Goal: Task Accomplishment & Management: Manage account settings

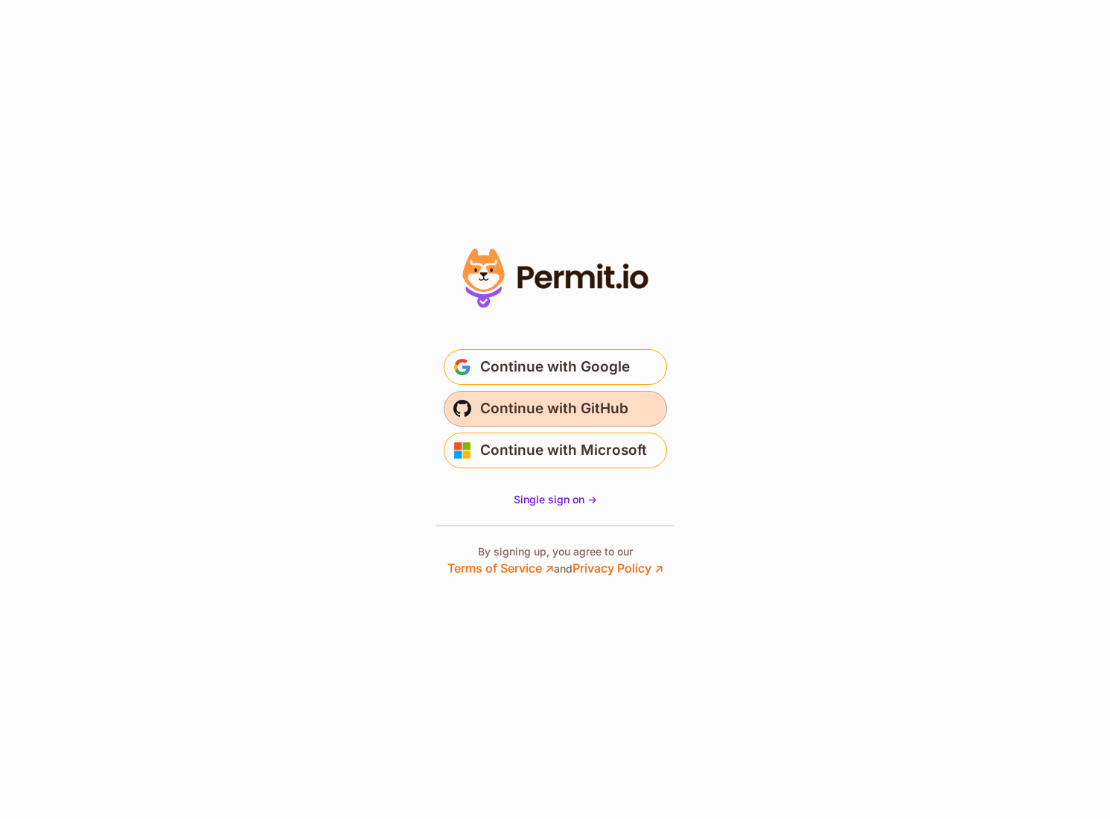
click at [552, 404] on span "Continue with GitHub" at bounding box center [554, 409] width 148 height 24
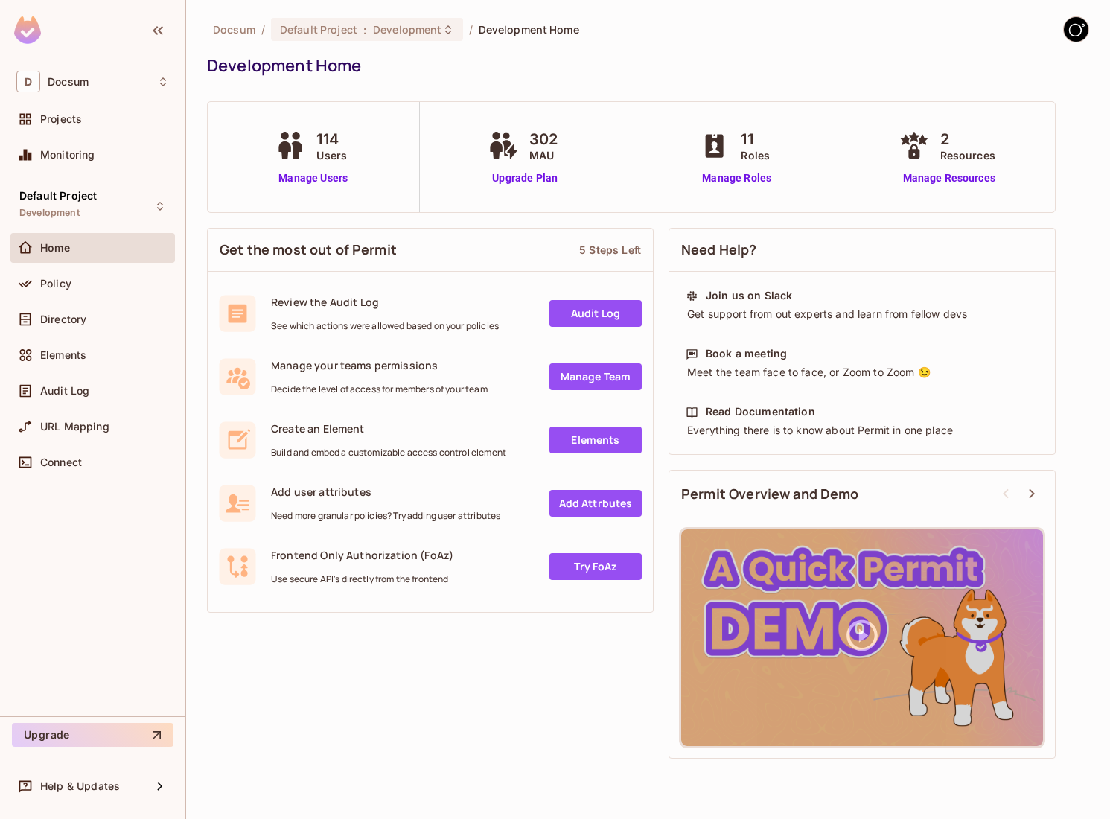
click at [1079, 34] on img at bounding box center [1076, 29] width 25 height 25
click at [32, 320] on div at bounding box center [555, 409] width 1110 height 819
click at [103, 327] on div "Directory" at bounding box center [92, 319] width 153 height 18
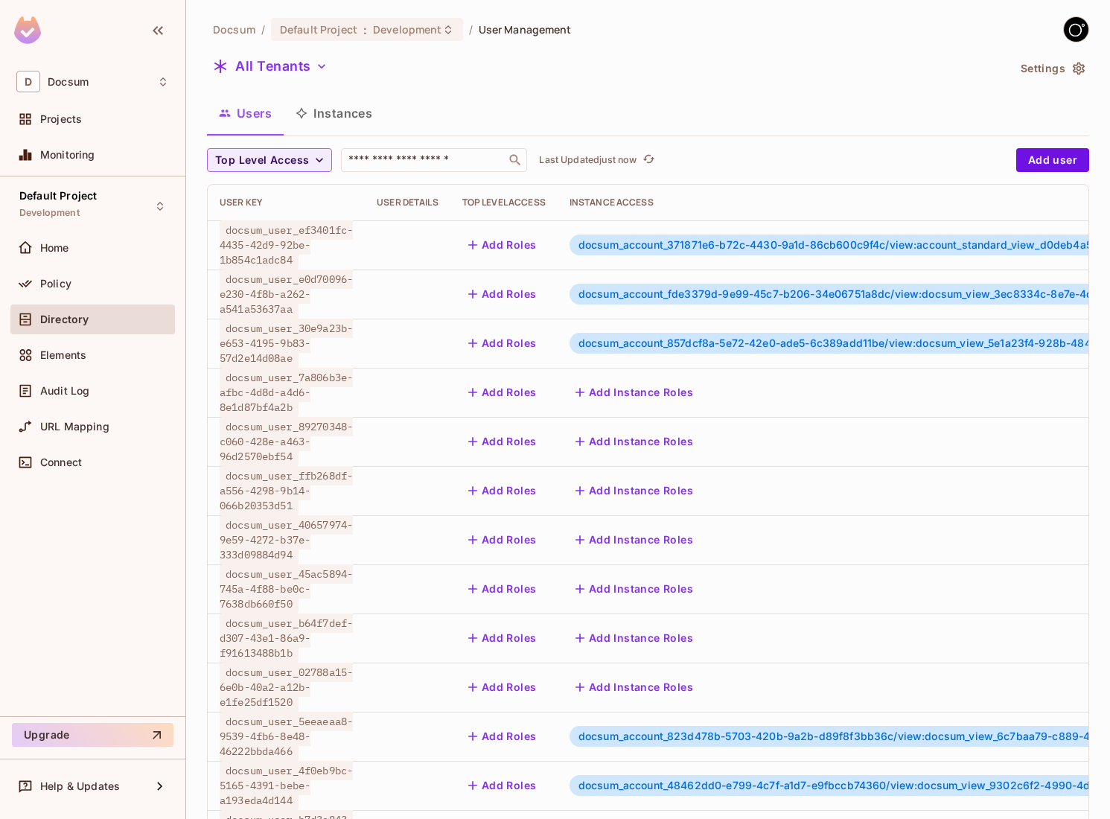
scroll to position [221, 0]
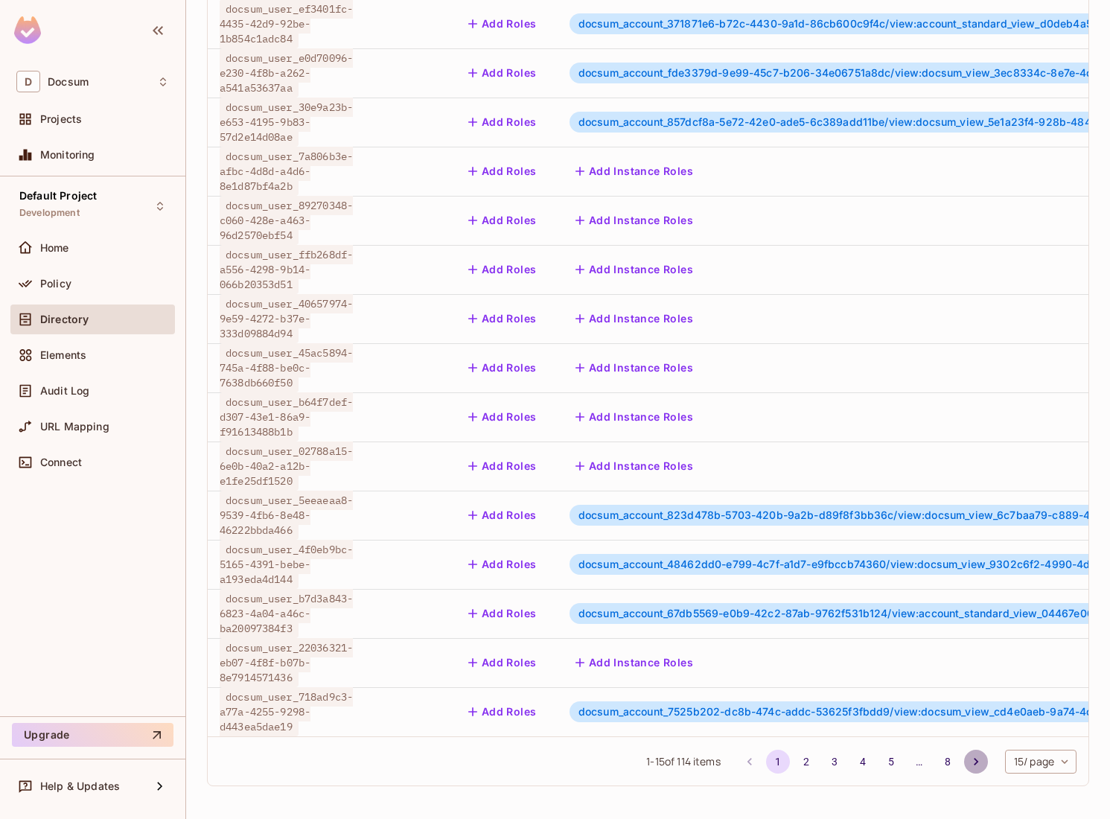
click at [972, 761] on icon "Go to next page" at bounding box center [976, 761] width 15 height 15
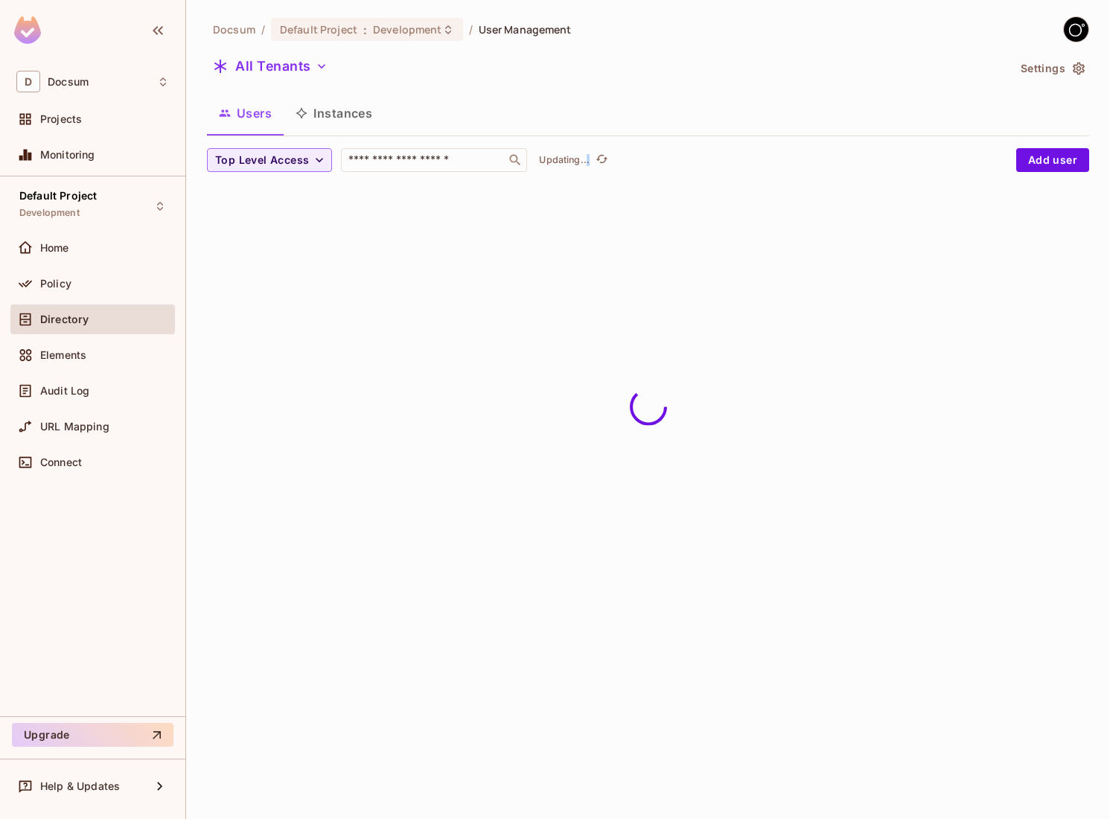
click at [972, 761] on div "Docsum / Default Project : Development / User Management All Tenants Settings U…" at bounding box center [648, 409] width 924 height 819
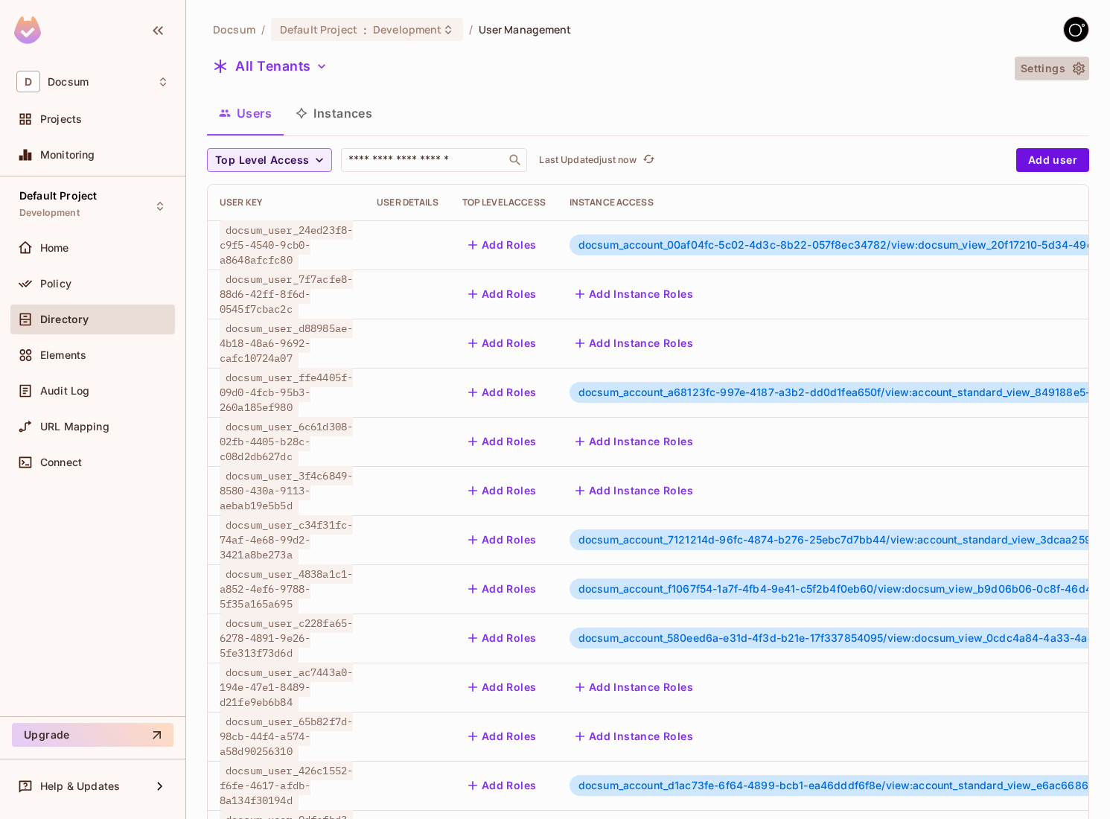
click at [1079, 64] on icon "button" at bounding box center [1078, 68] width 15 height 15
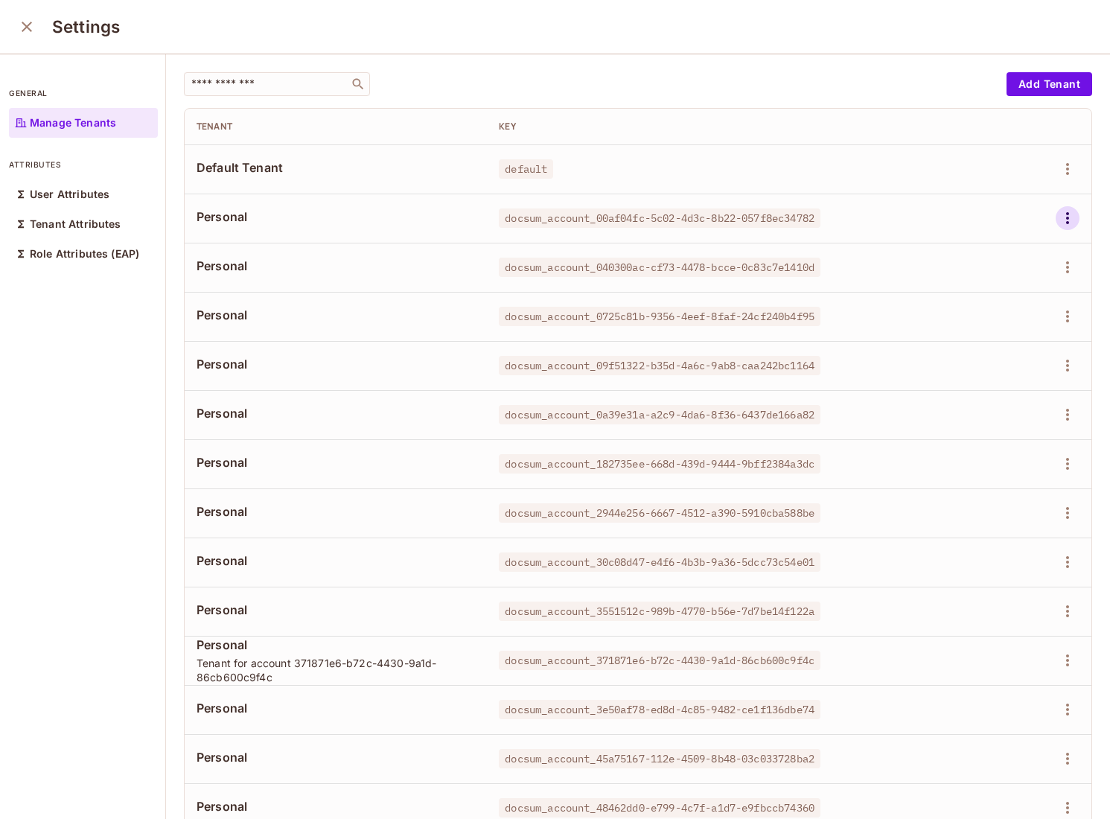
click at [1065, 225] on icon "button" at bounding box center [1068, 218] width 18 height 18
click at [1007, 317] on div "Delete Tenant" at bounding box center [1014, 317] width 70 height 15
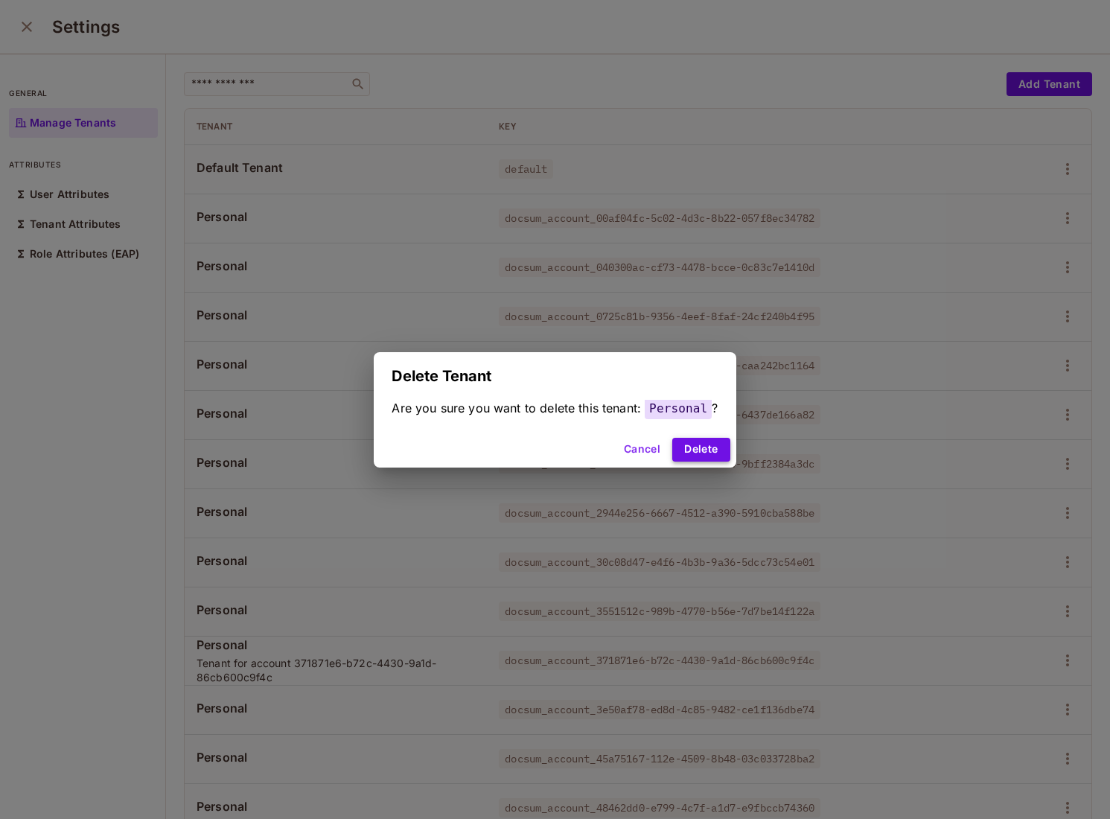
click at [703, 448] on button "Delete" at bounding box center [700, 450] width 57 height 24
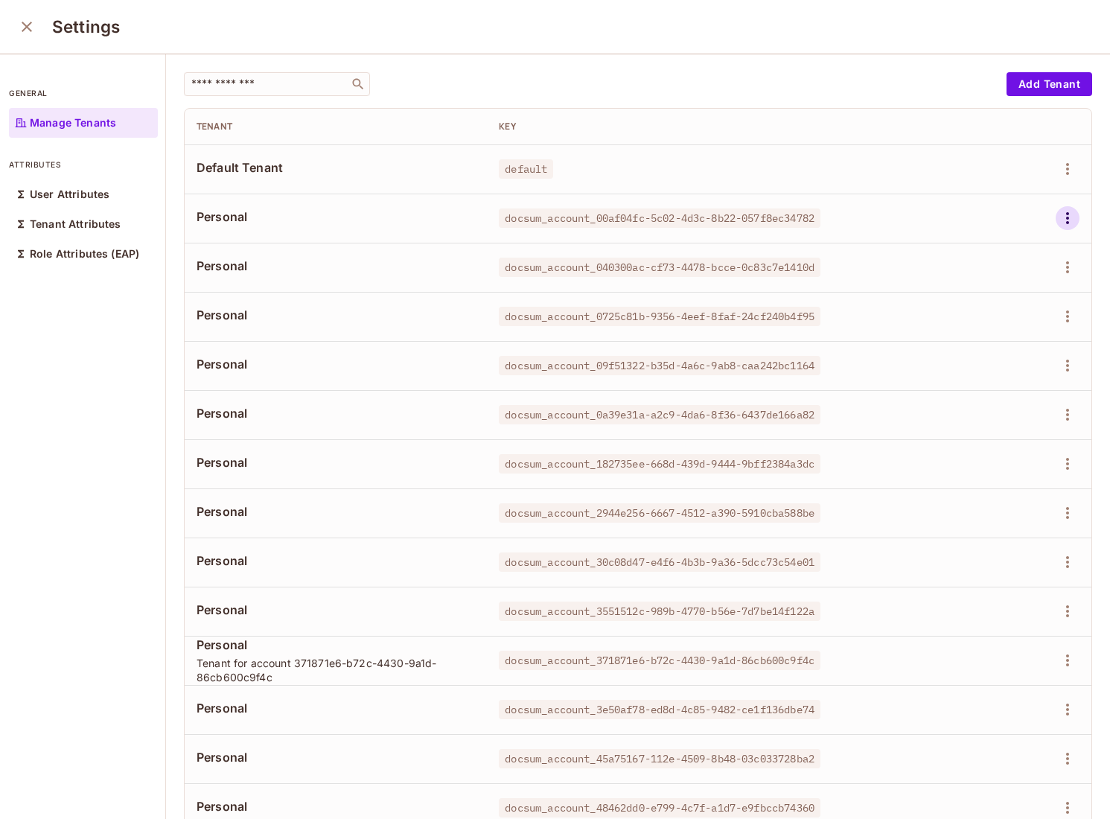
click at [1073, 222] on icon "button" at bounding box center [1068, 218] width 18 height 18
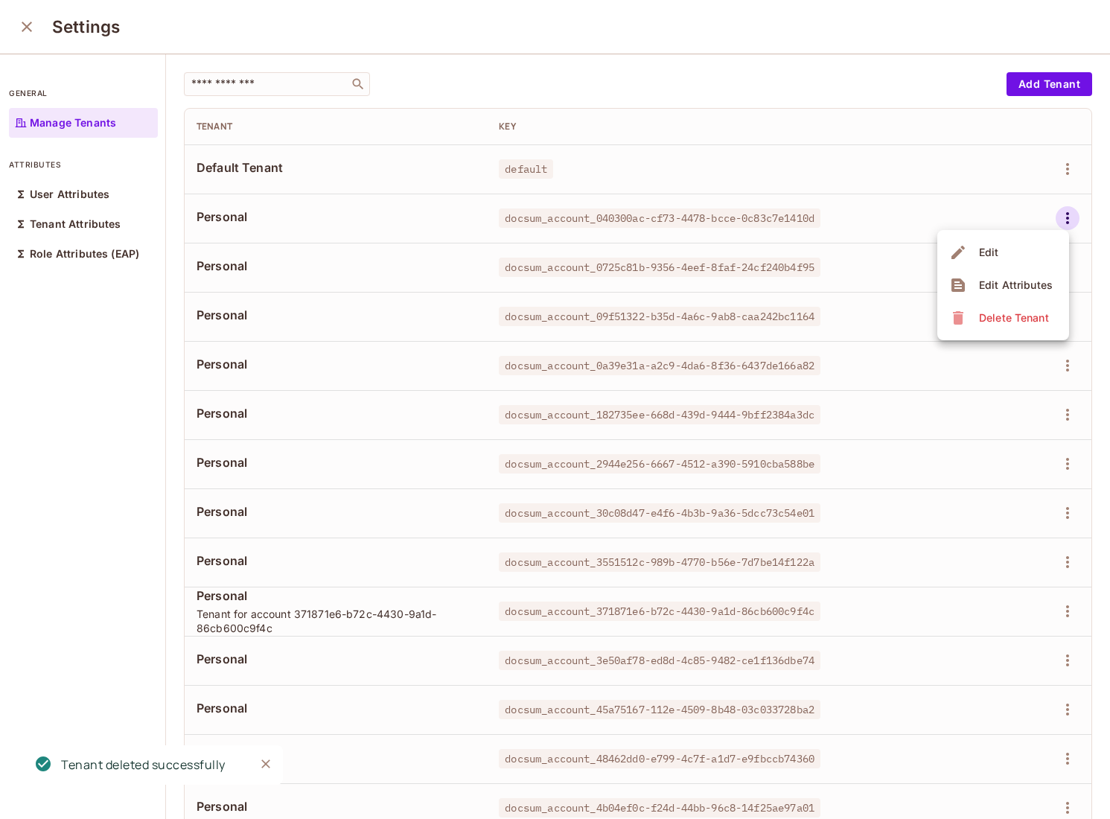
click at [995, 318] on div "Delete Tenant" at bounding box center [1014, 317] width 70 height 15
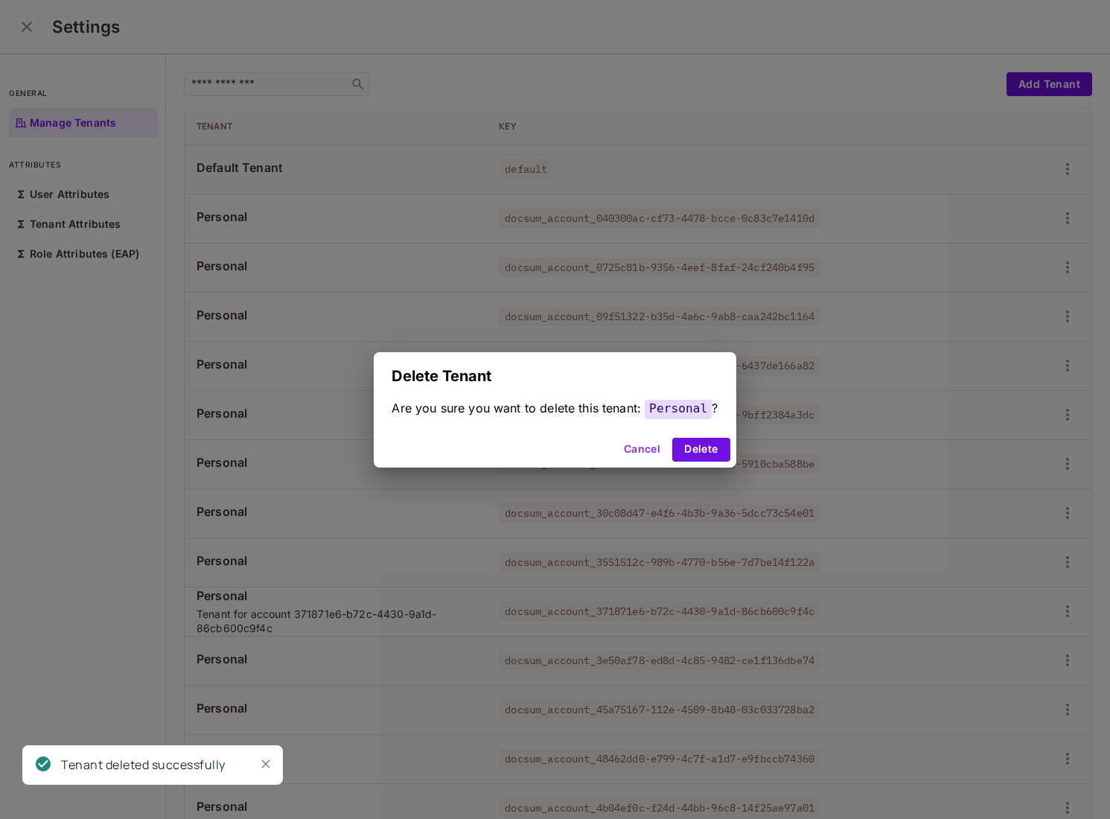
drag, startPoint x: 720, startPoint y: 448, endPoint x: 741, endPoint y: 441, distance: 21.9
click at [720, 448] on button "Delete" at bounding box center [700, 450] width 57 height 24
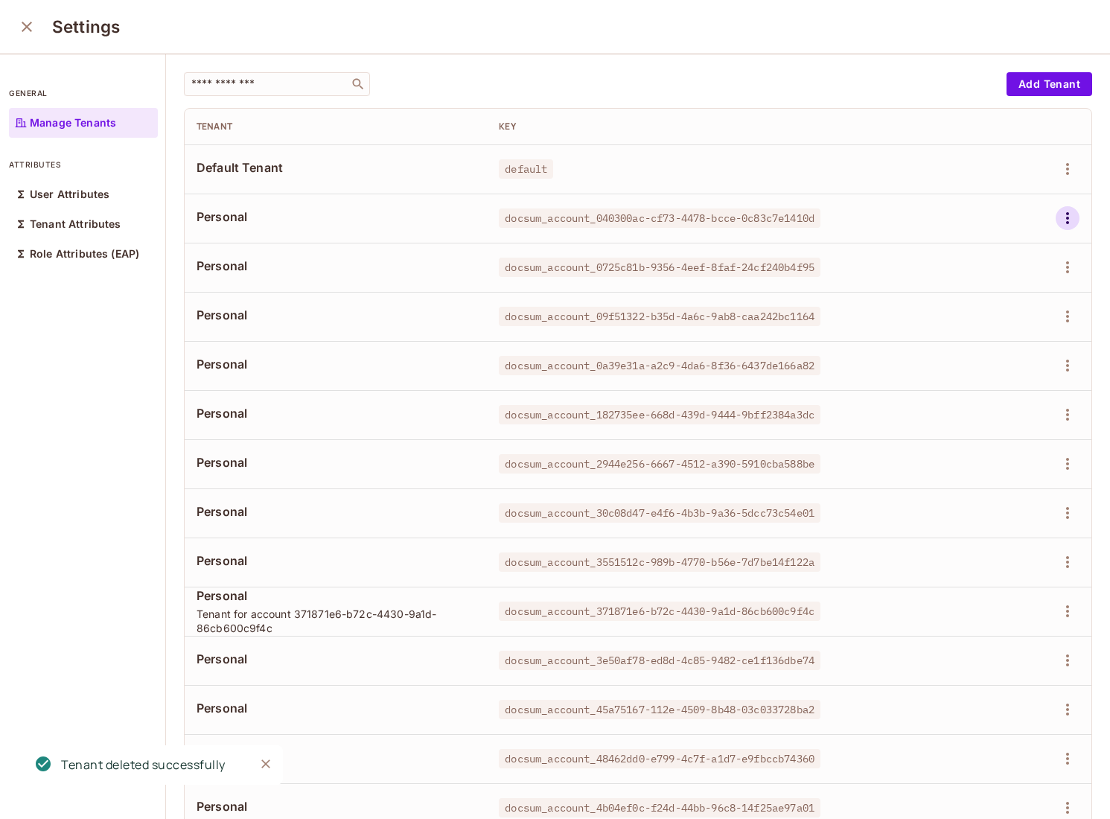
click at [1070, 226] on icon "button" at bounding box center [1068, 218] width 18 height 18
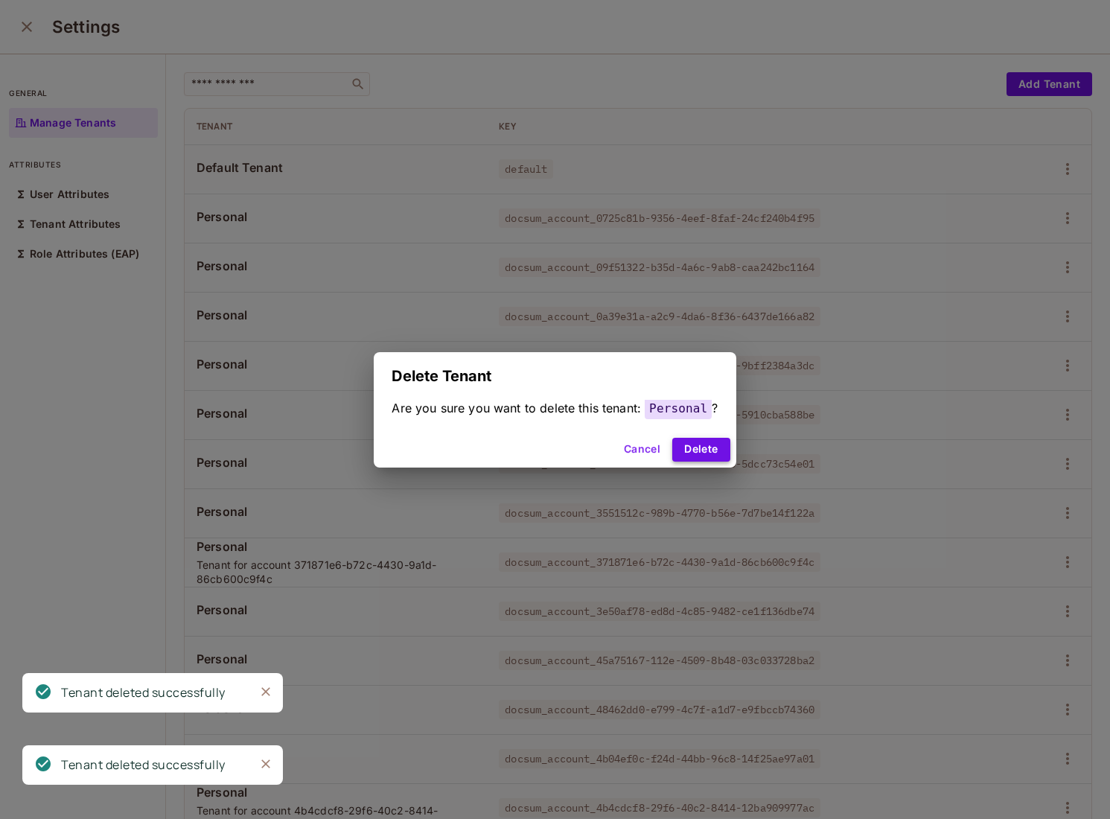
click at [685, 446] on button "Delete" at bounding box center [700, 450] width 57 height 24
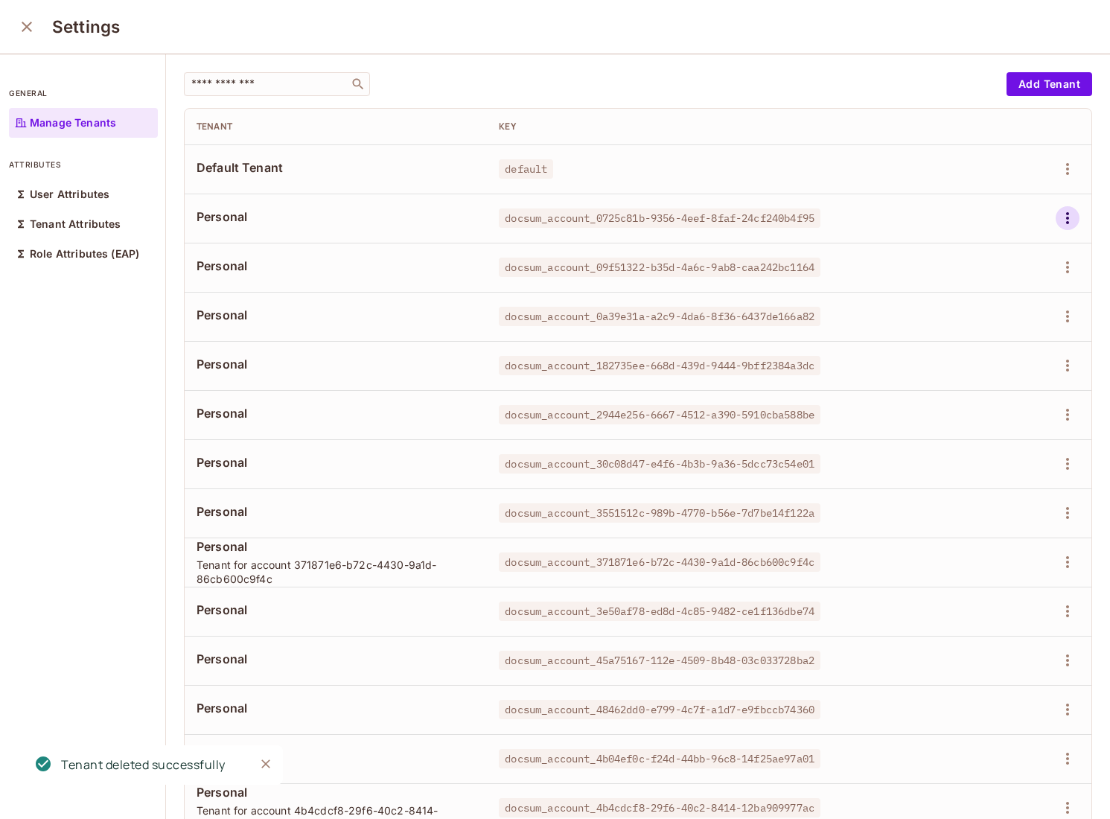
click at [1068, 226] on icon "button" at bounding box center [1068, 218] width 18 height 18
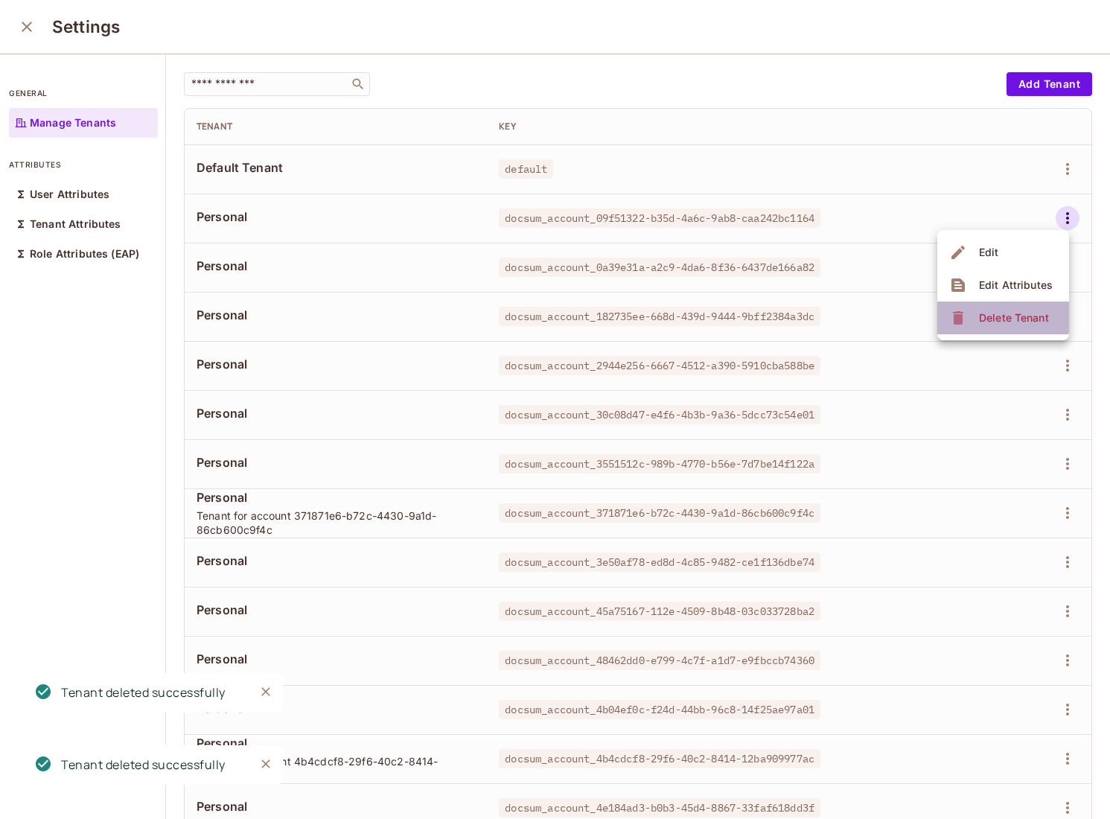
click at [982, 312] on div "Delete Tenant" at bounding box center [1014, 317] width 70 height 15
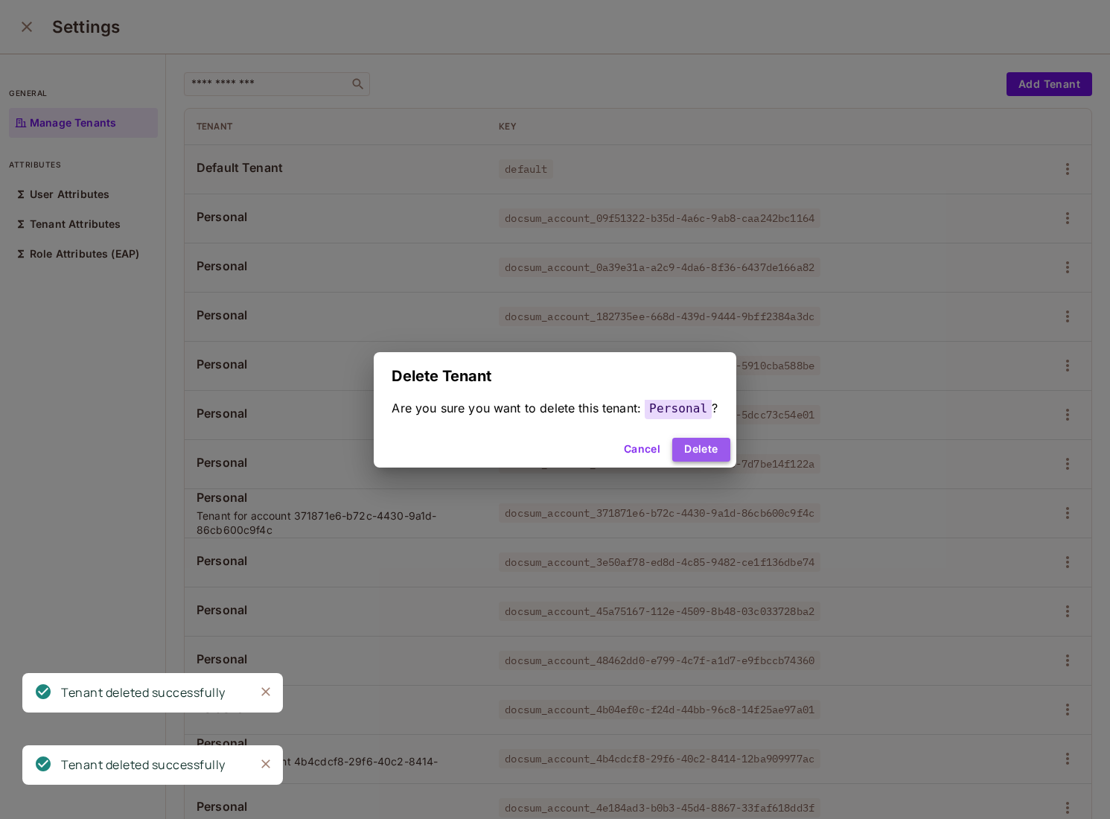
click at [698, 450] on button "Delete" at bounding box center [700, 450] width 57 height 24
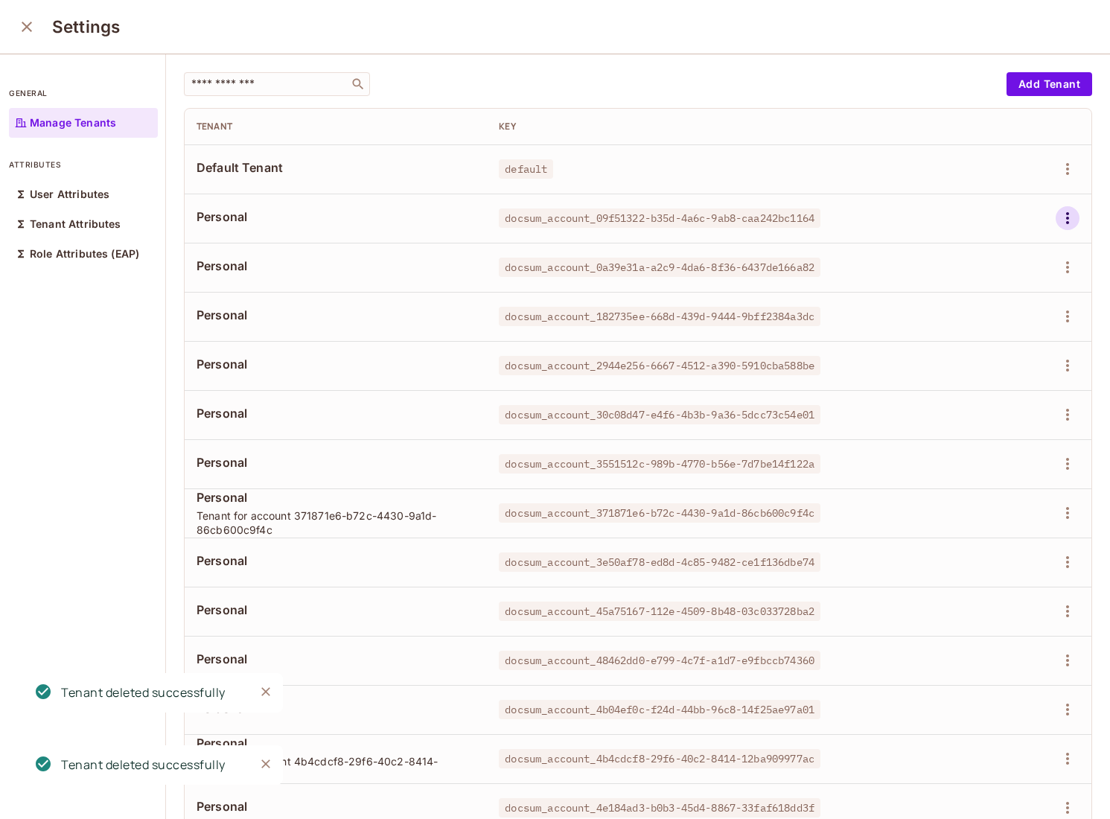
click at [1062, 220] on icon "button" at bounding box center [1068, 218] width 18 height 18
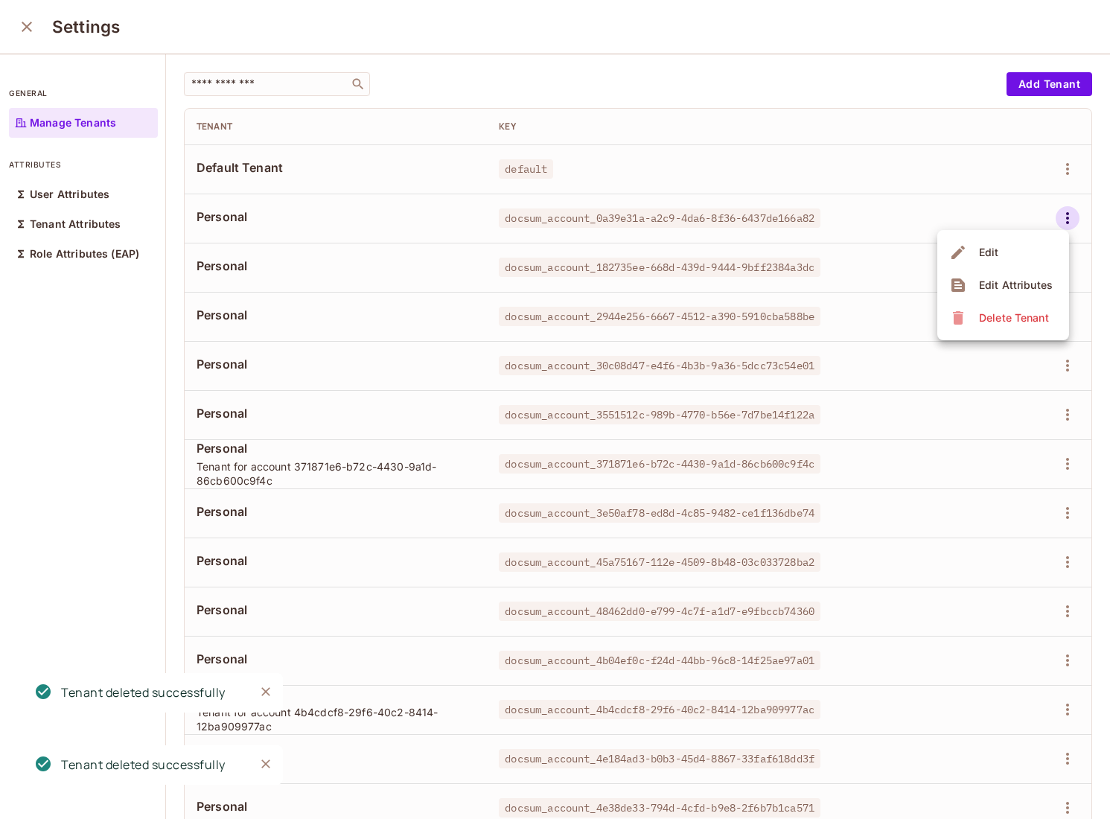
click at [955, 313] on icon at bounding box center [958, 318] width 18 height 18
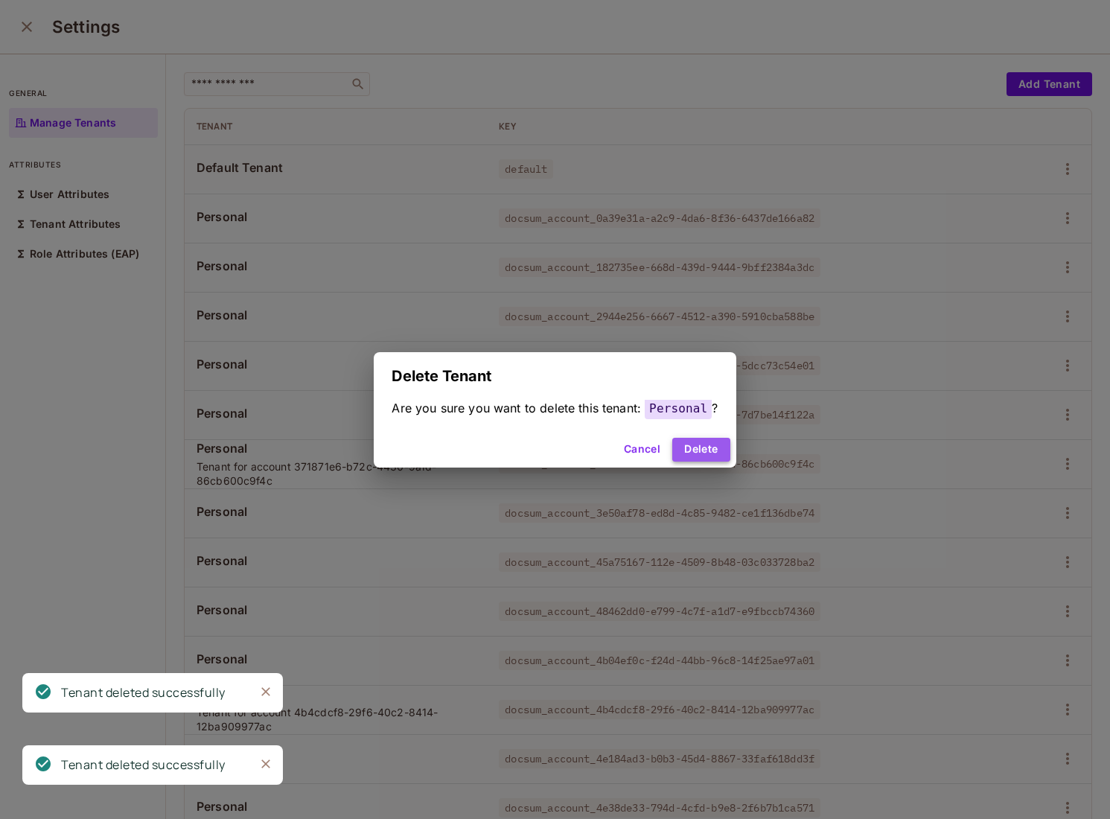
click at [695, 444] on button "Delete" at bounding box center [700, 450] width 57 height 24
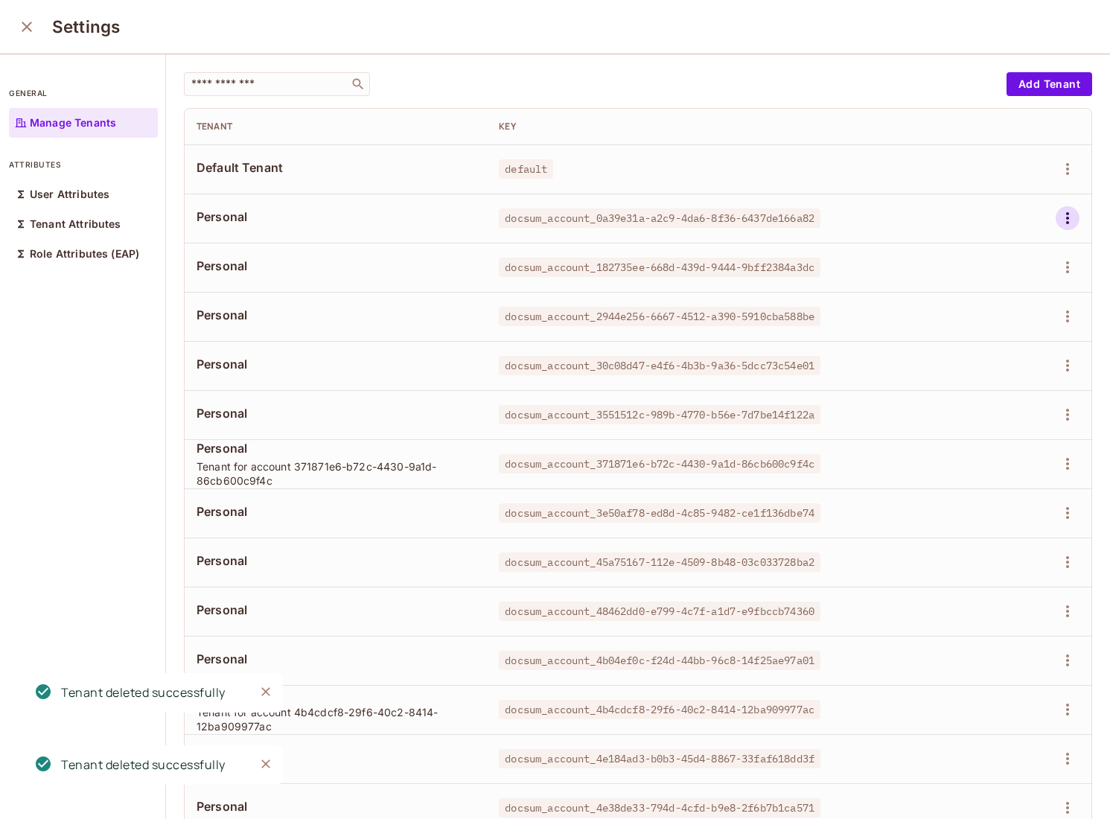
click at [1062, 220] on icon "button" at bounding box center [1068, 218] width 18 height 18
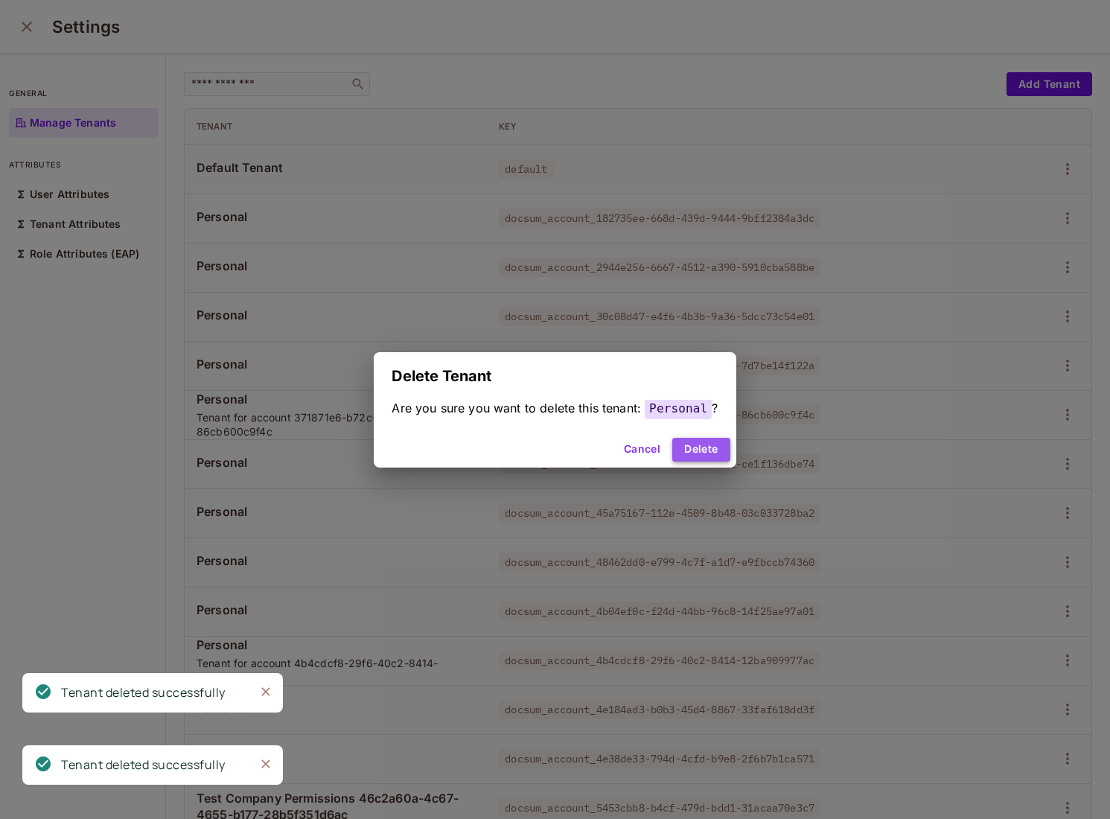
click at [698, 456] on button "Delete" at bounding box center [700, 450] width 57 height 24
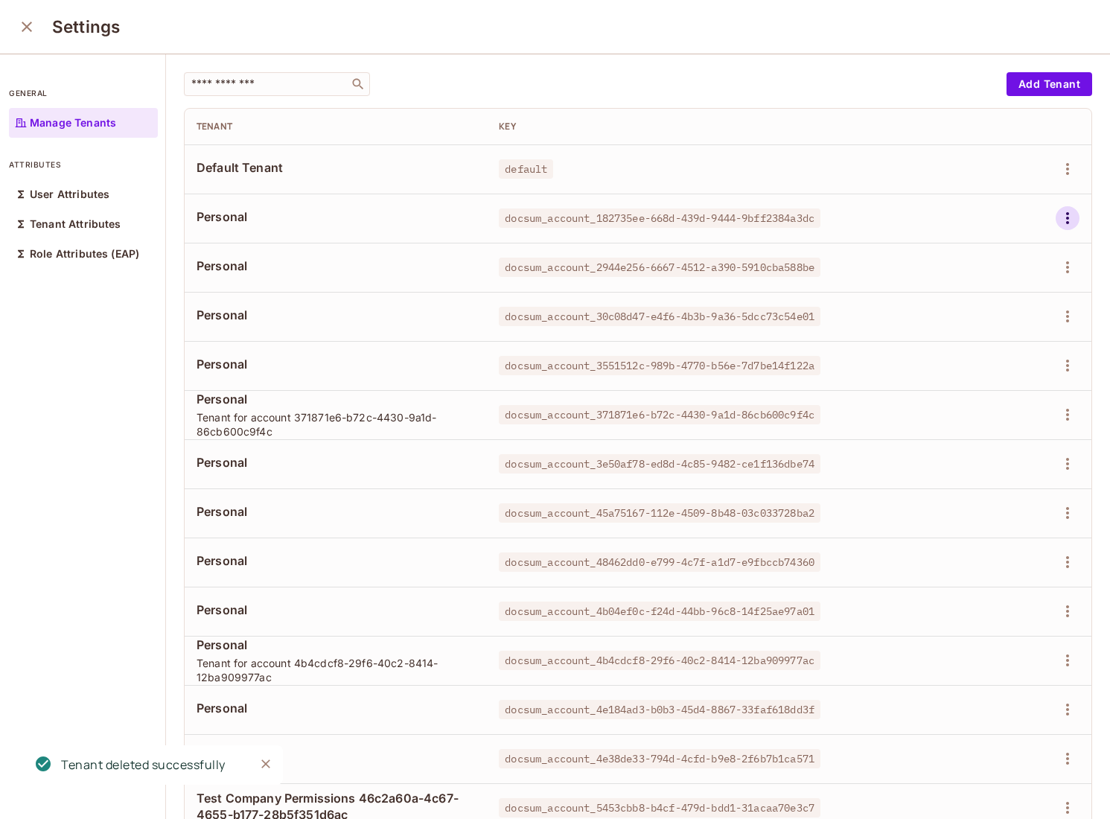
click at [1069, 227] on button "button" at bounding box center [1068, 218] width 24 height 24
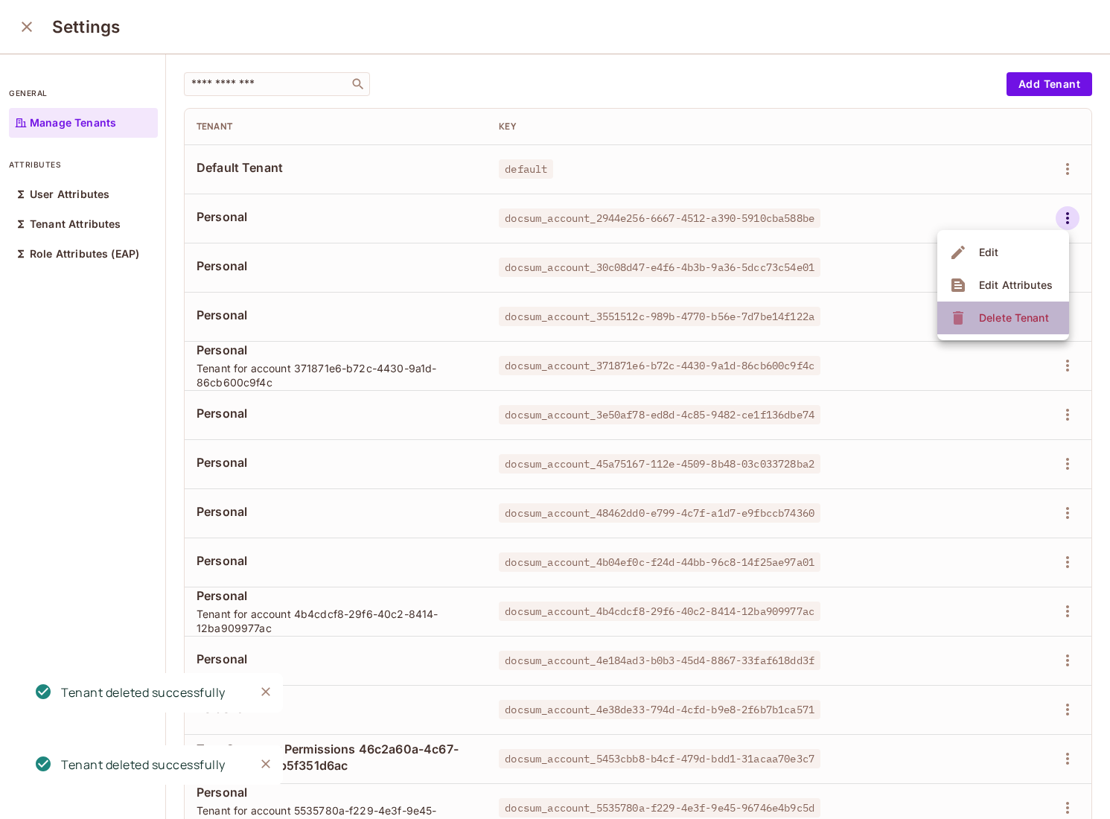
click at [966, 315] on icon at bounding box center [958, 318] width 18 height 18
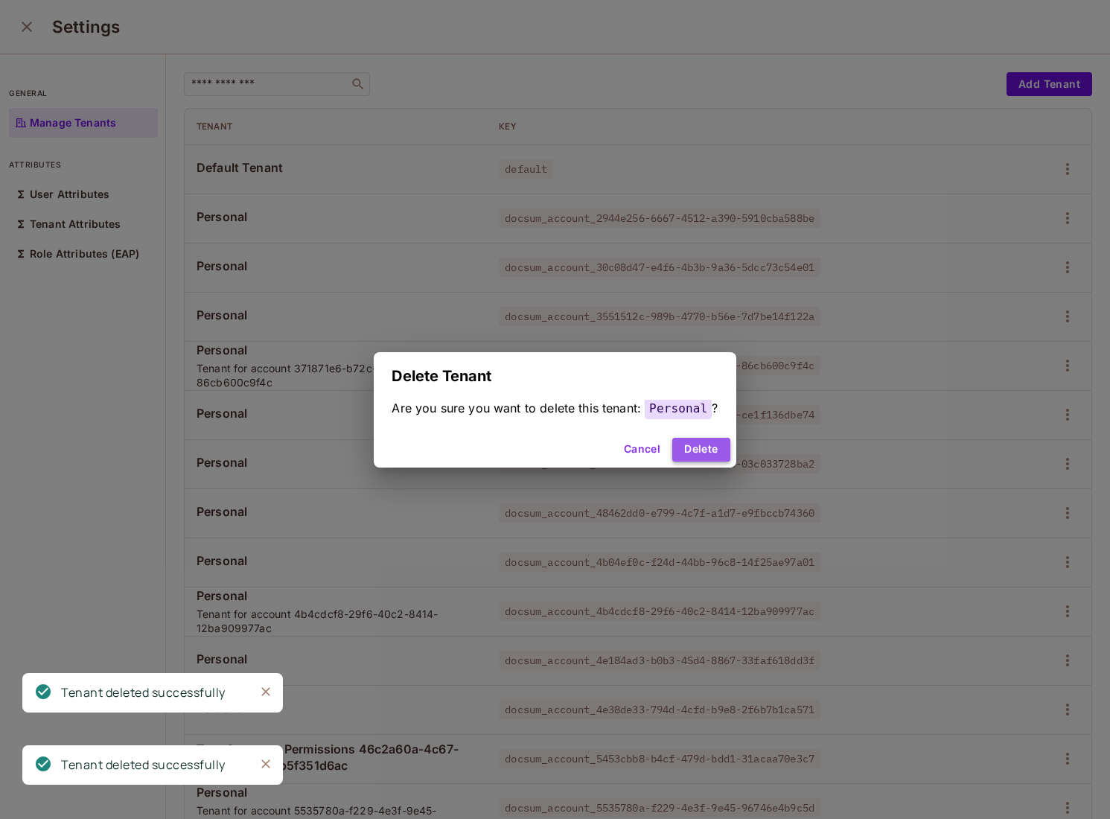
click at [724, 447] on button "Delete" at bounding box center [700, 450] width 57 height 24
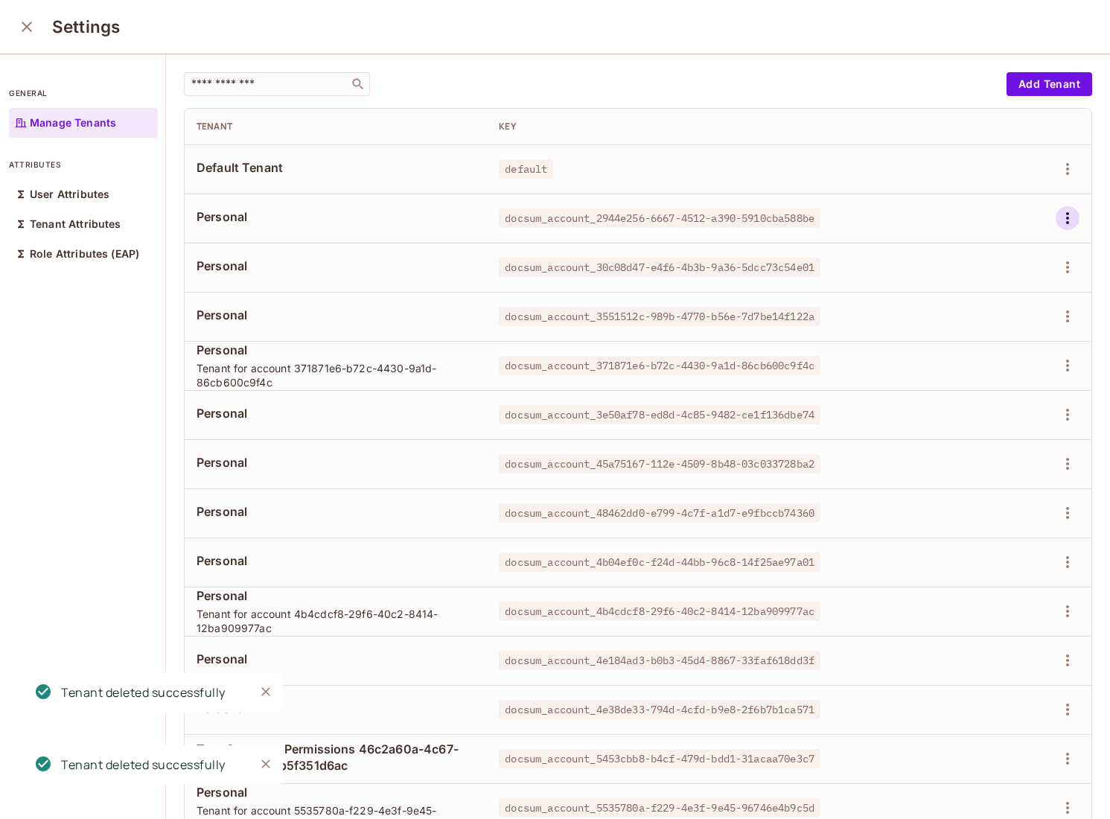
click at [1059, 216] on icon "button" at bounding box center [1068, 218] width 18 height 18
click at [961, 305] on li "Delete Tenant" at bounding box center [1003, 318] width 132 height 33
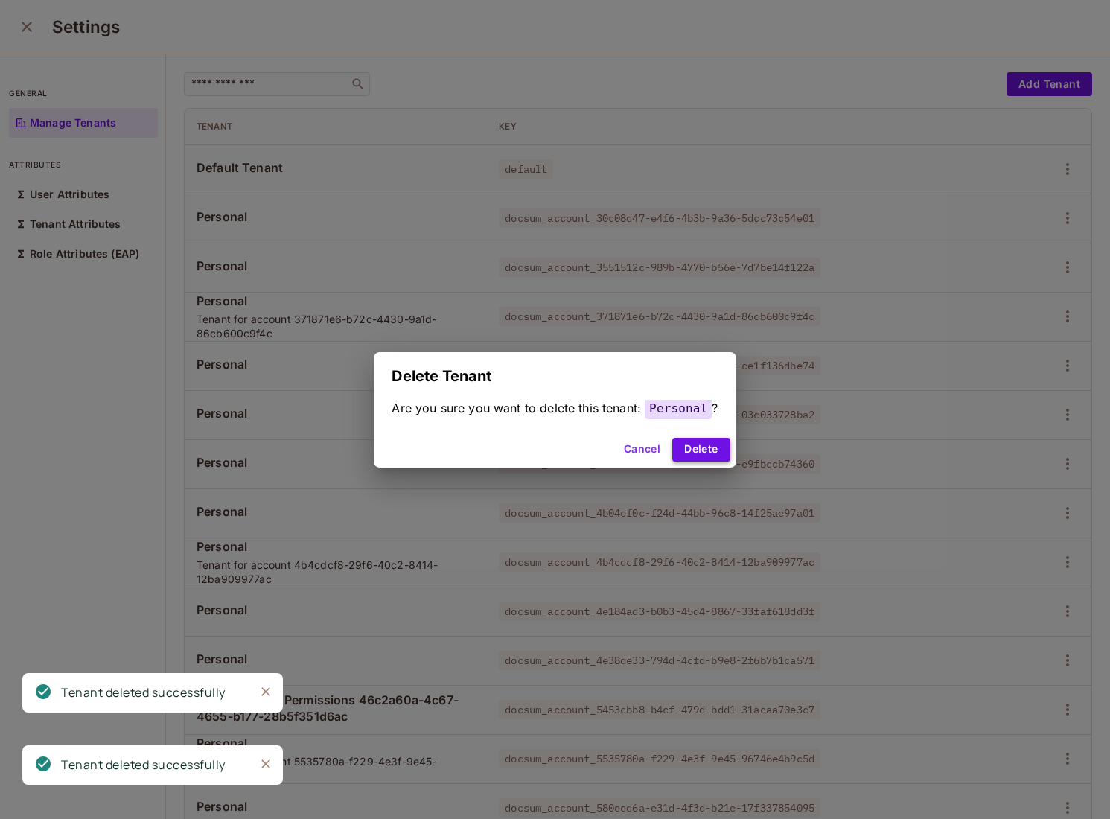
click at [718, 456] on button "Delete" at bounding box center [700, 450] width 57 height 24
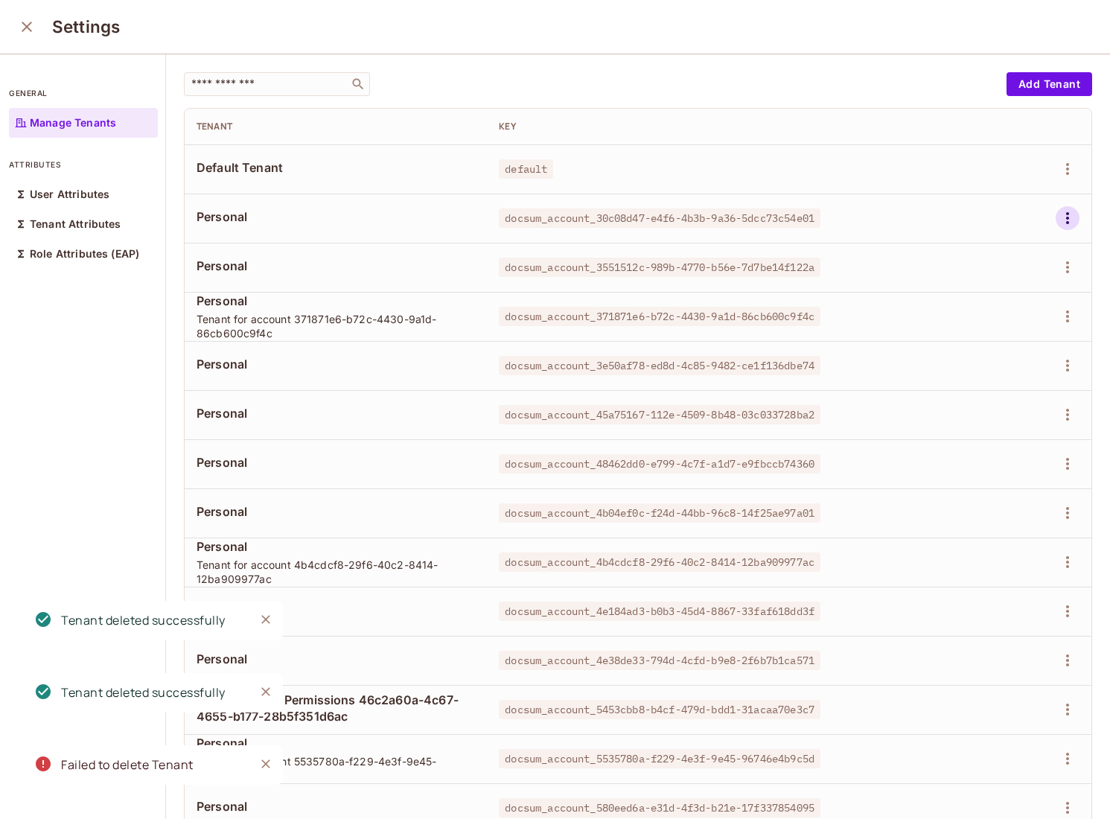
click at [1063, 219] on icon "button" at bounding box center [1068, 218] width 18 height 18
click at [972, 316] on div "Delete Tenant" at bounding box center [1001, 318] width 104 height 24
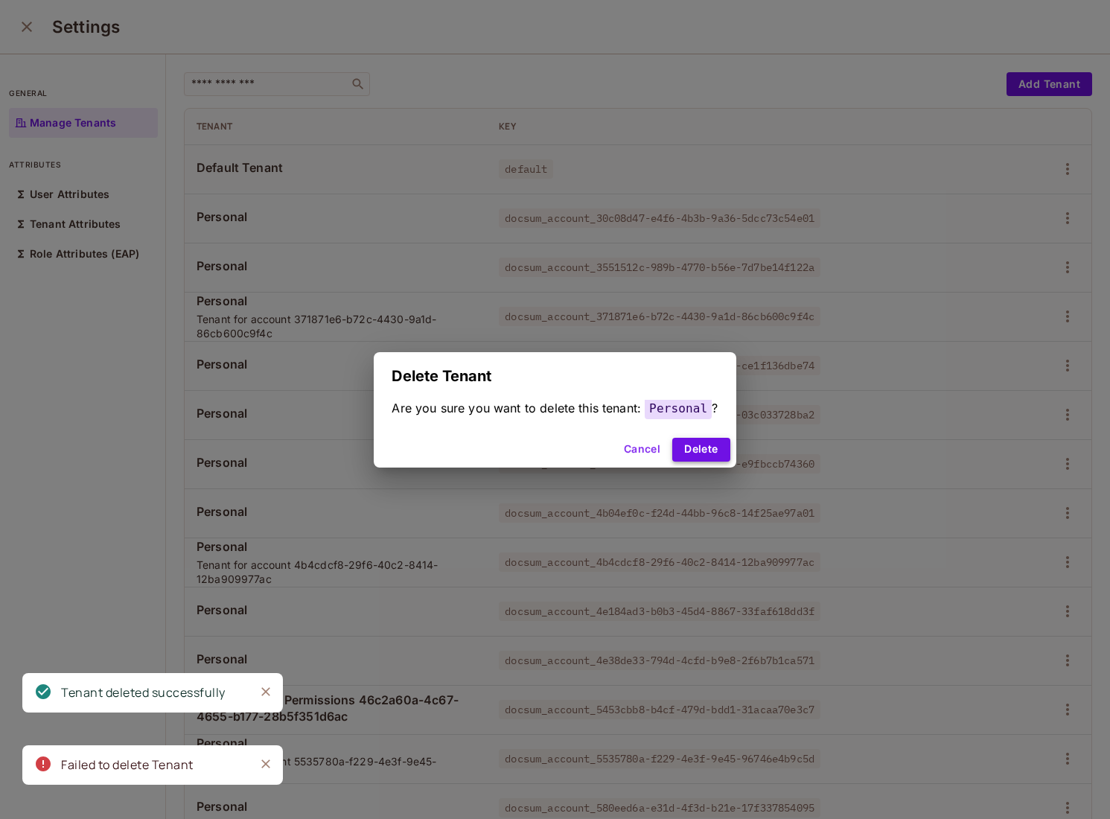
click at [705, 447] on button "Delete" at bounding box center [700, 450] width 57 height 24
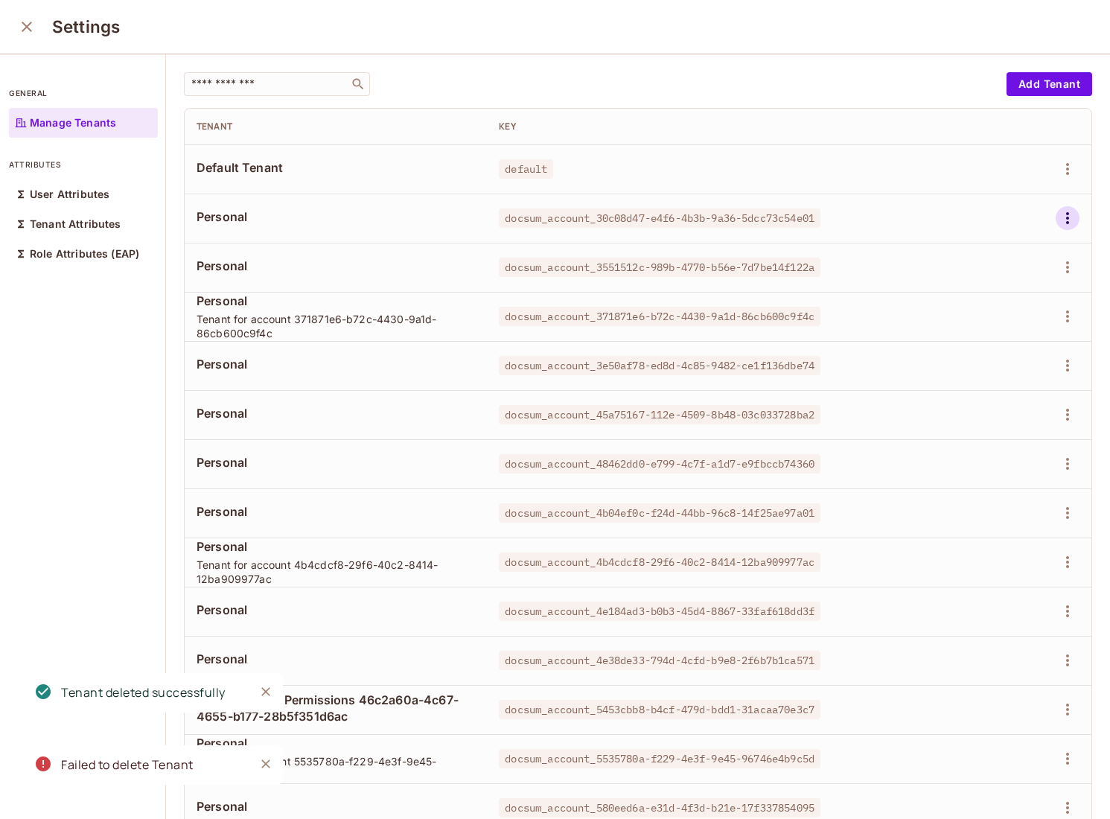
click at [1071, 224] on icon "button" at bounding box center [1068, 218] width 18 height 18
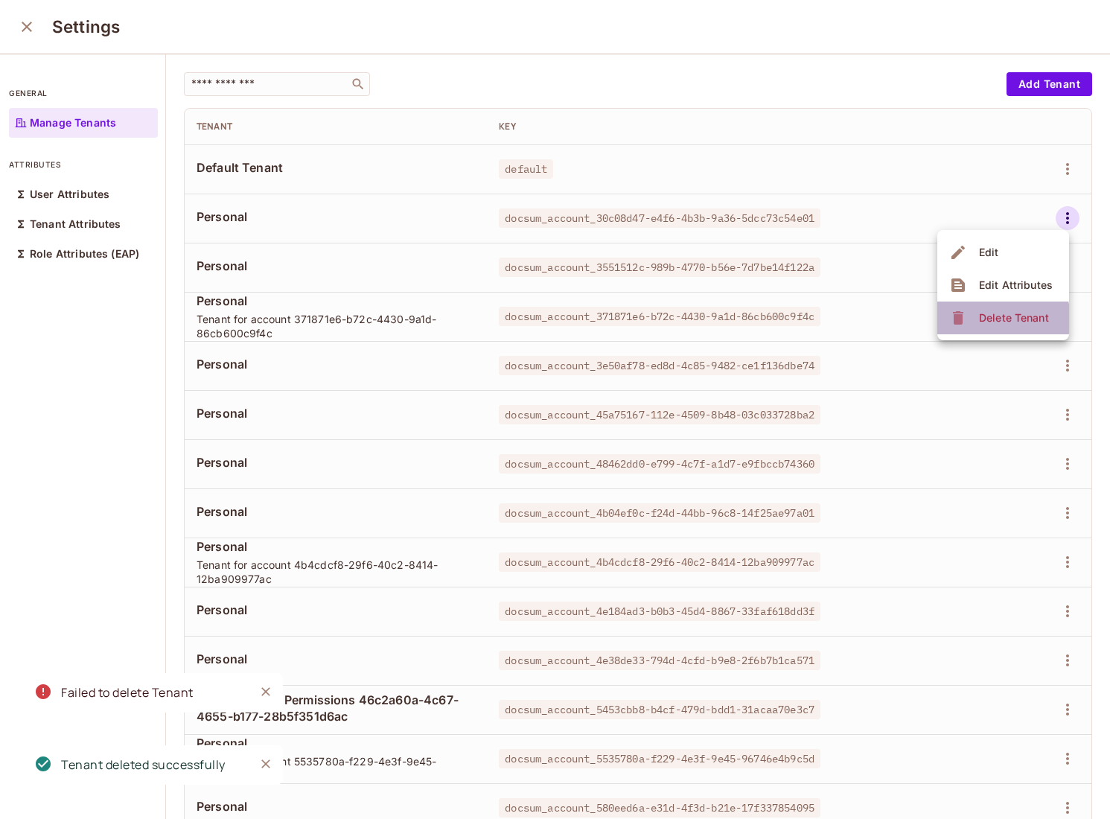
click at [998, 319] on div "Delete Tenant" at bounding box center [1014, 317] width 70 height 15
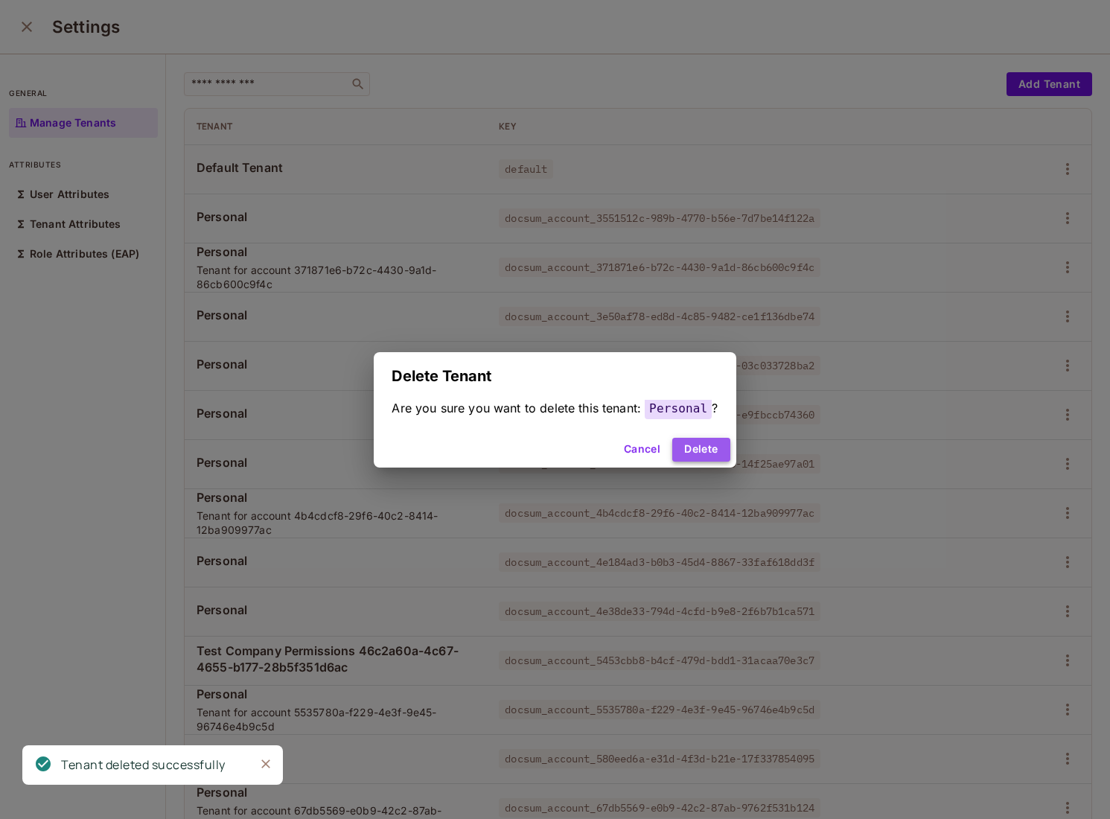
click at [698, 450] on button "Delete" at bounding box center [700, 450] width 57 height 24
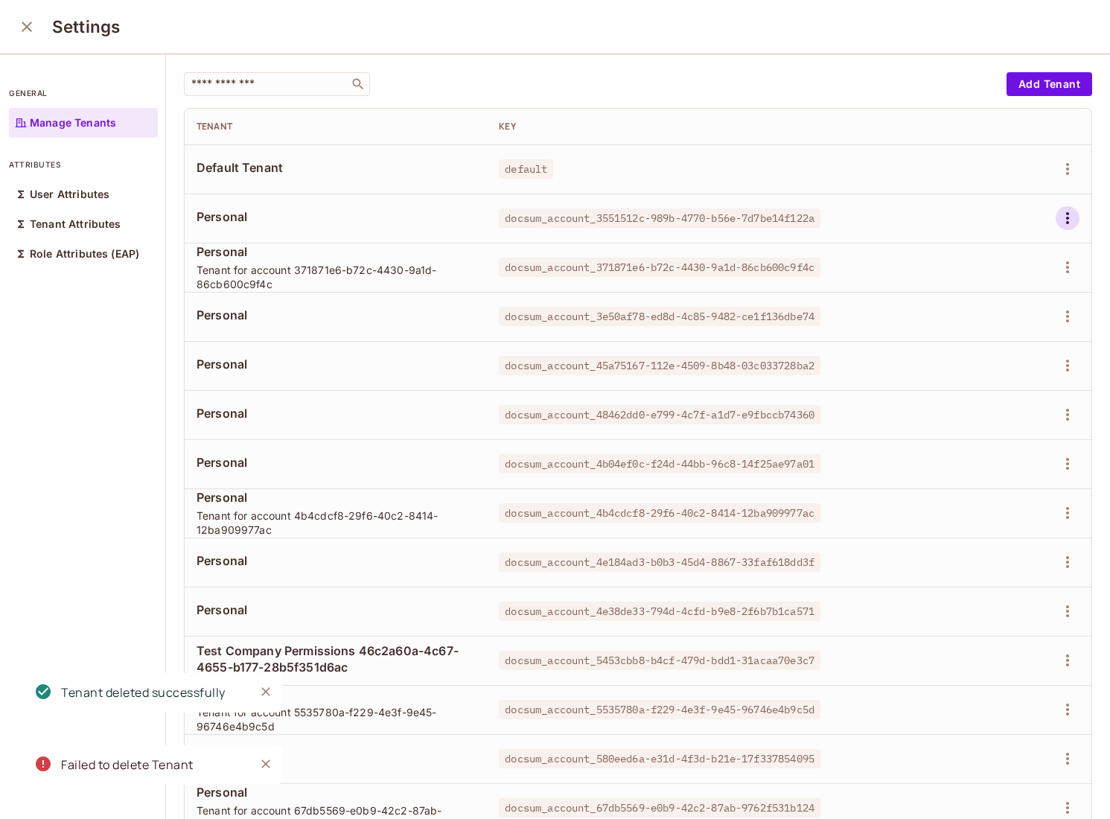
click at [1060, 221] on icon "button" at bounding box center [1068, 218] width 18 height 18
click at [969, 316] on div "Delete Tenant" at bounding box center [1001, 318] width 104 height 24
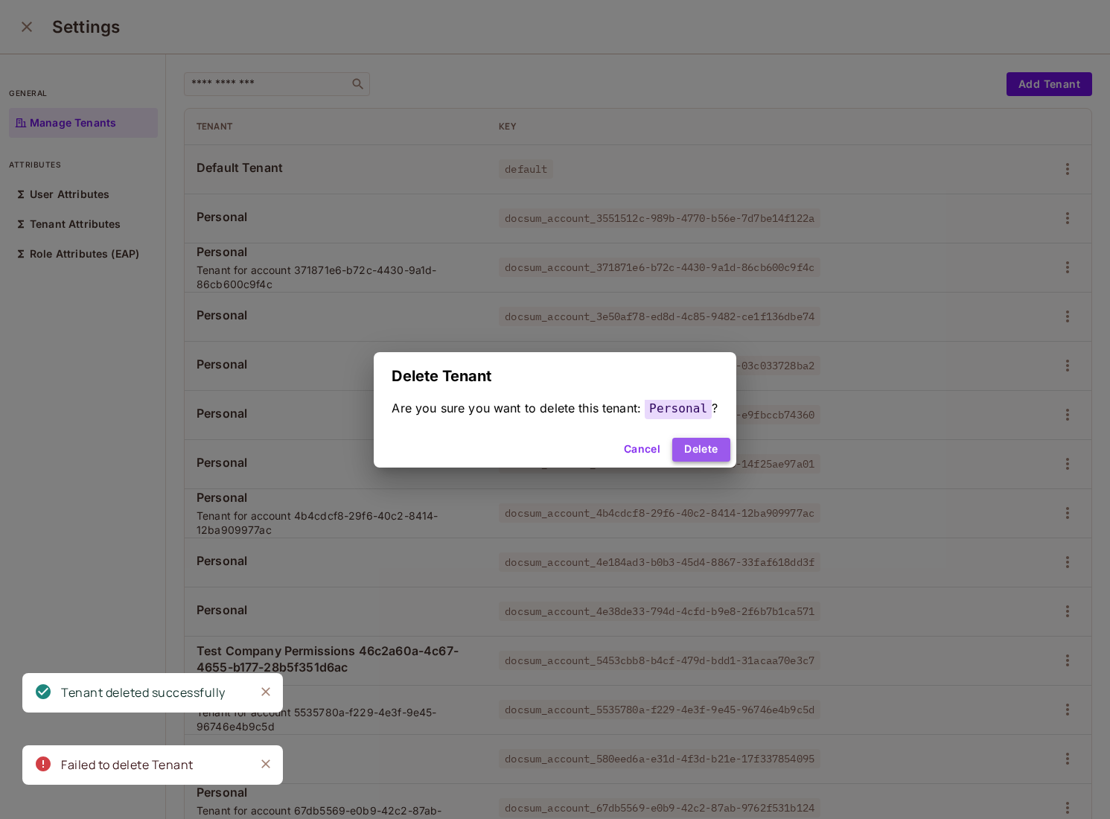
click at [709, 450] on button "Delete" at bounding box center [700, 450] width 57 height 24
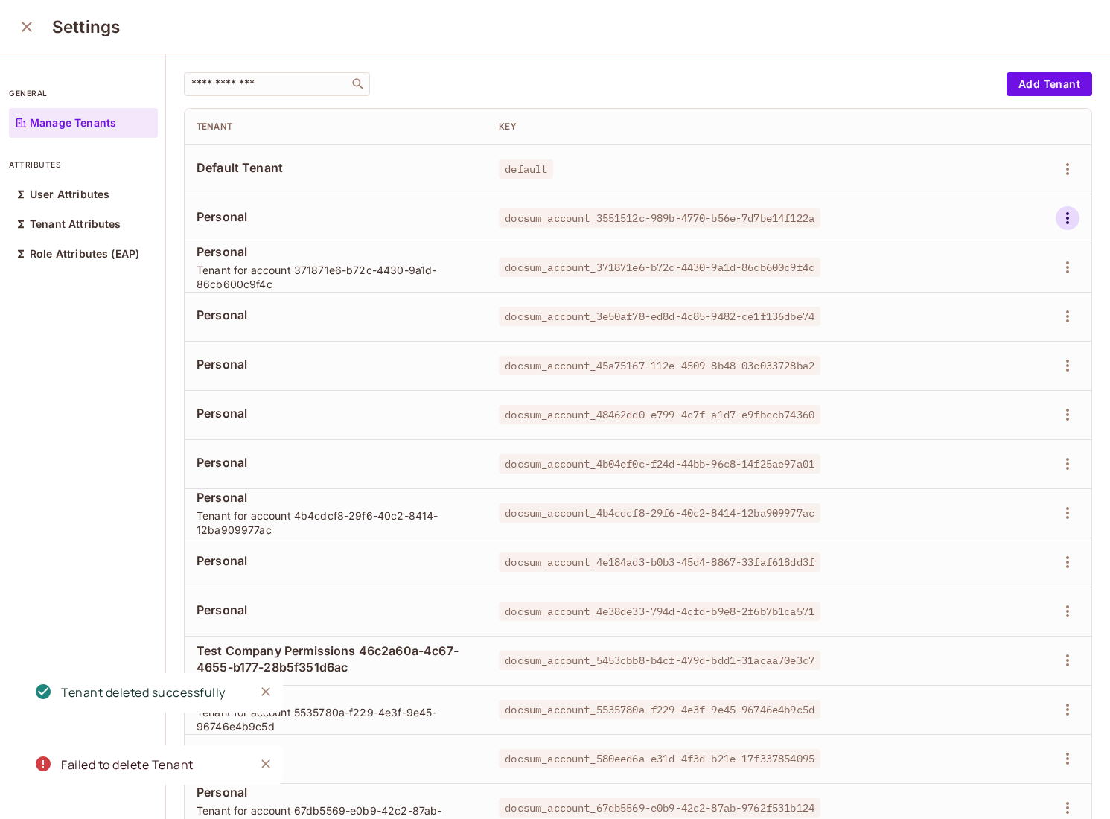
click at [1067, 208] on button "button" at bounding box center [1068, 218] width 24 height 24
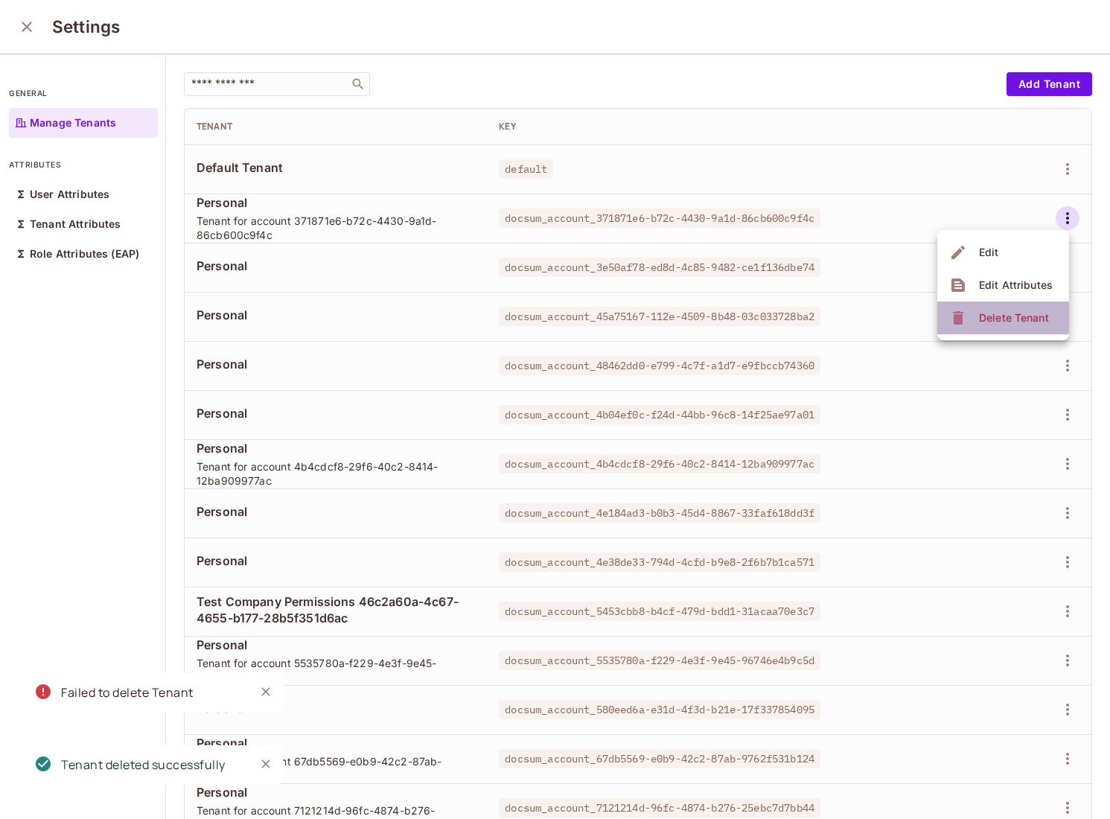
click at [997, 303] on li "Delete Tenant" at bounding box center [1003, 318] width 132 height 33
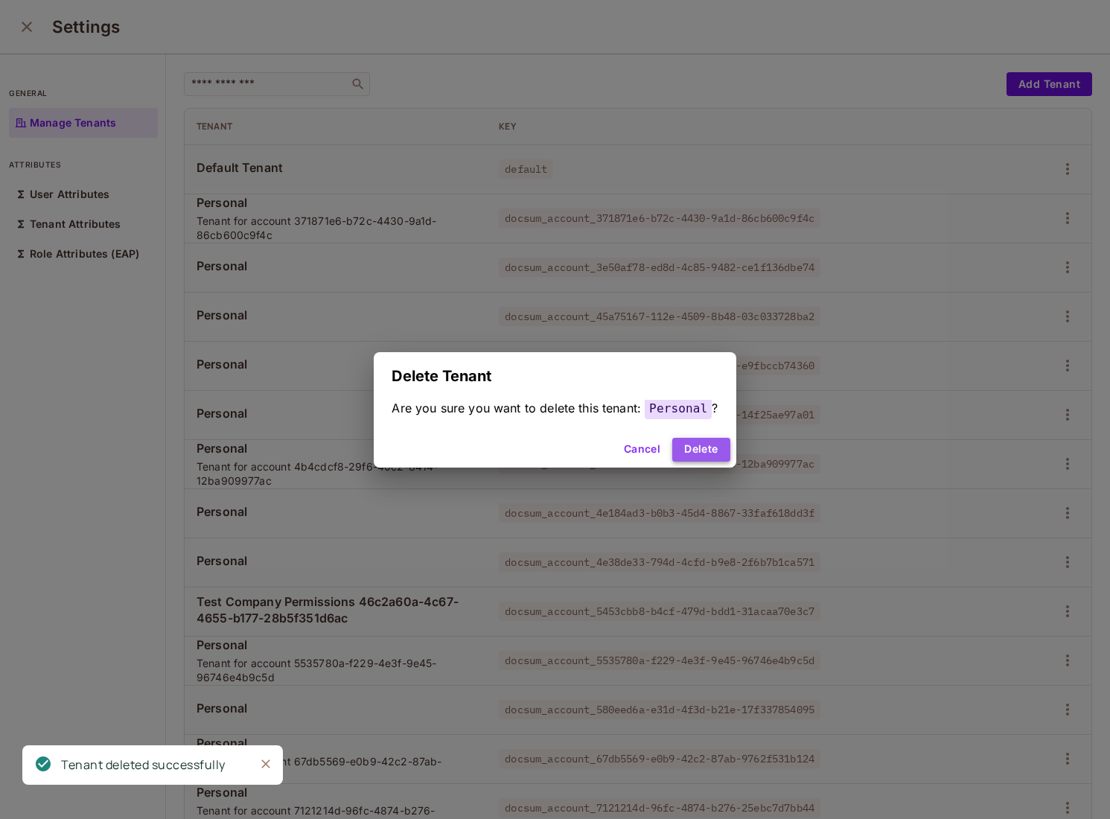
click at [698, 447] on button "Delete" at bounding box center [700, 450] width 57 height 24
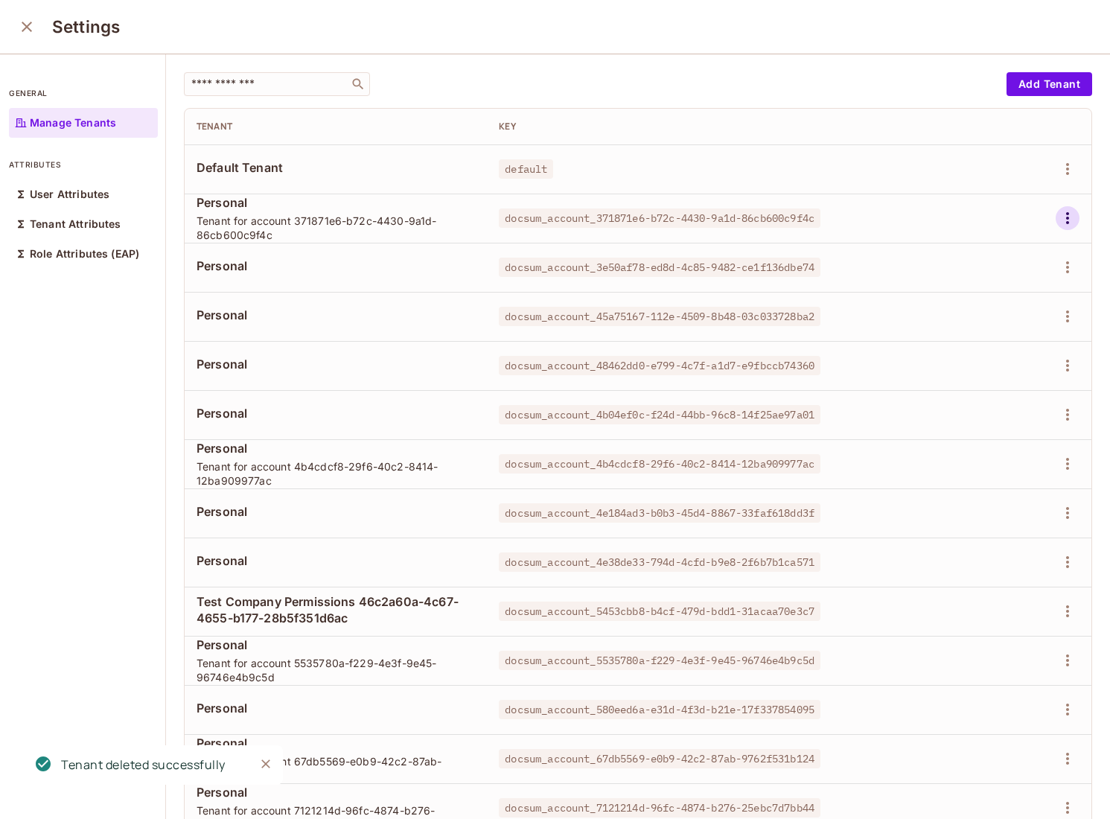
click at [1072, 228] on button "button" at bounding box center [1068, 218] width 24 height 24
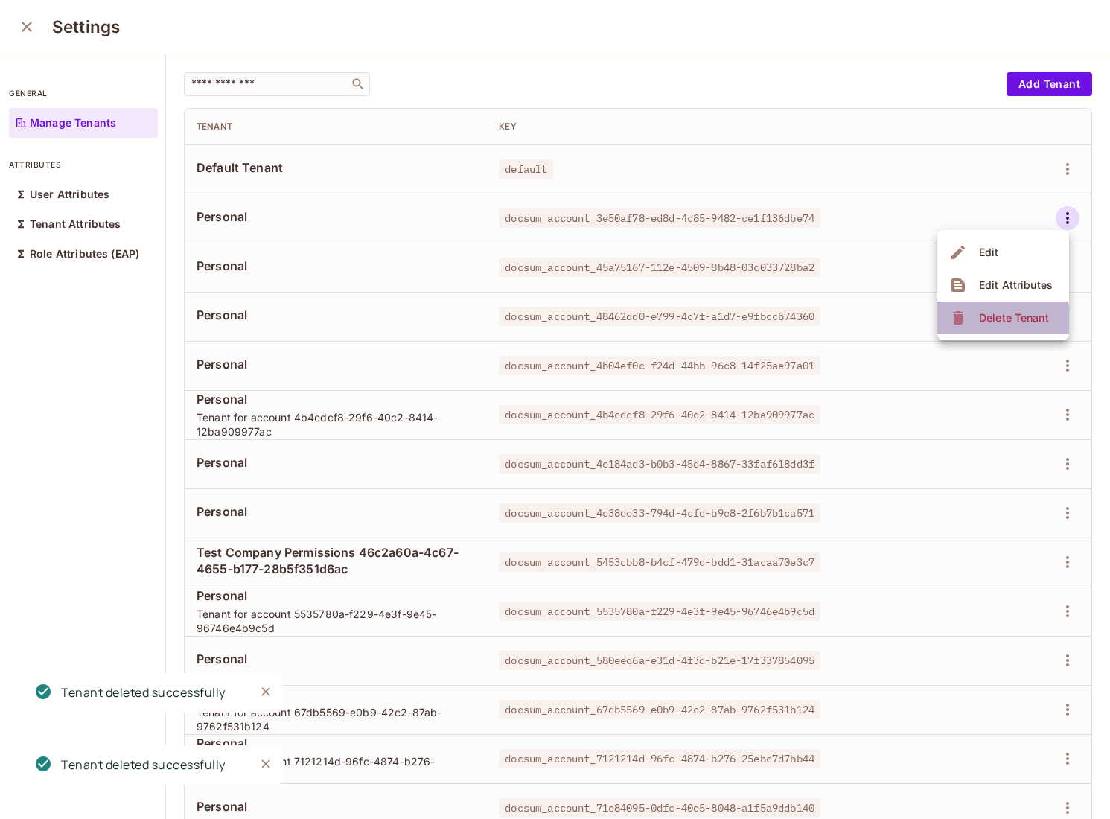
click at [960, 324] on icon at bounding box center [958, 317] width 10 height 13
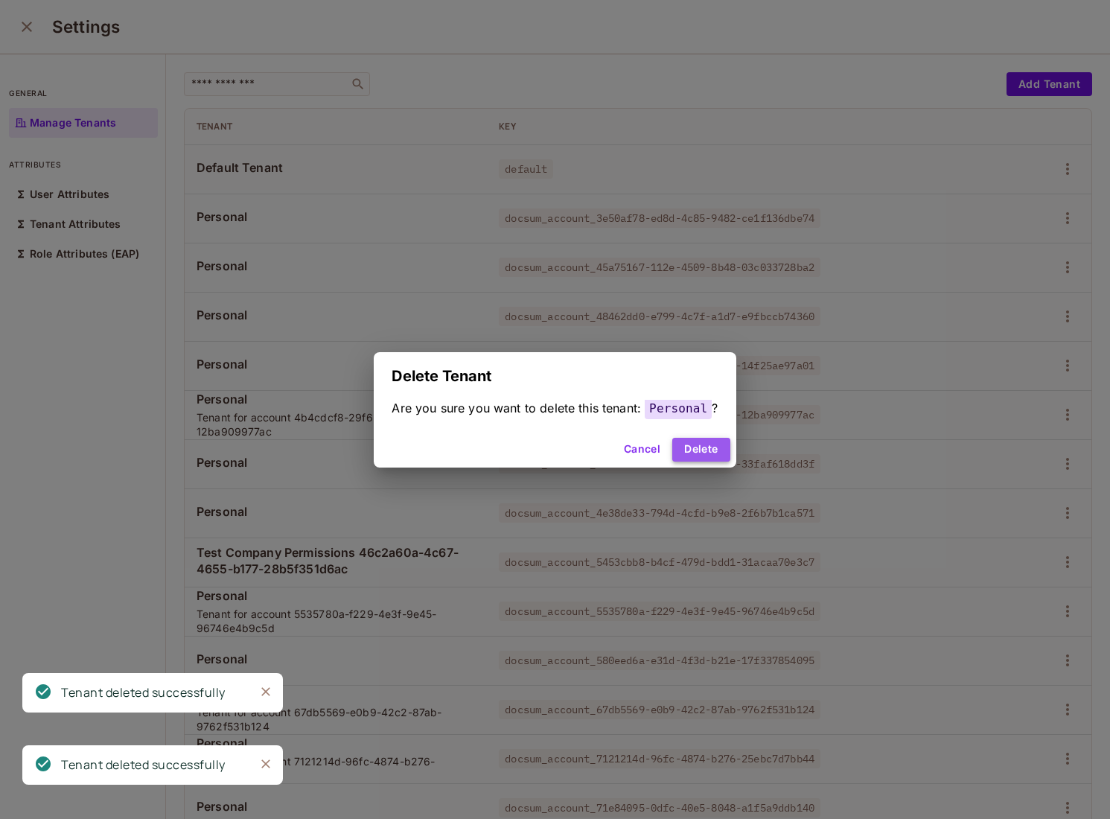
click at [692, 446] on button "Delete" at bounding box center [700, 450] width 57 height 24
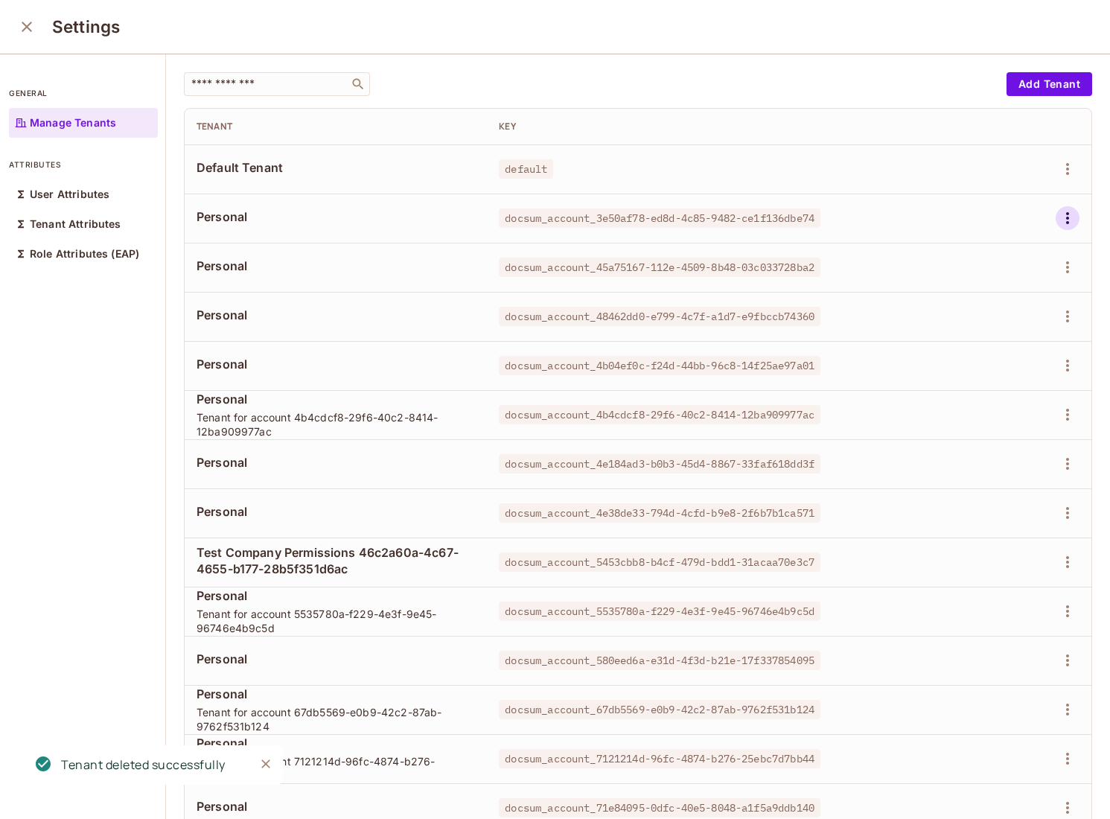
click at [1062, 219] on icon "button" at bounding box center [1068, 218] width 18 height 18
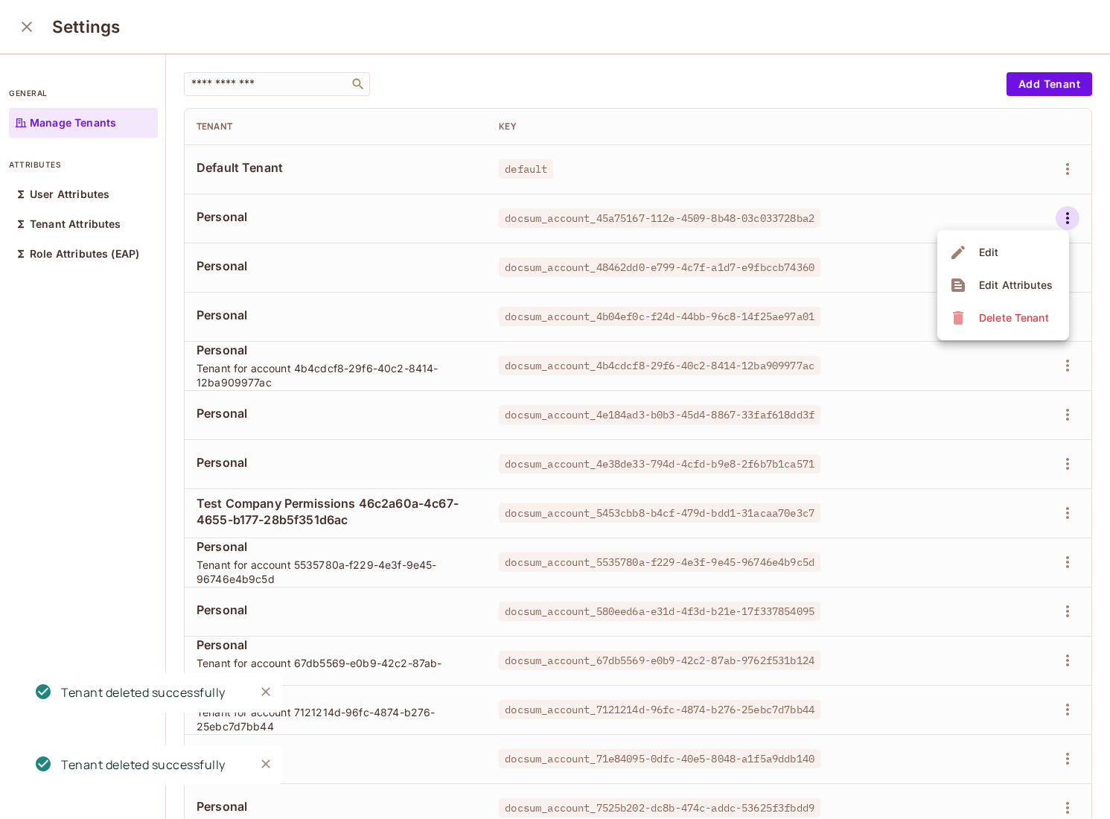
click at [965, 312] on icon at bounding box center [958, 318] width 18 height 18
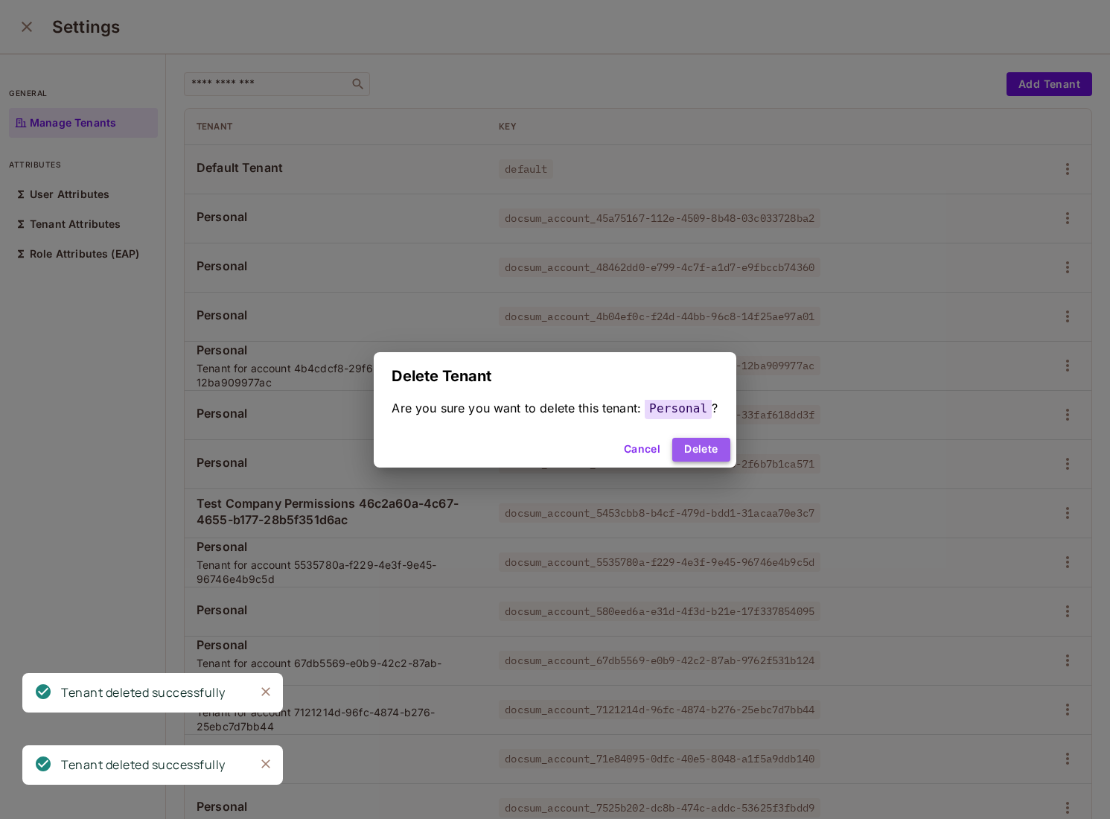
click at [691, 447] on button "Delete" at bounding box center [700, 450] width 57 height 24
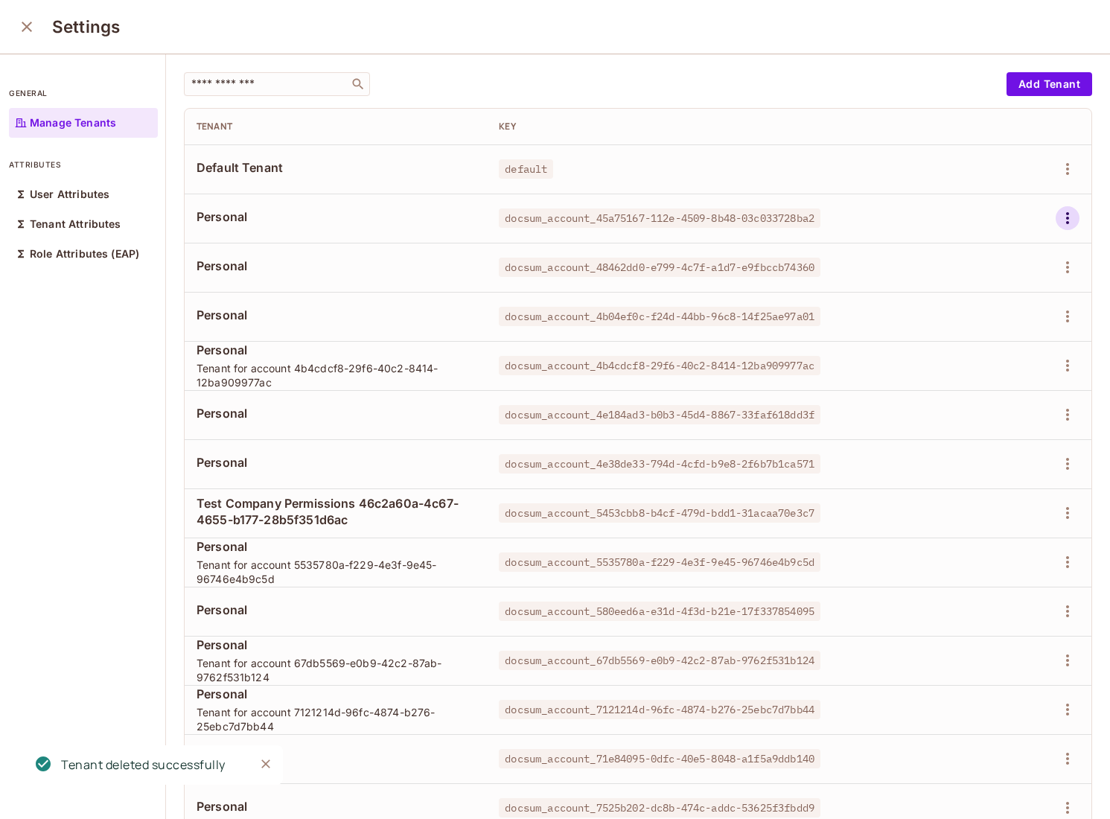
click at [1077, 225] on button "button" at bounding box center [1068, 218] width 24 height 24
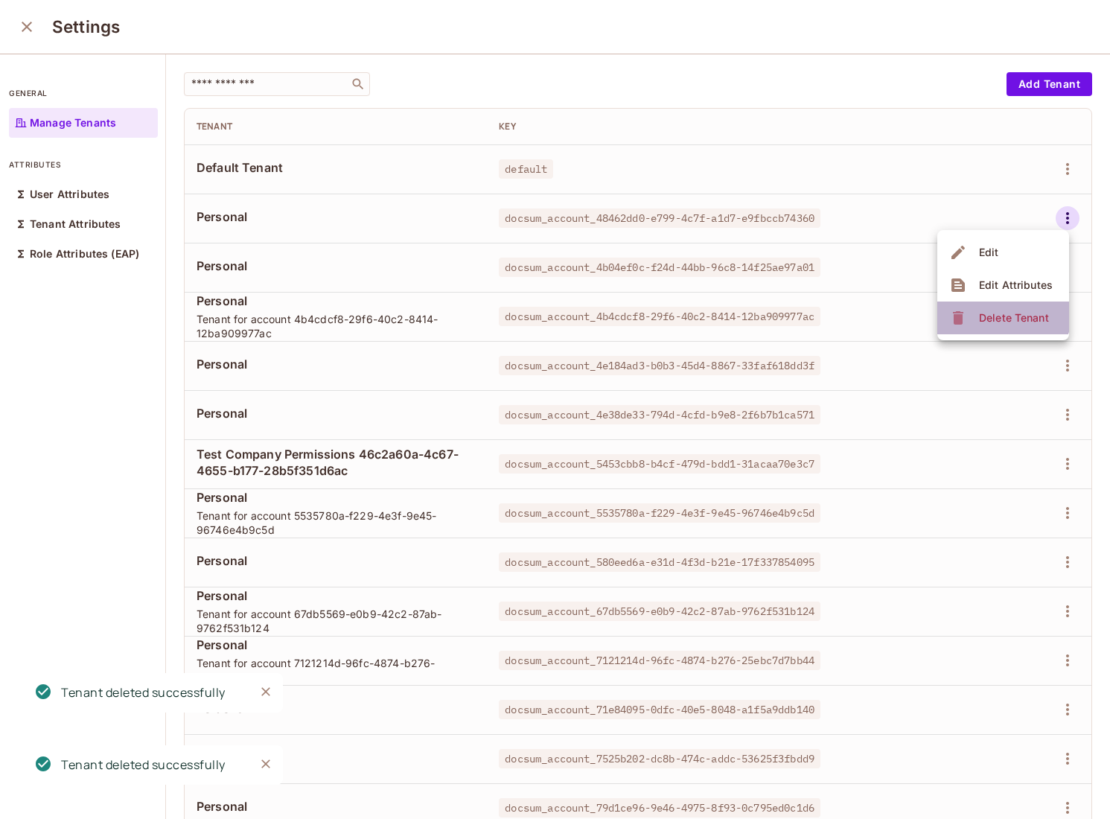
click at [1000, 309] on span "Delete Tenant" at bounding box center [1014, 318] width 79 height 24
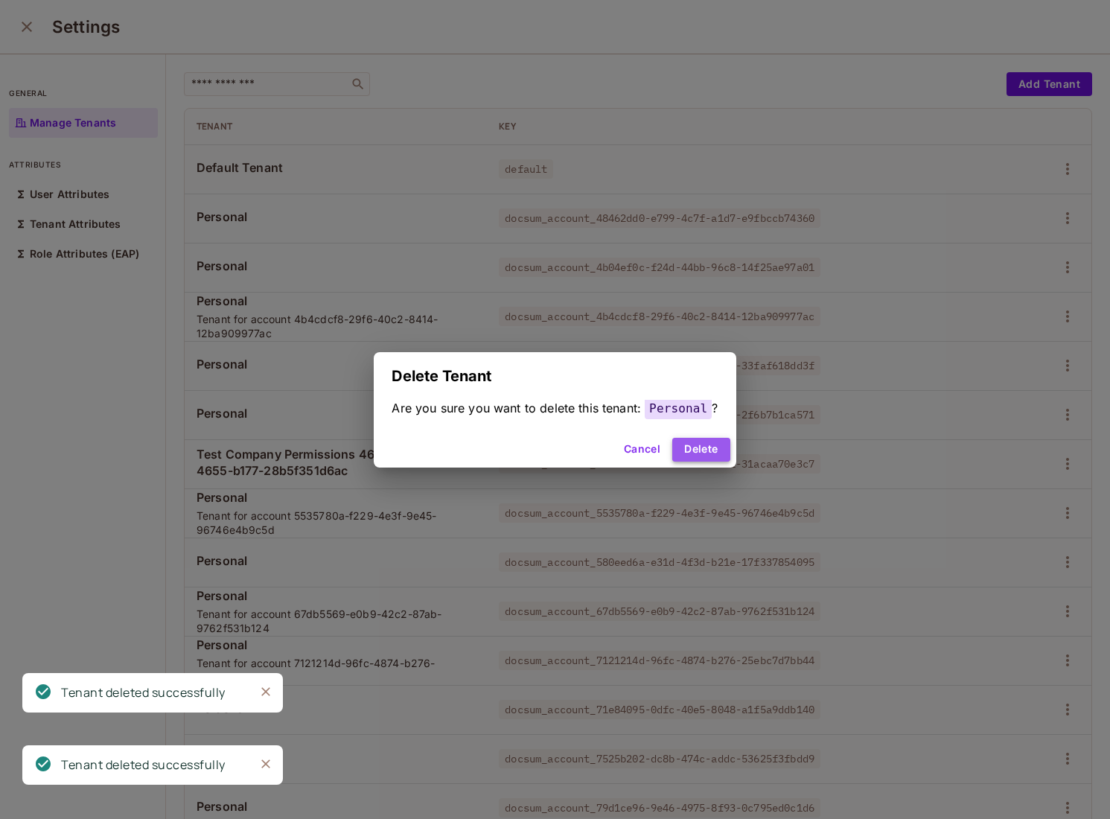
click at [703, 447] on button "Delete" at bounding box center [700, 450] width 57 height 24
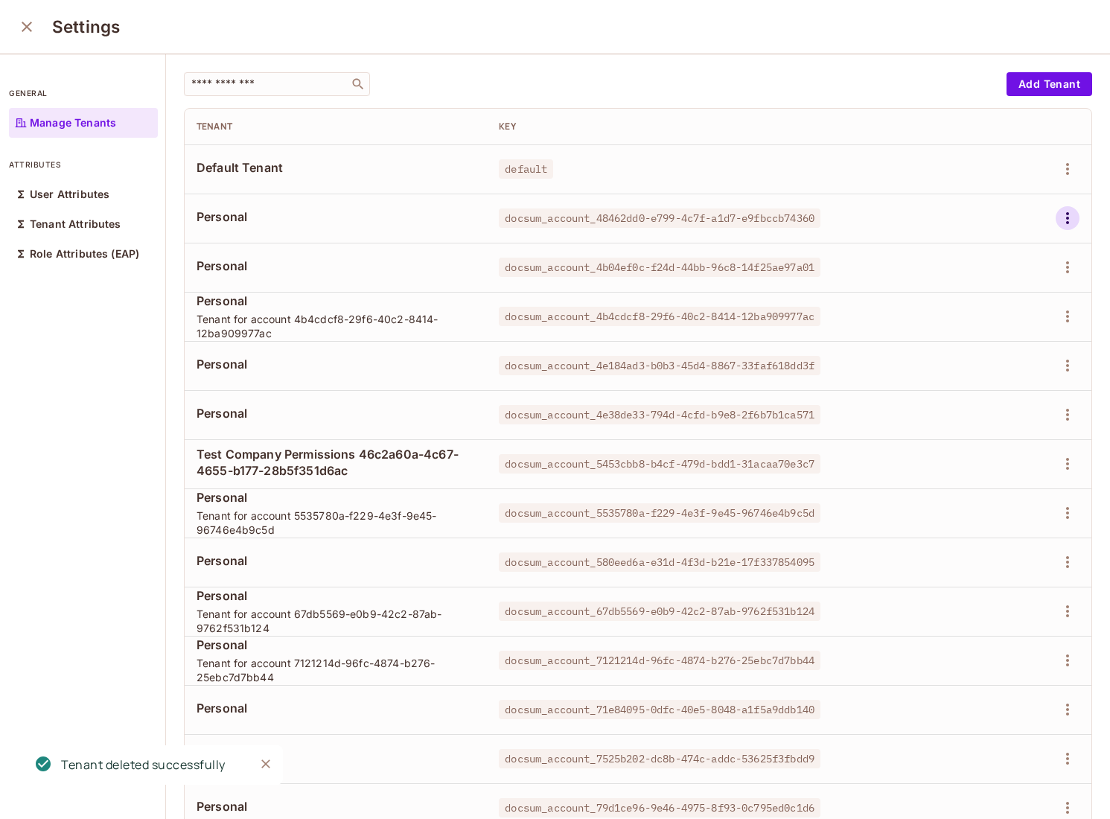
click at [1070, 226] on icon "button" at bounding box center [1068, 218] width 18 height 18
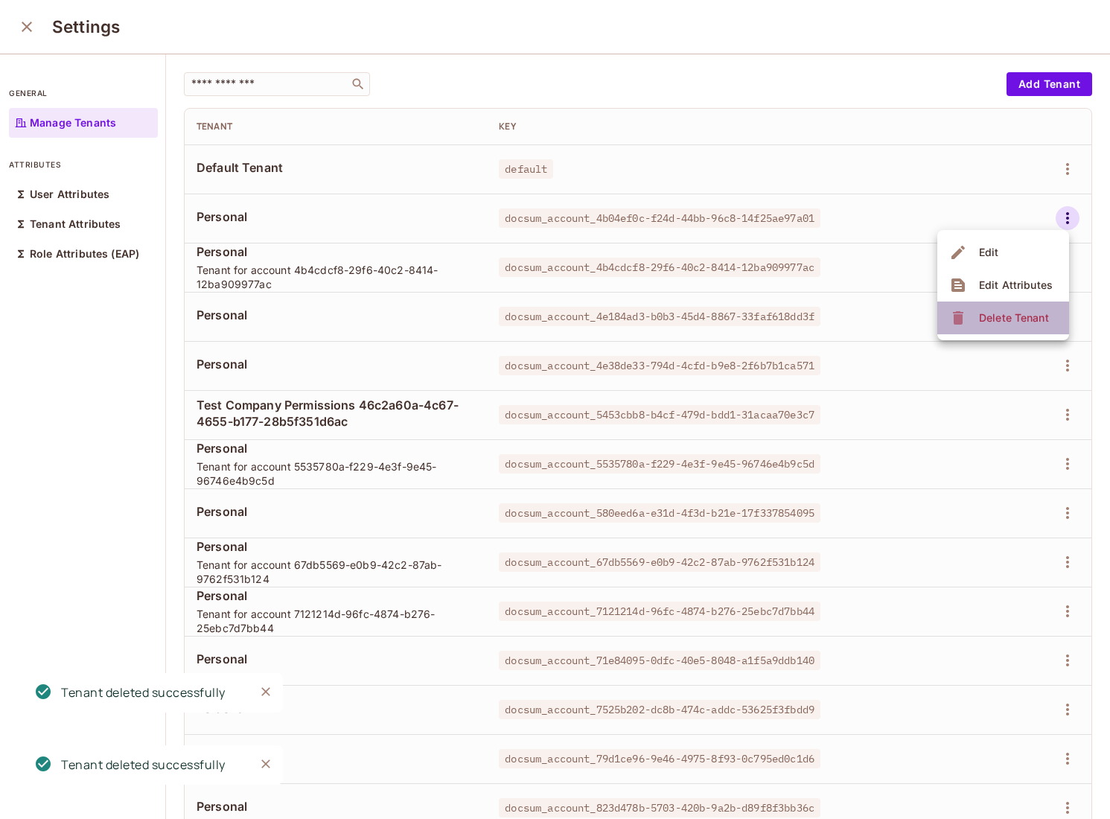
click at [1010, 310] on div "Delete Tenant" at bounding box center [1014, 317] width 70 height 15
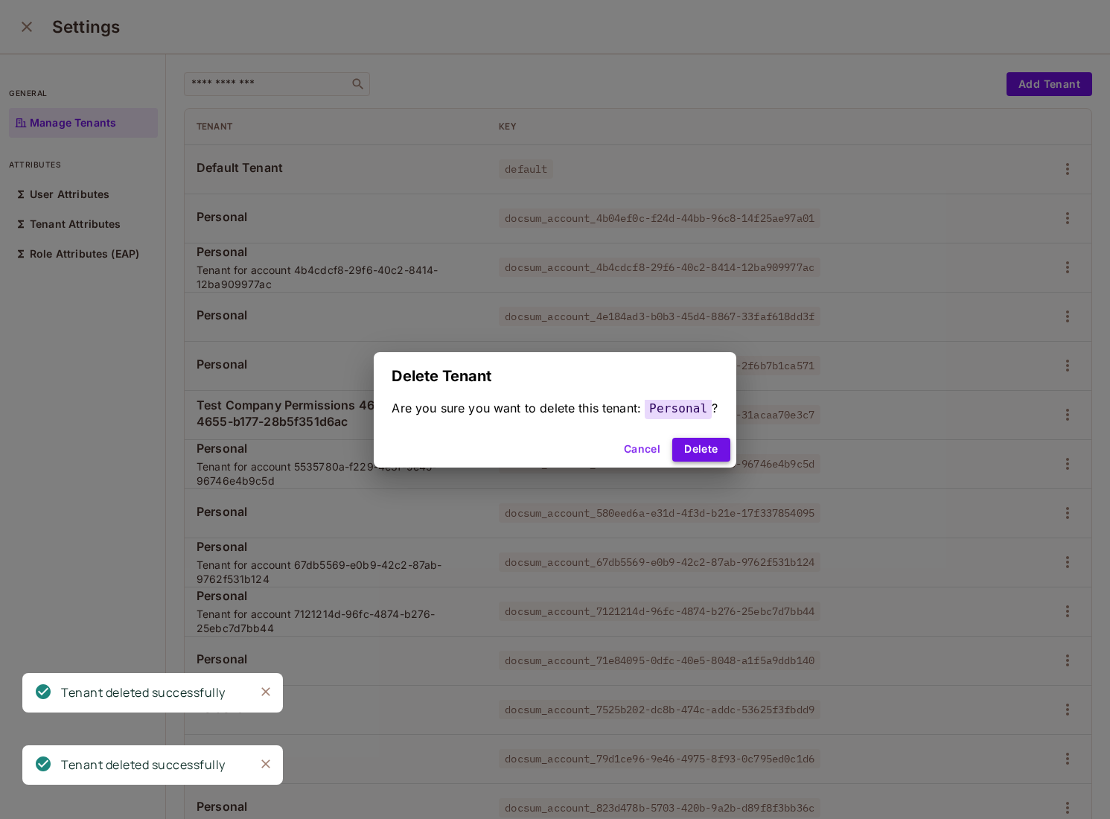
click at [684, 444] on button "Delete" at bounding box center [700, 450] width 57 height 24
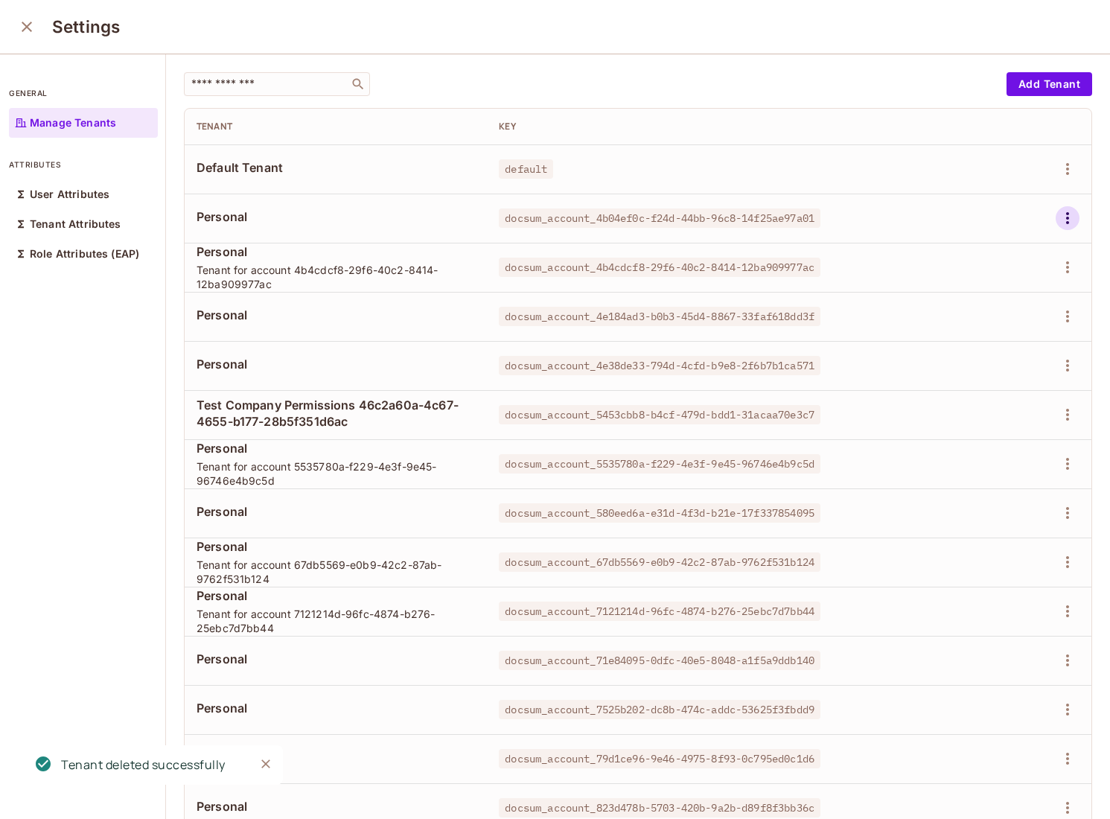
click at [1065, 220] on icon "button" at bounding box center [1068, 218] width 18 height 18
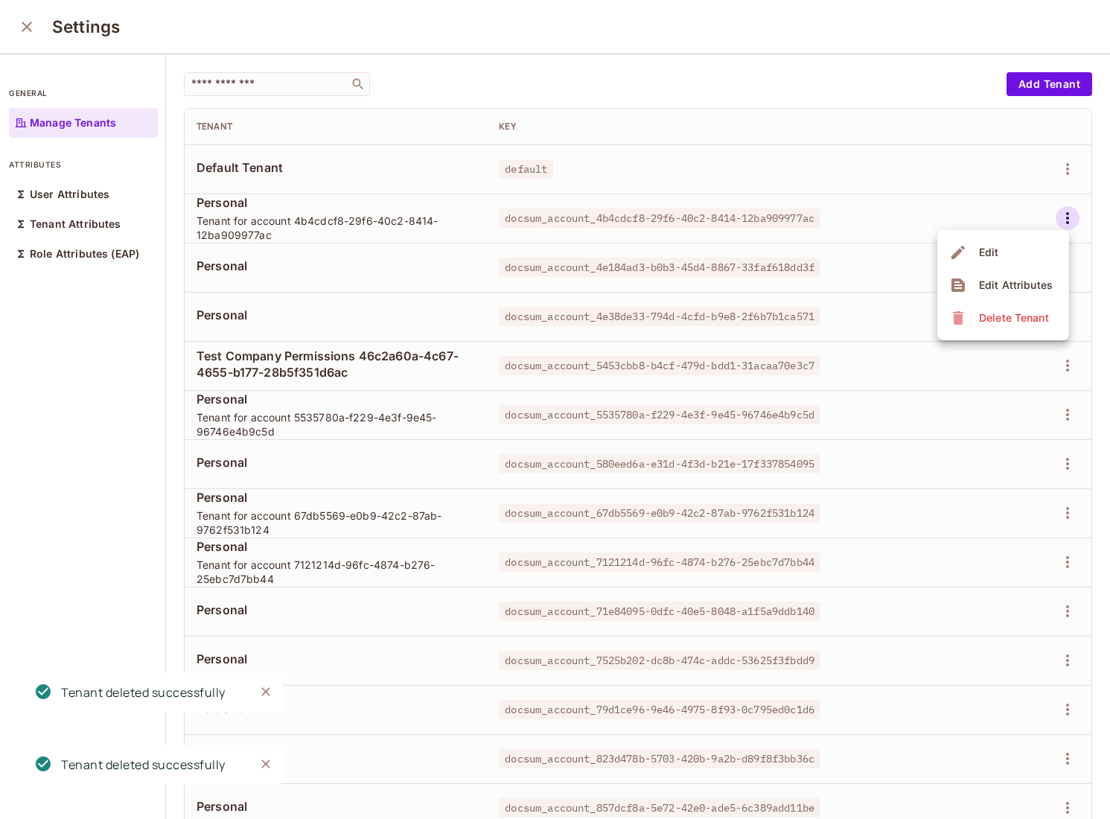
click at [988, 312] on div "Delete Tenant" at bounding box center [1014, 317] width 70 height 15
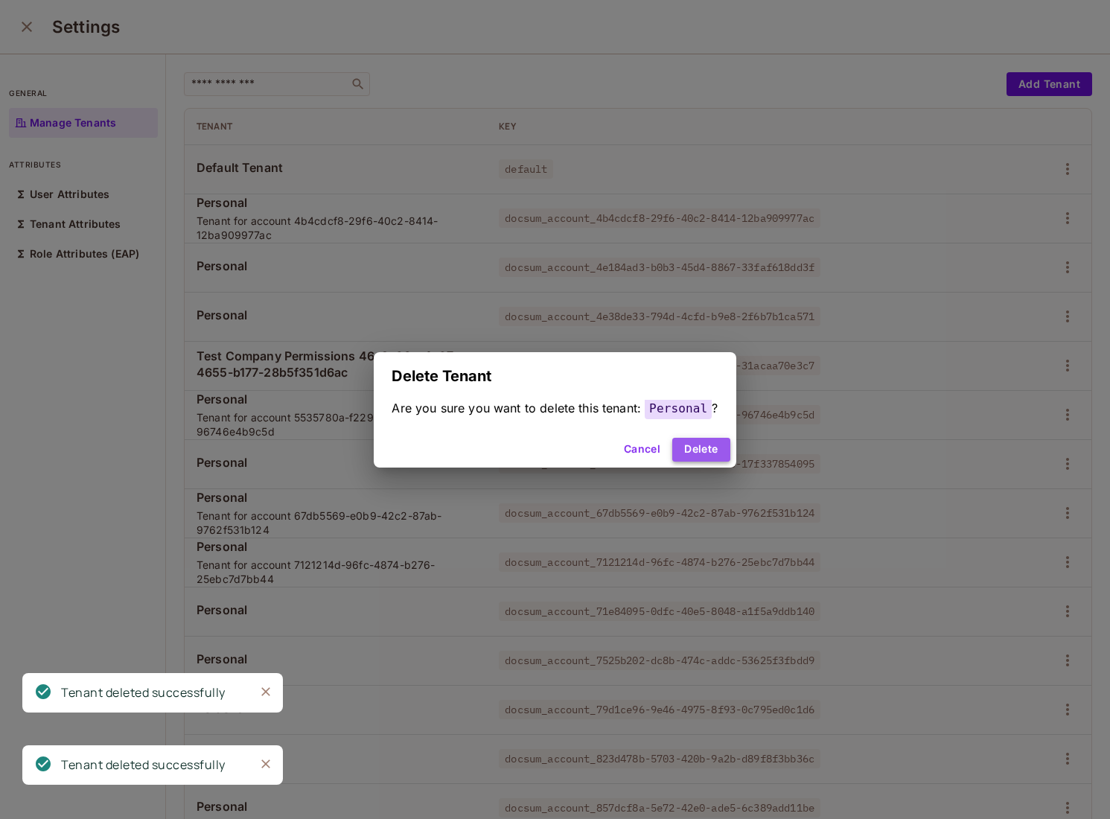
click at [715, 449] on button "Delete" at bounding box center [700, 450] width 57 height 24
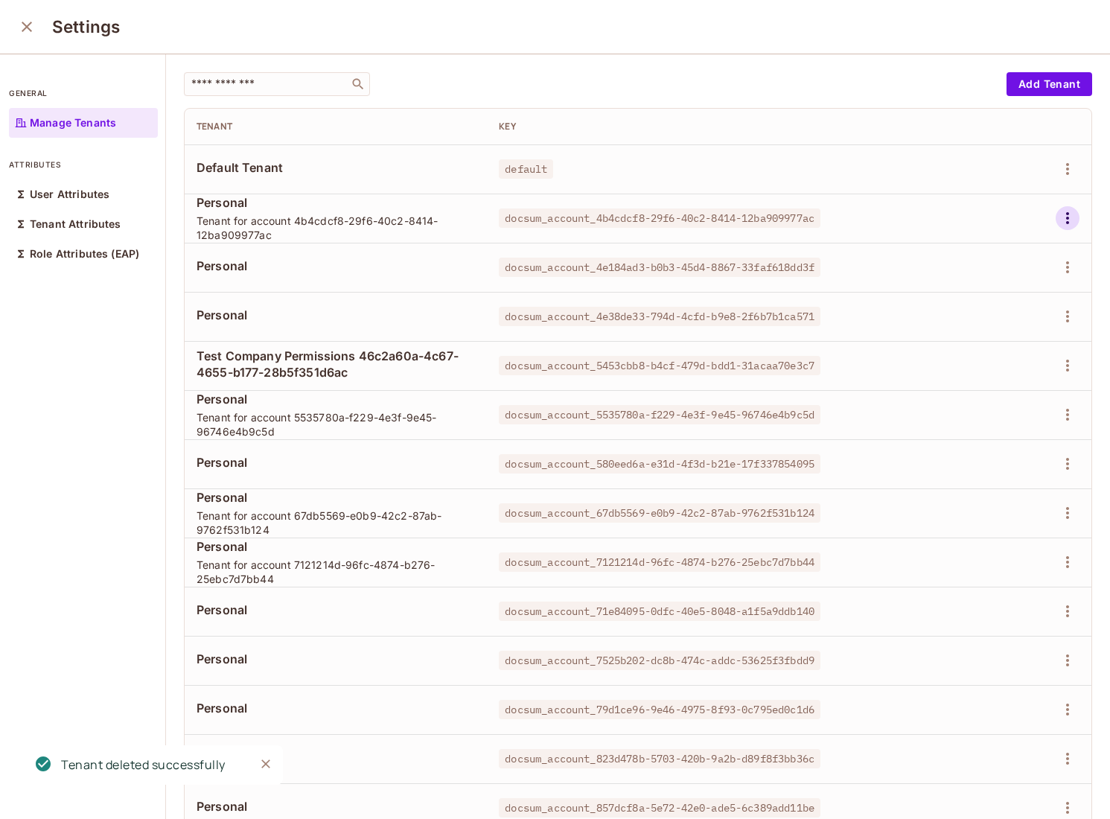
click at [1060, 216] on icon "button" at bounding box center [1068, 218] width 18 height 18
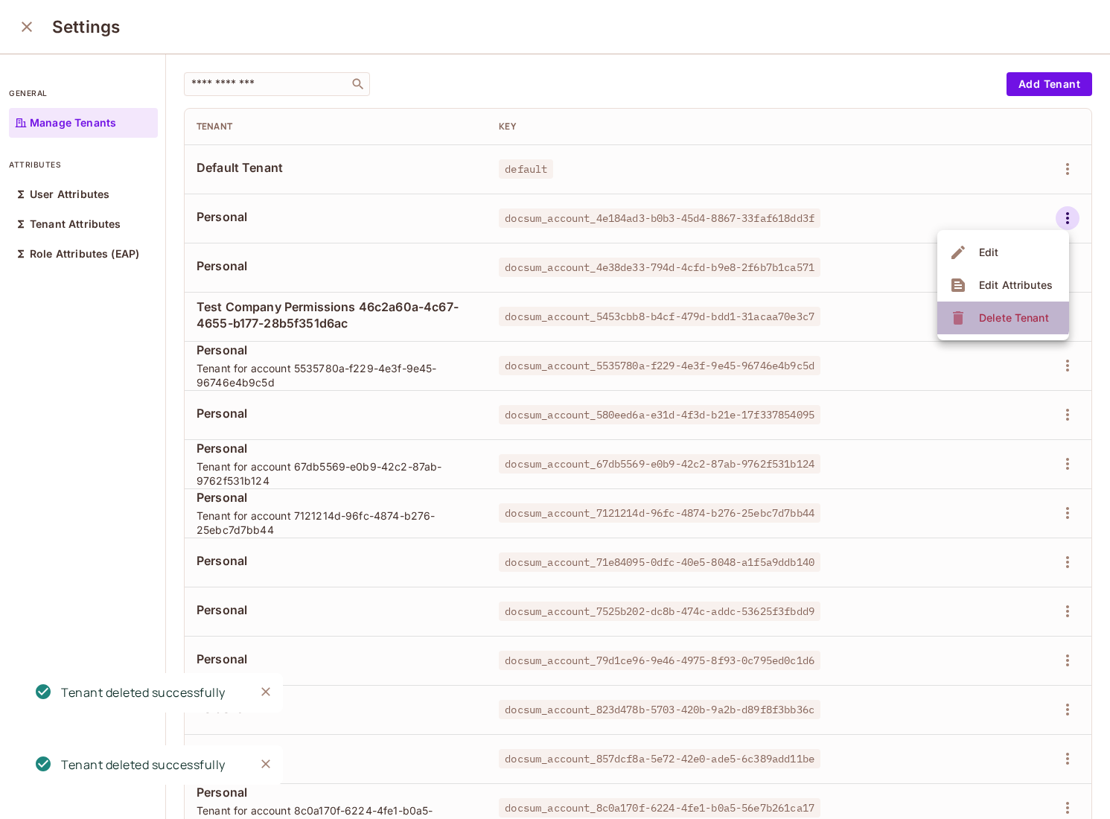
click at [989, 316] on div "Delete Tenant" at bounding box center [1014, 317] width 70 height 15
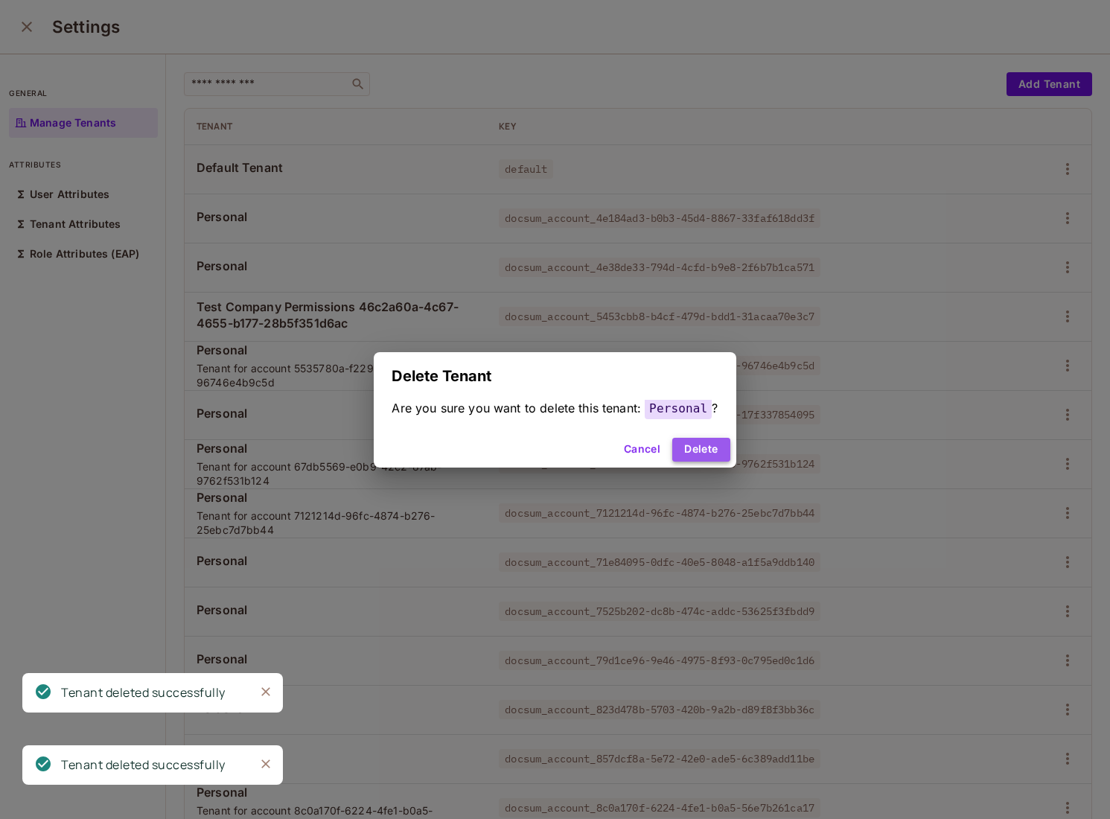
click at [709, 451] on button "Delete" at bounding box center [700, 450] width 57 height 24
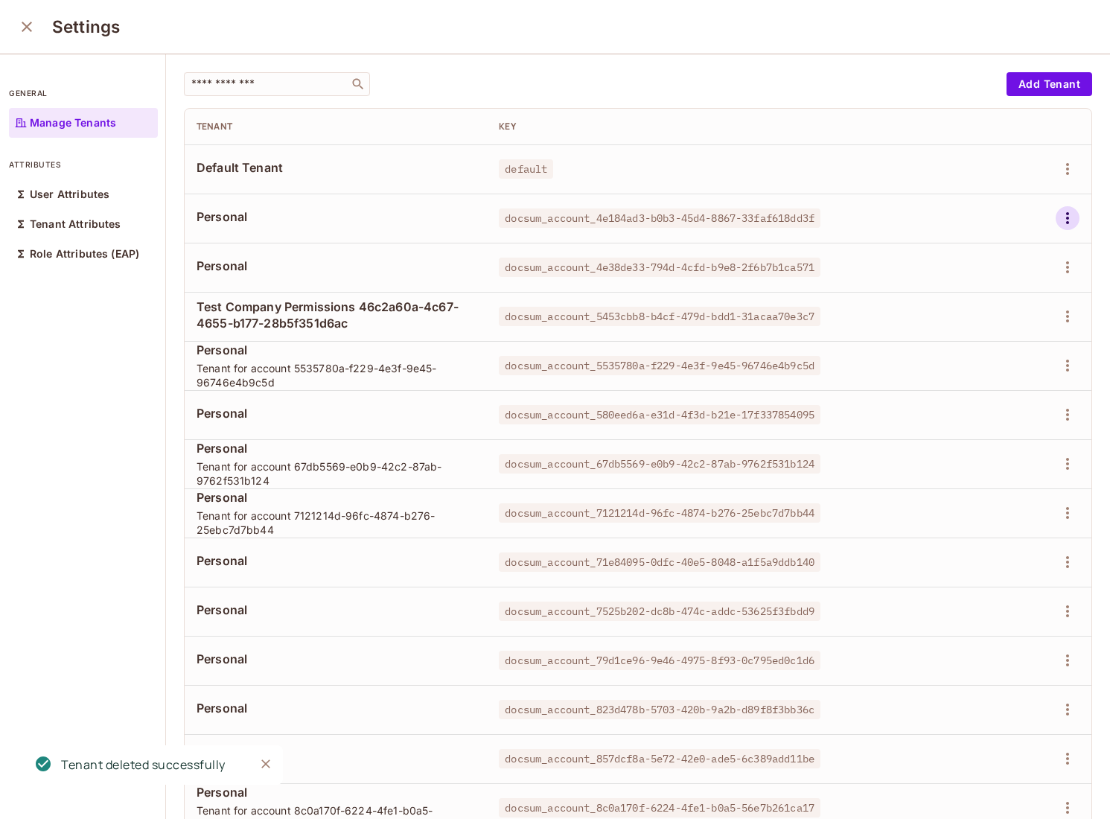
click at [1074, 223] on icon "button" at bounding box center [1068, 218] width 18 height 18
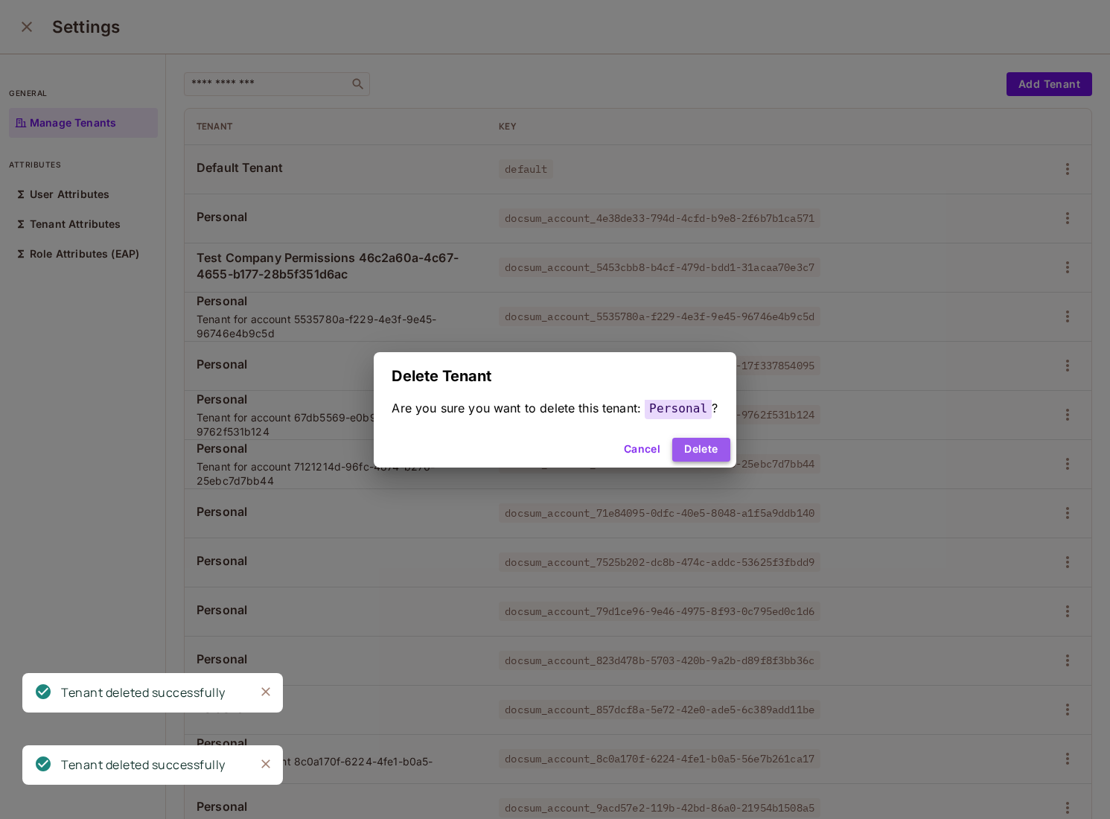
click at [709, 447] on button "Delete" at bounding box center [700, 450] width 57 height 24
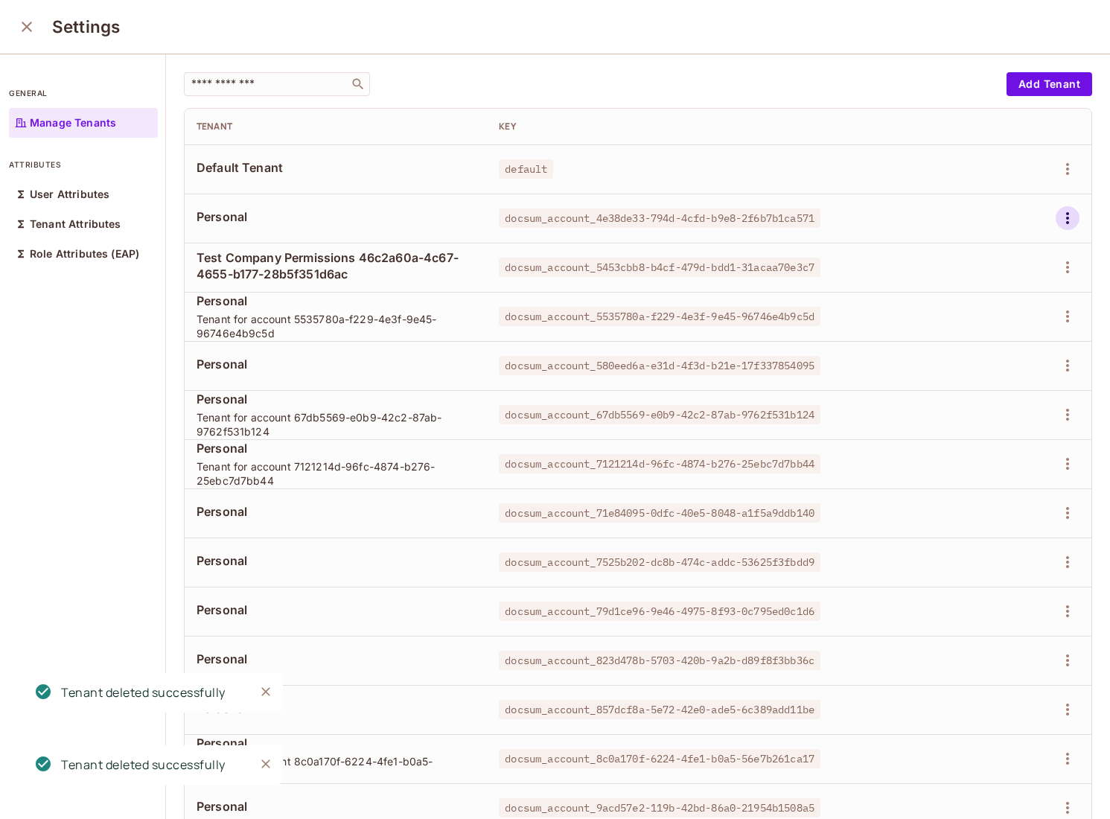
click at [1075, 213] on icon "button" at bounding box center [1068, 218] width 18 height 18
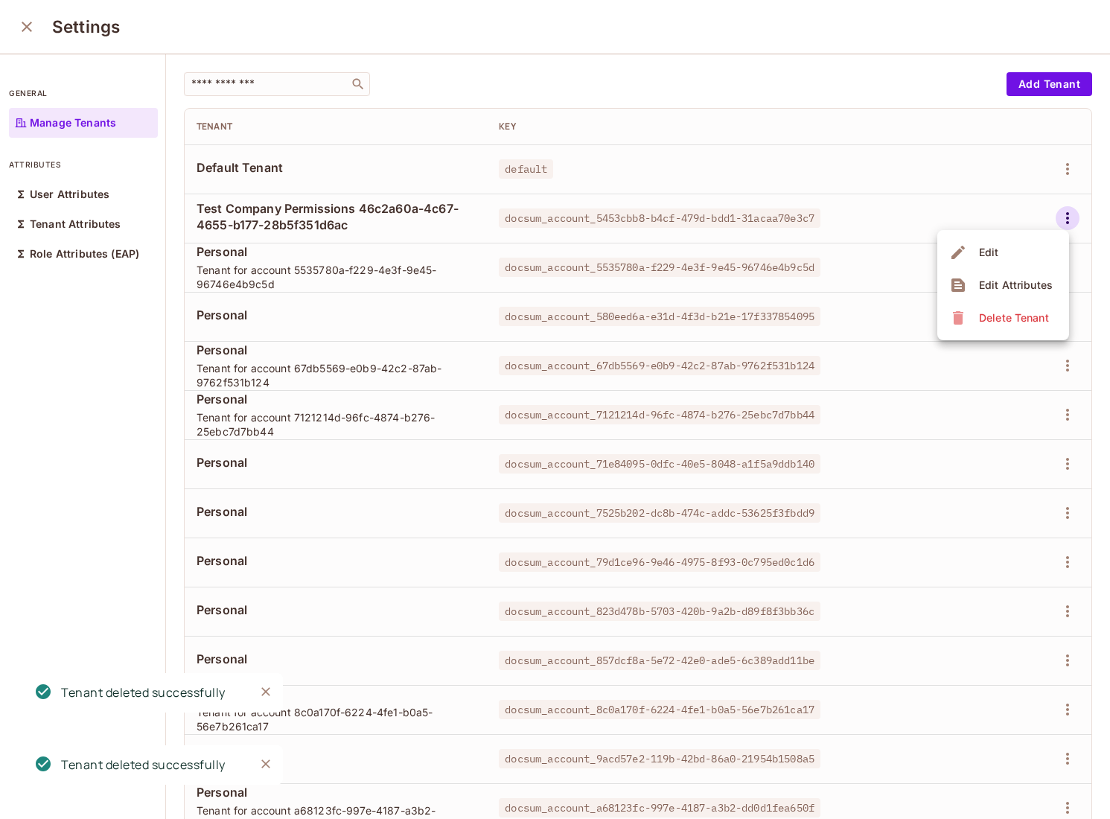
click at [989, 319] on div "Delete Tenant" at bounding box center [1014, 317] width 70 height 15
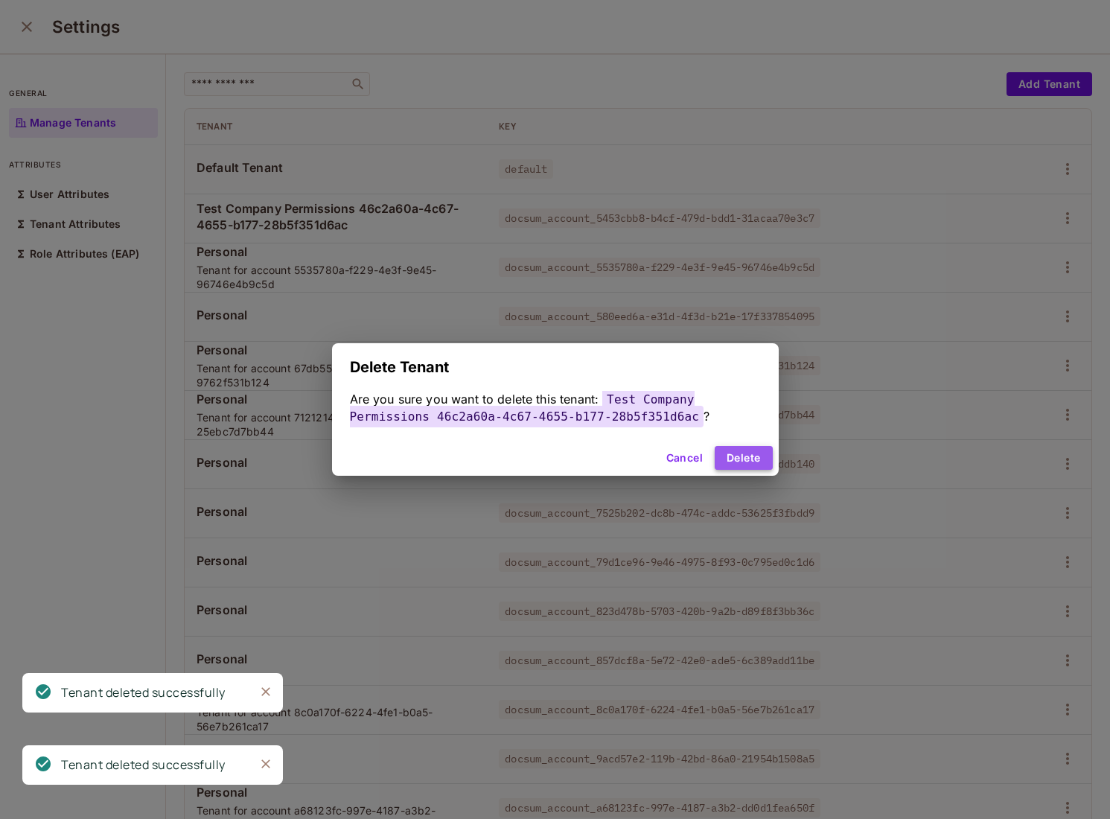
click at [726, 463] on button "Delete" at bounding box center [743, 458] width 57 height 24
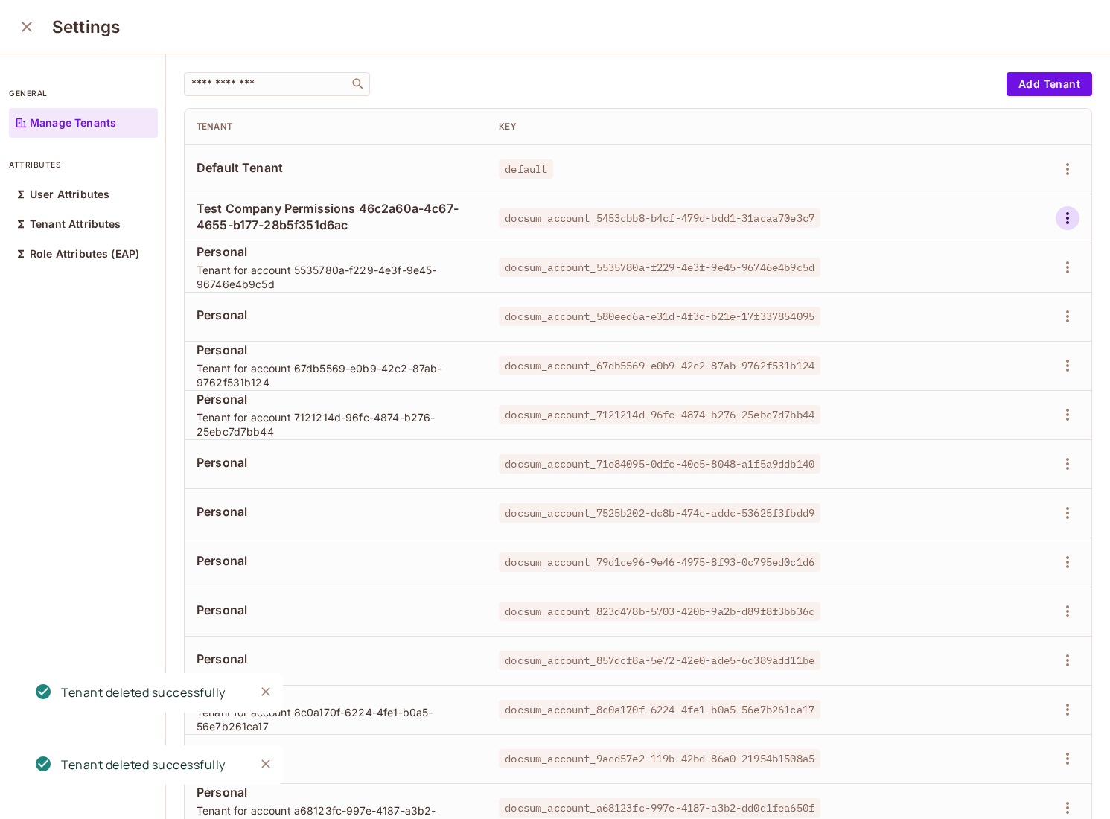
click at [1075, 216] on icon "button" at bounding box center [1068, 218] width 18 height 18
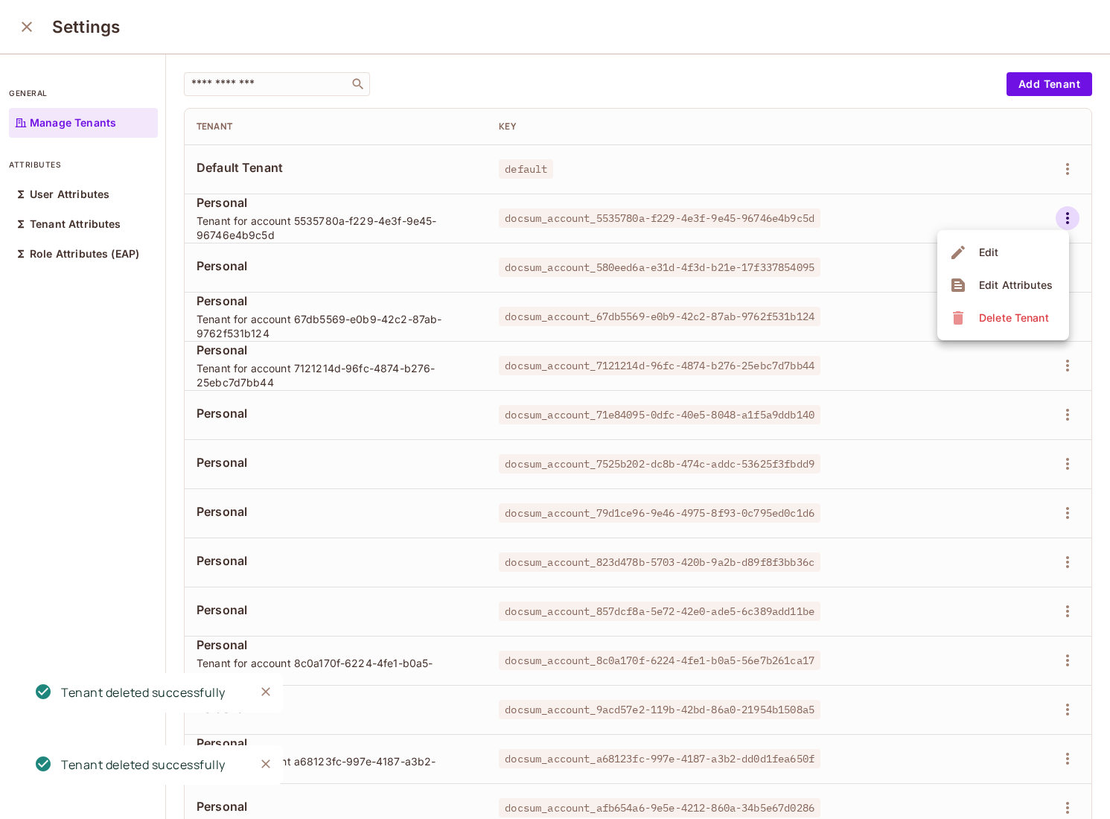
click at [987, 313] on div "Delete Tenant" at bounding box center [1014, 317] width 70 height 15
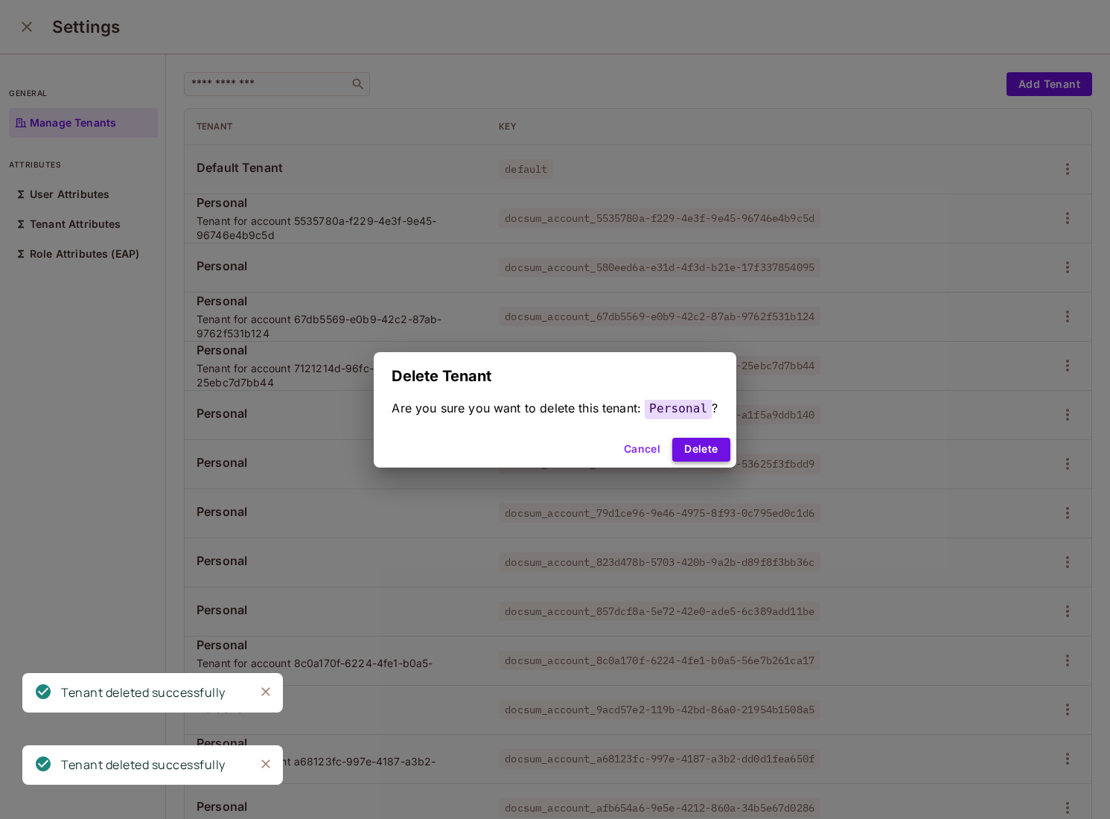
click at [700, 451] on button "Delete" at bounding box center [700, 450] width 57 height 24
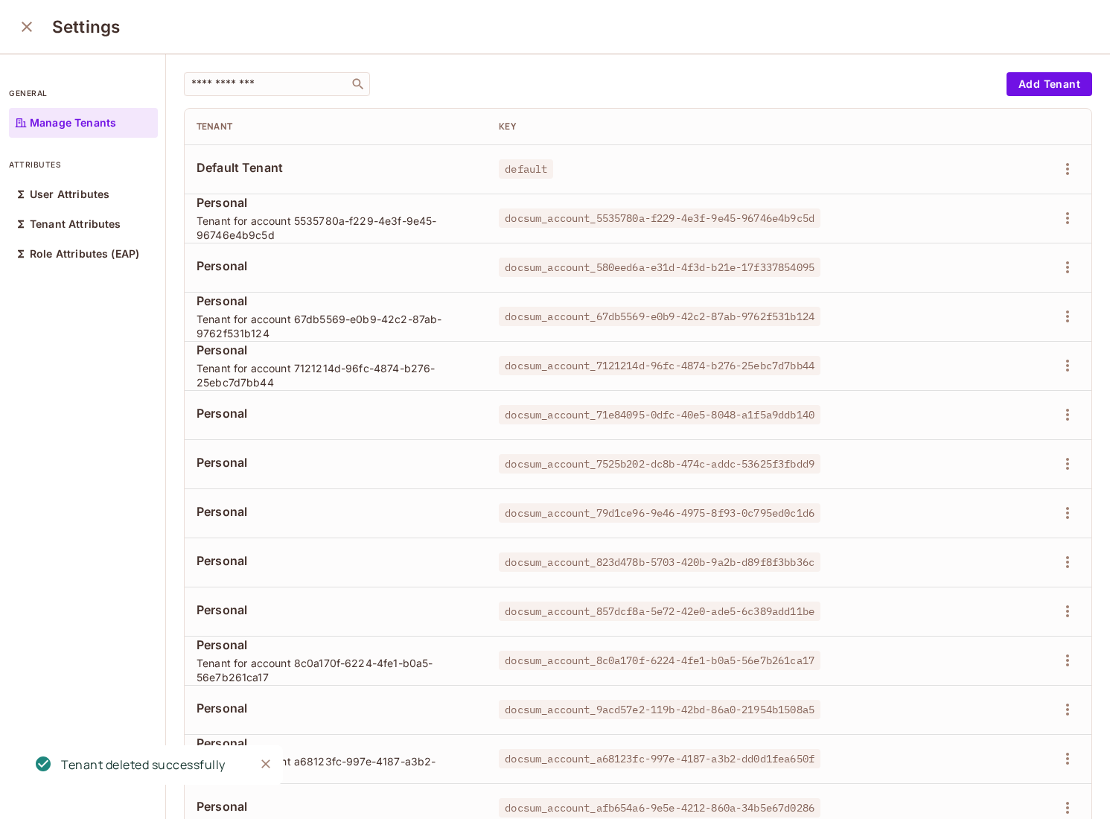
click at [1080, 208] on td at bounding box center [1027, 218] width 129 height 49
click at [1067, 223] on icon "button" at bounding box center [1067, 218] width 3 height 12
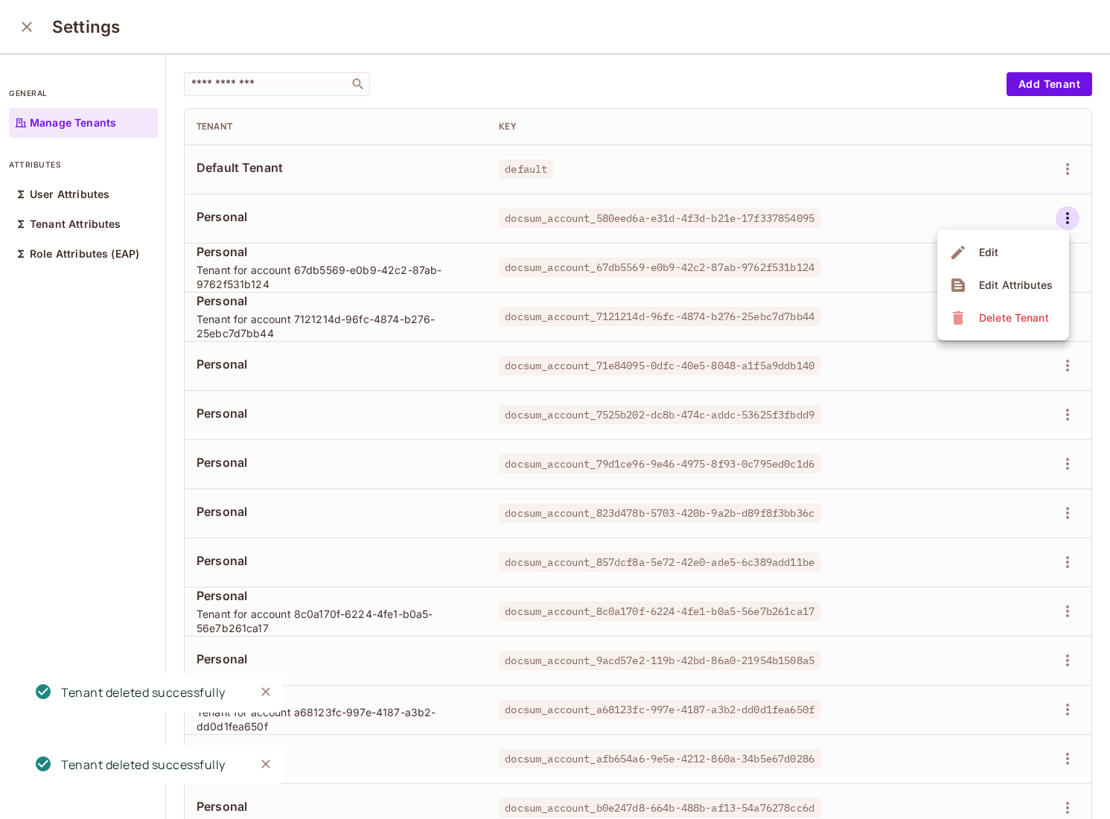
click at [1001, 310] on div "Delete Tenant" at bounding box center [1014, 317] width 70 height 15
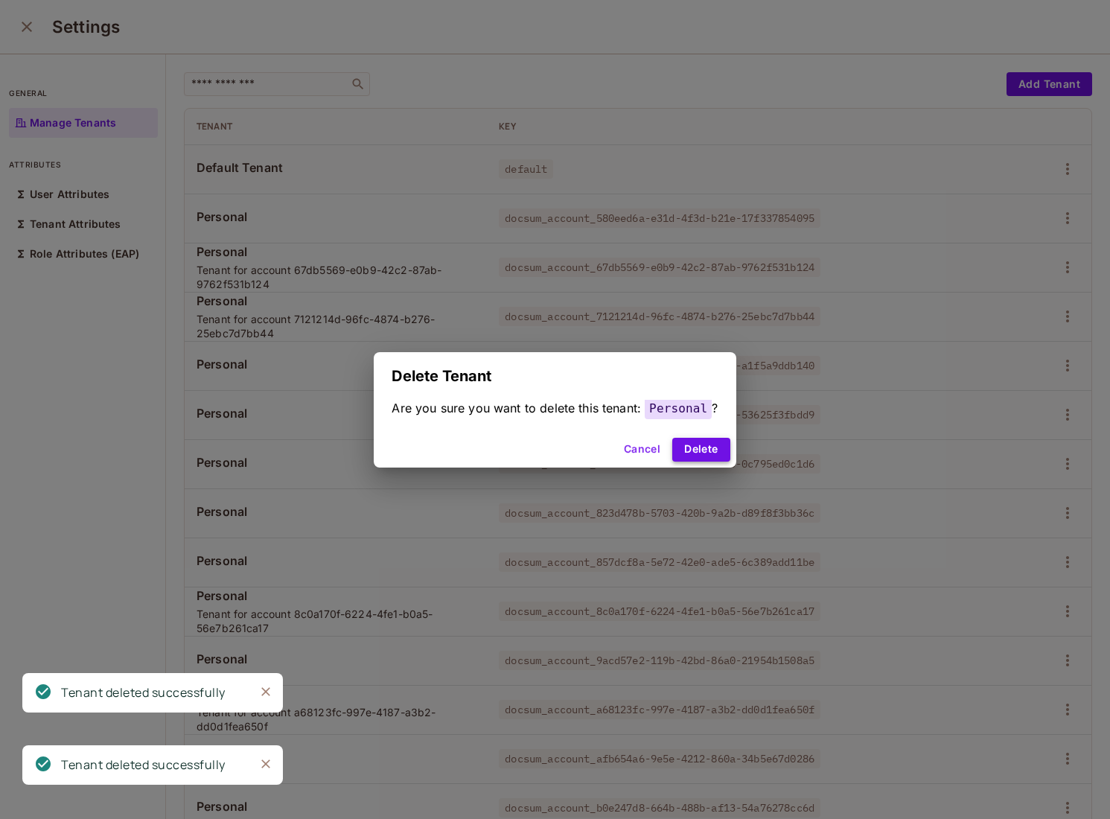
click at [704, 455] on button "Delete" at bounding box center [700, 450] width 57 height 24
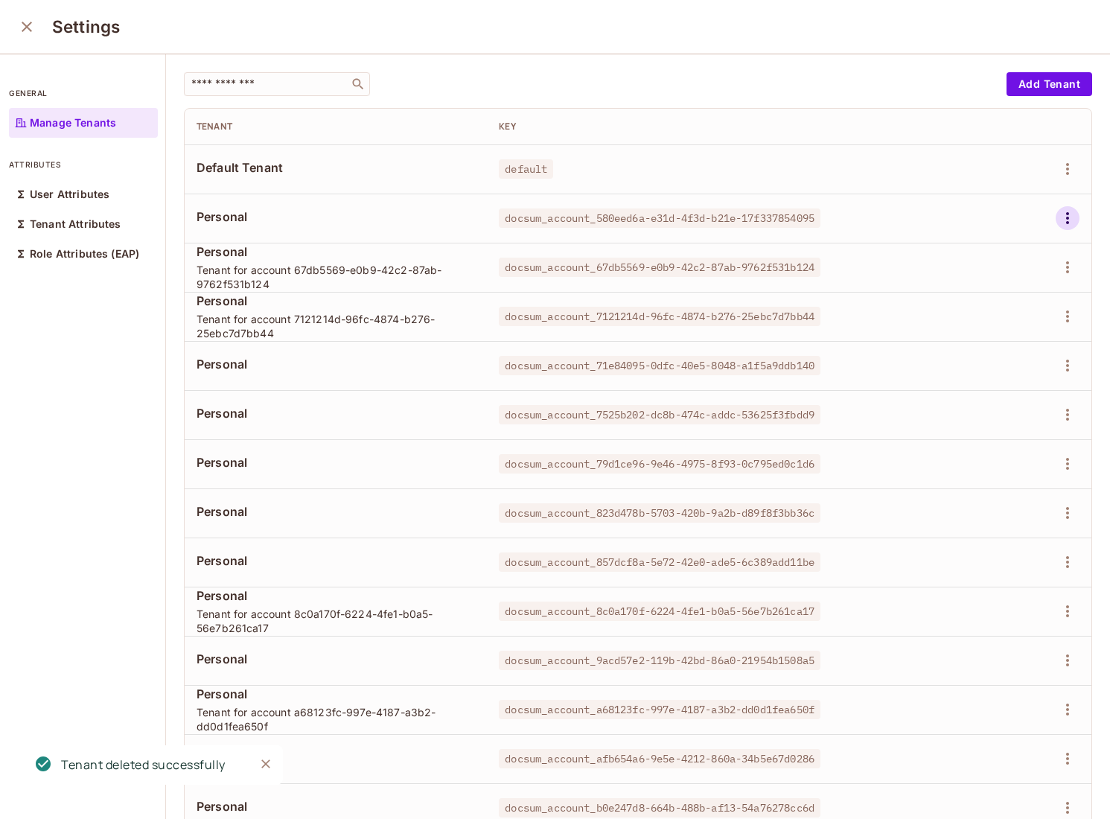
click at [1066, 217] on icon "button" at bounding box center [1068, 218] width 18 height 18
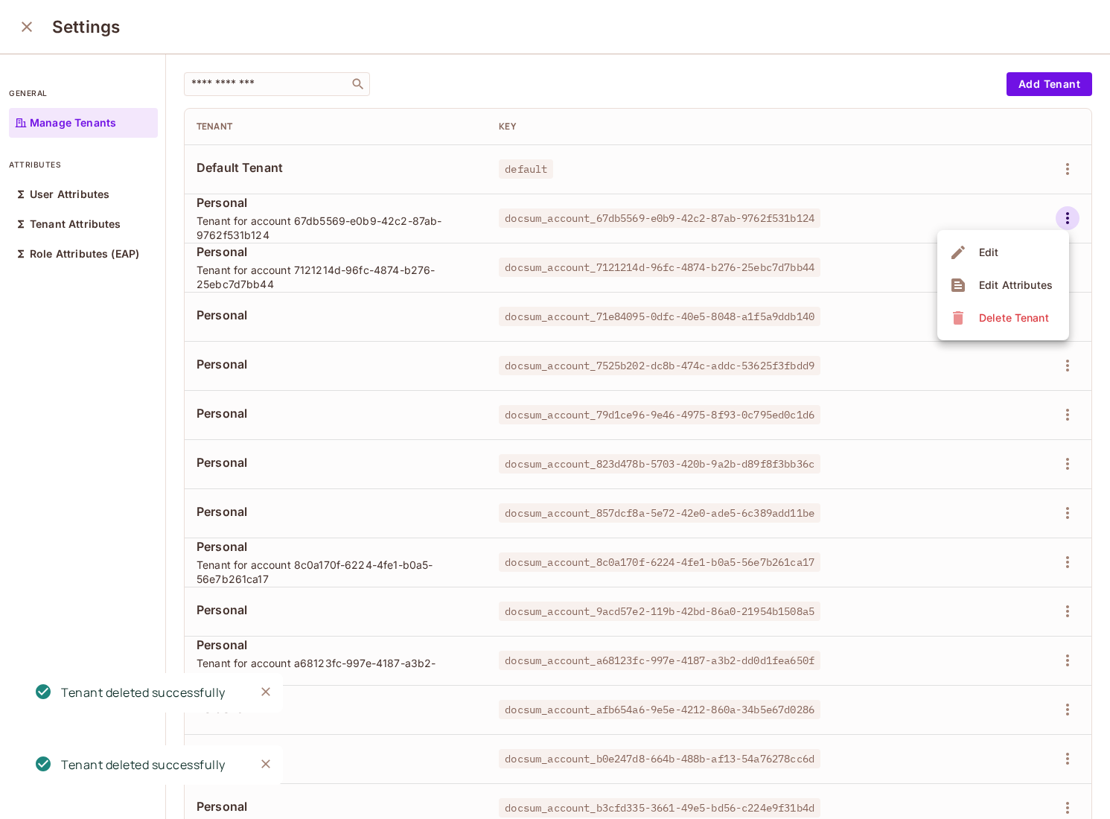
click at [1006, 325] on span "Delete Tenant" at bounding box center [1014, 318] width 79 height 24
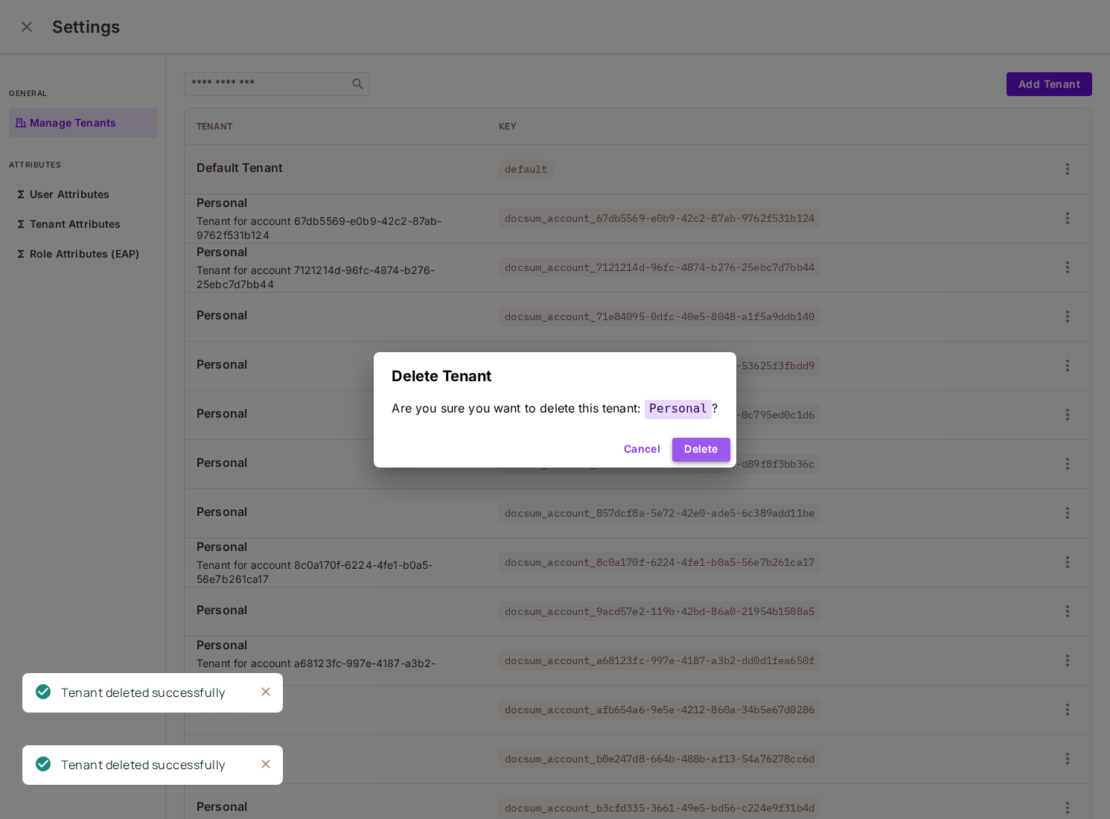
click at [703, 446] on button "Delete" at bounding box center [700, 450] width 57 height 24
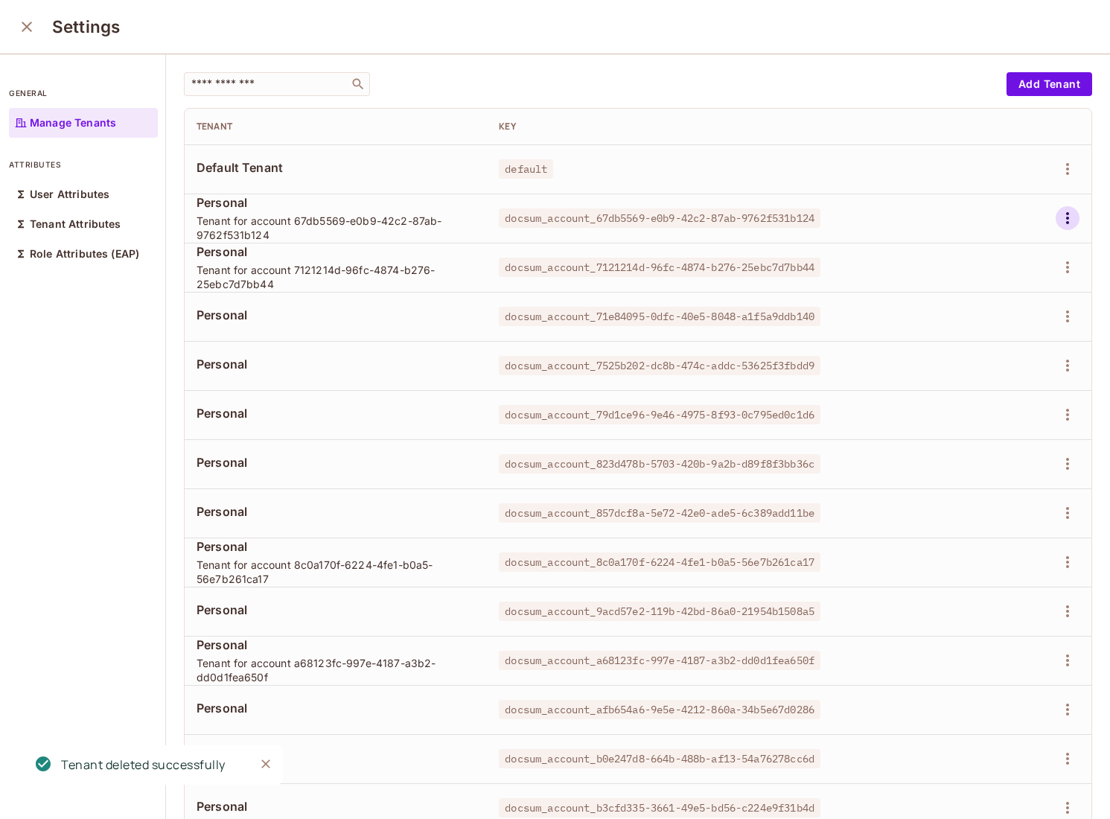
click at [1059, 213] on icon "button" at bounding box center [1068, 218] width 18 height 18
click at [975, 316] on span "Delete Tenant" at bounding box center [1014, 318] width 79 height 24
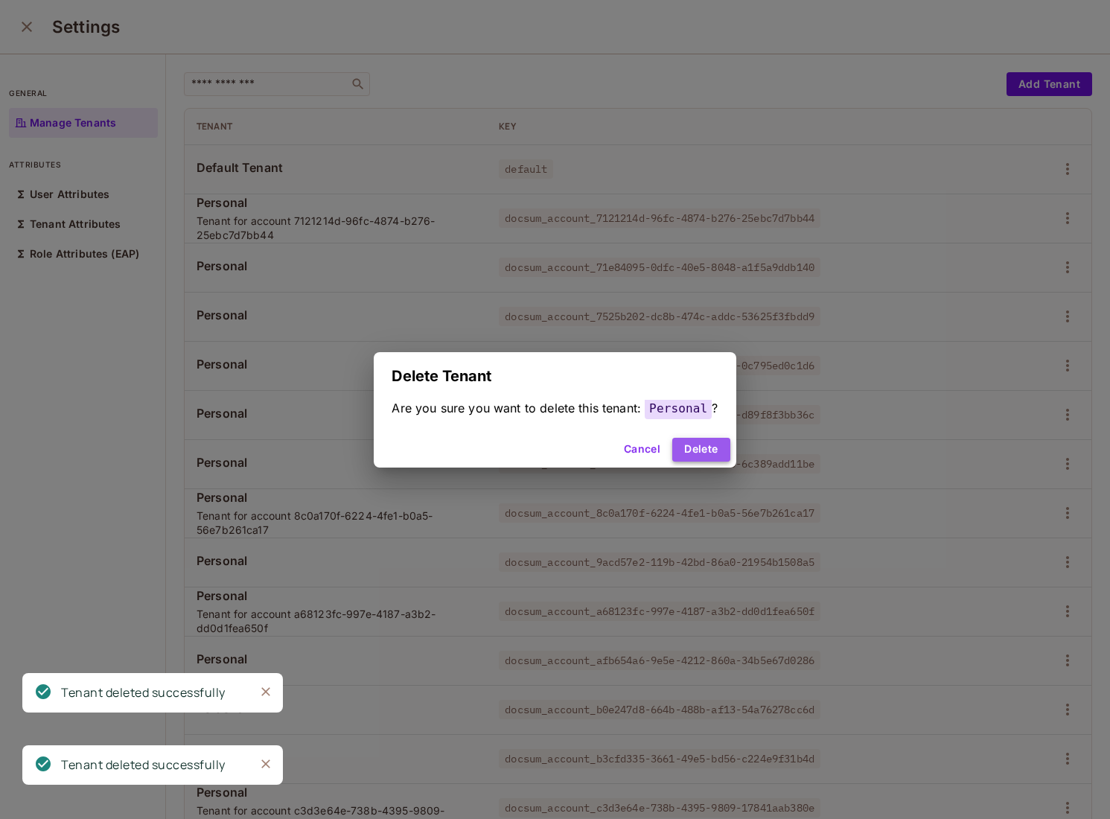
click at [711, 450] on button "Delete" at bounding box center [700, 450] width 57 height 24
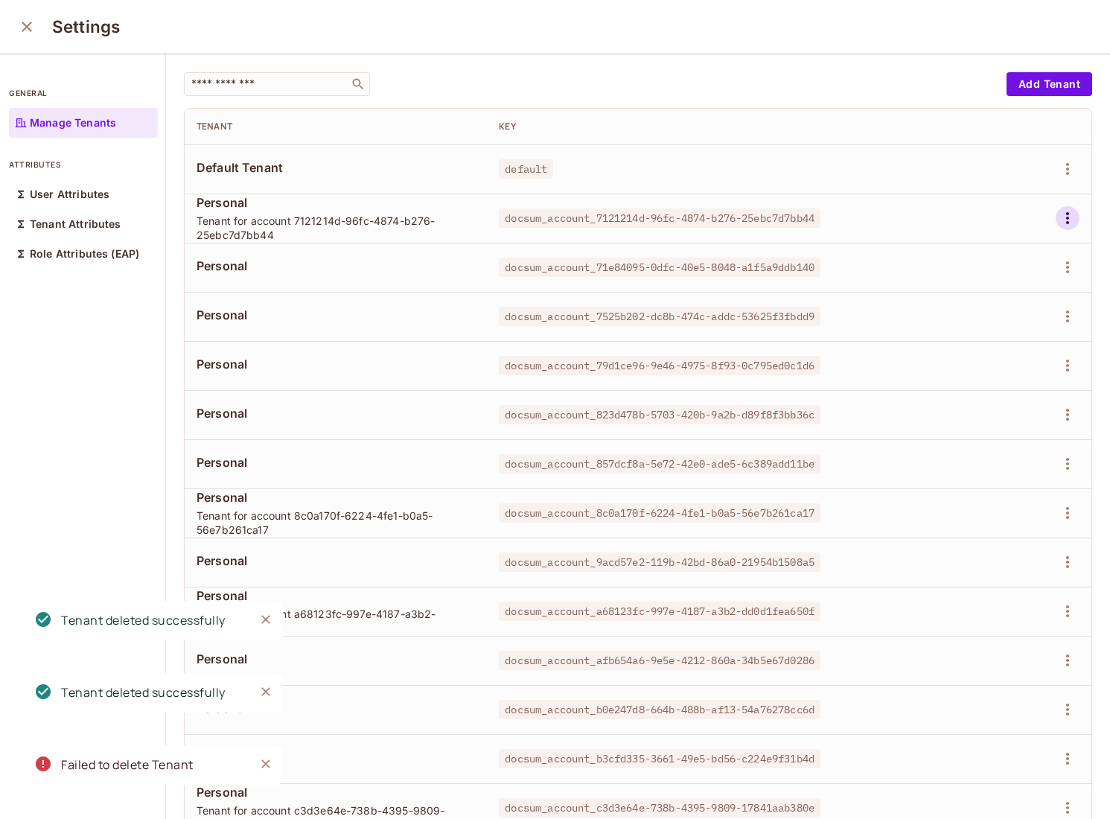
click at [1076, 218] on icon "button" at bounding box center [1068, 218] width 18 height 18
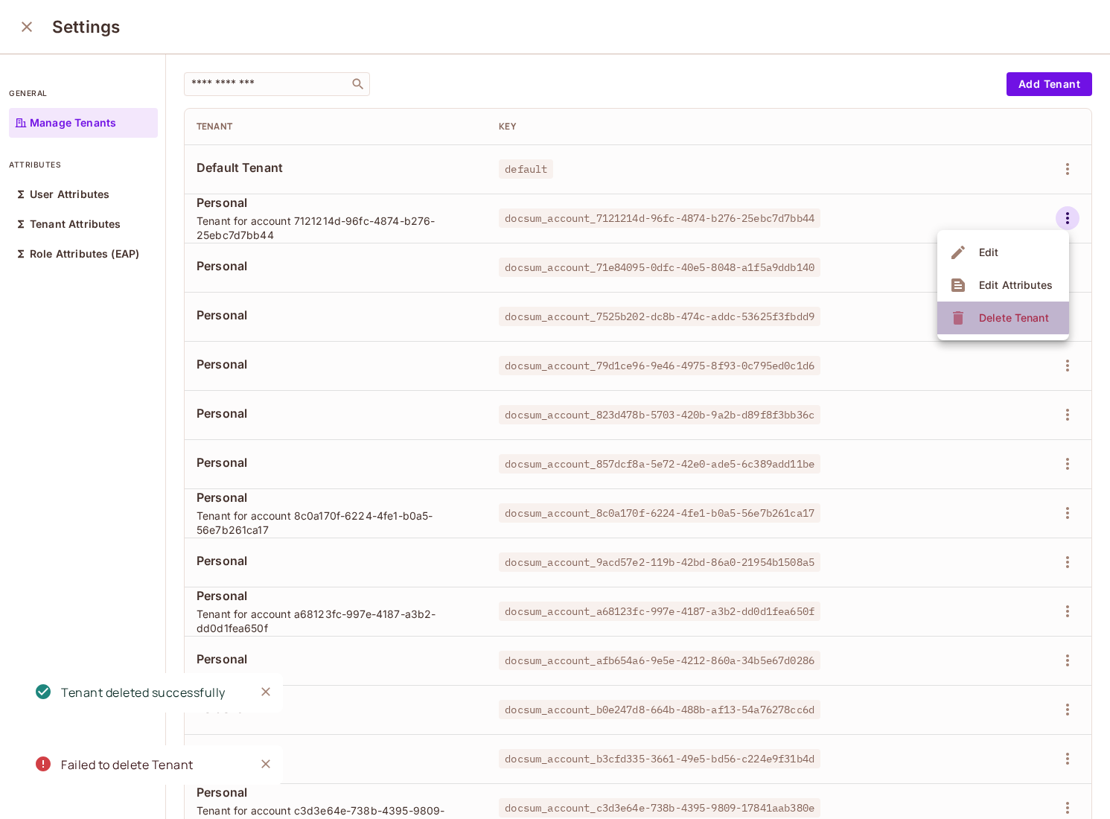
click at [976, 316] on span "Delete Tenant" at bounding box center [1014, 318] width 79 height 24
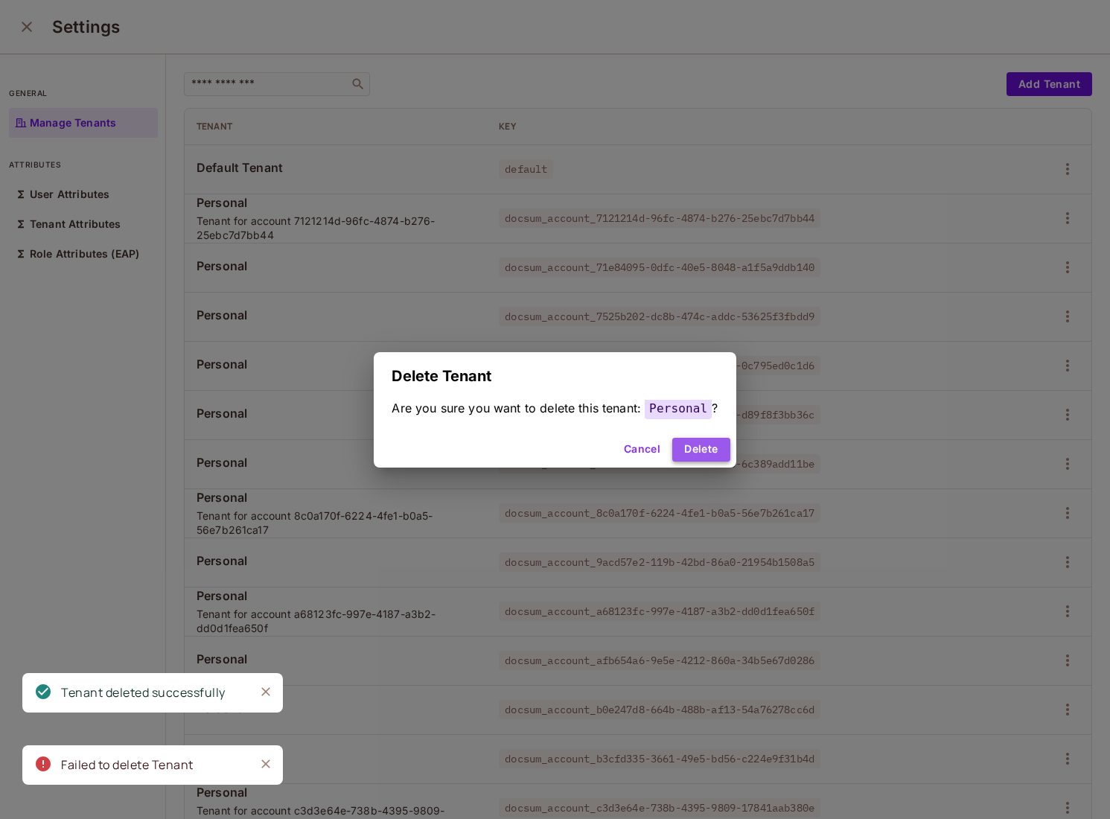
click at [715, 447] on button "Delete" at bounding box center [700, 450] width 57 height 24
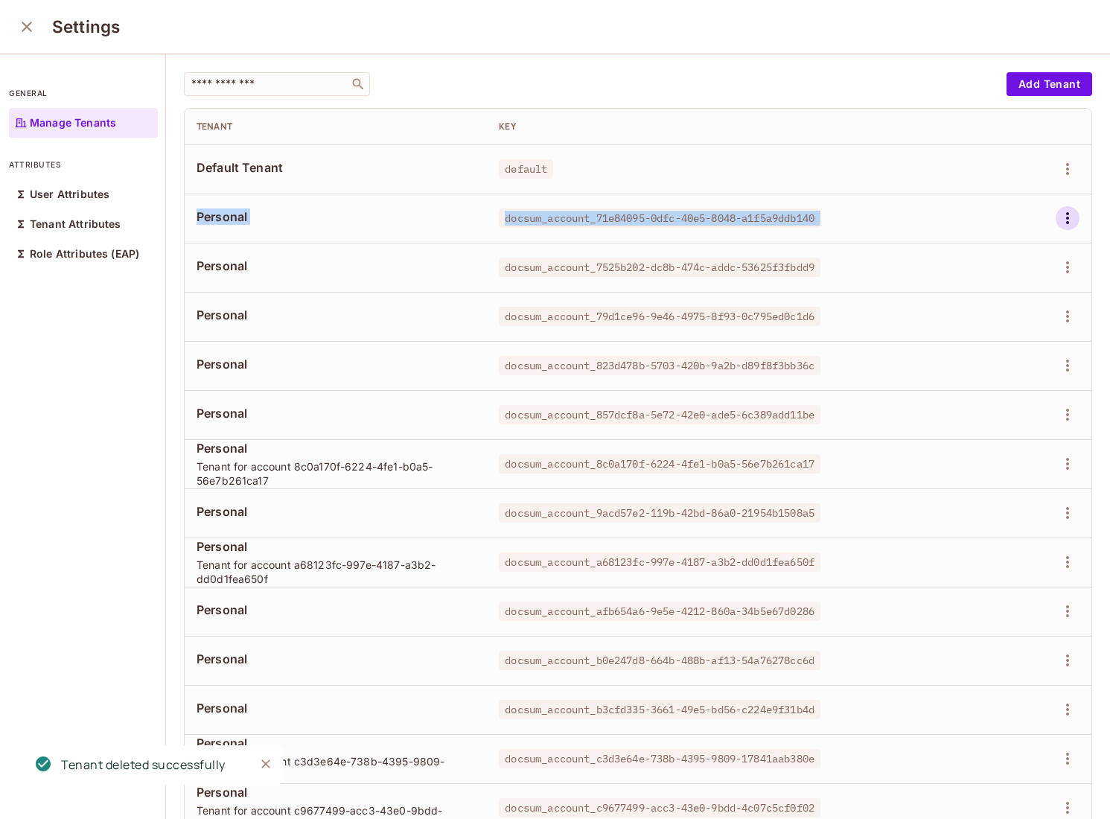
drag, startPoint x: 1078, startPoint y: 177, endPoint x: 1062, endPoint y: 208, distance: 34.6
click at [1062, 208] on tbody "Default Tenant default Personal docsum_account_71e84095-0dfc-40e5-8048-a1f5a9dd…" at bounding box center [638, 832] width 907 height 1376
click at [1069, 210] on icon "button" at bounding box center [1068, 218] width 18 height 18
click at [989, 326] on span "Delete Tenant" at bounding box center [1014, 318] width 79 height 24
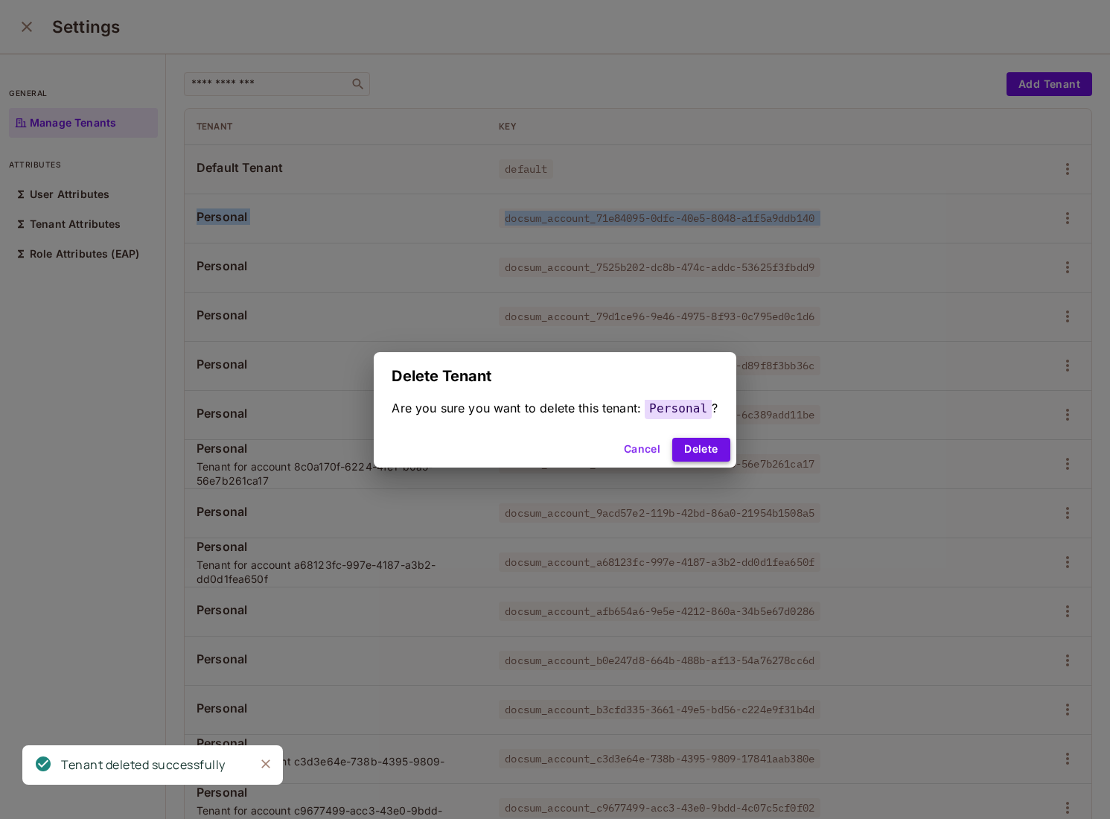
click at [707, 445] on button "Delete" at bounding box center [700, 450] width 57 height 24
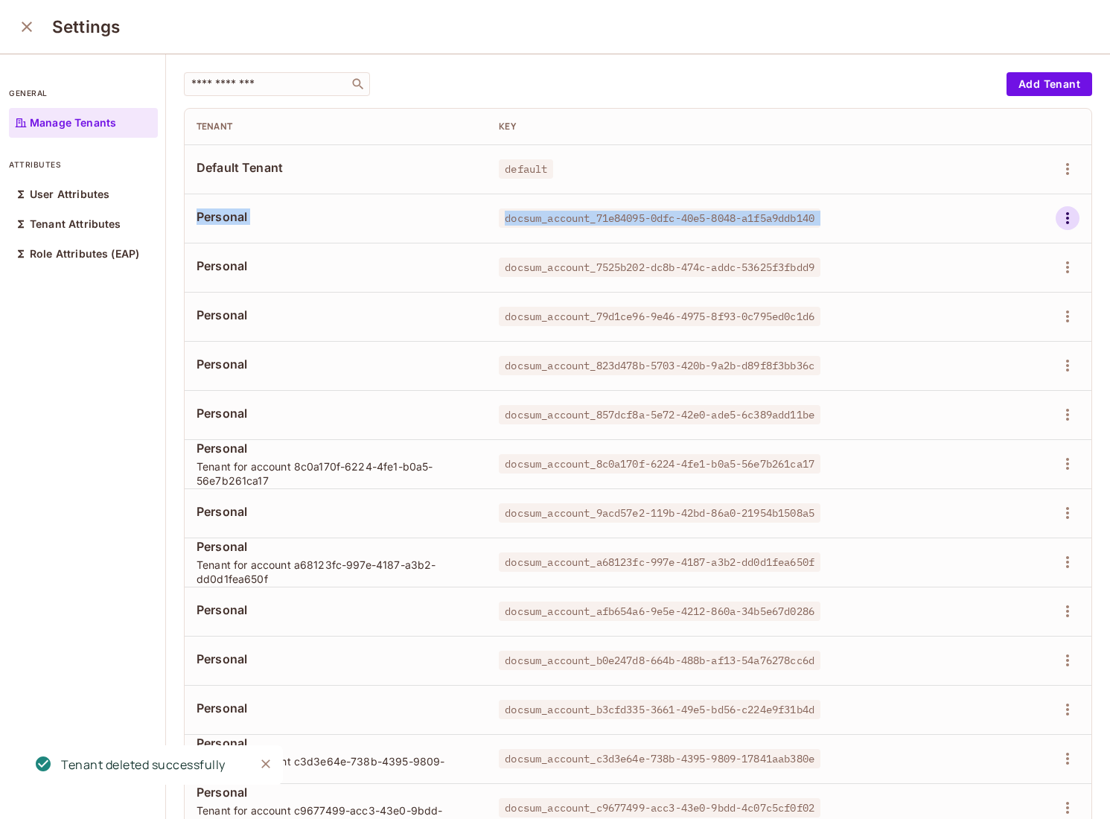
click at [1072, 209] on icon "button" at bounding box center [1068, 218] width 18 height 18
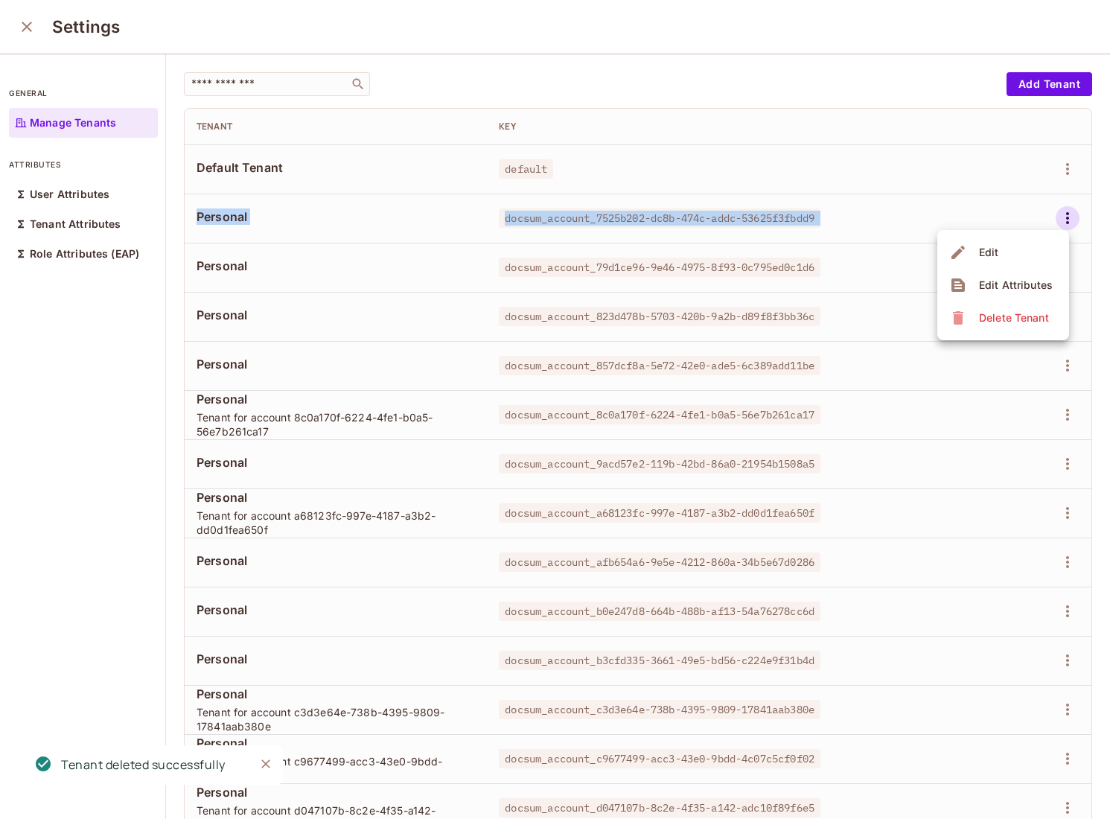
click at [987, 312] on div "Delete Tenant" at bounding box center [1014, 317] width 70 height 15
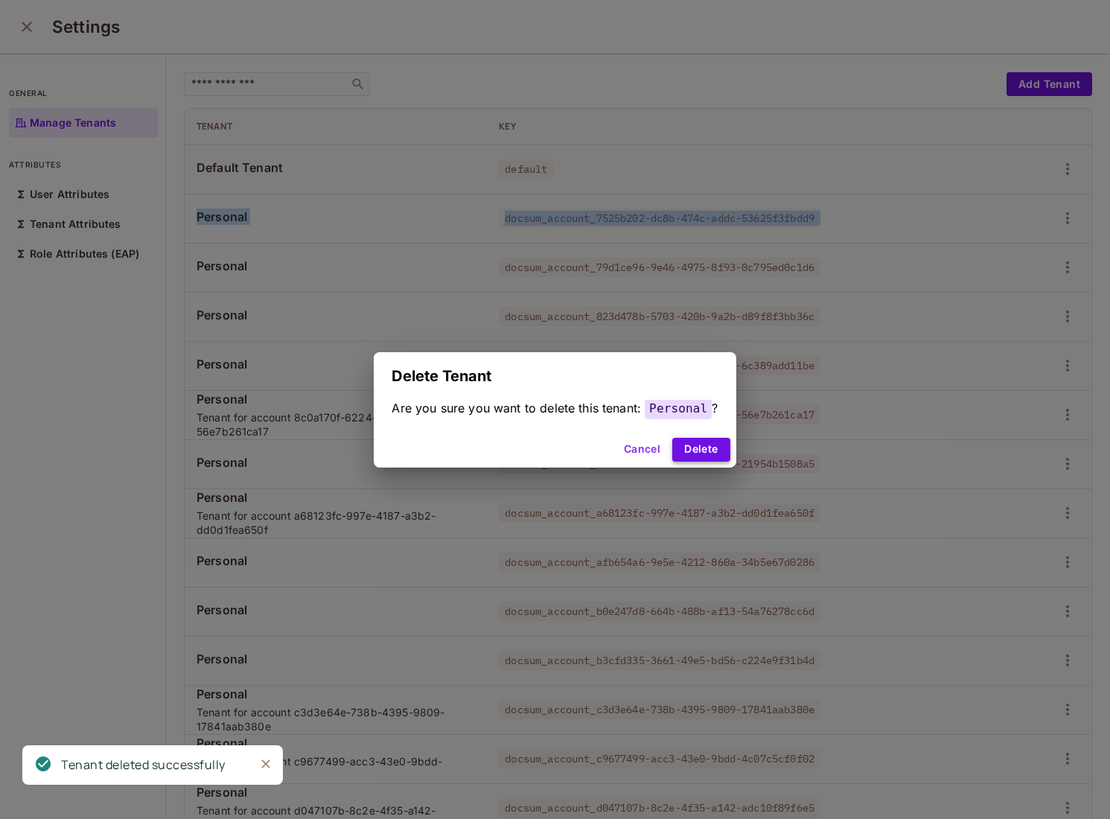
click at [683, 457] on button "Delete" at bounding box center [700, 450] width 57 height 24
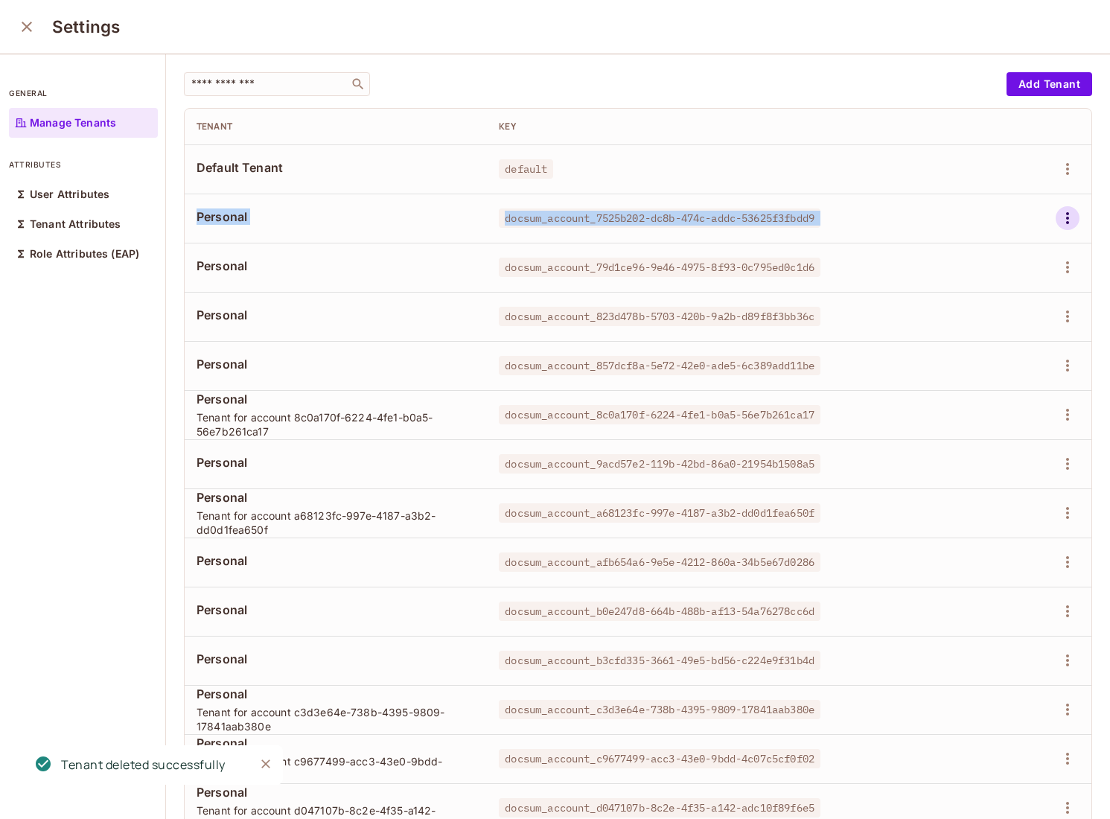
click at [1068, 216] on icon "button" at bounding box center [1068, 218] width 18 height 18
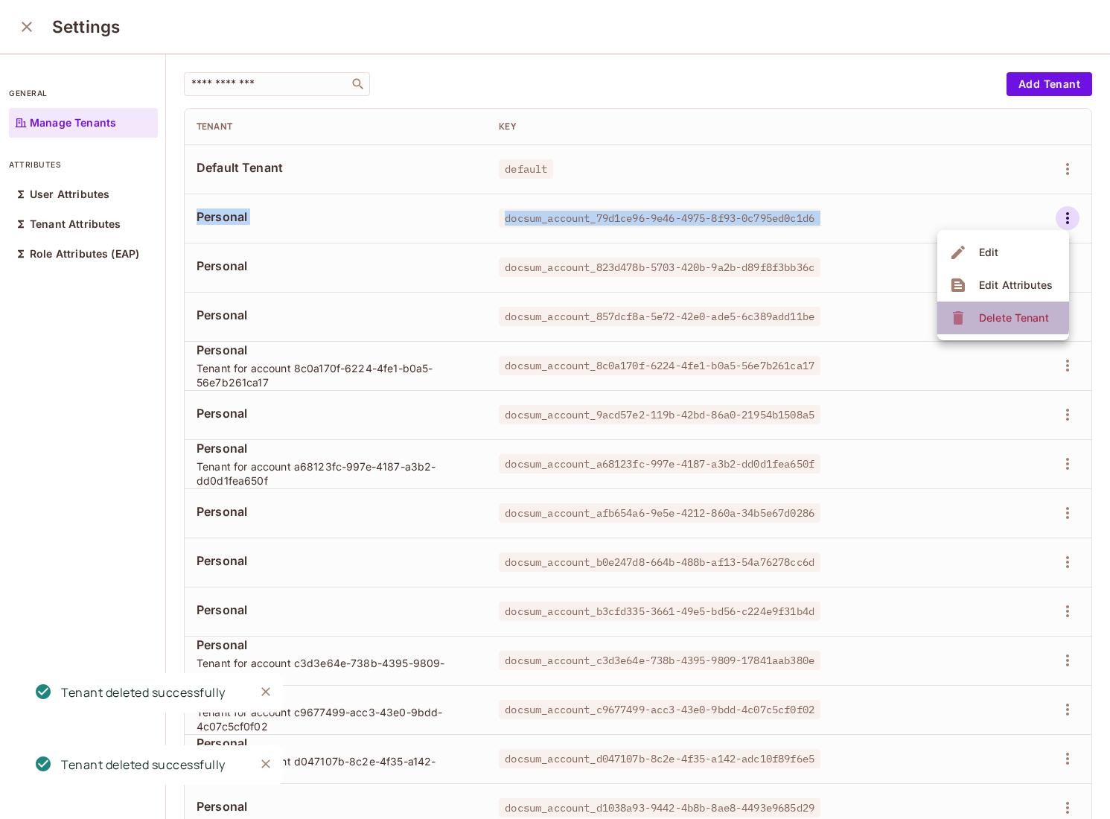
click at [975, 313] on span "Delete Tenant" at bounding box center [1014, 318] width 79 height 24
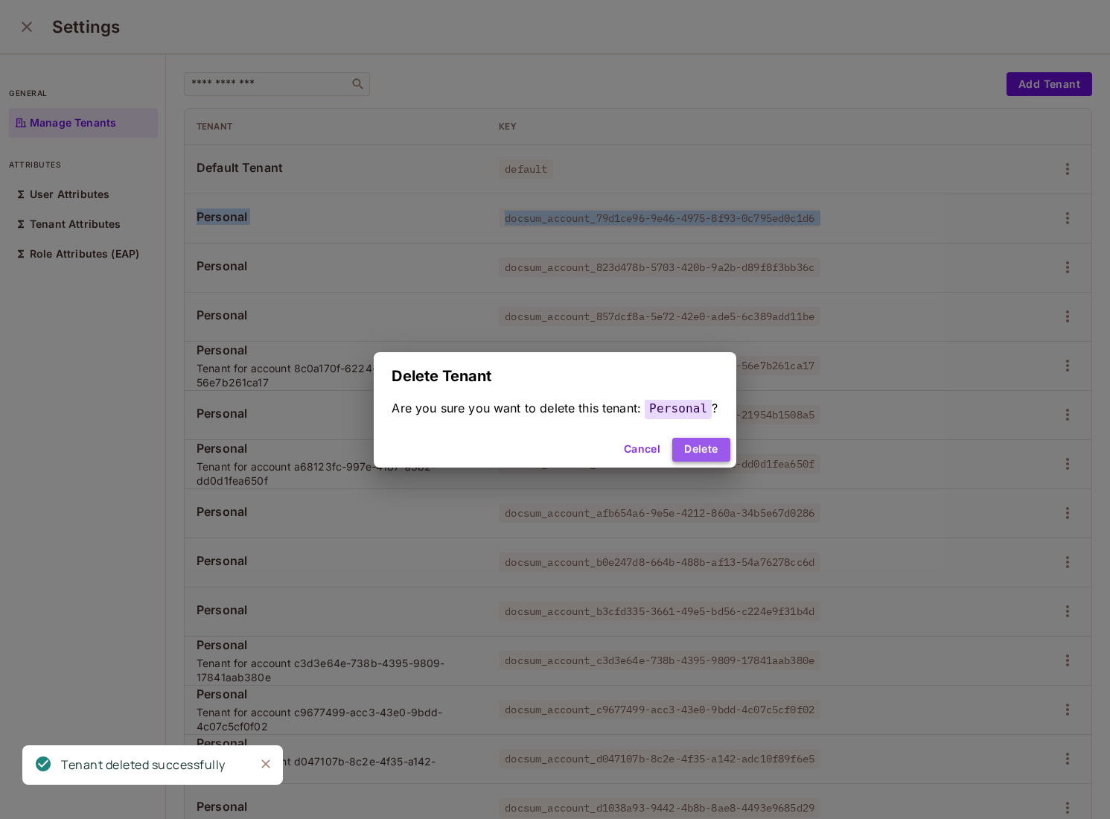
click at [686, 447] on button "Delete" at bounding box center [700, 450] width 57 height 24
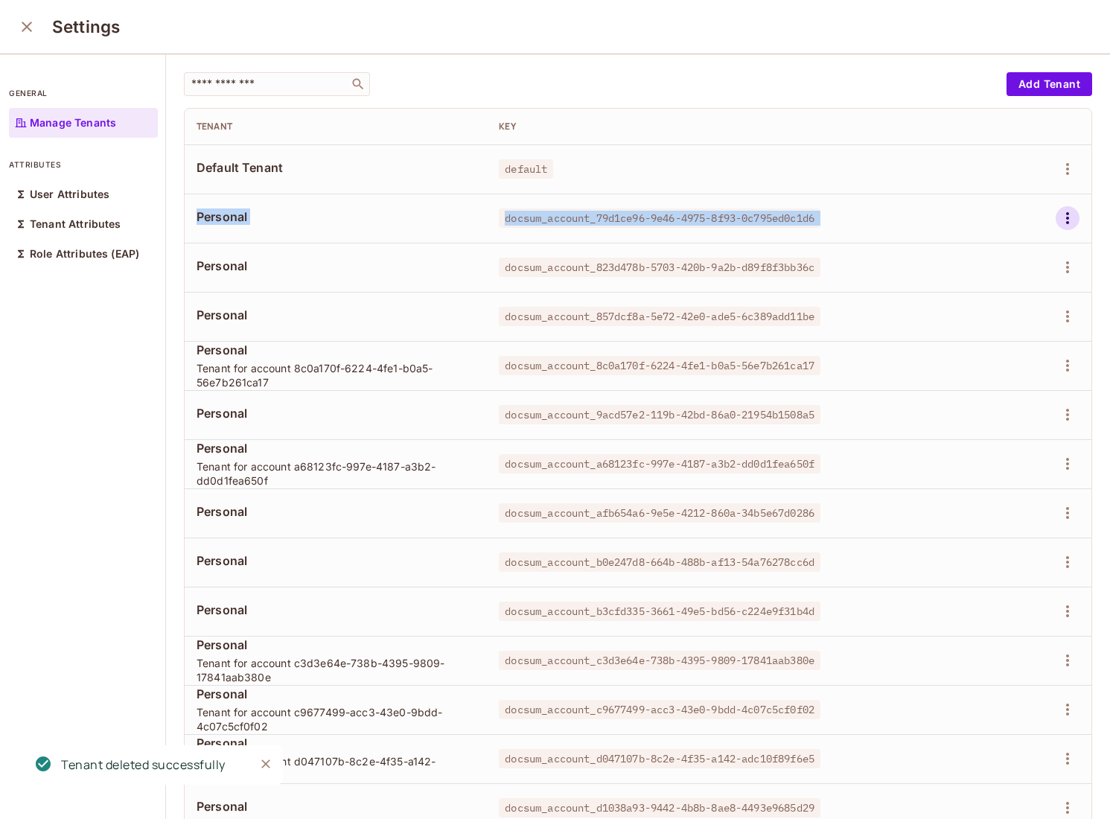
click at [1068, 217] on icon "button" at bounding box center [1067, 218] width 3 height 12
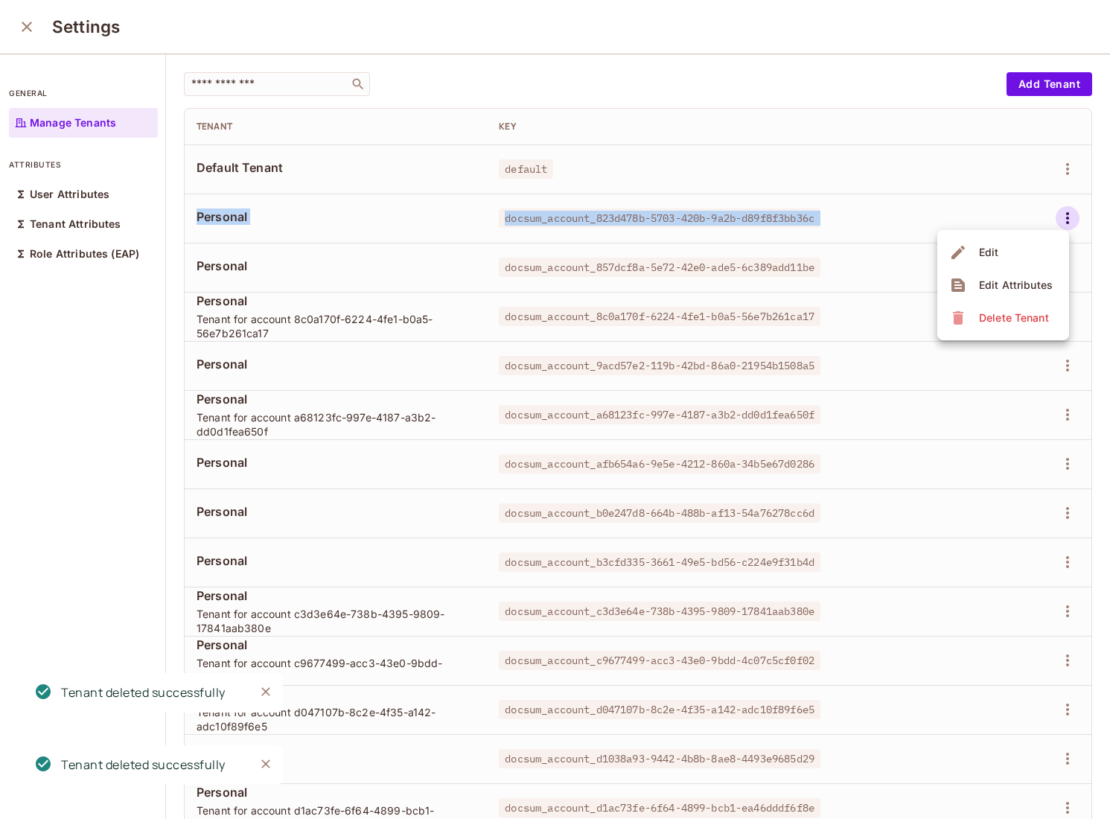
click at [983, 309] on span "Delete Tenant" at bounding box center [1014, 318] width 79 height 24
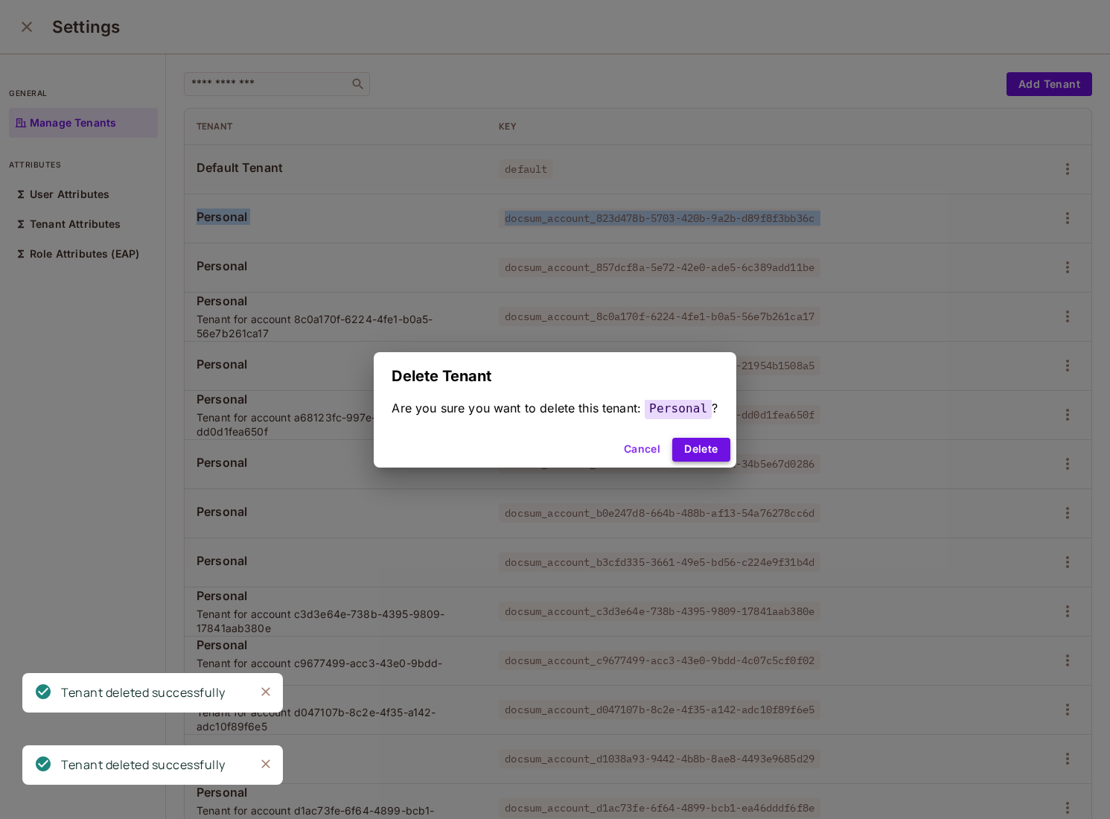
click at [700, 454] on button "Delete" at bounding box center [700, 450] width 57 height 24
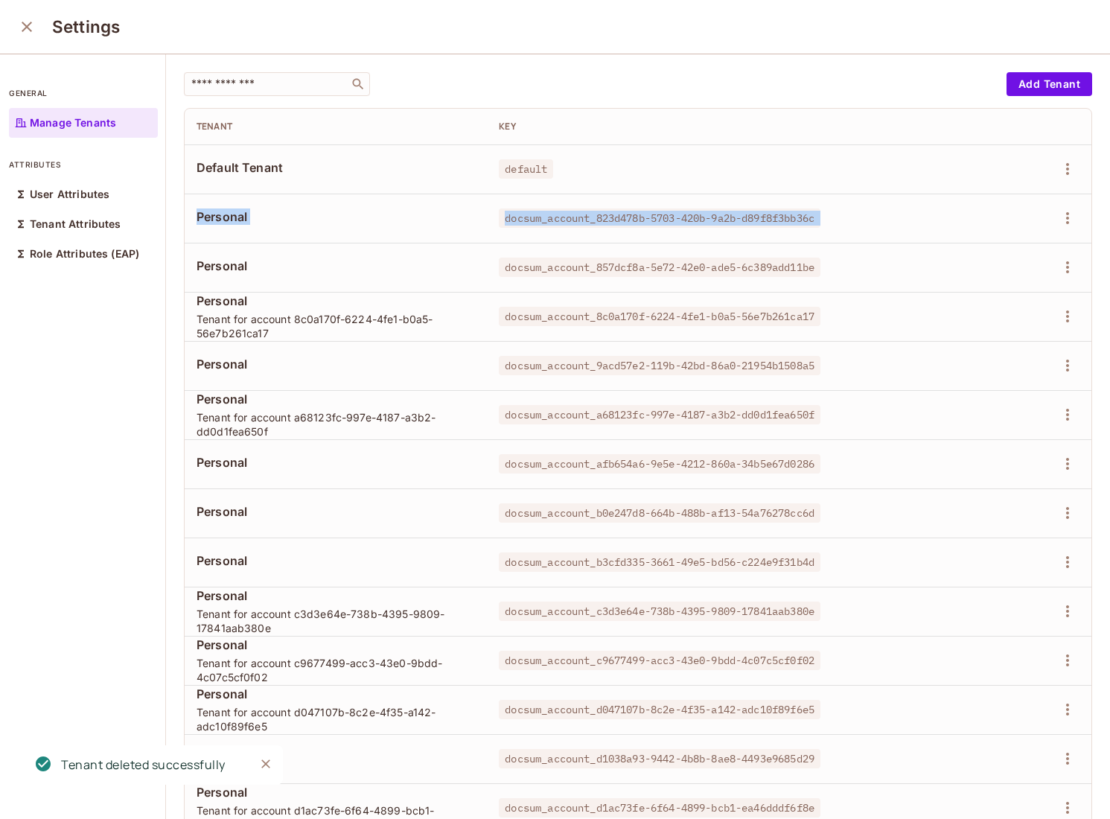
click at [1080, 217] on td at bounding box center [1027, 218] width 129 height 49
click at [1069, 217] on icon "button" at bounding box center [1068, 218] width 18 height 18
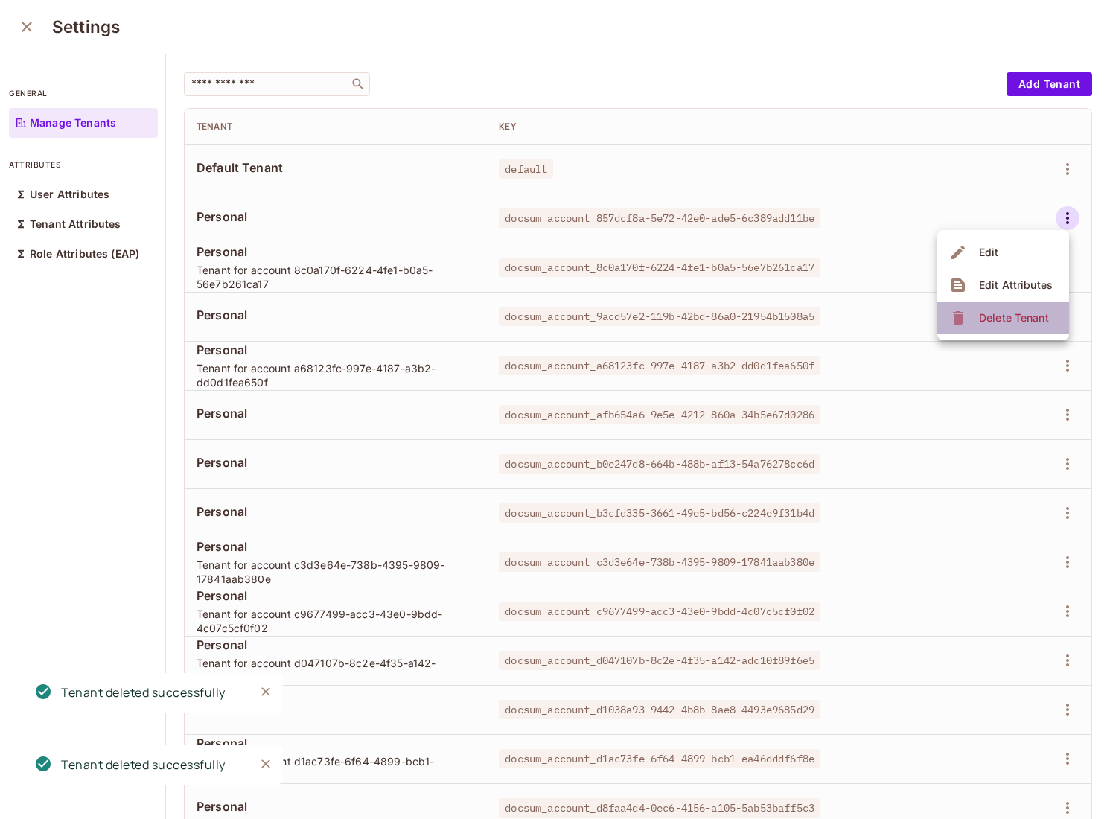
click at [995, 318] on div "Delete Tenant" at bounding box center [1014, 317] width 70 height 15
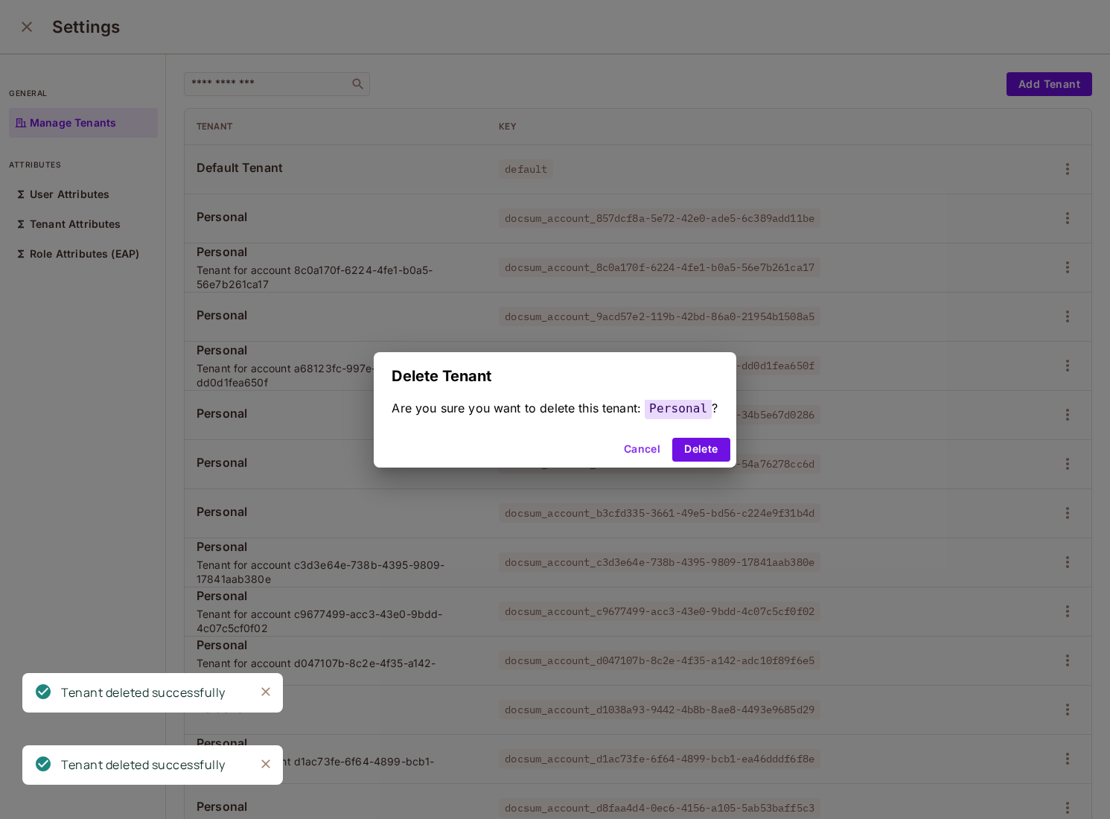
click at [721, 436] on div "Cancel Delete" at bounding box center [555, 450] width 362 height 36
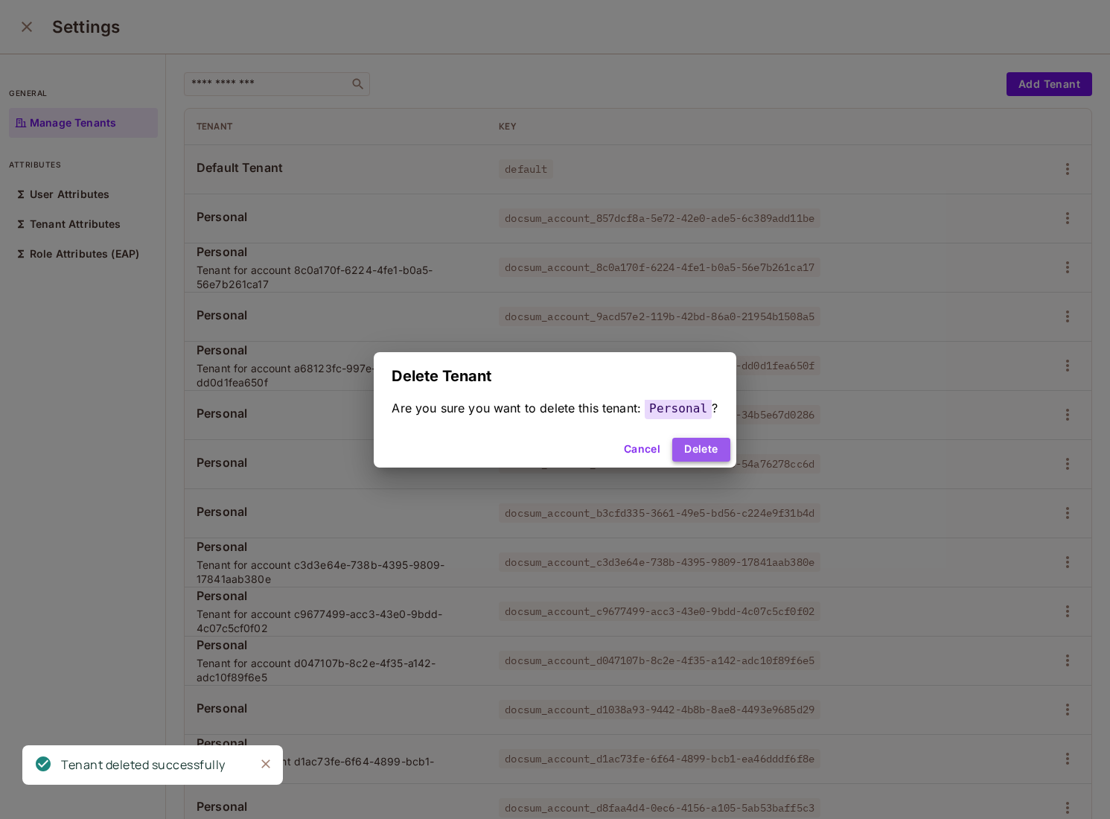
click at [707, 447] on button "Delete" at bounding box center [700, 450] width 57 height 24
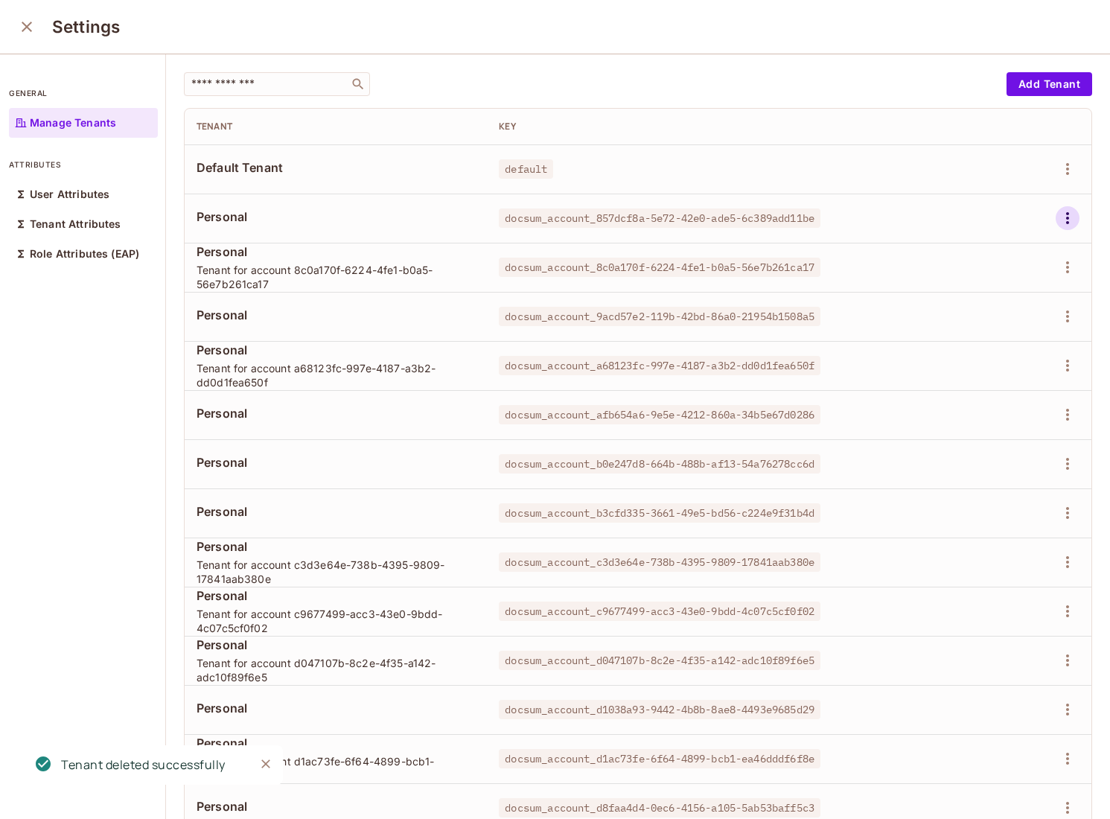
click at [1065, 214] on icon "button" at bounding box center [1068, 218] width 18 height 18
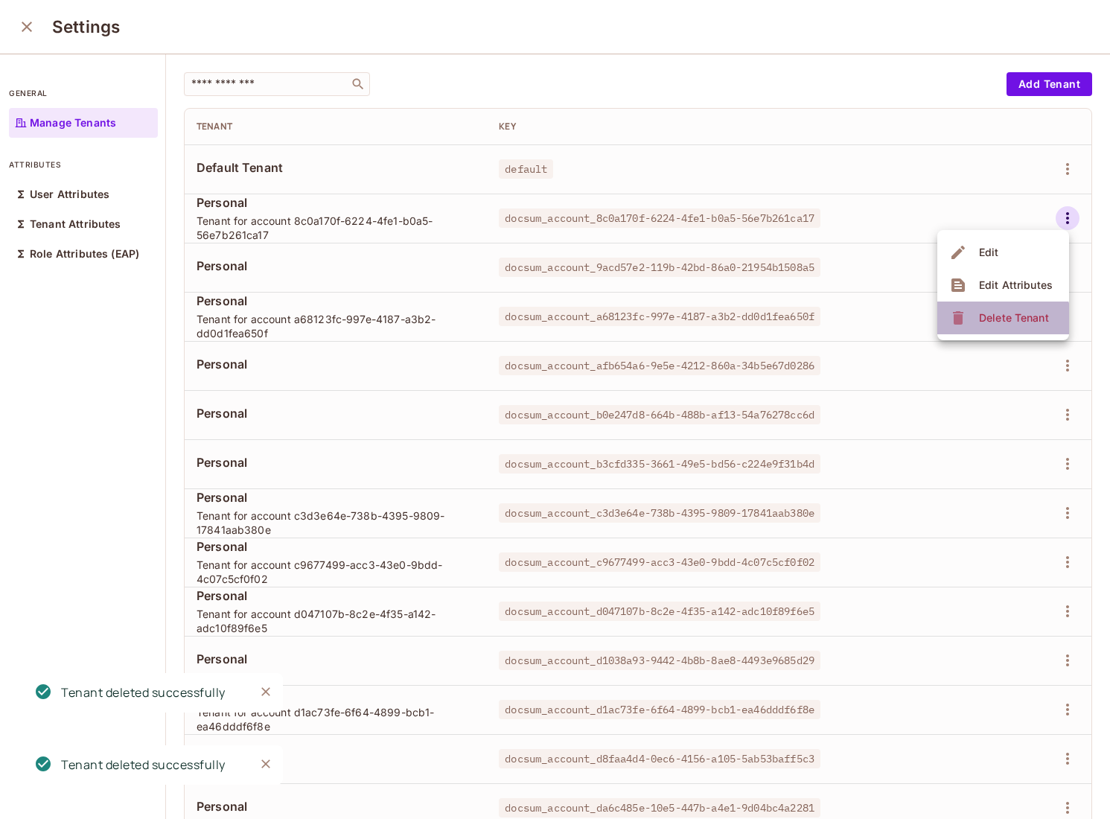
click at [973, 333] on li "Delete Tenant" at bounding box center [1003, 318] width 132 height 33
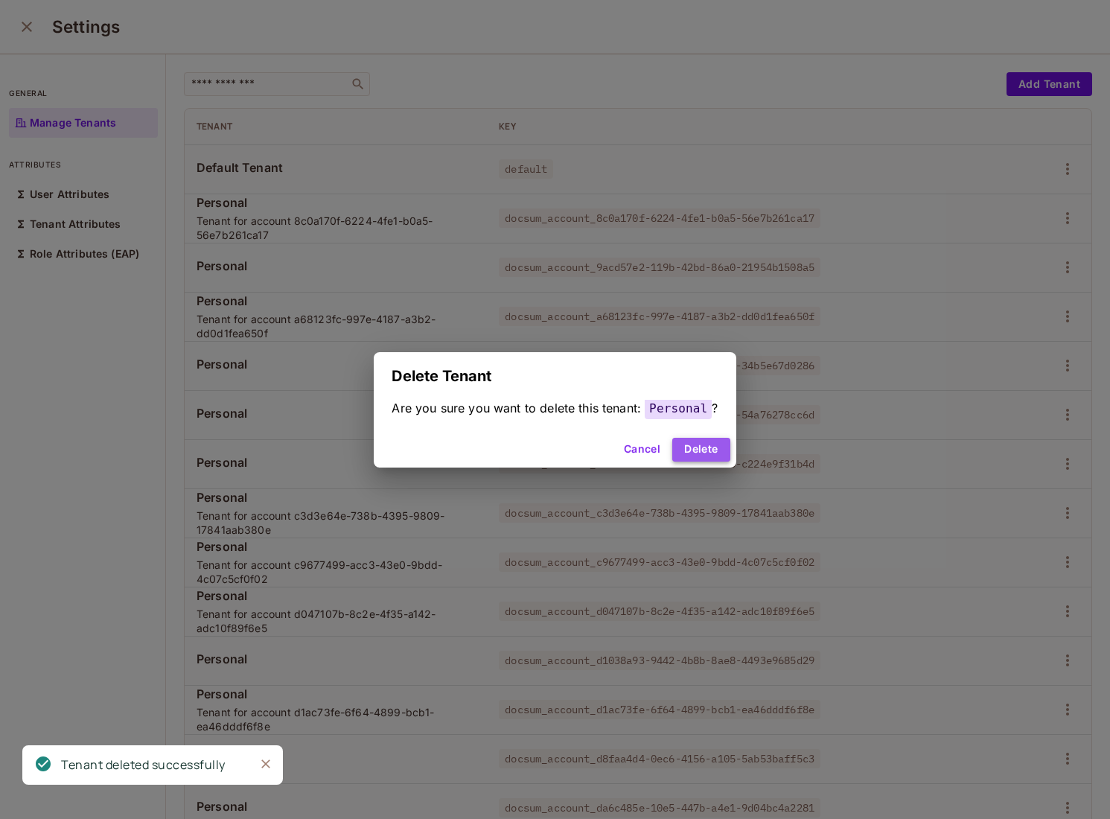
click at [698, 447] on button "Delete" at bounding box center [700, 450] width 57 height 24
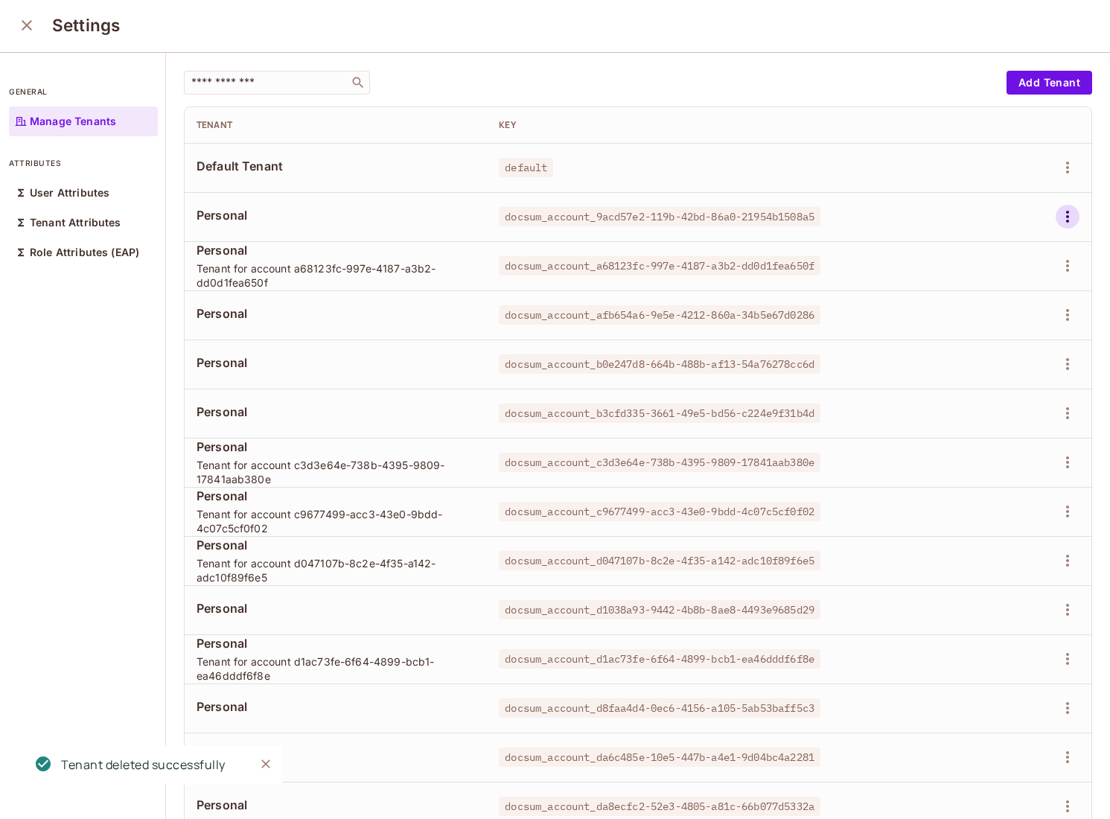
click at [1069, 220] on icon "button" at bounding box center [1068, 217] width 18 height 18
click at [988, 319] on div "Delete Tenant" at bounding box center [1014, 316] width 70 height 15
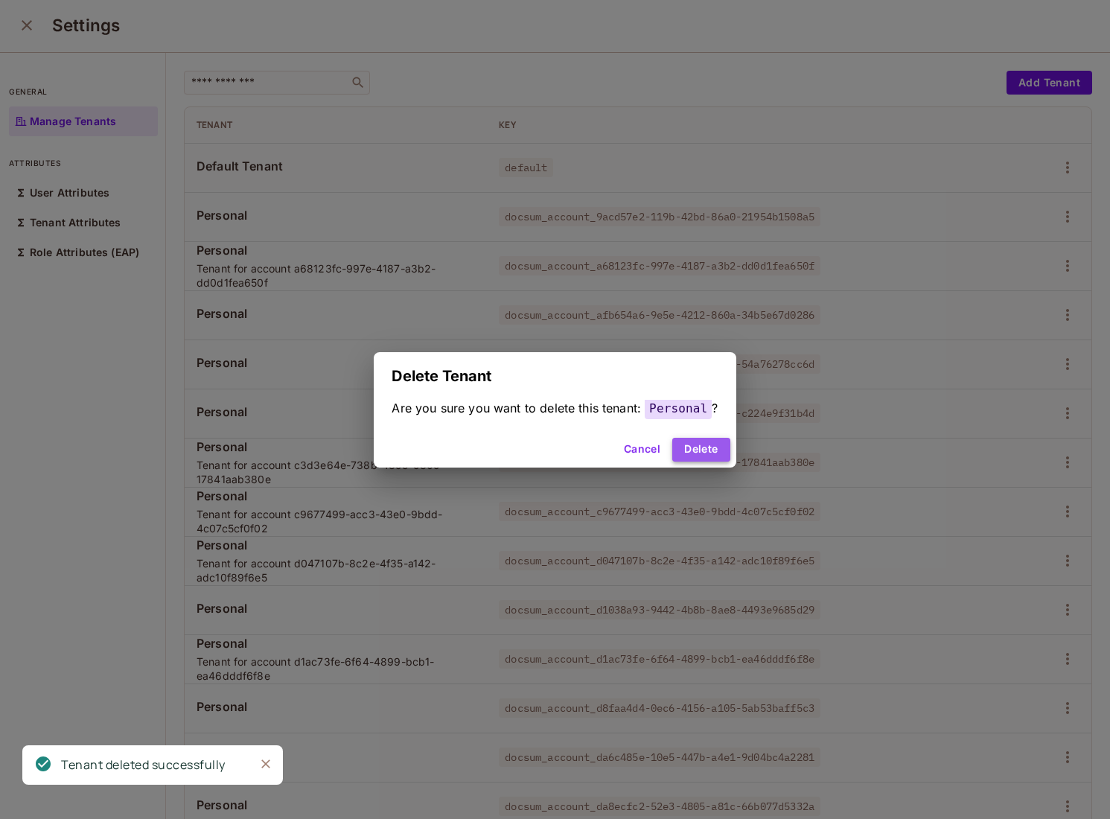
click at [695, 453] on button "Delete" at bounding box center [700, 450] width 57 height 24
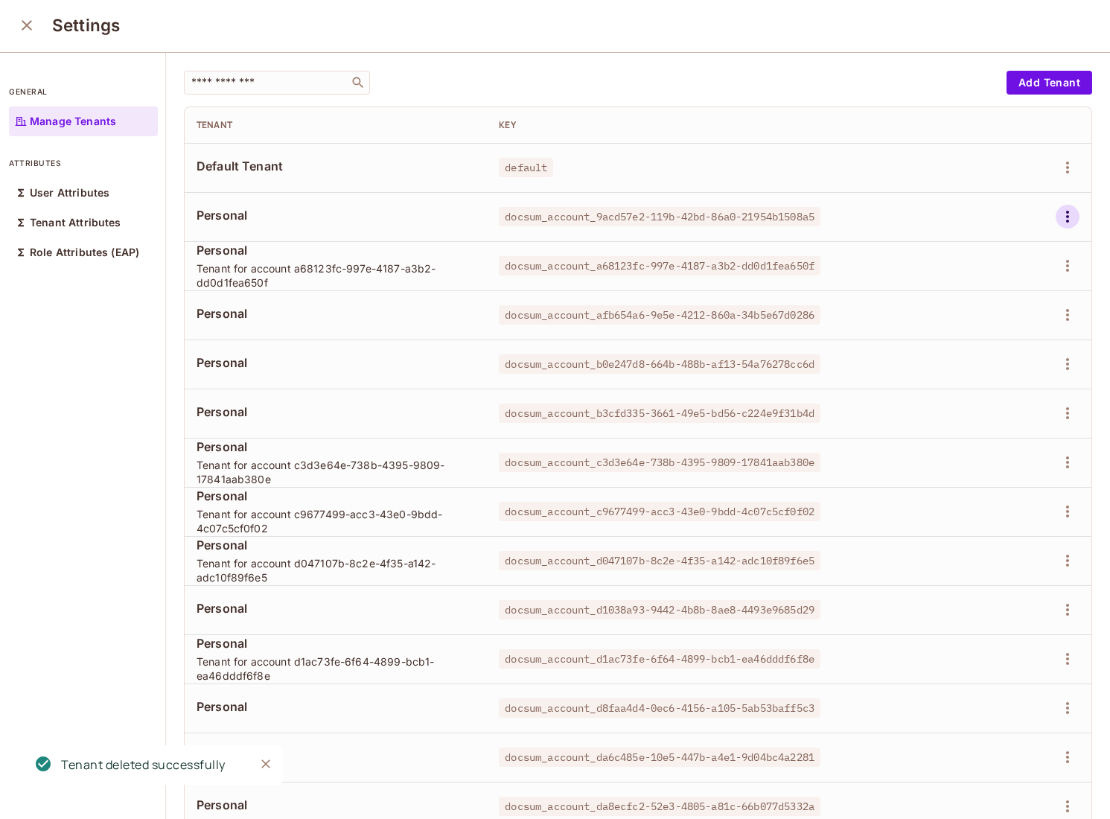
click at [1068, 211] on icon "button" at bounding box center [1067, 217] width 3 height 12
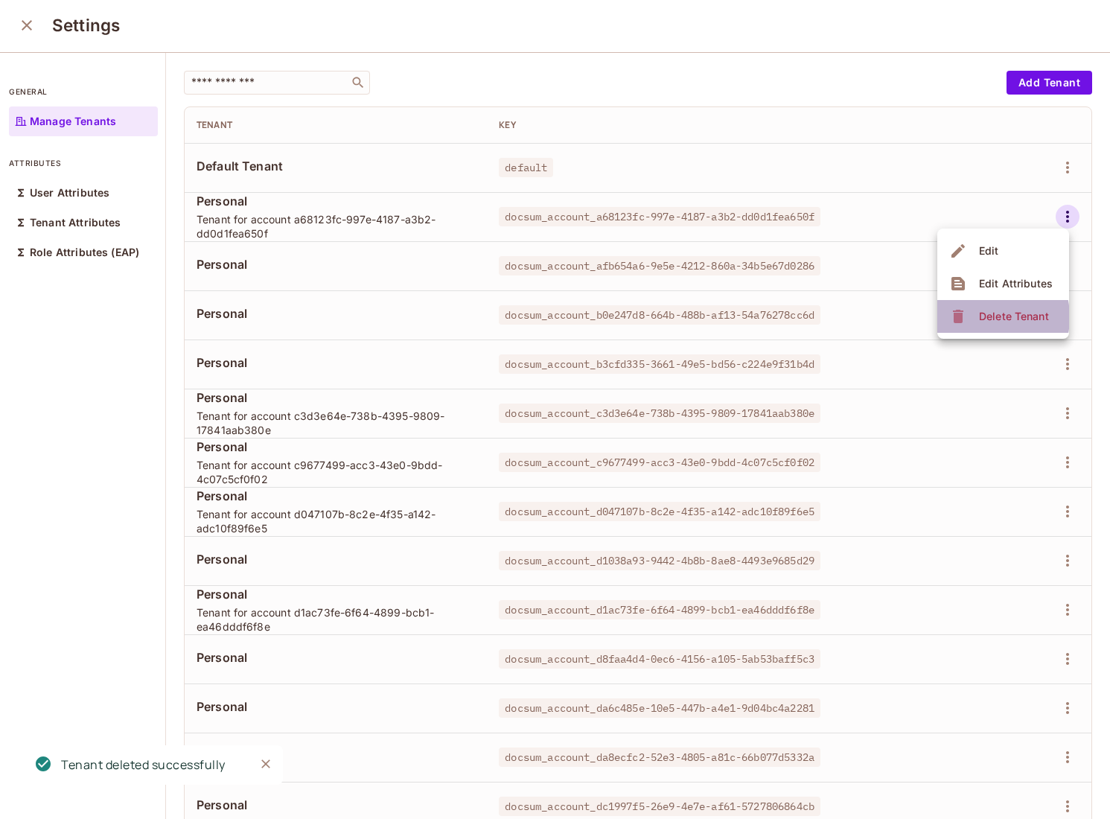
click at [979, 317] on div "Delete Tenant" at bounding box center [1014, 316] width 70 height 15
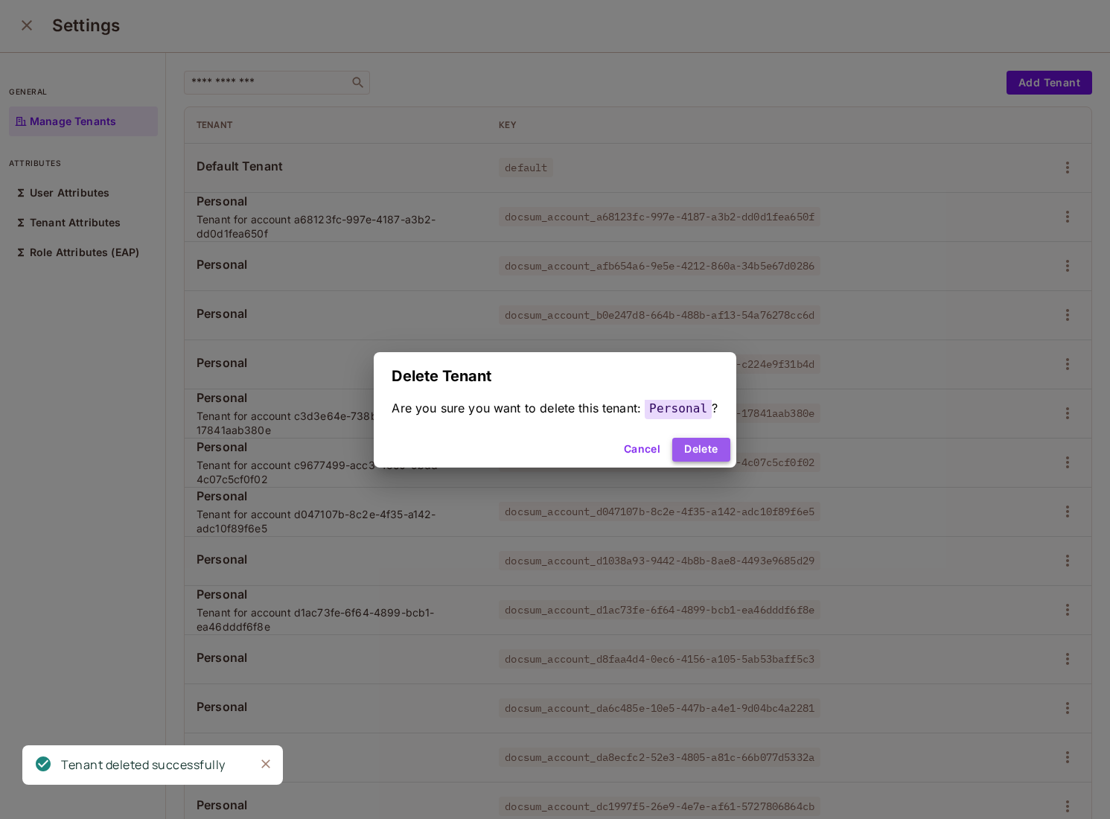
click at [721, 454] on button "Delete" at bounding box center [700, 450] width 57 height 24
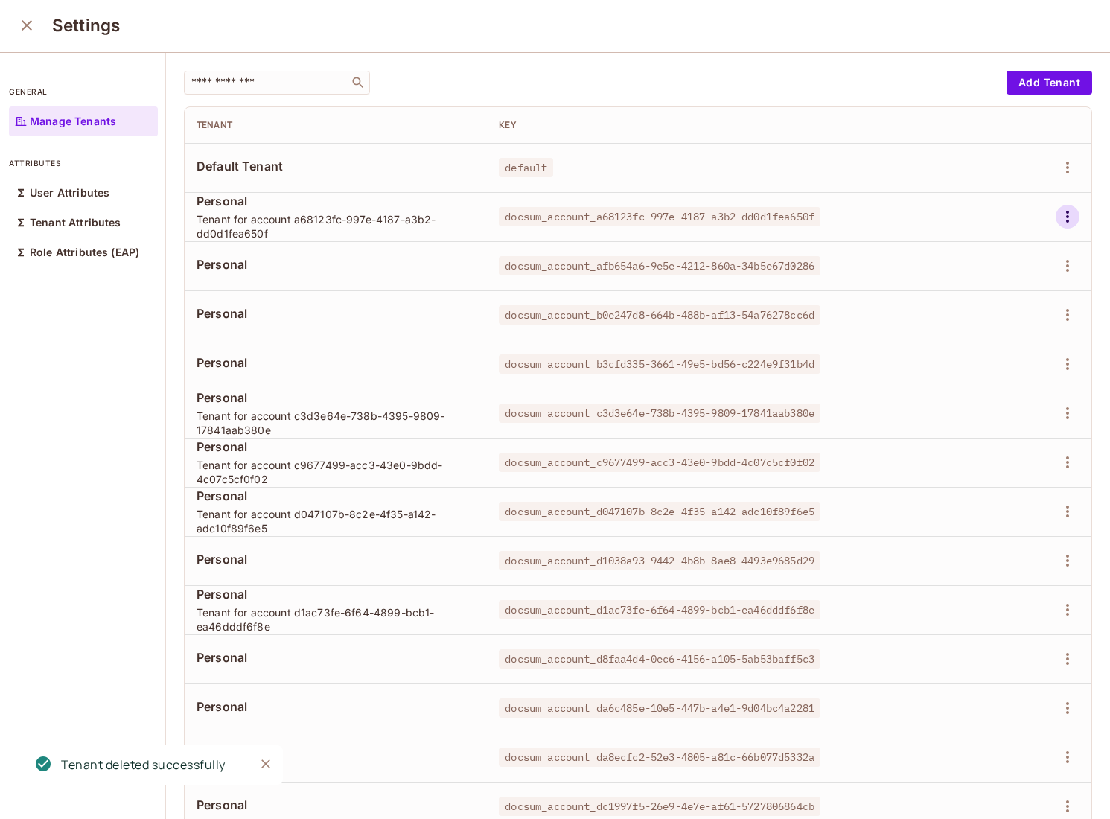
click at [1065, 221] on icon "button" at bounding box center [1068, 217] width 18 height 18
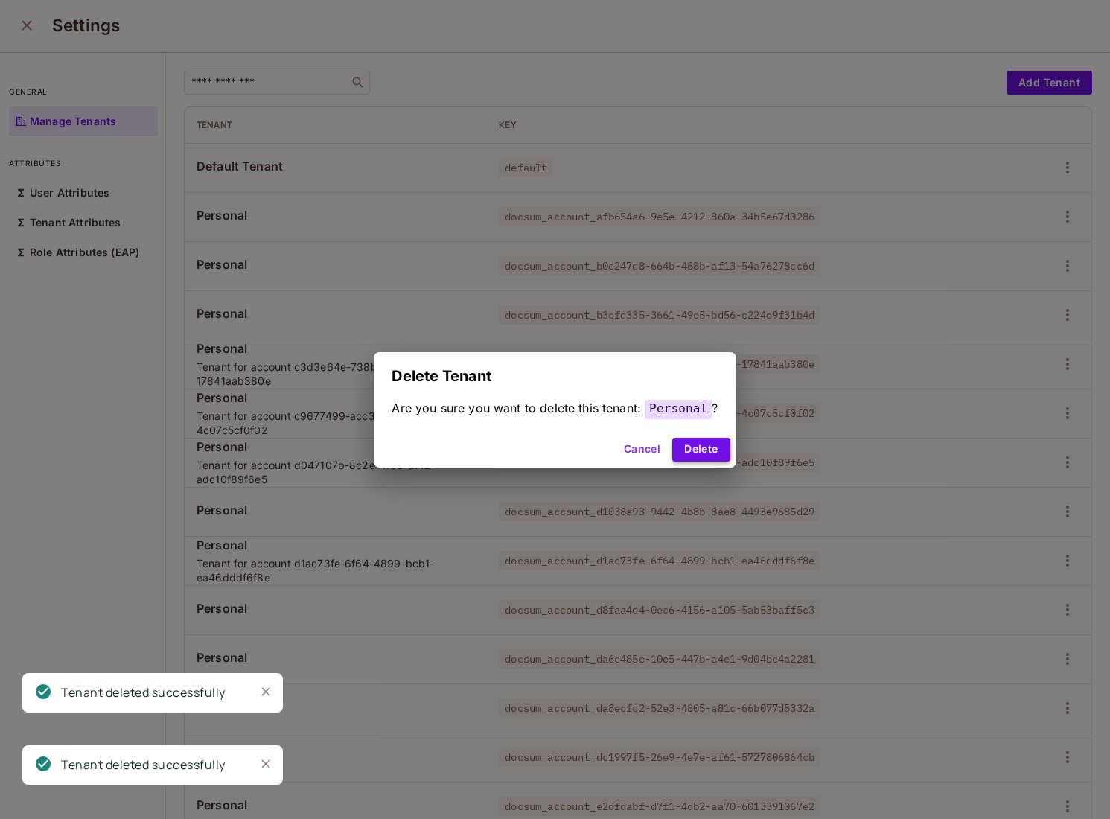
click at [686, 441] on button "Delete" at bounding box center [700, 450] width 57 height 24
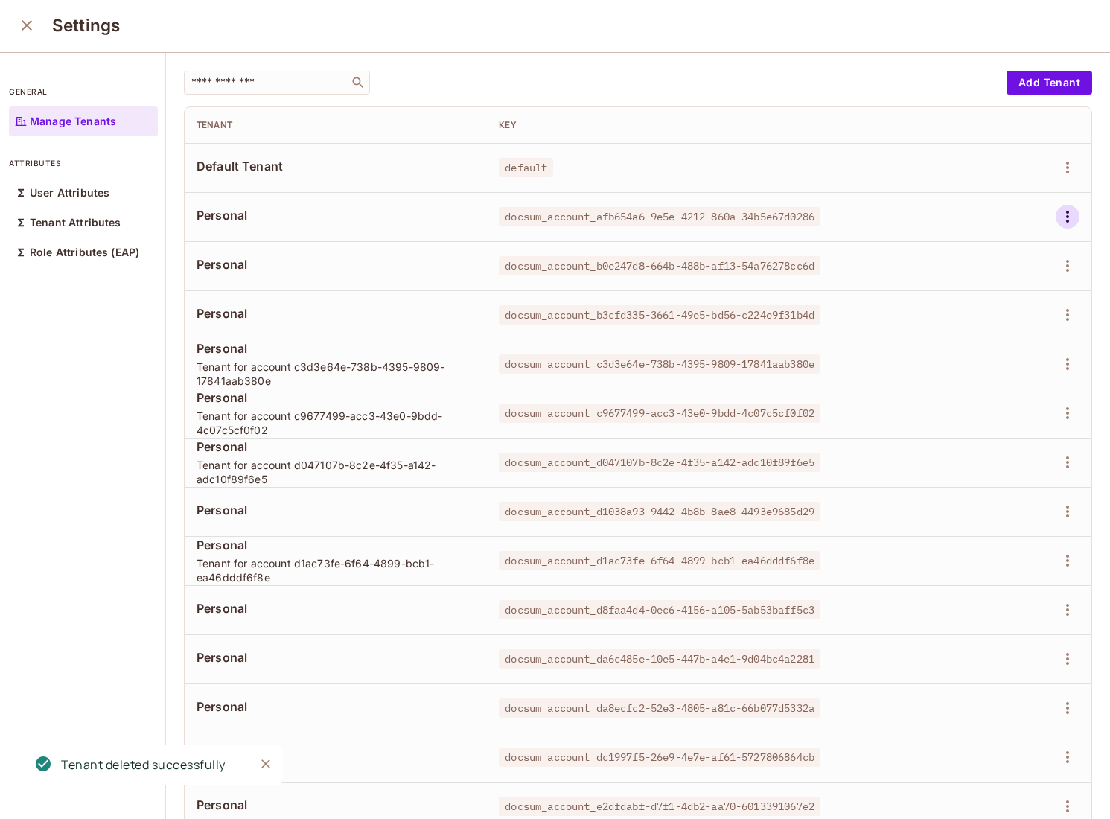
click at [1063, 214] on icon "button" at bounding box center [1068, 217] width 18 height 18
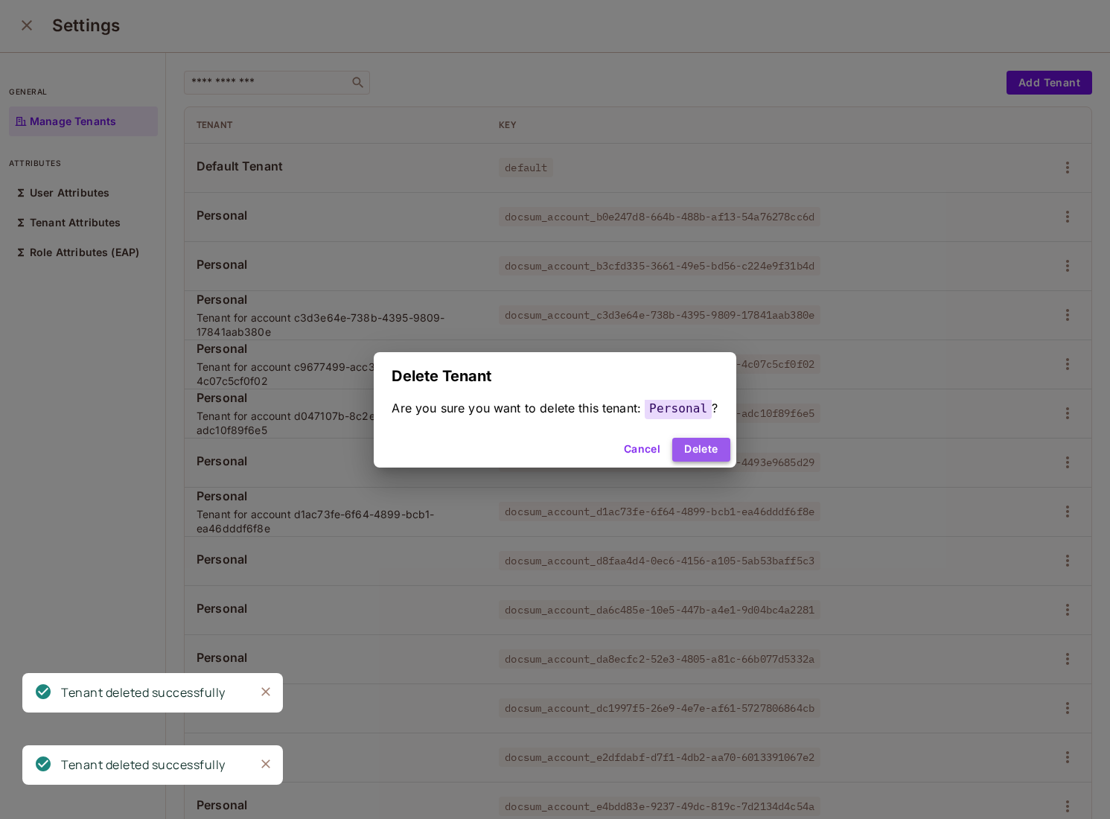
click at [698, 447] on button "Delete" at bounding box center [700, 450] width 57 height 24
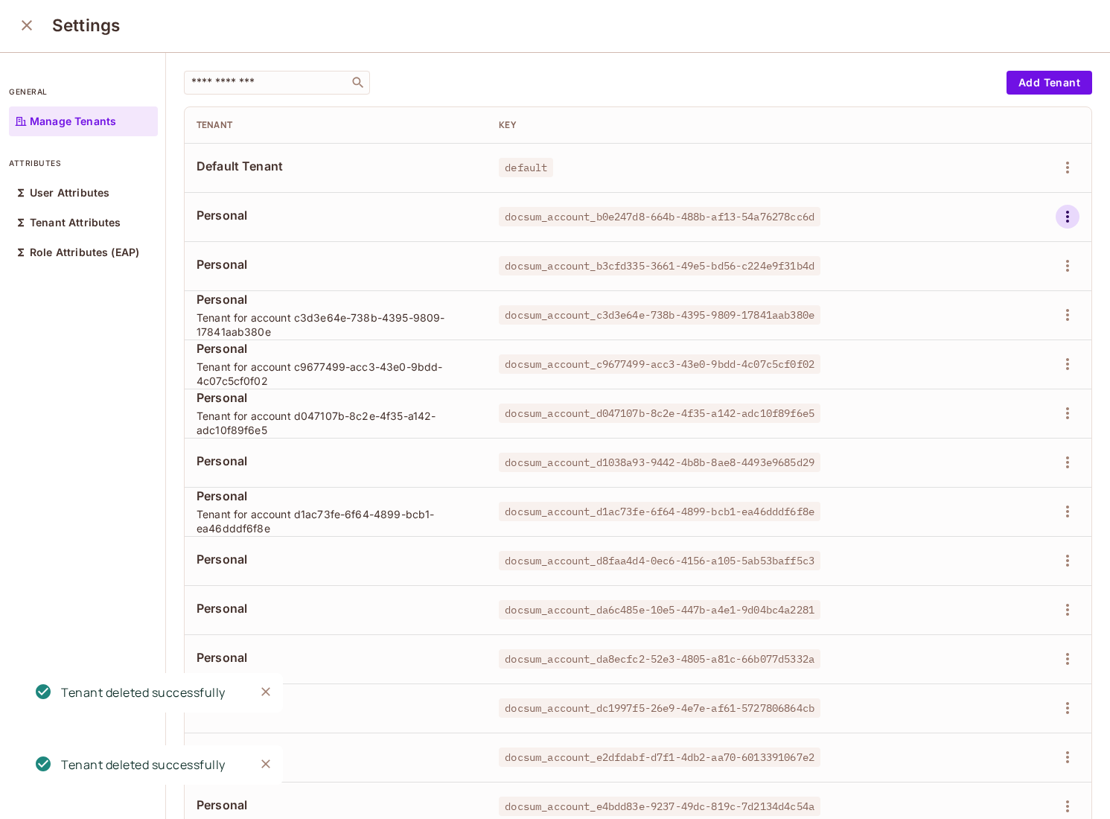
click at [1064, 216] on icon "button" at bounding box center [1068, 217] width 18 height 18
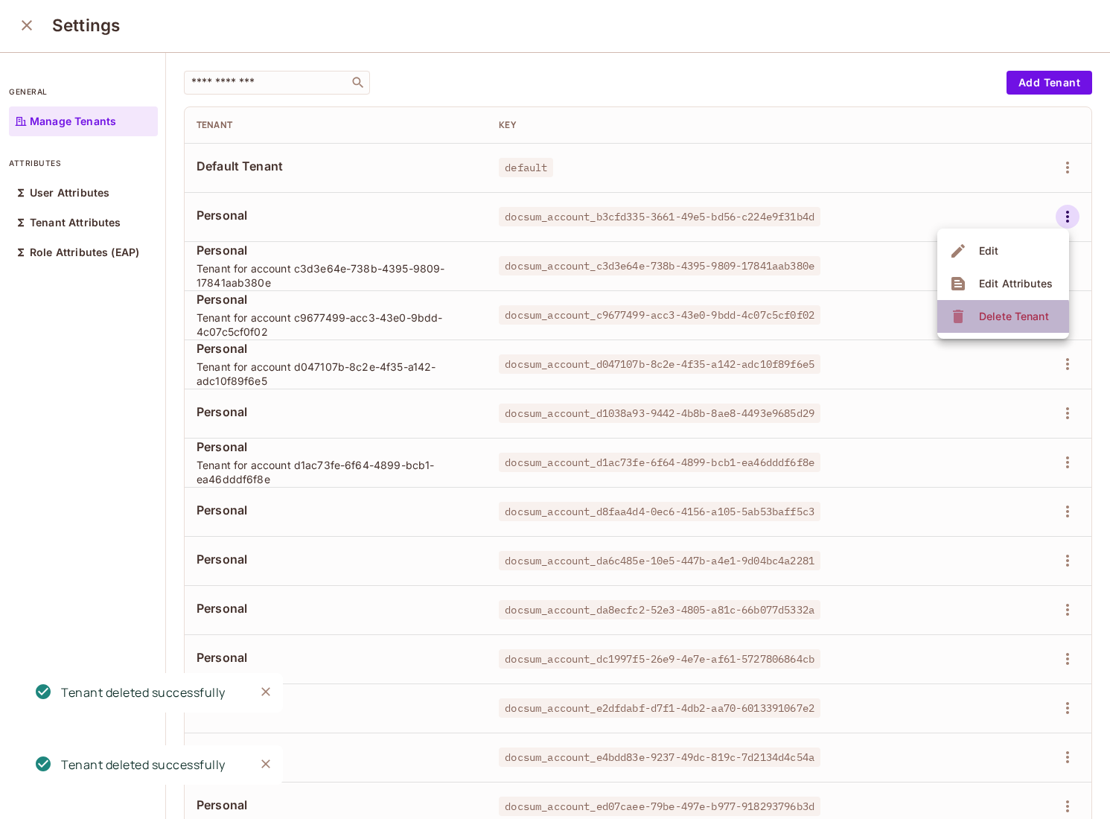
click at [993, 317] on div "Delete Tenant" at bounding box center [1014, 316] width 70 height 15
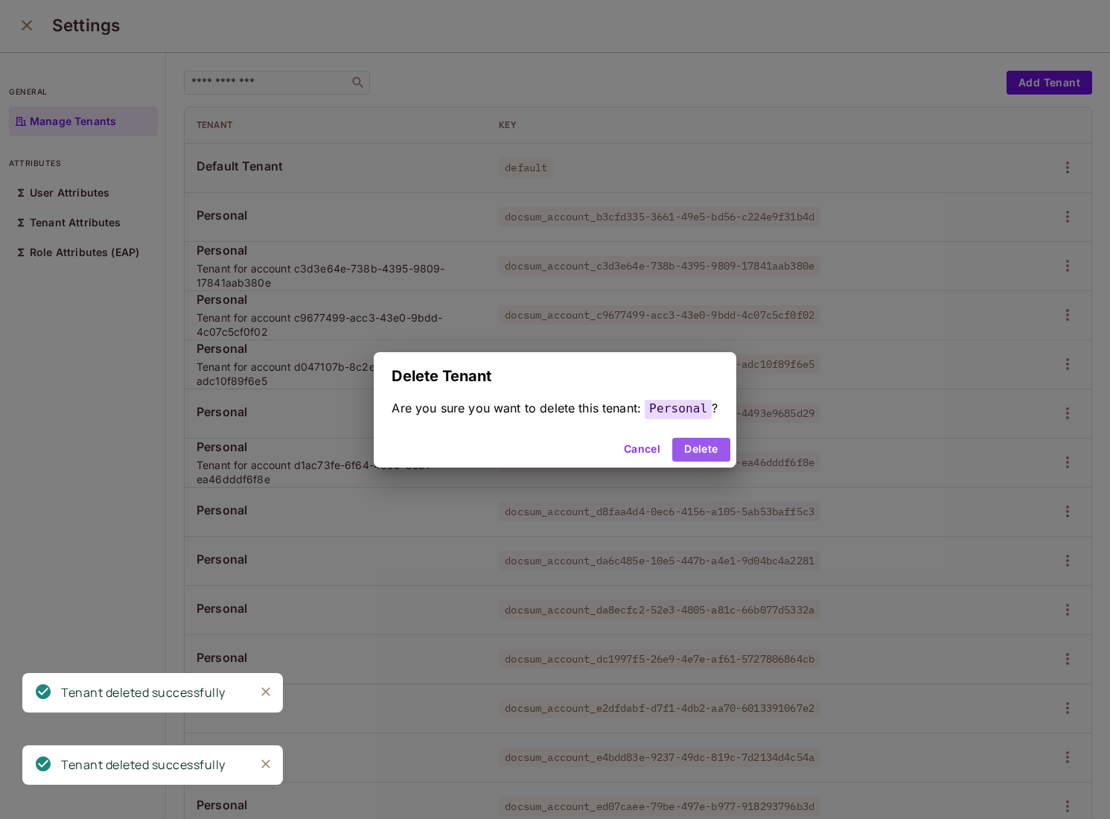
drag, startPoint x: 715, startPoint y: 453, endPoint x: 970, endPoint y: 330, distance: 283.7
click at [733, 445] on div "Cancel Delete" at bounding box center [555, 450] width 362 height 36
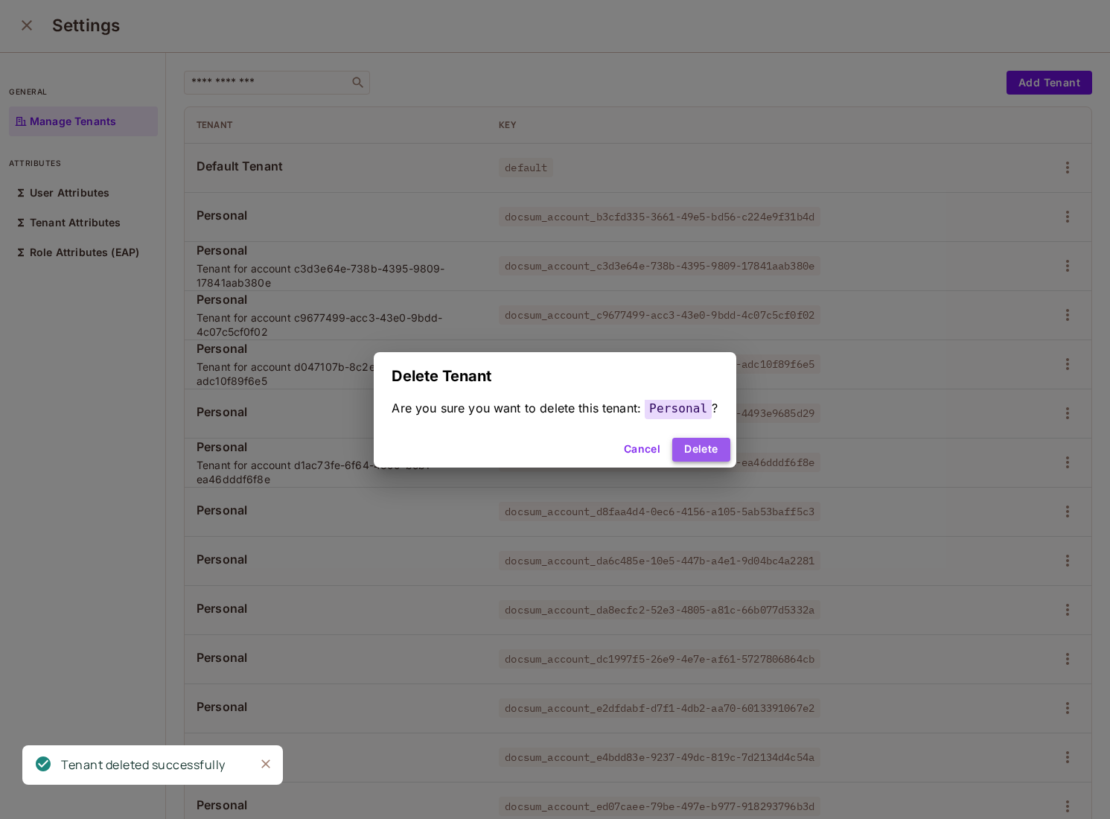
click at [717, 446] on button "Delete" at bounding box center [700, 450] width 57 height 24
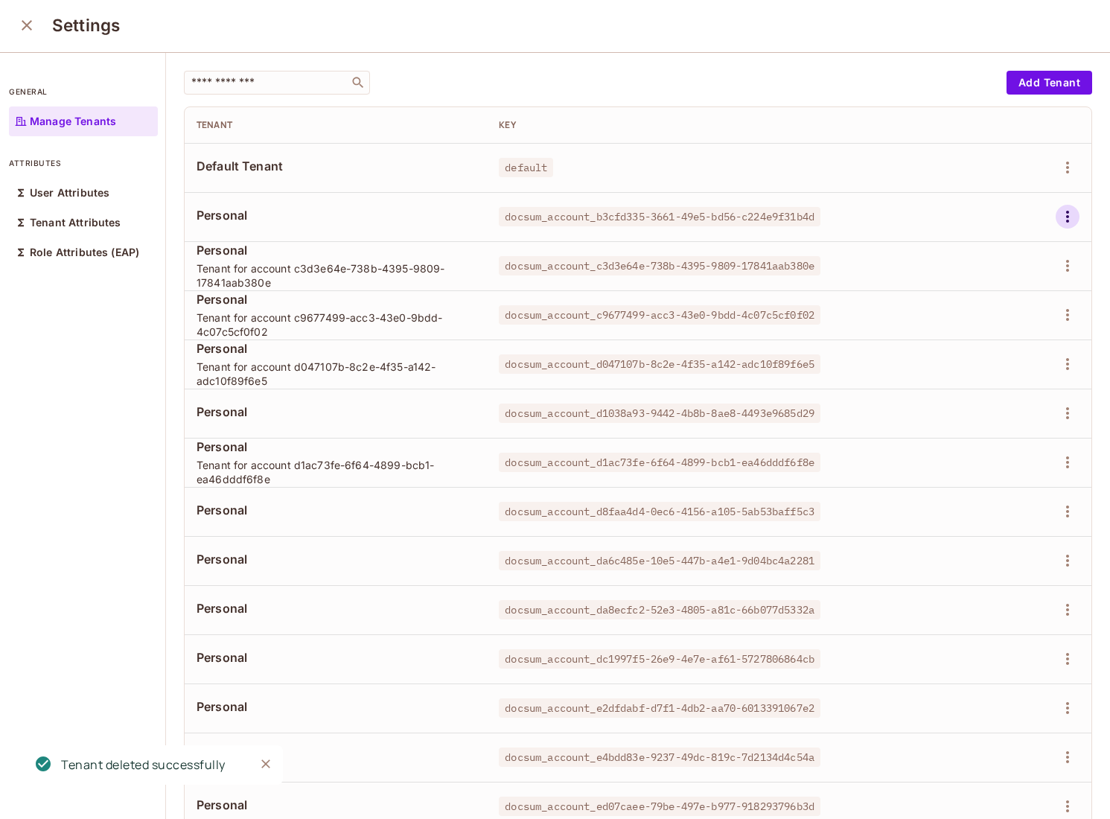
click at [1062, 220] on icon "button" at bounding box center [1068, 217] width 18 height 18
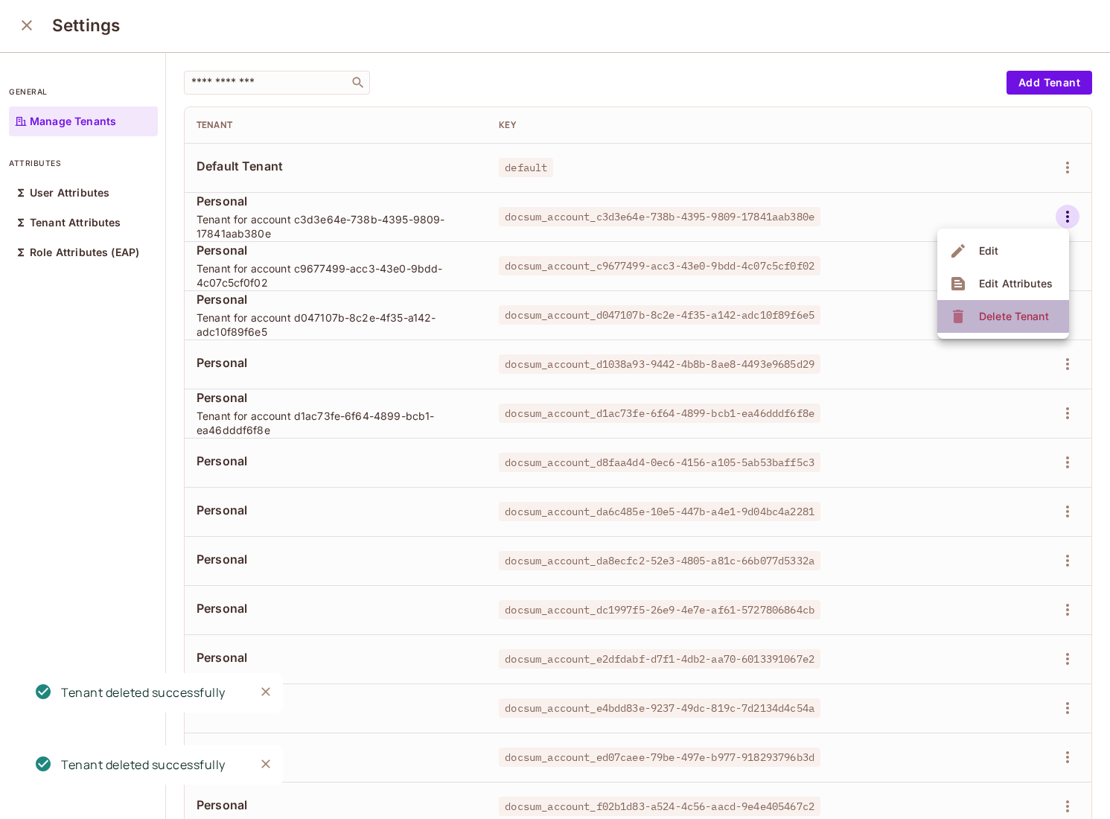
click at [980, 304] on li "Delete Tenant" at bounding box center [1003, 316] width 132 height 33
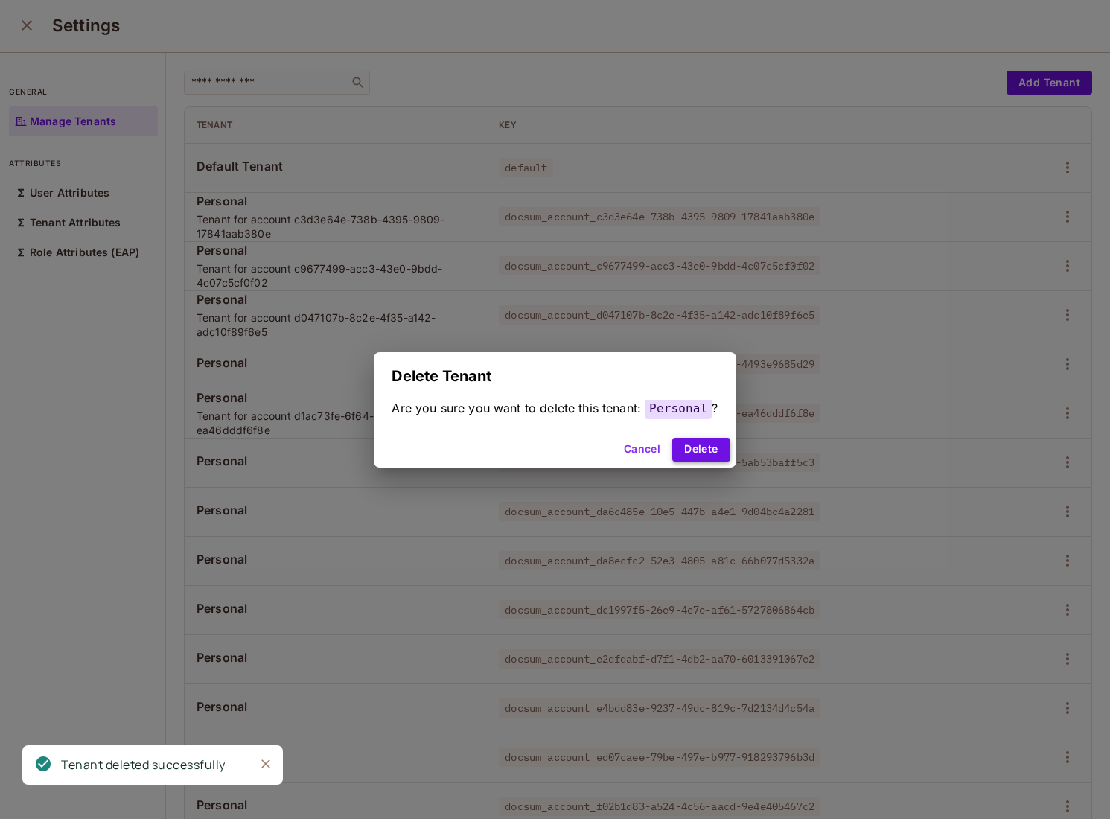
click at [711, 446] on button "Delete" at bounding box center [700, 450] width 57 height 24
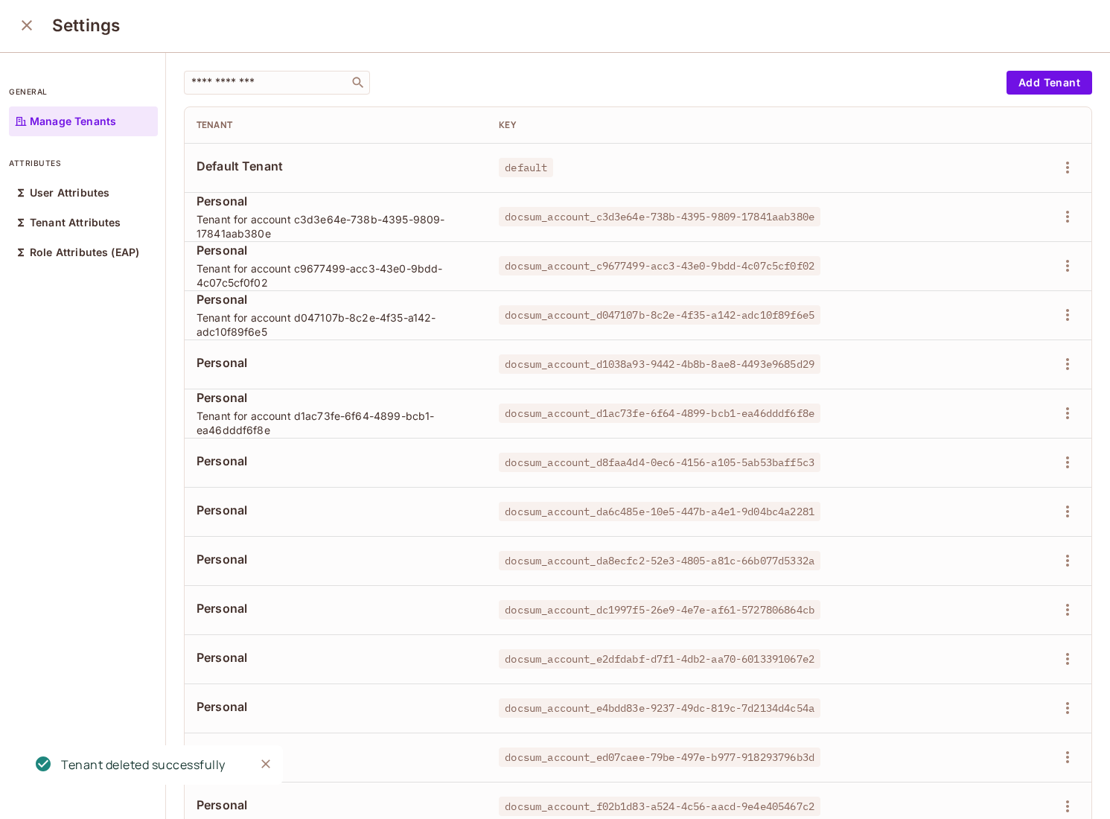
click at [1076, 226] on div at bounding box center [1027, 217] width 105 height 24
click at [1074, 221] on icon "button" at bounding box center [1068, 217] width 18 height 18
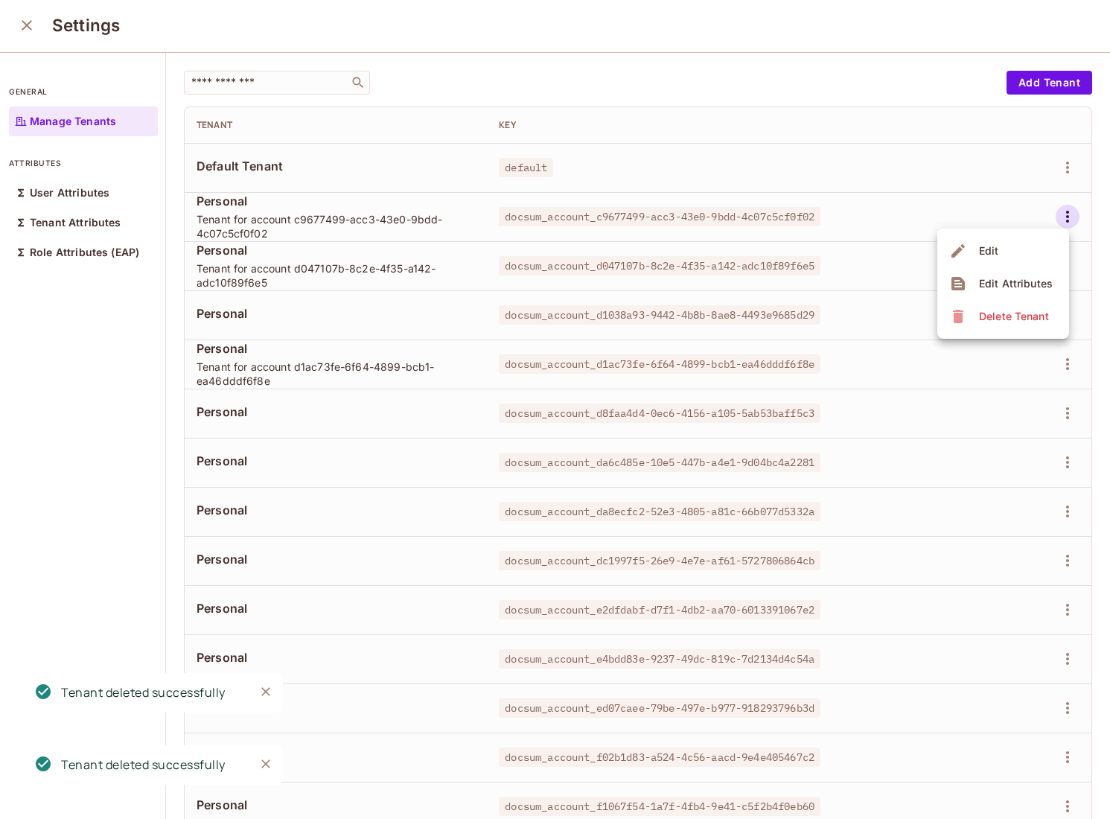
click at [978, 329] on li "Delete Tenant" at bounding box center [1003, 316] width 132 height 33
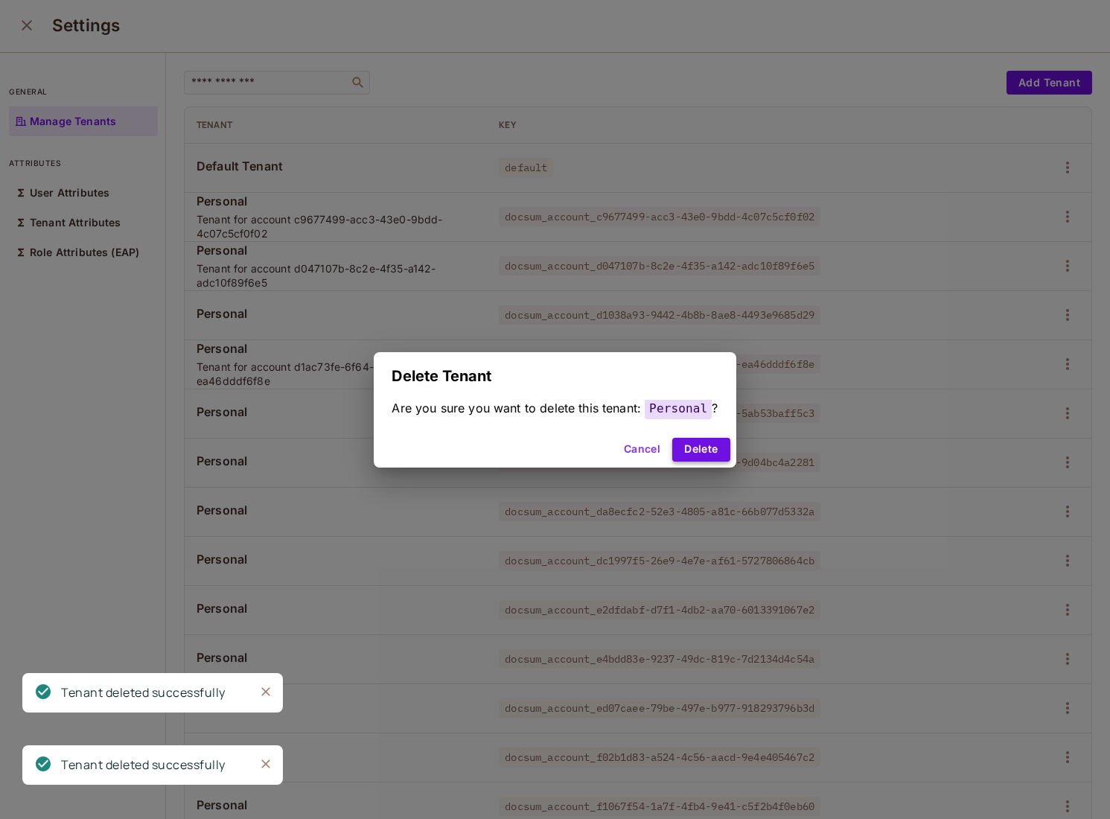
click at [712, 453] on button "Delete" at bounding box center [700, 450] width 57 height 24
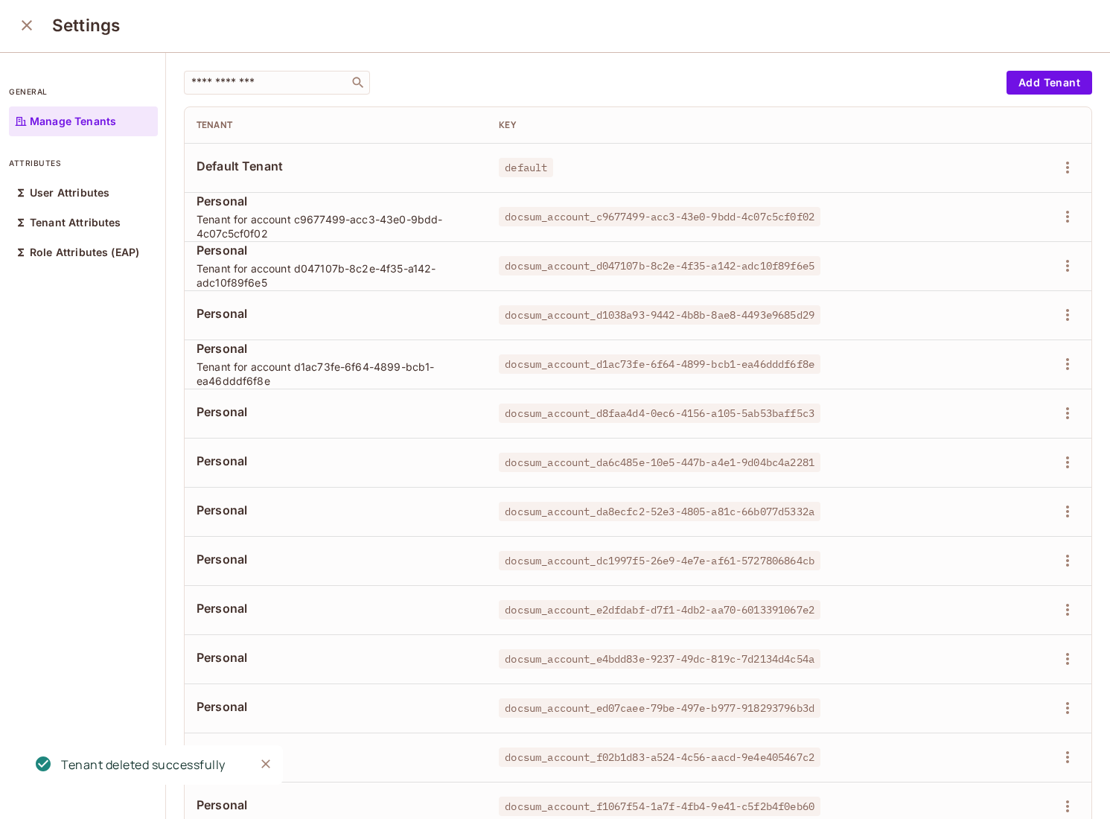
click at [1053, 229] on td at bounding box center [1027, 216] width 129 height 49
click at [1070, 214] on icon "button" at bounding box center [1068, 217] width 18 height 18
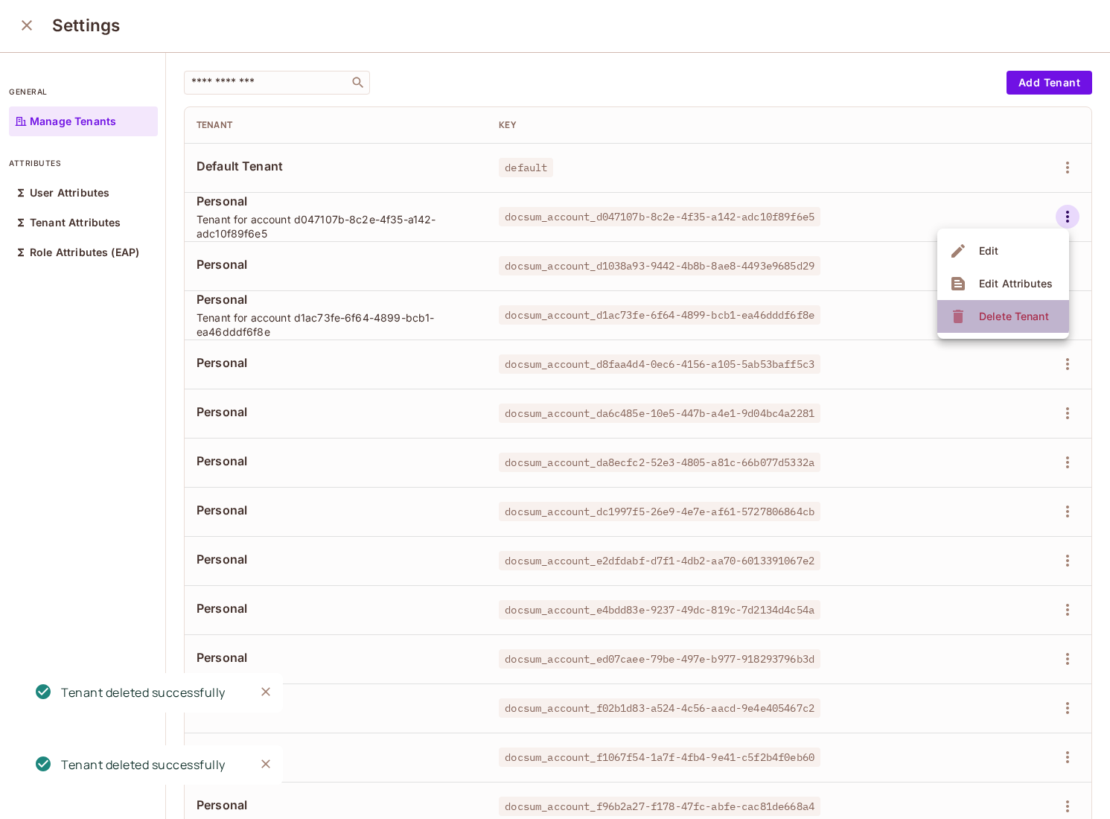
click at [982, 314] on div "Delete Tenant" at bounding box center [1014, 316] width 70 height 15
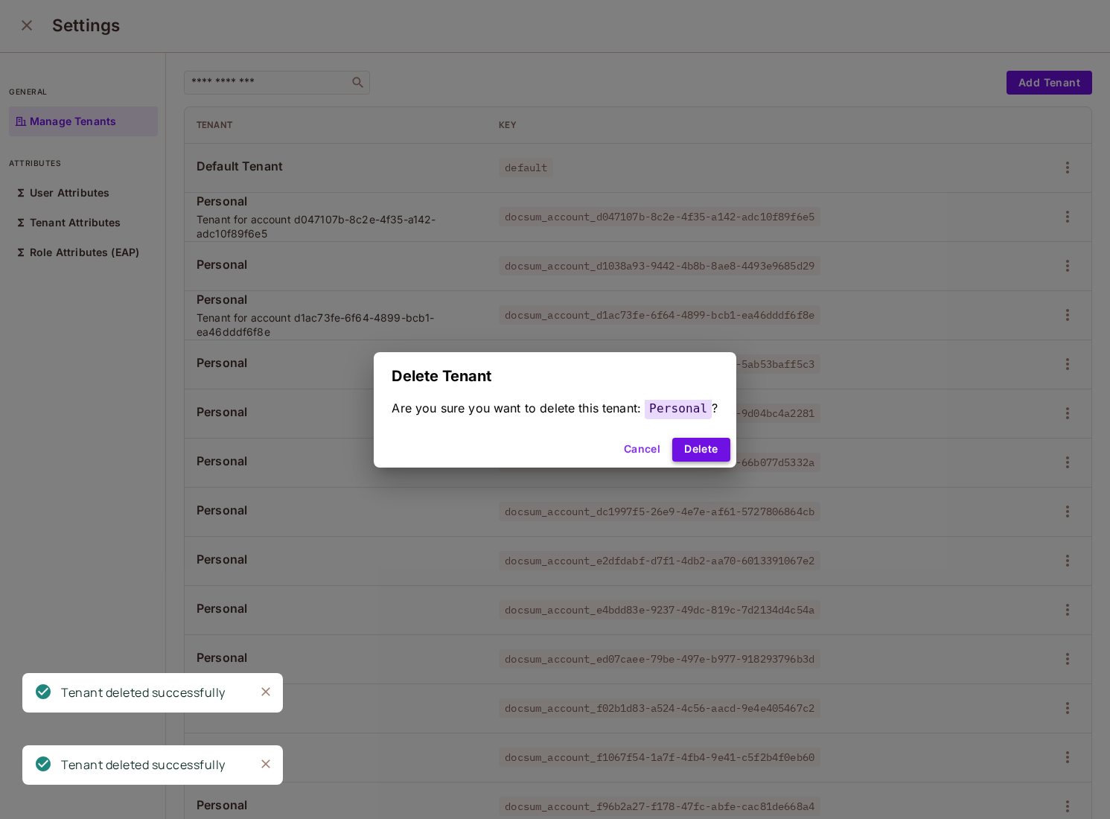
click at [712, 451] on button "Delete" at bounding box center [700, 450] width 57 height 24
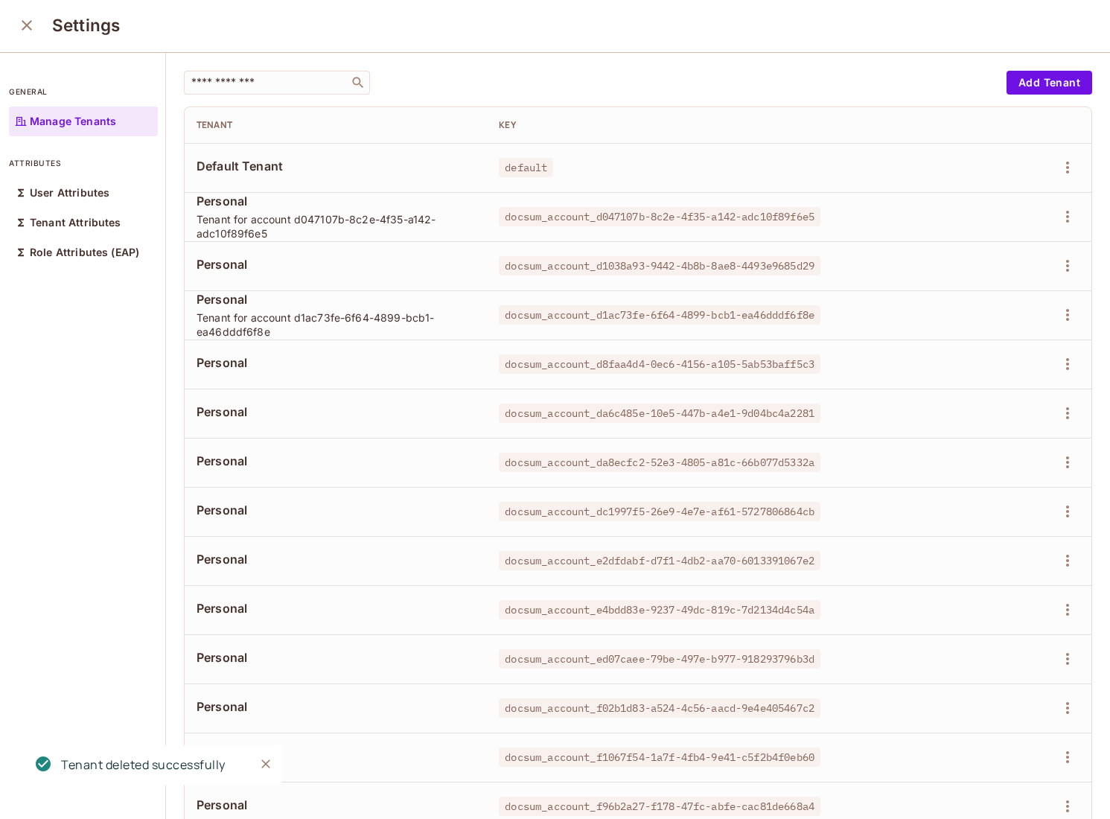
click at [1056, 211] on div at bounding box center [1027, 217] width 105 height 24
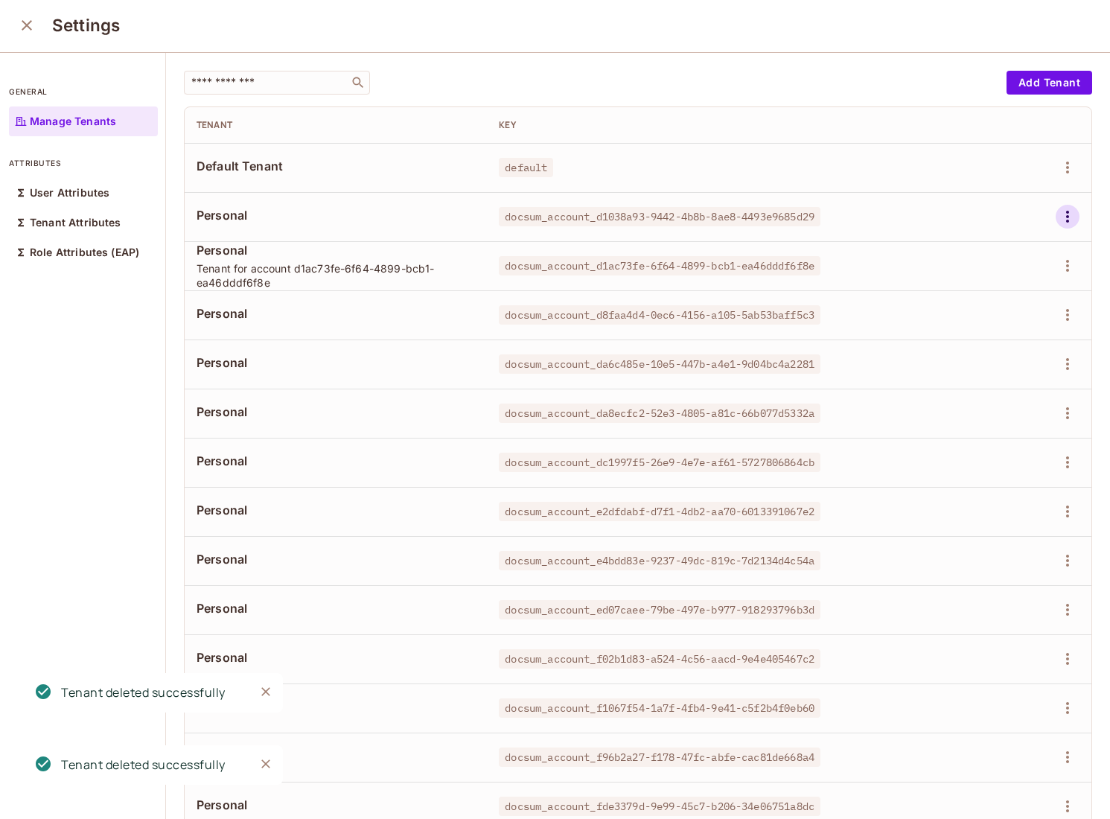
click at [1056, 219] on button "button" at bounding box center [1068, 217] width 24 height 24
click at [966, 316] on icon at bounding box center [958, 316] width 18 height 18
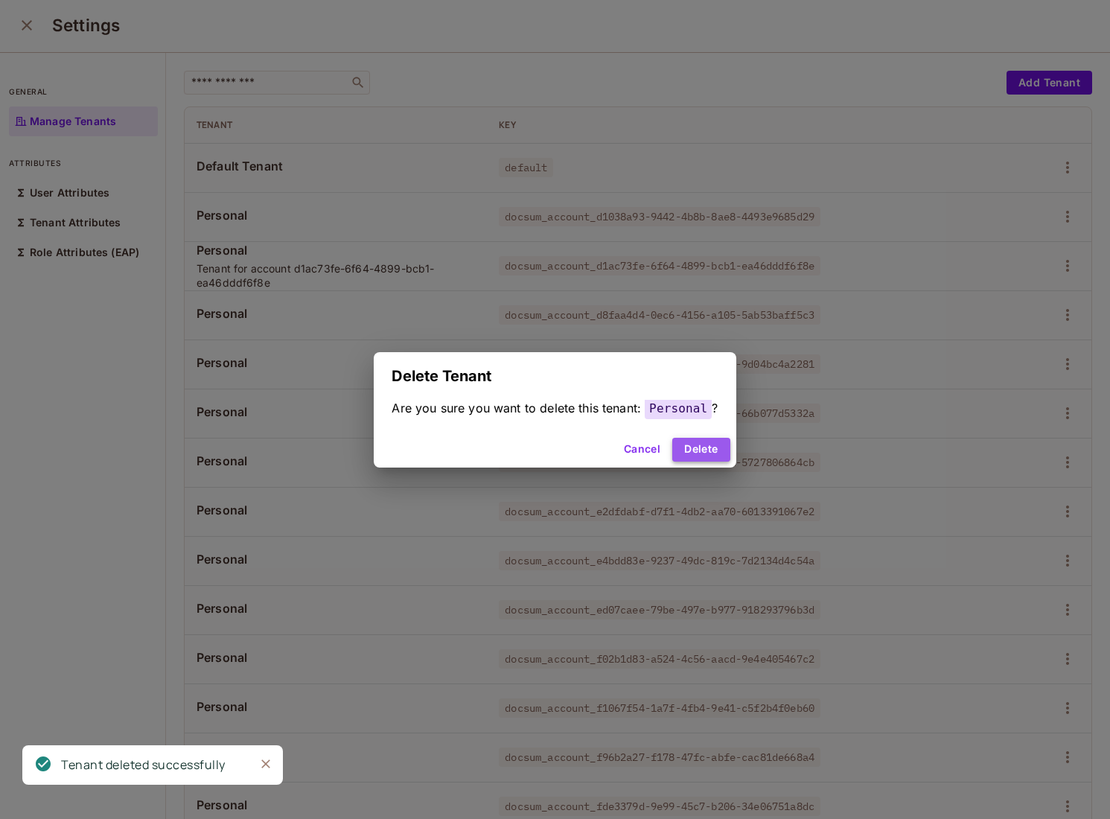
click at [712, 453] on button "Delete" at bounding box center [700, 450] width 57 height 24
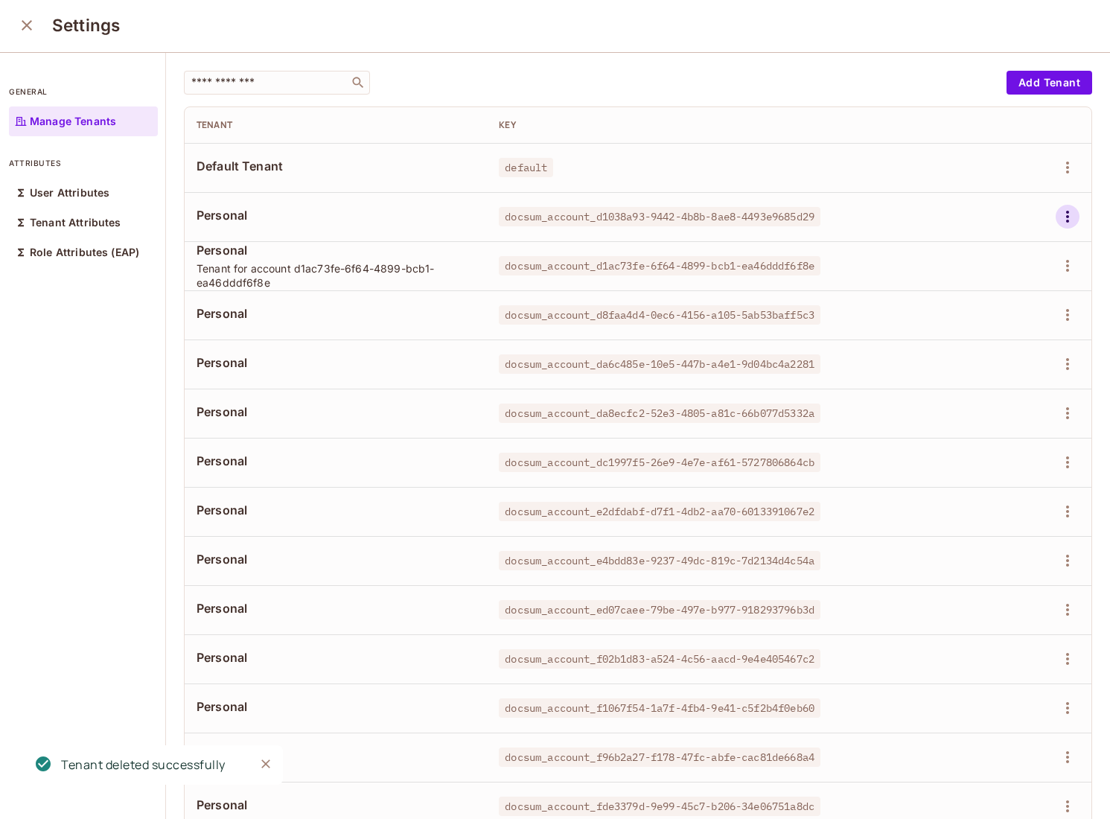
click at [1073, 217] on icon "button" at bounding box center [1068, 217] width 18 height 18
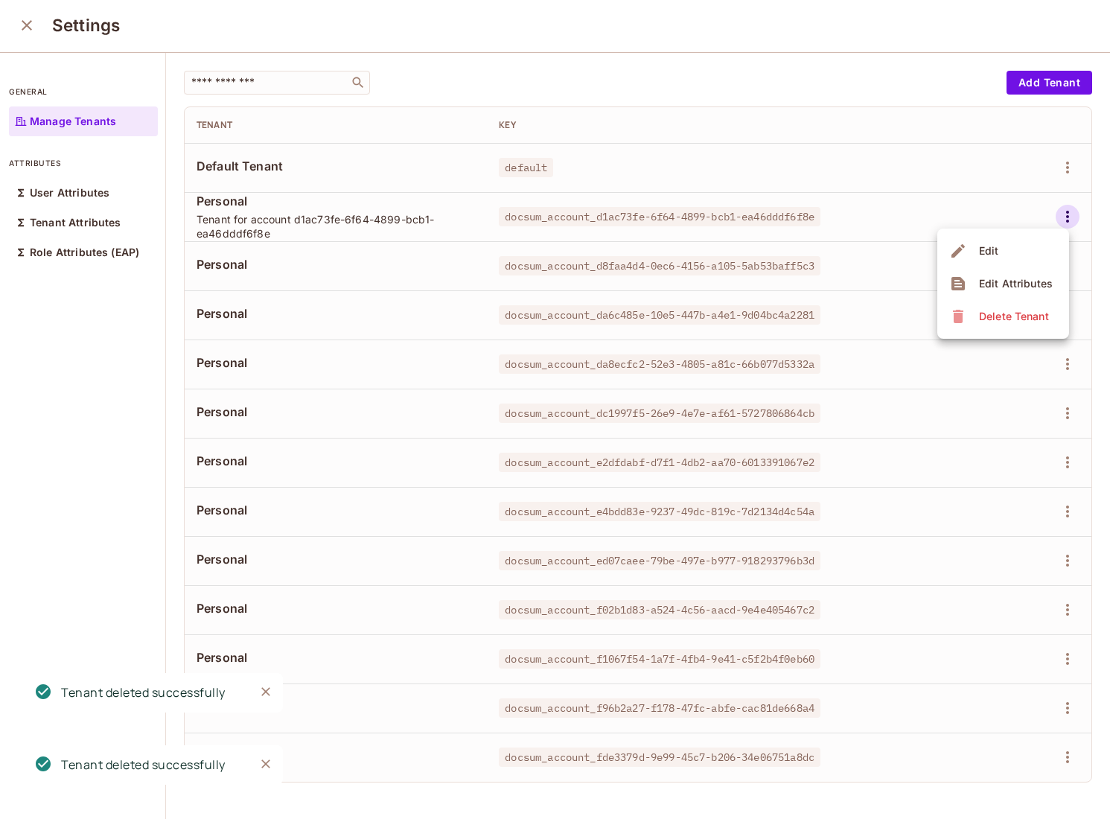
click at [998, 312] on div "Delete Tenant" at bounding box center [1014, 316] width 70 height 15
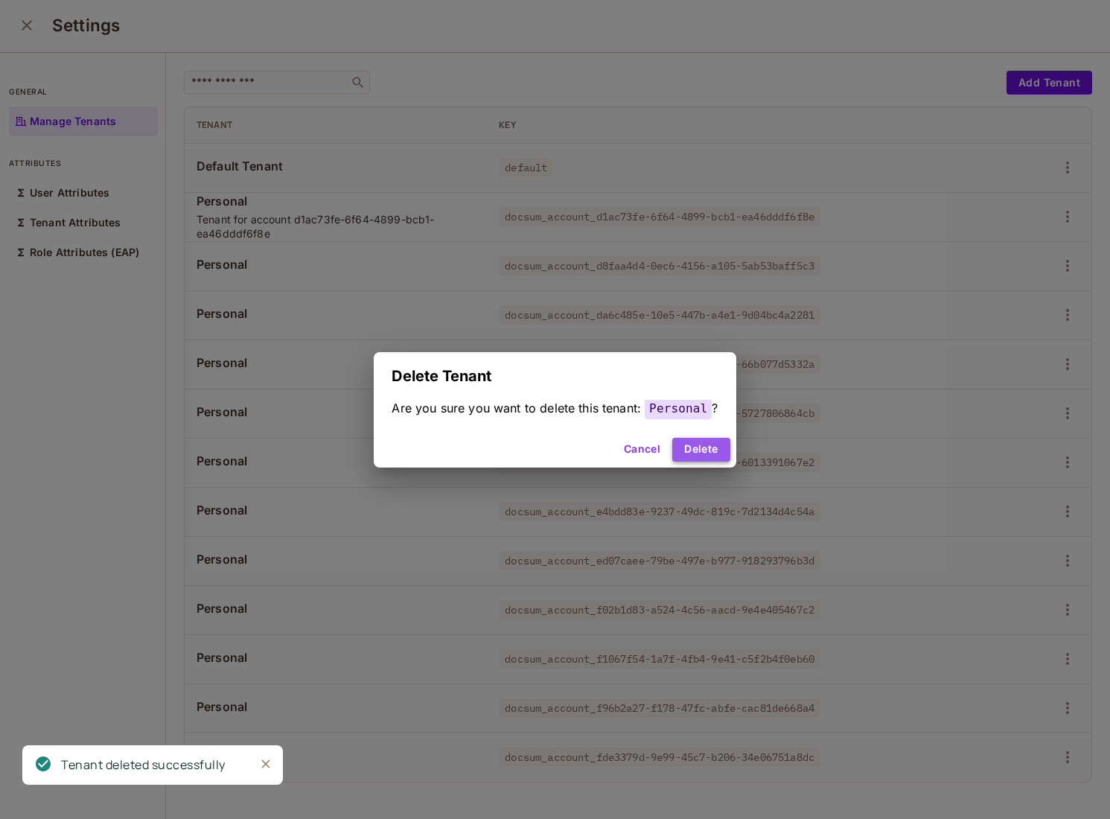
click at [705, 447] on button "Delete" at bounding box center [700, 450] width 57 height 24
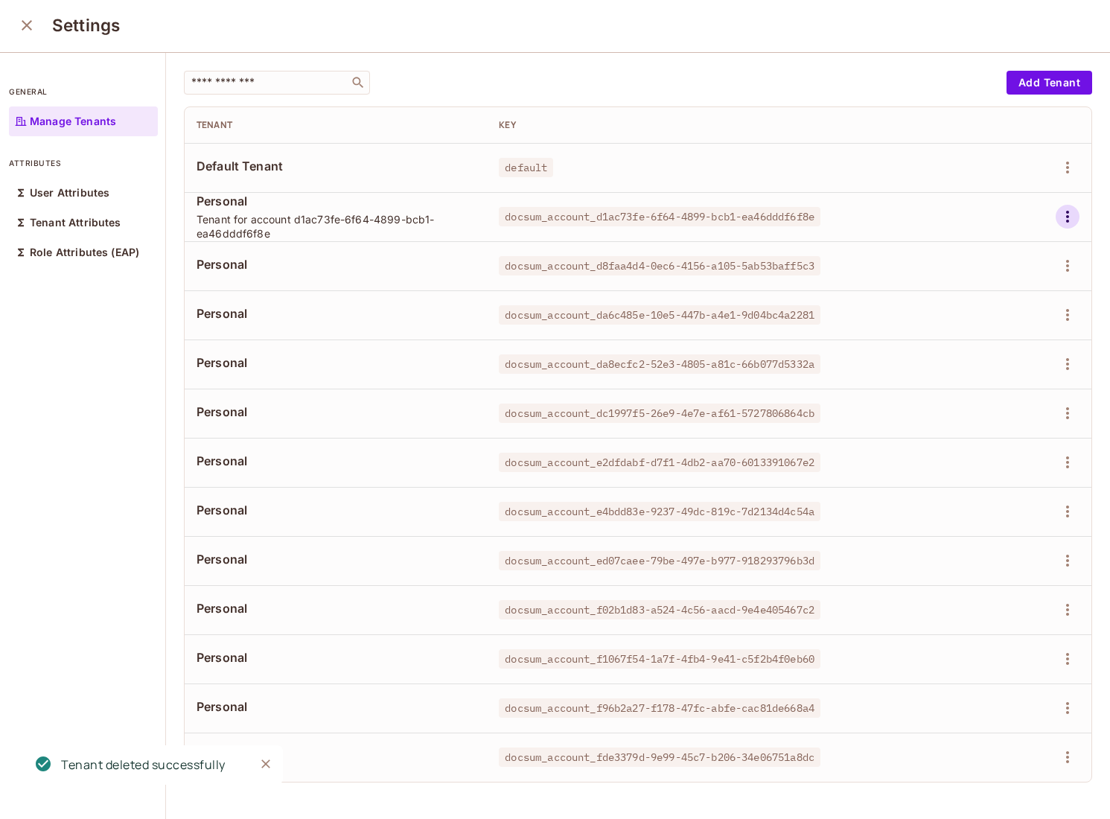
click at [1074, 223] on icon "button" at bounding box center [1068, 217] width 18 height 18
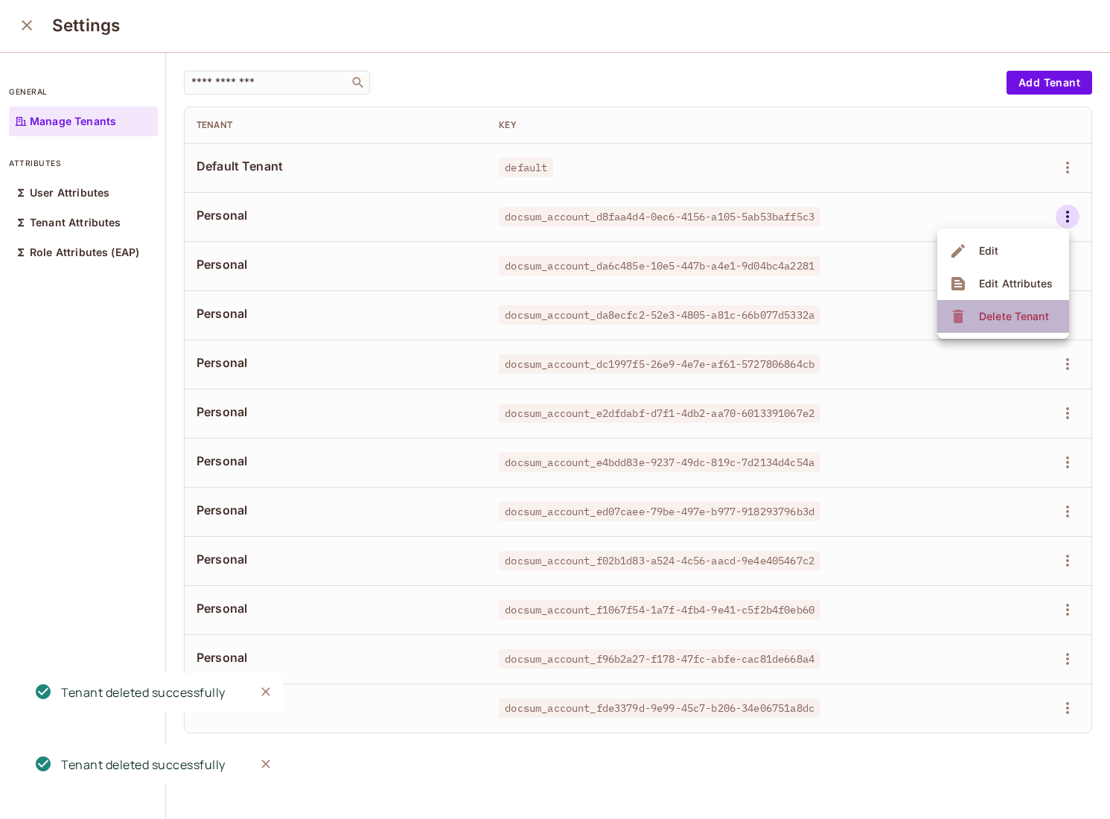
click at [986, 320] on div "Delete Tenant" at bounding box center [1014, 316] width 70 height 15
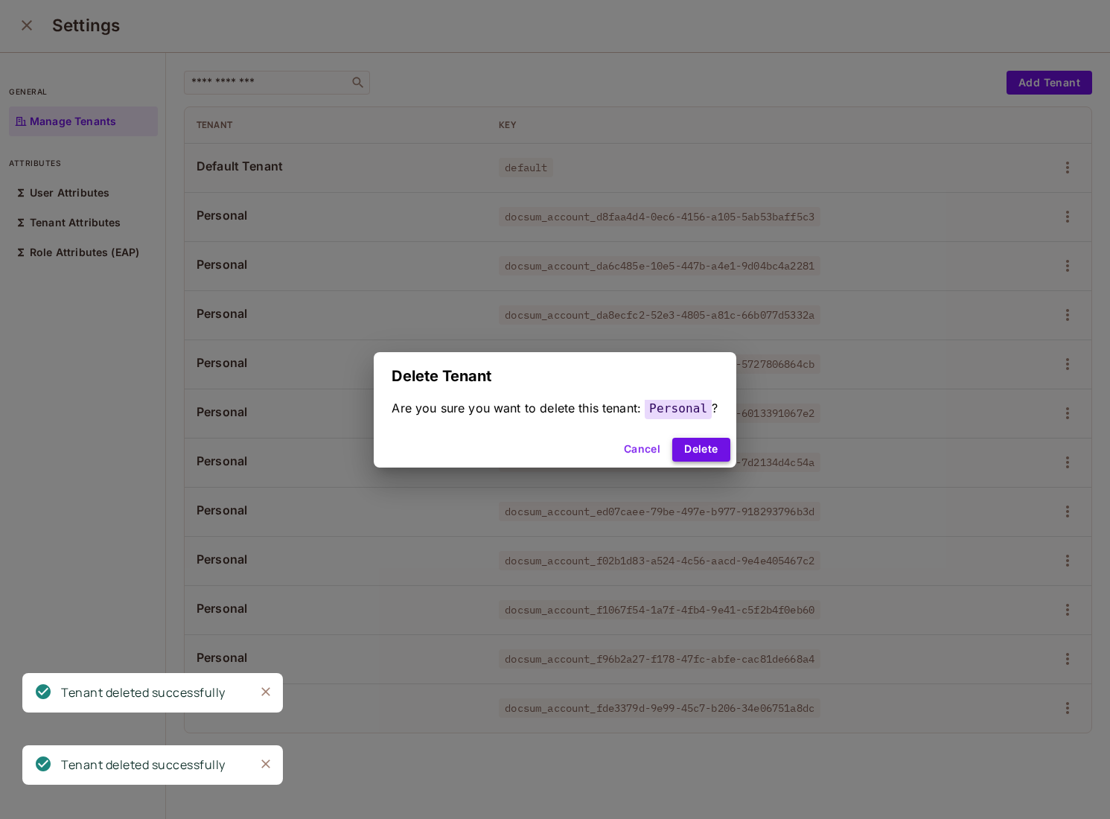
click at [704, 453] on button "Delete" at bounding box center [700, 450] width 57 height 24
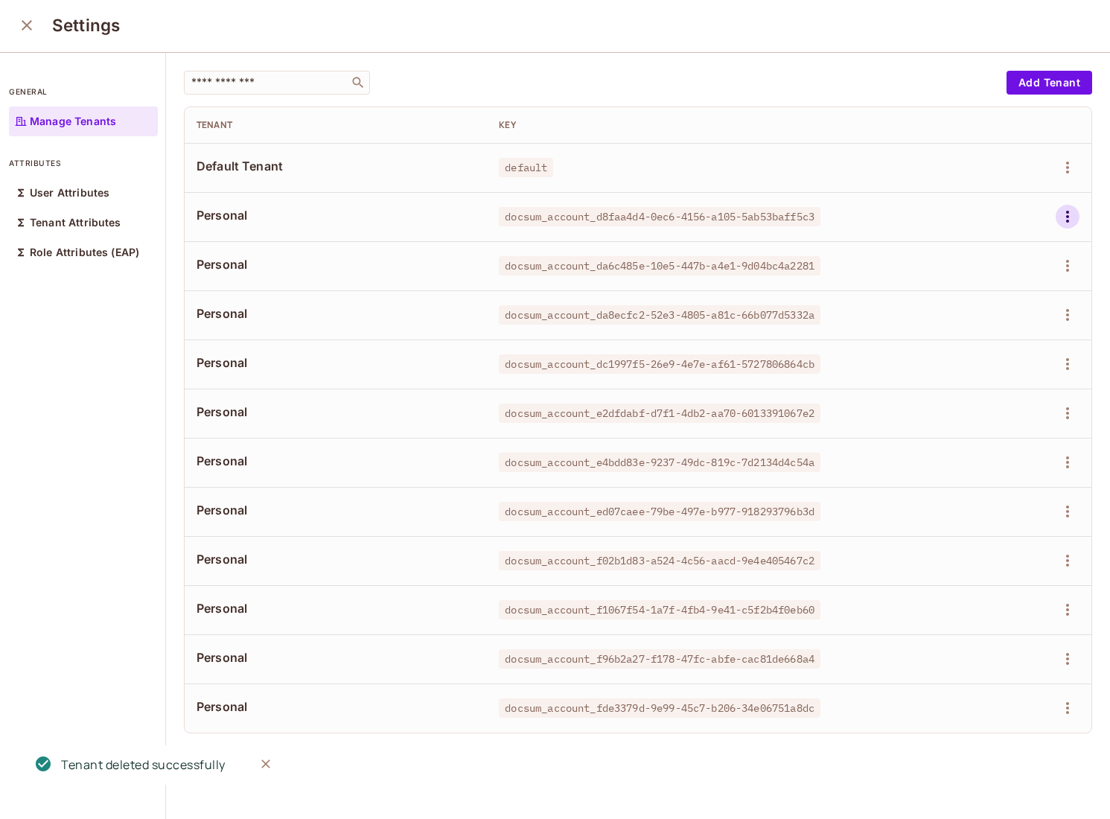
click at [1076, 222] on icon "button" at bounding box center [1068, 217] width 18 height 18
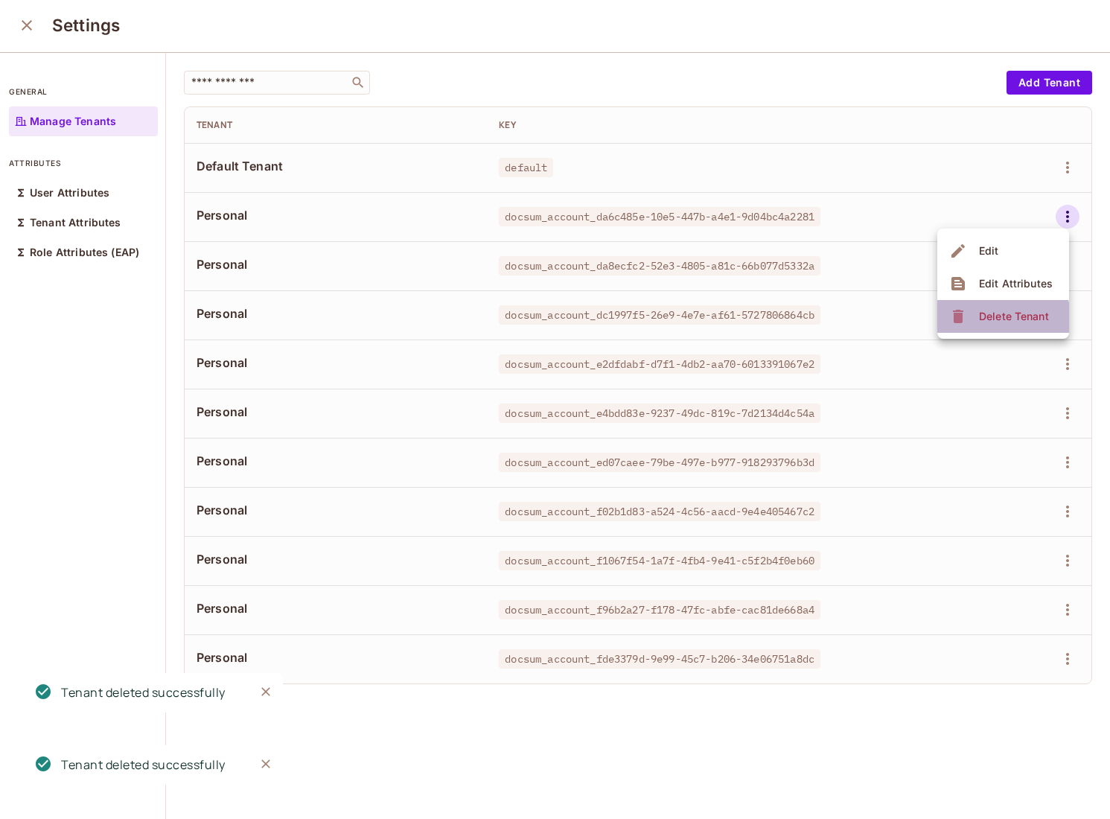
click at [986, 319] on div "Delete Tenant" at bounding box center [1014, 316] width 70 height 15
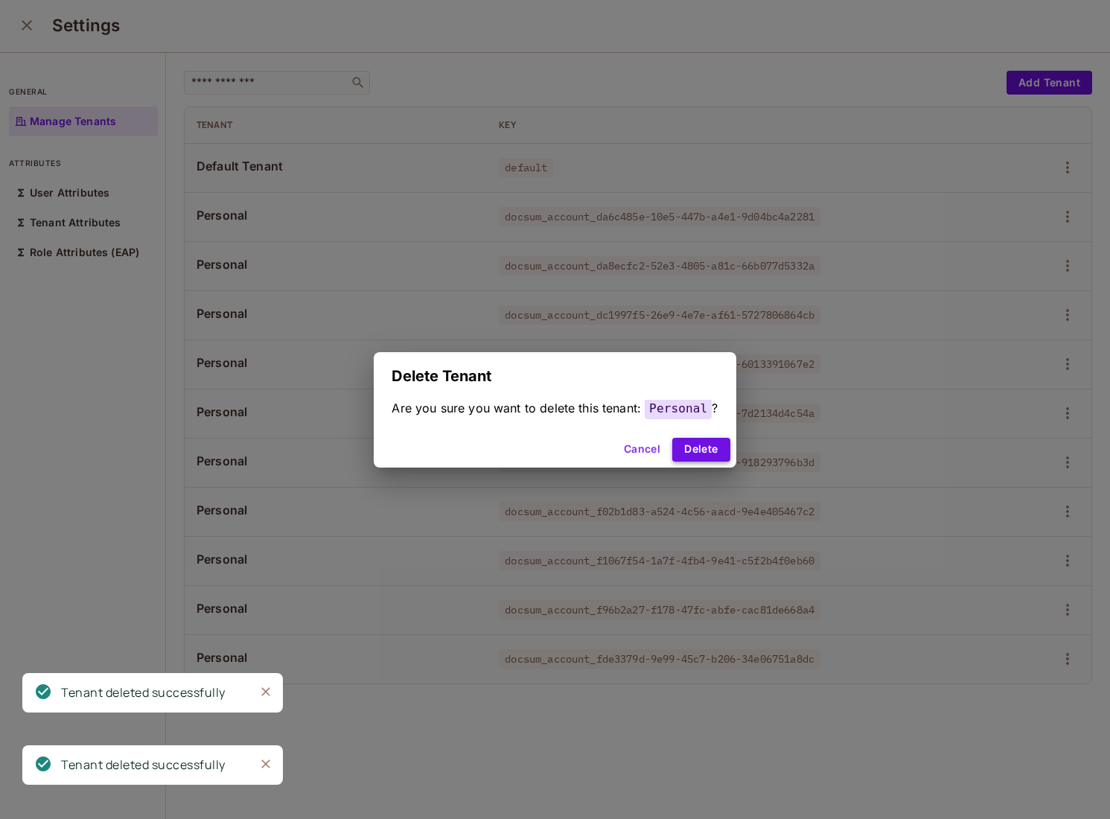
click at [715, 446] on button "Delete" at bounding box center [700, 450] width 57 height 24
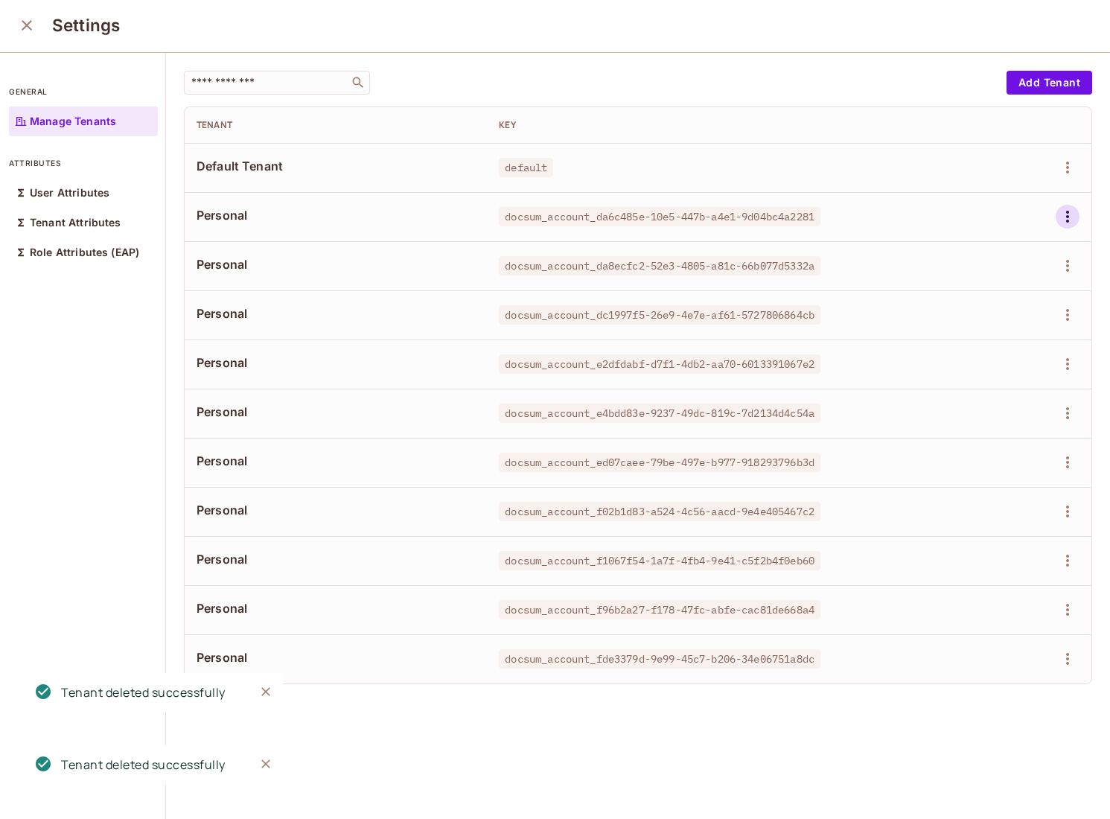
click at [1069, 223] on icon "button" at bounding box center [1068, 217] width 18 height 18
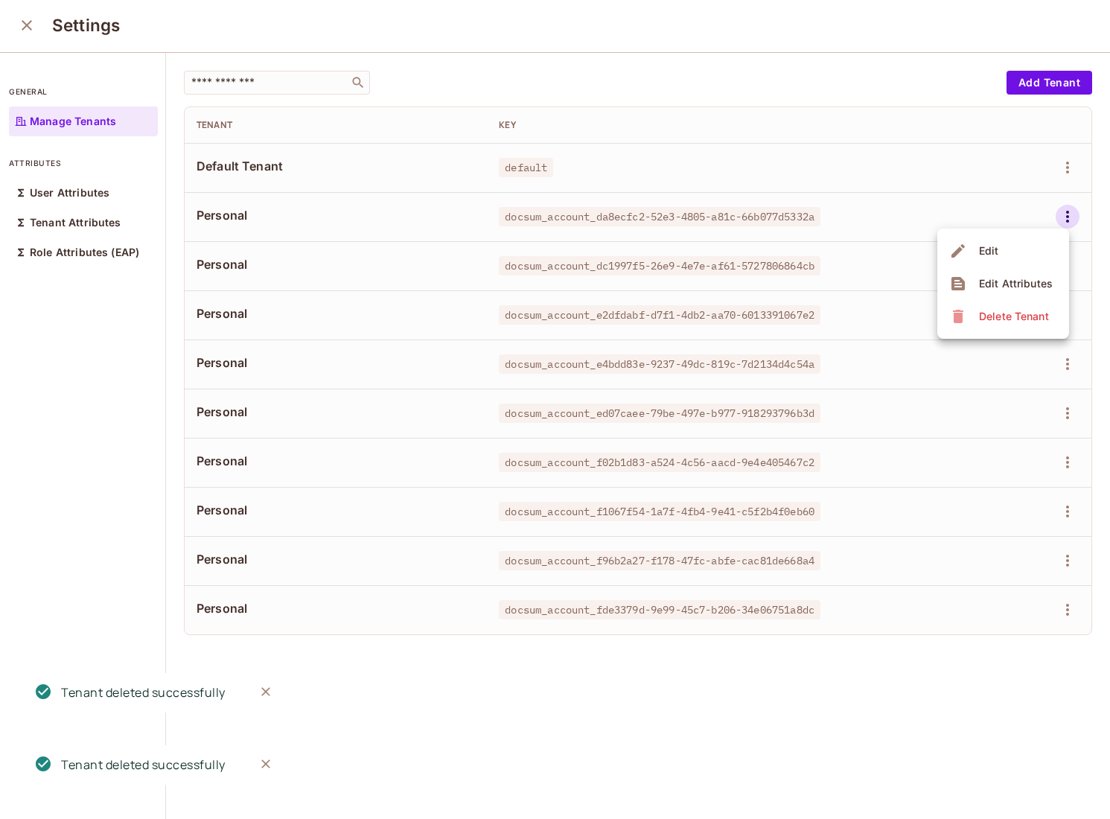
click at [998, 310] on div "Delete Tenant" at bounding box center [1014, 316] width 70 height 15
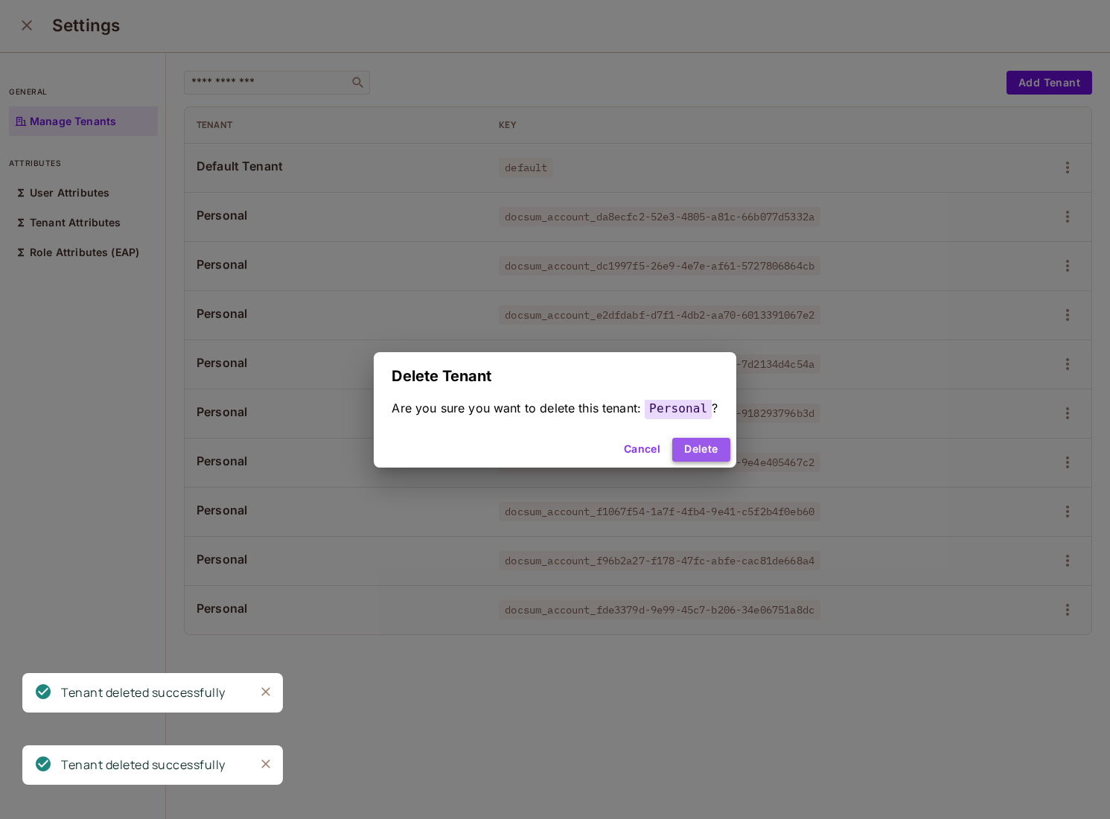
click at [690, 459] on button "Delete" at bounding box center [700, 450] width 57 height 24
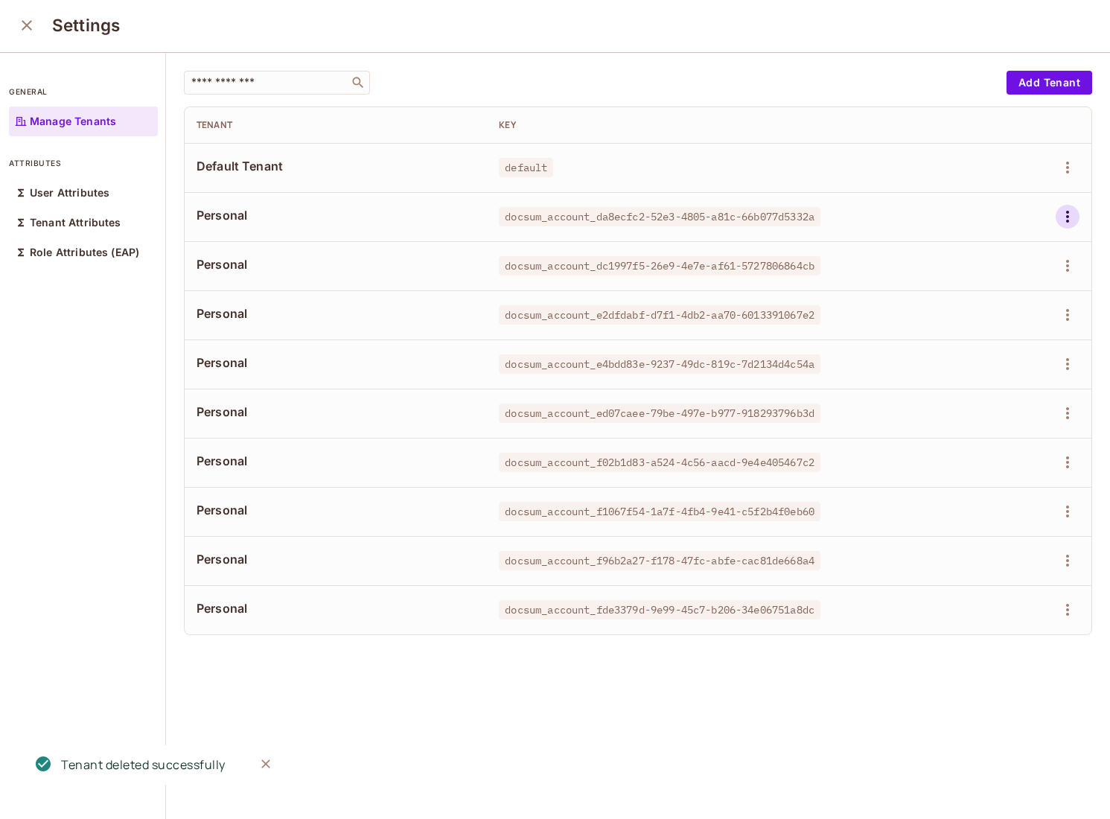
click at [1062, 214] on icon "button" at bounding box center [1068, 217] width 18 height 18
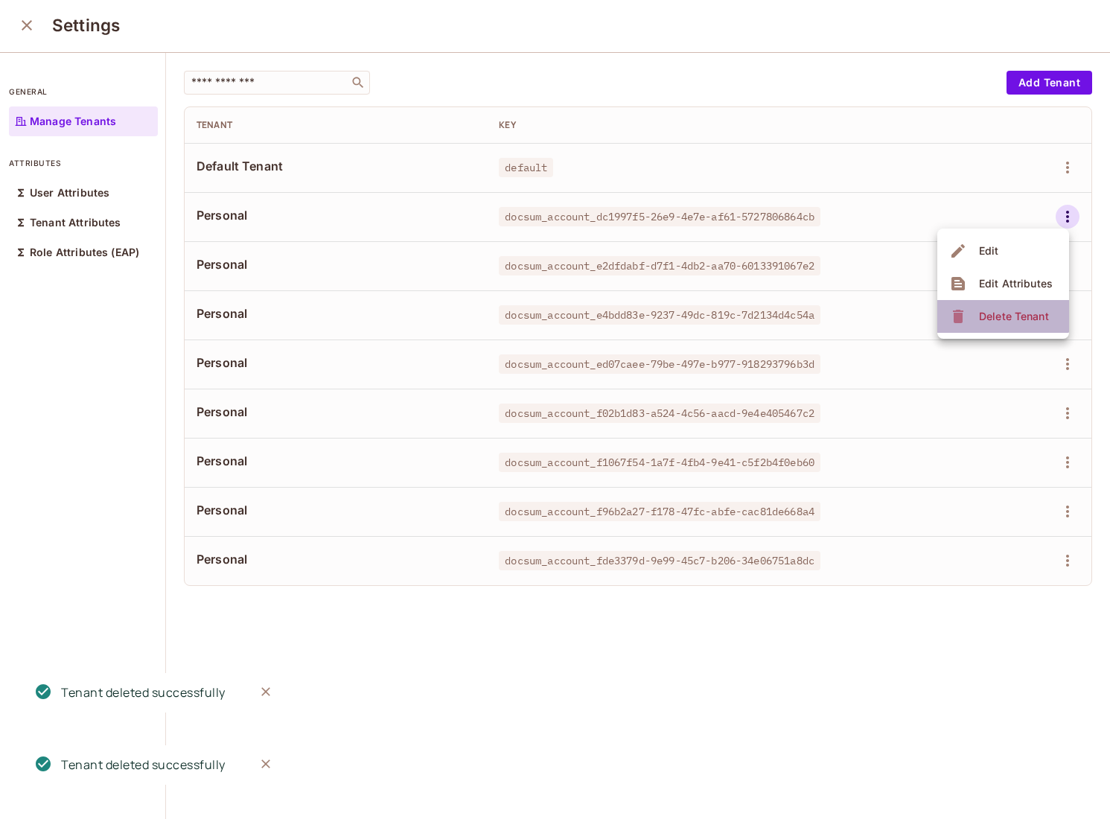
click at [992, 310] on div "Delete Tenant" at bounding box center [1014, 316] width 70 height 15
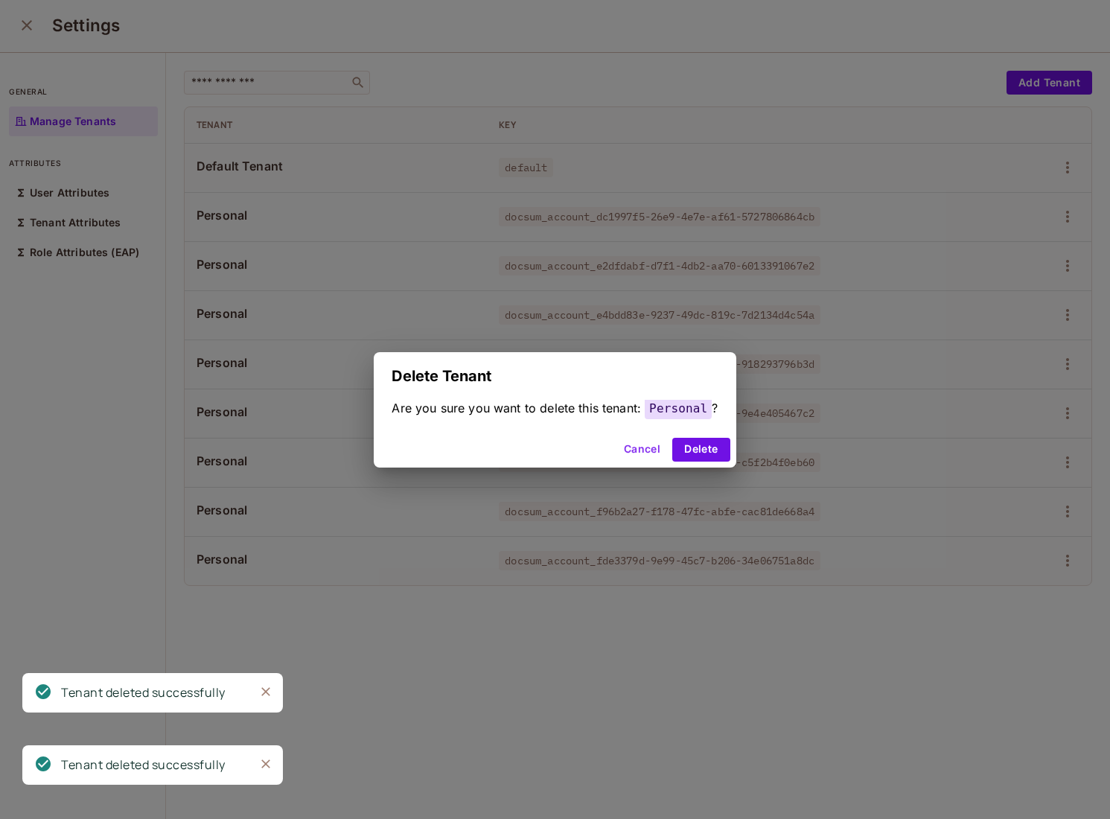
click at [671, 452] on div "Cancel Delete" at bounding box center [555, 450] width 362 height 36
click at [706, 455] on button "Delete" at bounding box center [700, 450] width 57 height 24
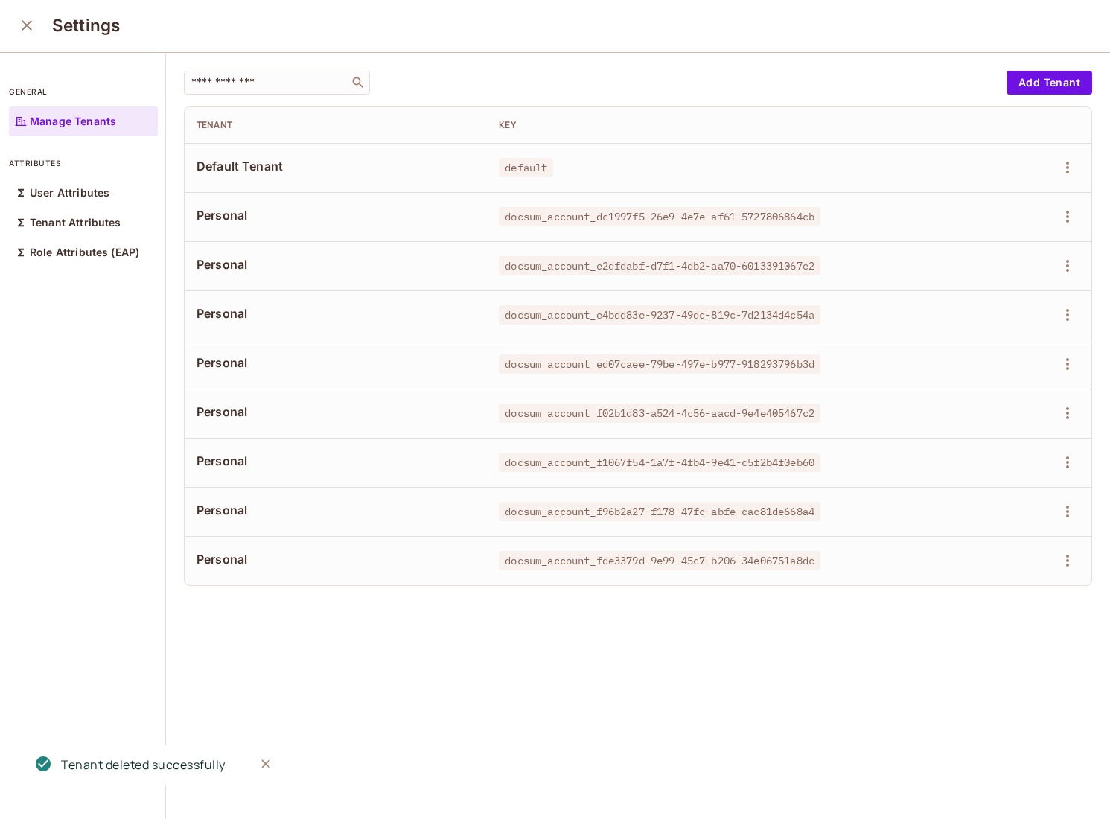
click at [1084, 211] on td at bounding box center [1027, 216] width 129 height 49
click at [1077, 211] on button "button" at bounding box center [1068, 217] width 24 height 24
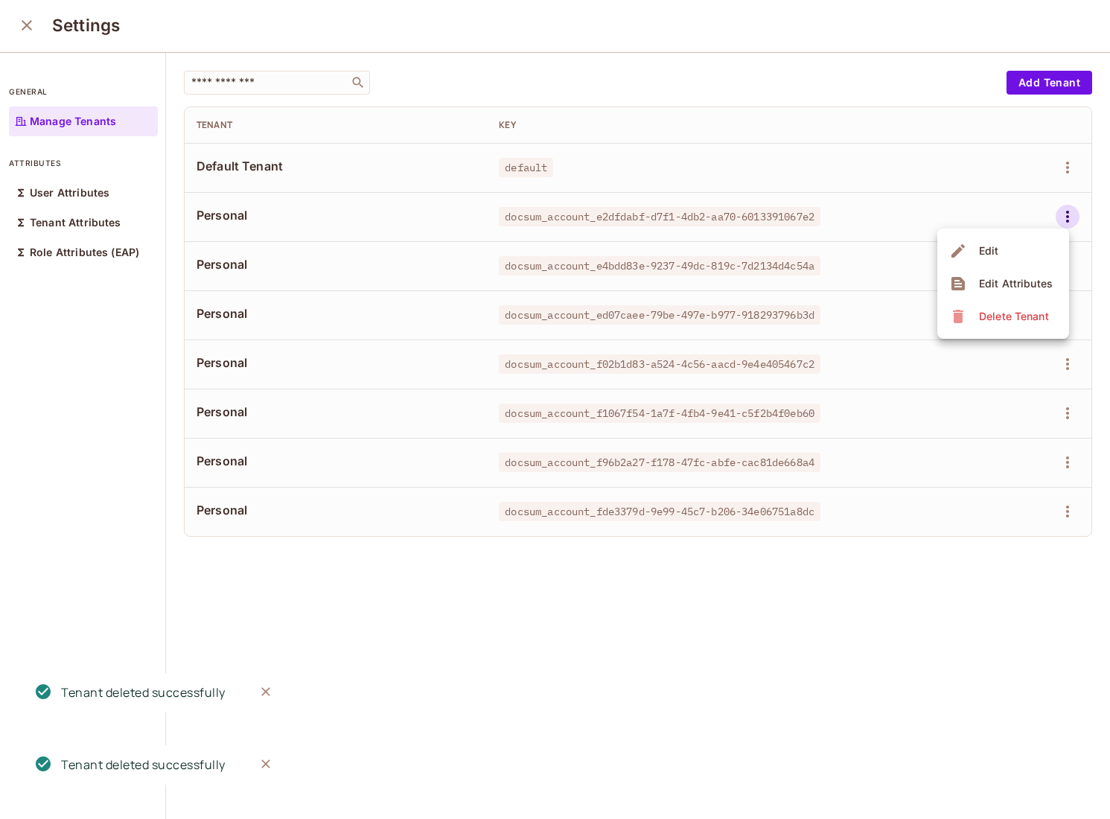
click at [992, 311] on div "Delete Tenant" at bounding box center [1014, 316] width 70 height 15
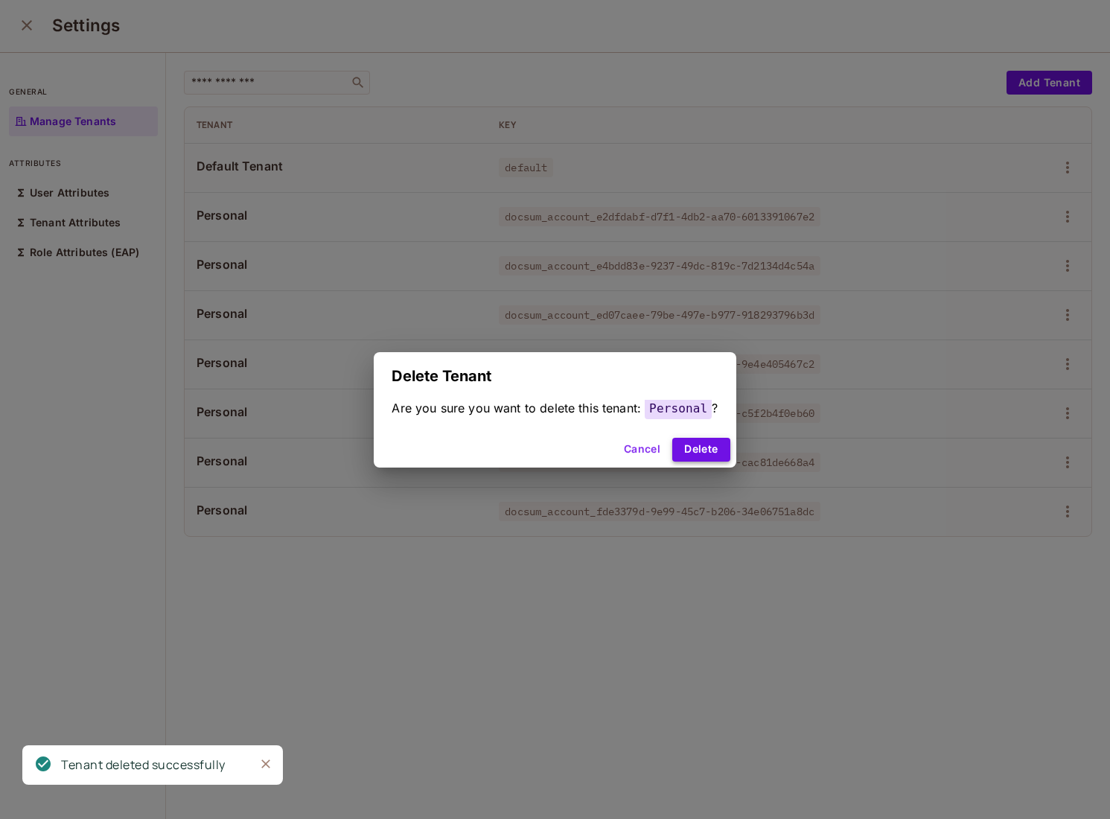
click at [725, 455] on button "Delete" at bounding box center [700, 450] width 57 height 24
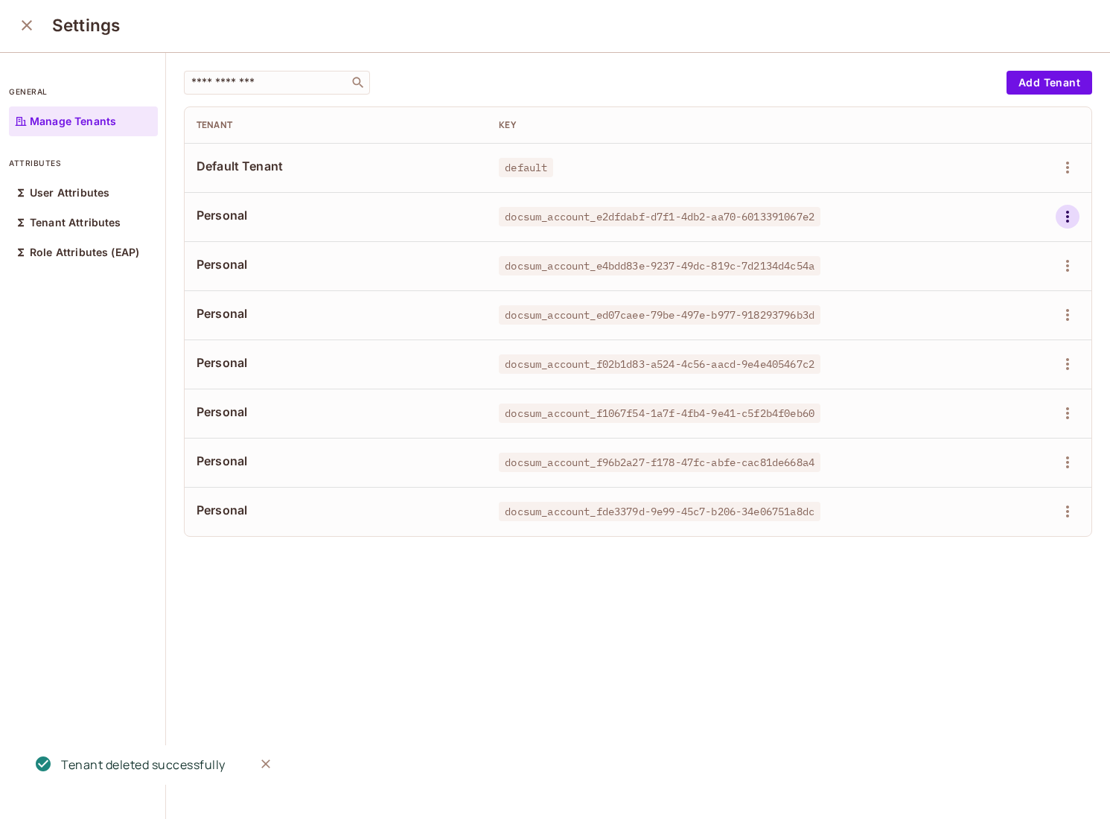
click at [1072, 223] on icon "button" at bounding box center [1068, 217] width 18 height 18
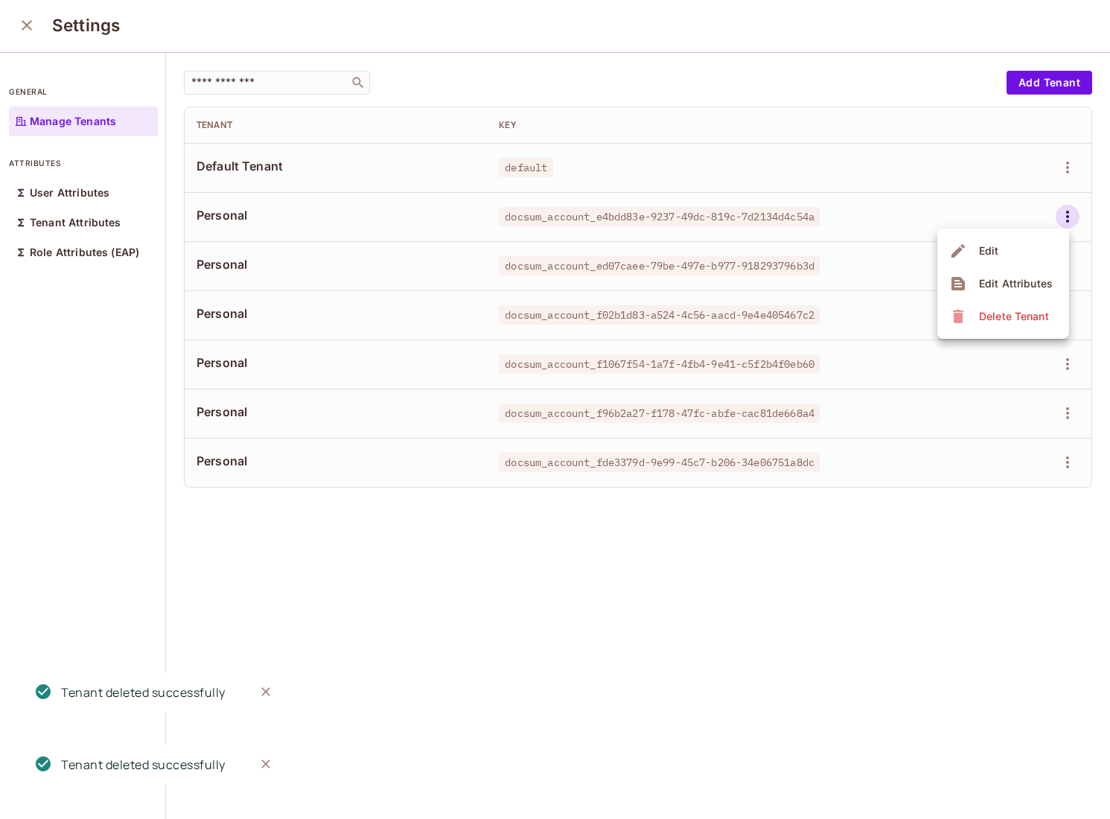
click at [983, 313] on div "Delete Tenant" at bounding box center [1014, 316] width 70 height 15
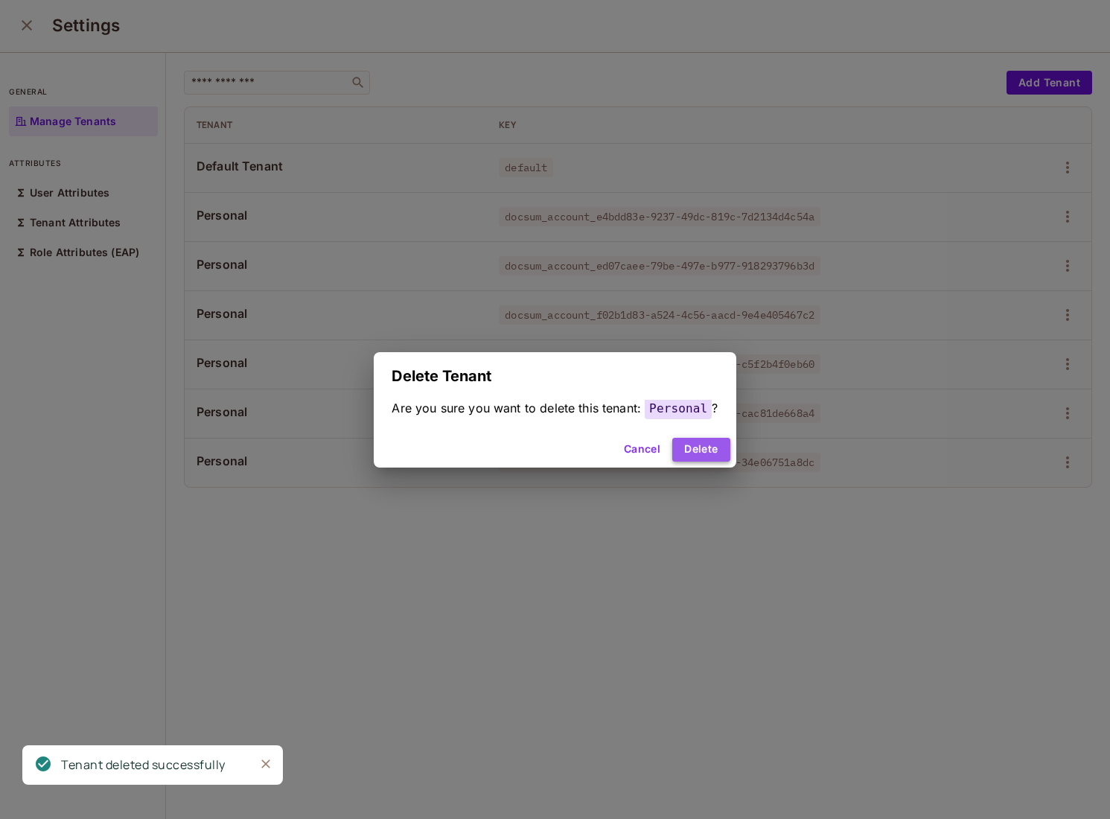
click at [706, 450] on button "Delete" at bounding box center [700, 450] width 57 height 24
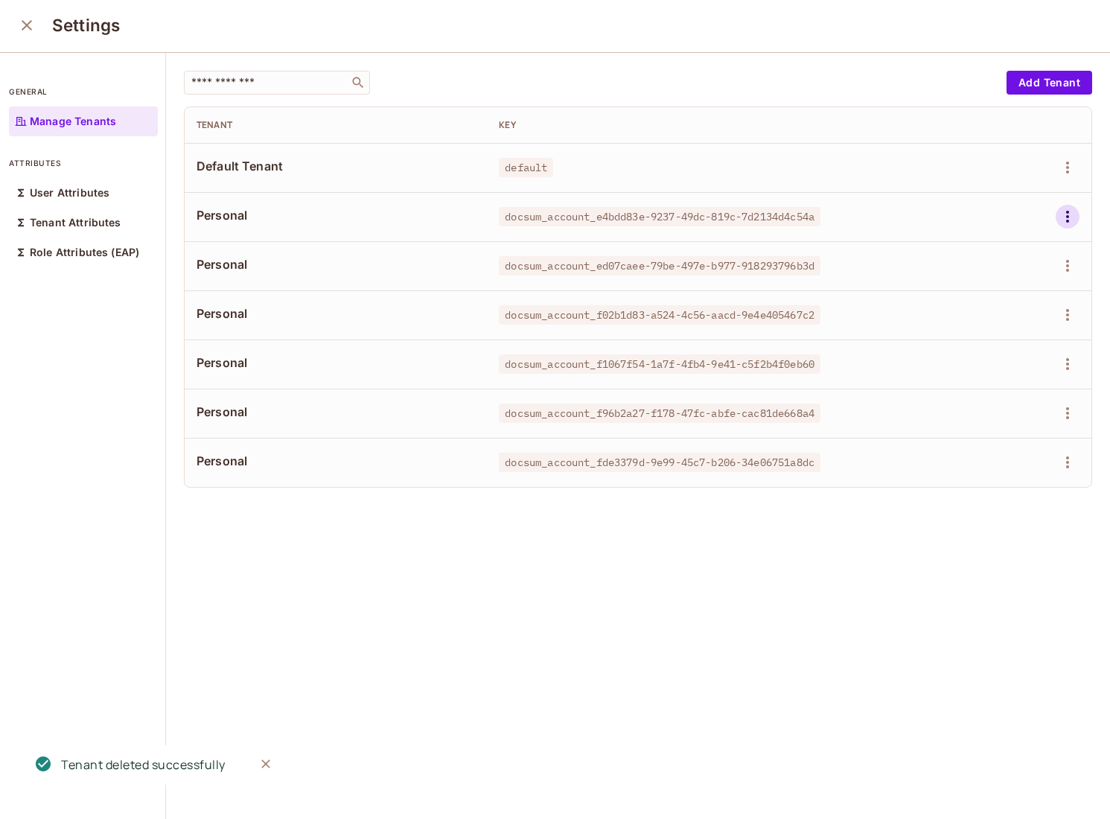
click at [1074, 219] on icon "button" at bounding box center [1068, 217] width 18 height 18
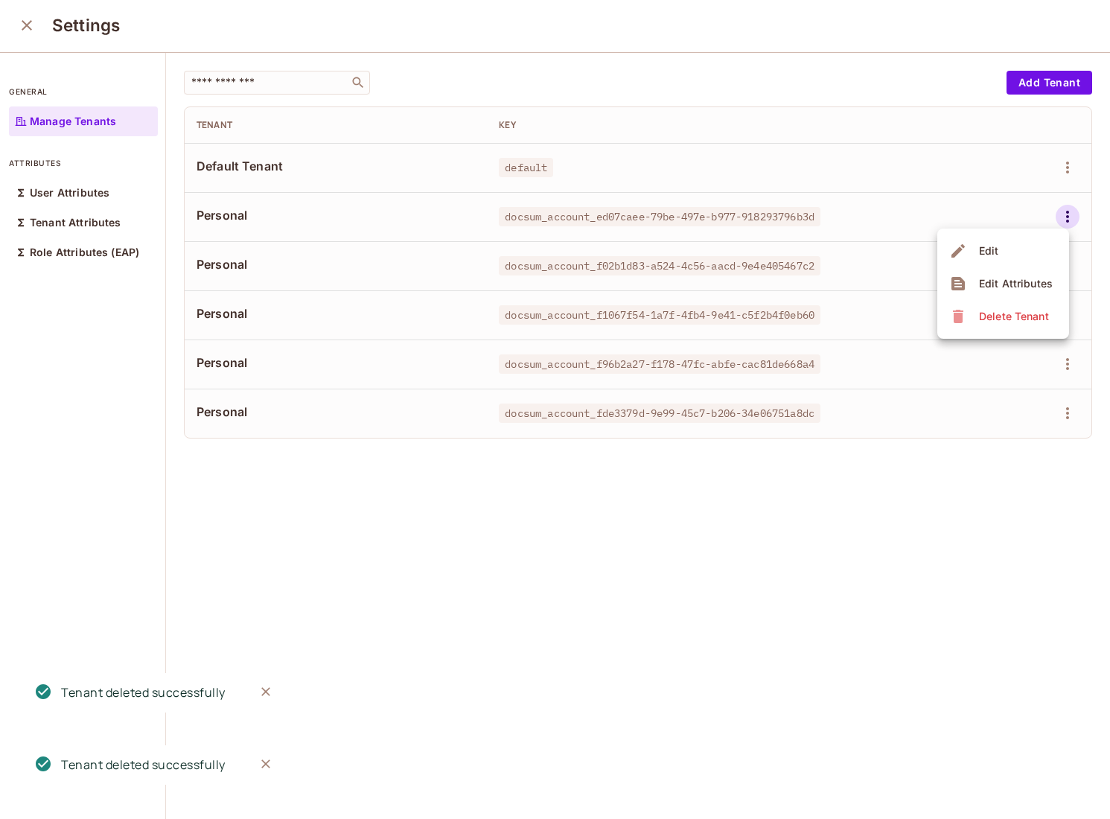
click at [981, 328] on span "Delete Tenant" at bounding box center [1014, 316] width 79 height 24
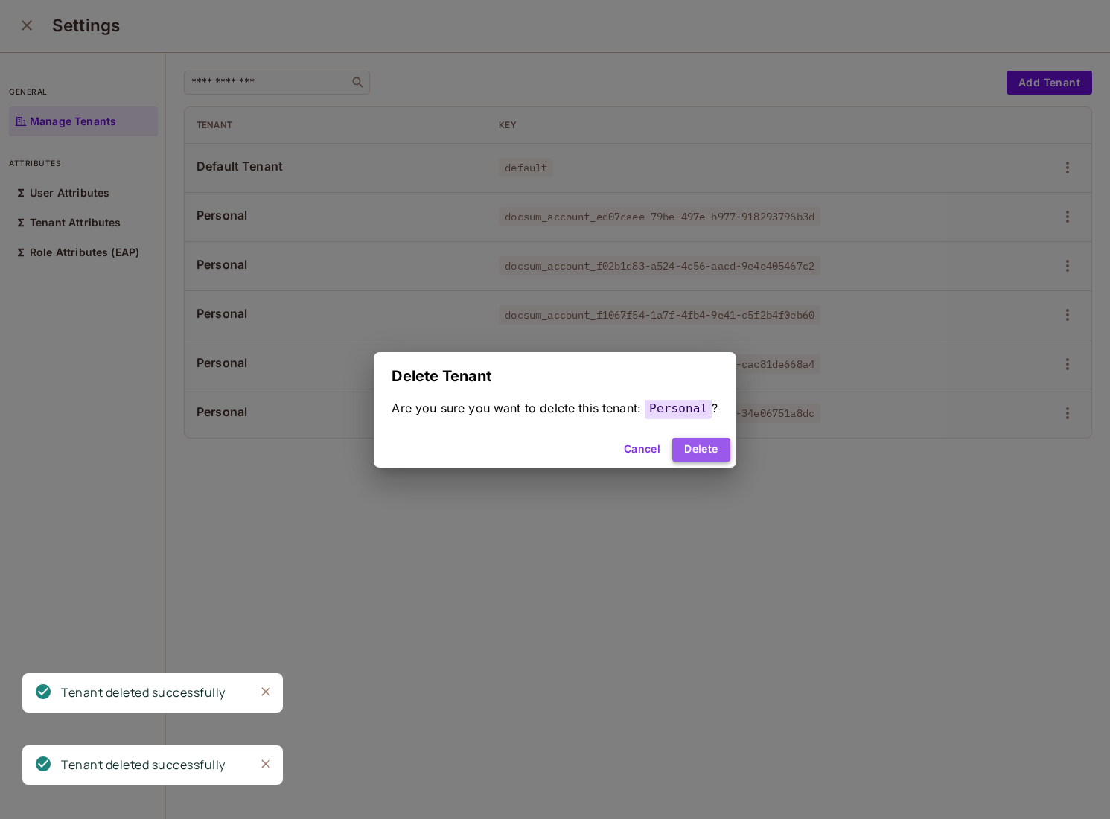
click at [715, 453] on button "Delete" at bounding box center [700, 450] width 57 height 24
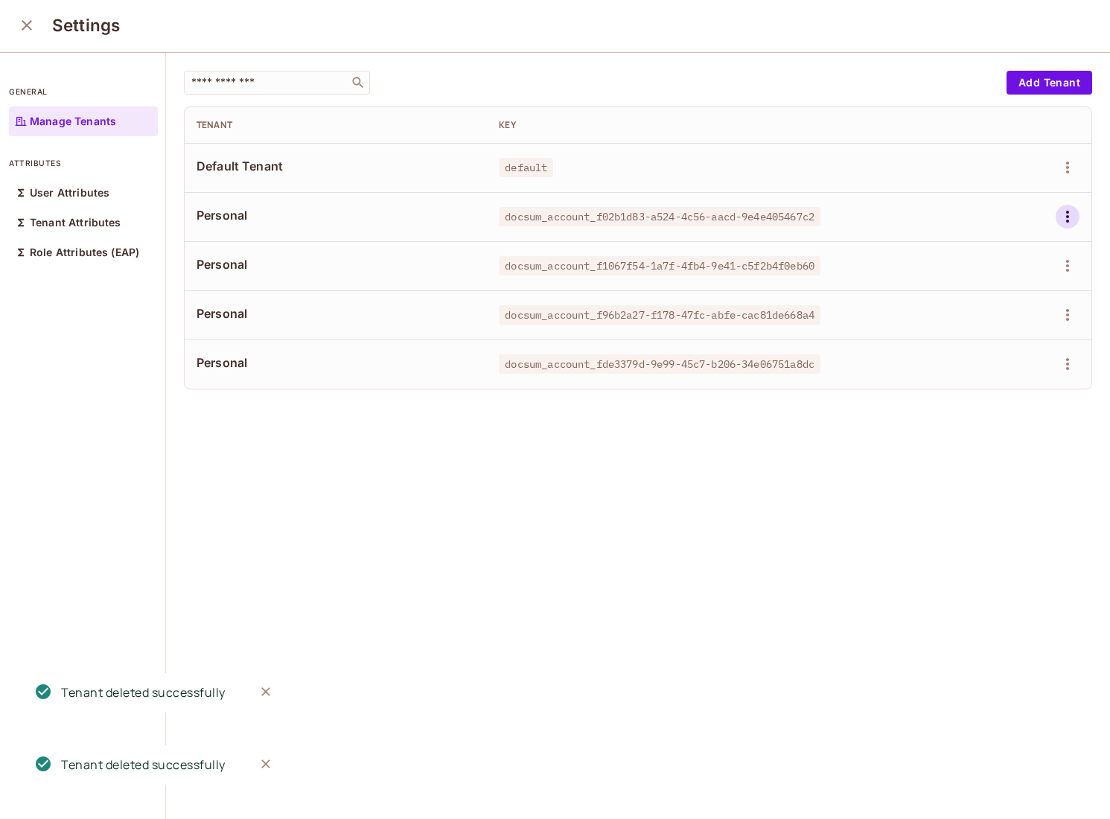
click at [1071, 213] on icon "button" at bounding box center [1068, 217] width 18 height 18
click at [975, 317] on span "Delete Tenant" at bounding box center [1014, 316] width 79 height 24
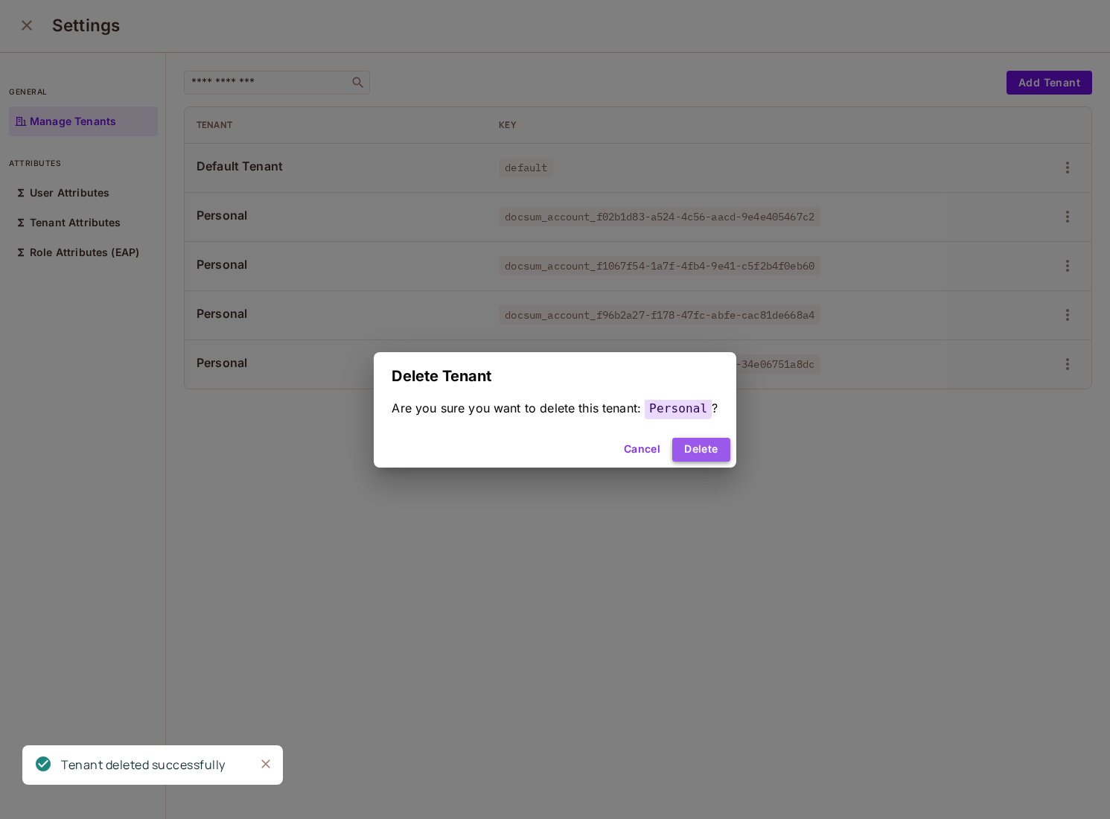
click at [717, 456] on button "Delete" at bounding box center [700, 450] width 57 height 24
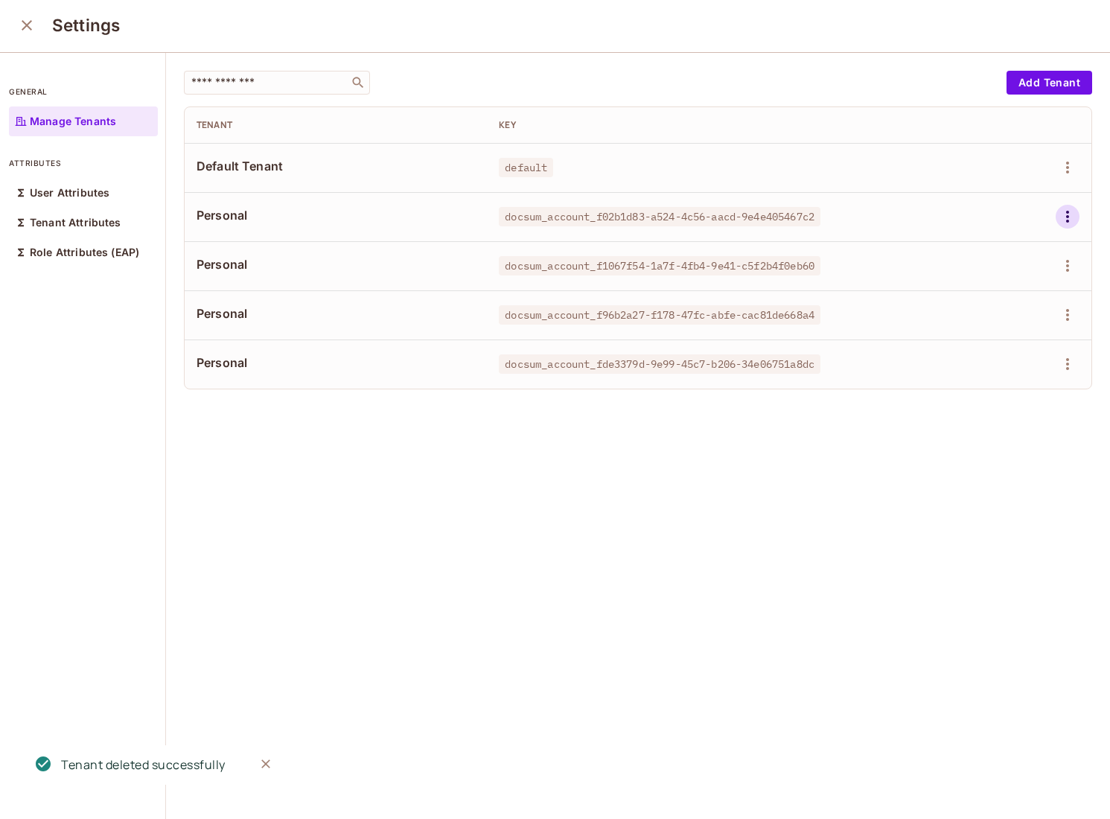
click at [1070, 223] on icon "button" at bounding box center [1068, 217] width 18 height 18
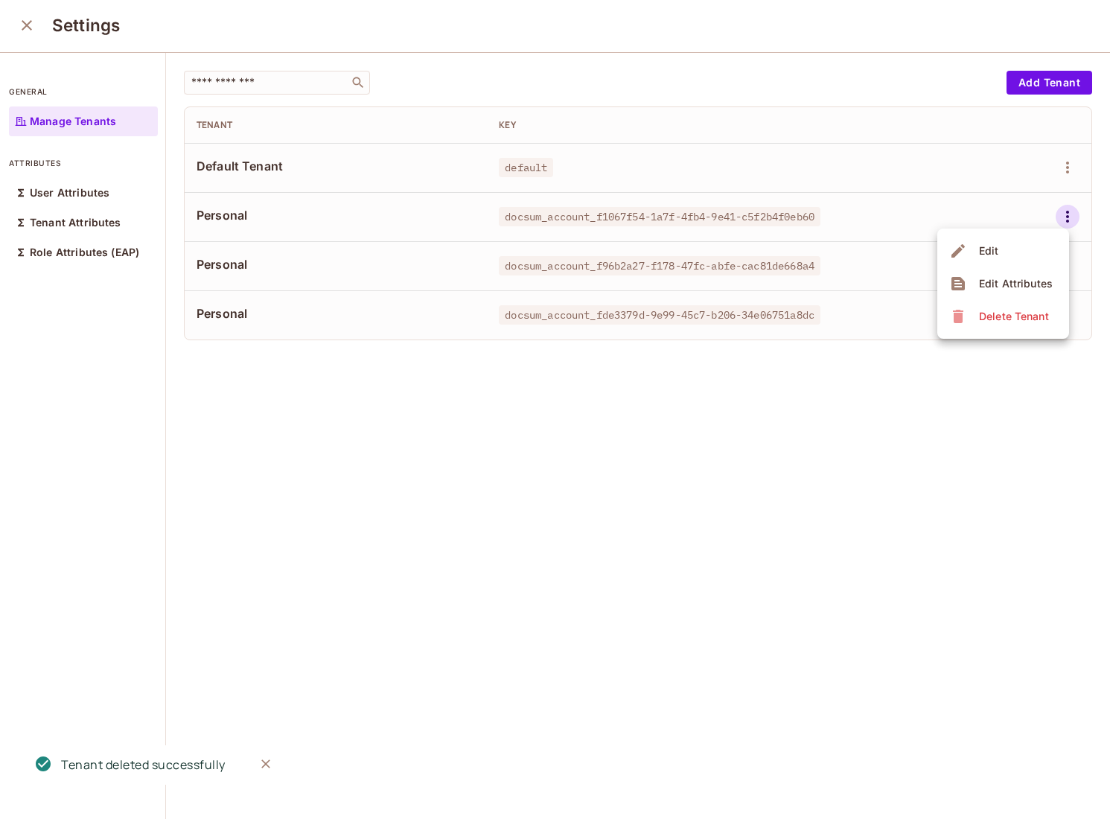
click at [963, 318] on icon at bounding box center [958, 316] width 18 height 18
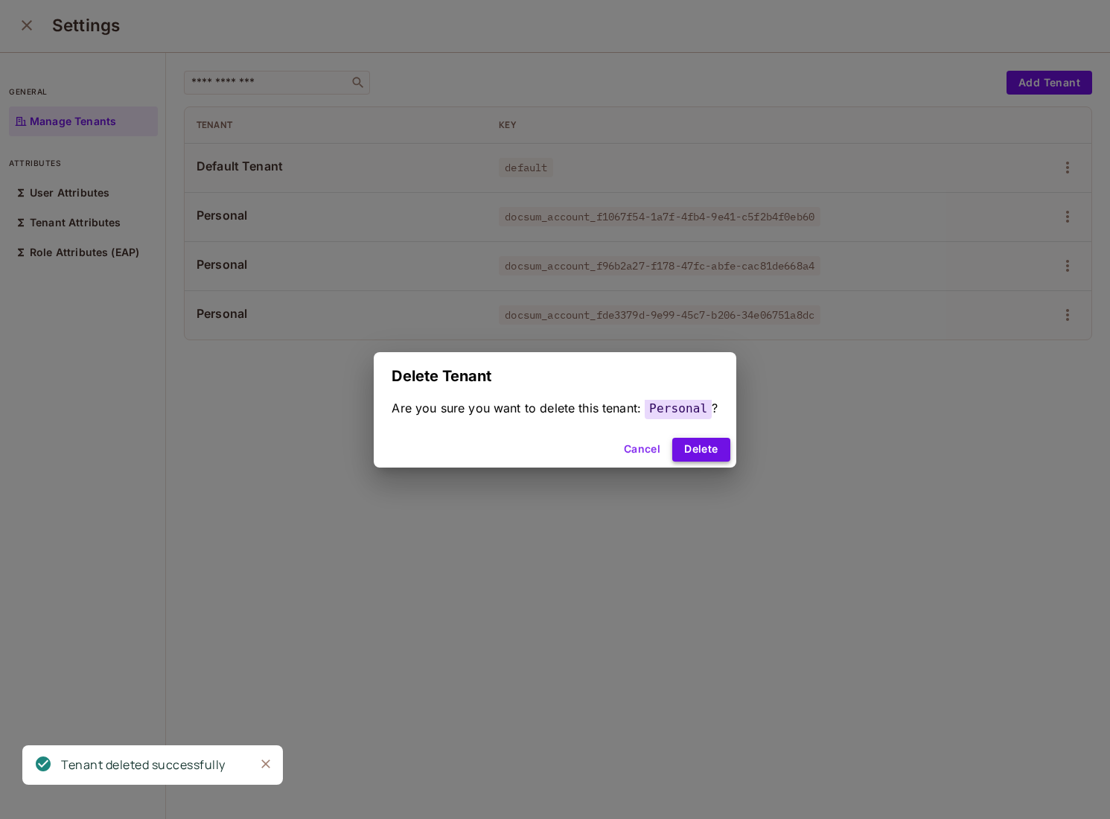
click at [701, 443] on button "Delete" at bounding box center [700, 450] width 57 height 24
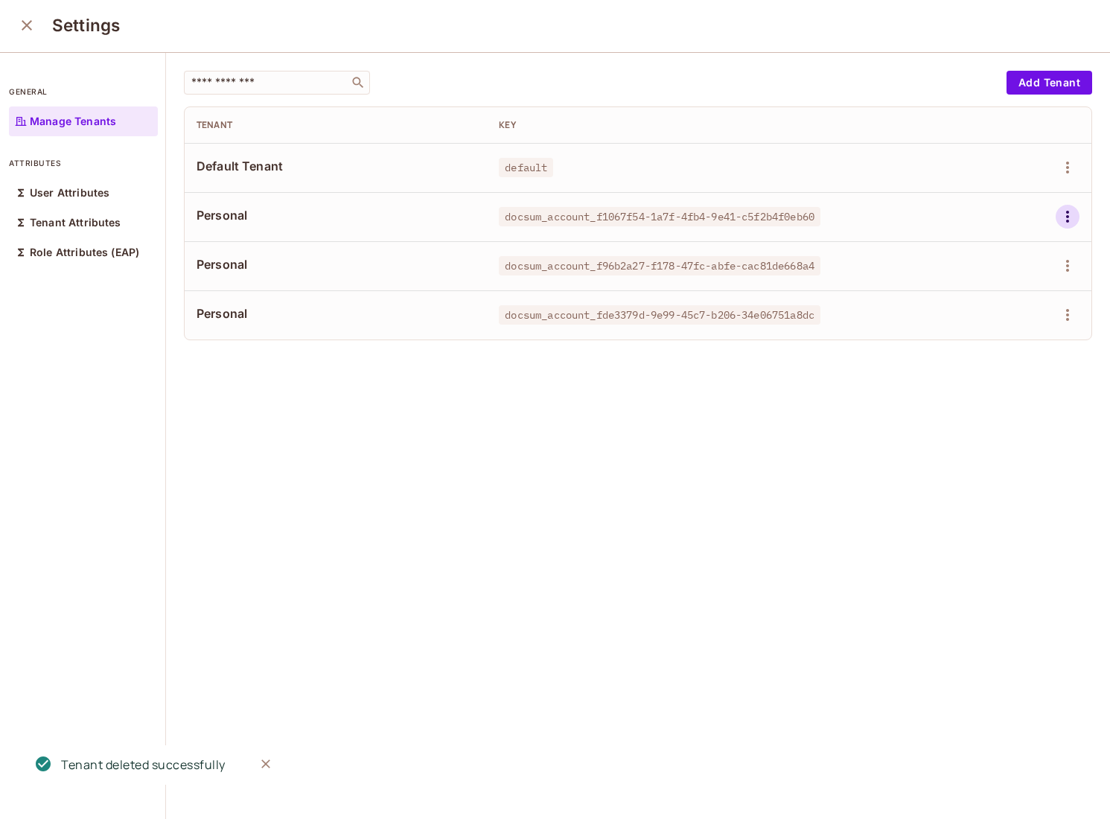
click at [1062, 223] on icon "button" at bounding box center [1068, 217] width 18 height 18
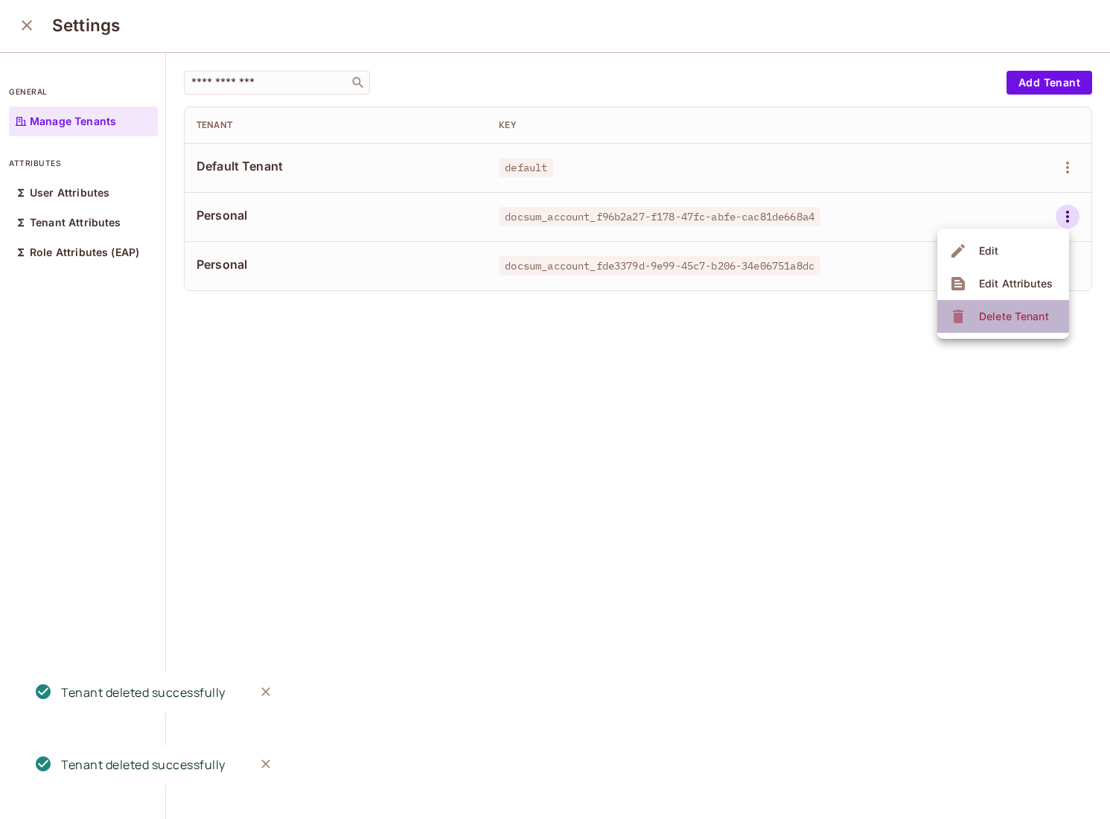
click at [979, 310] on div "Delete Tenant" at bounding box center [1014, 316] width 70 height 15
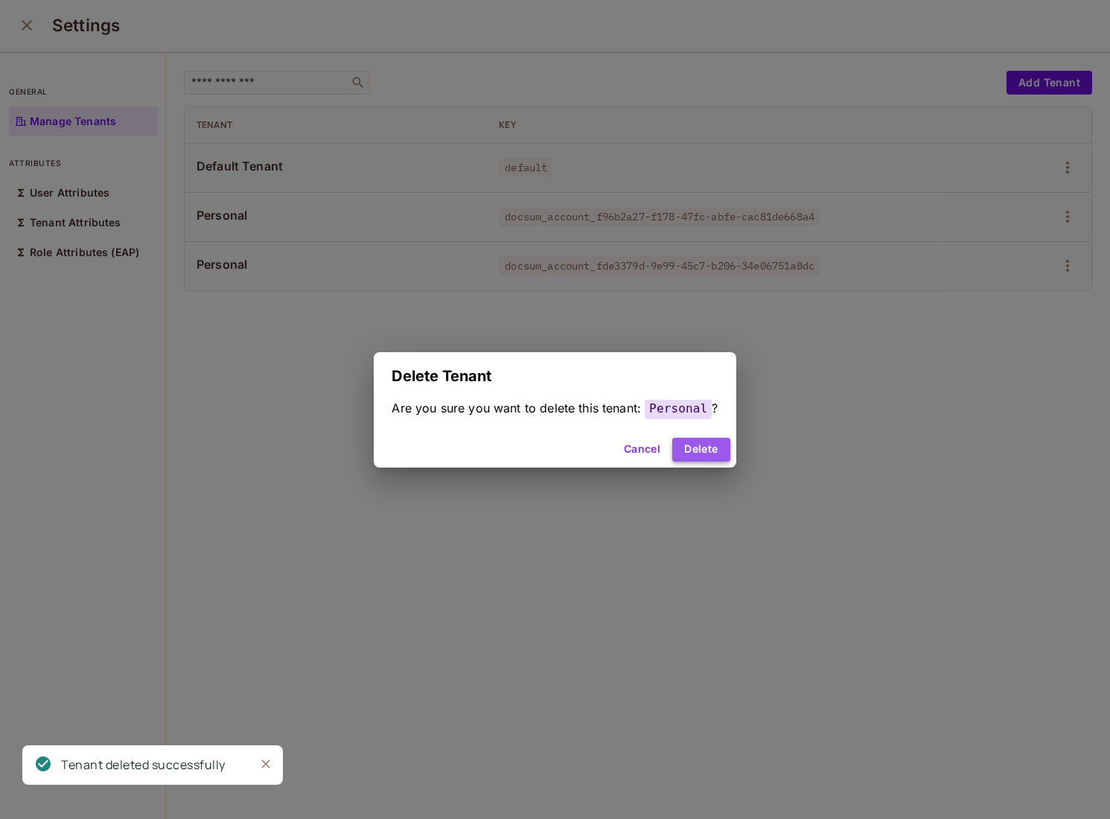
click at [699, 453] on button "Delete" at bounding box center [700, 450] width 57 height 24
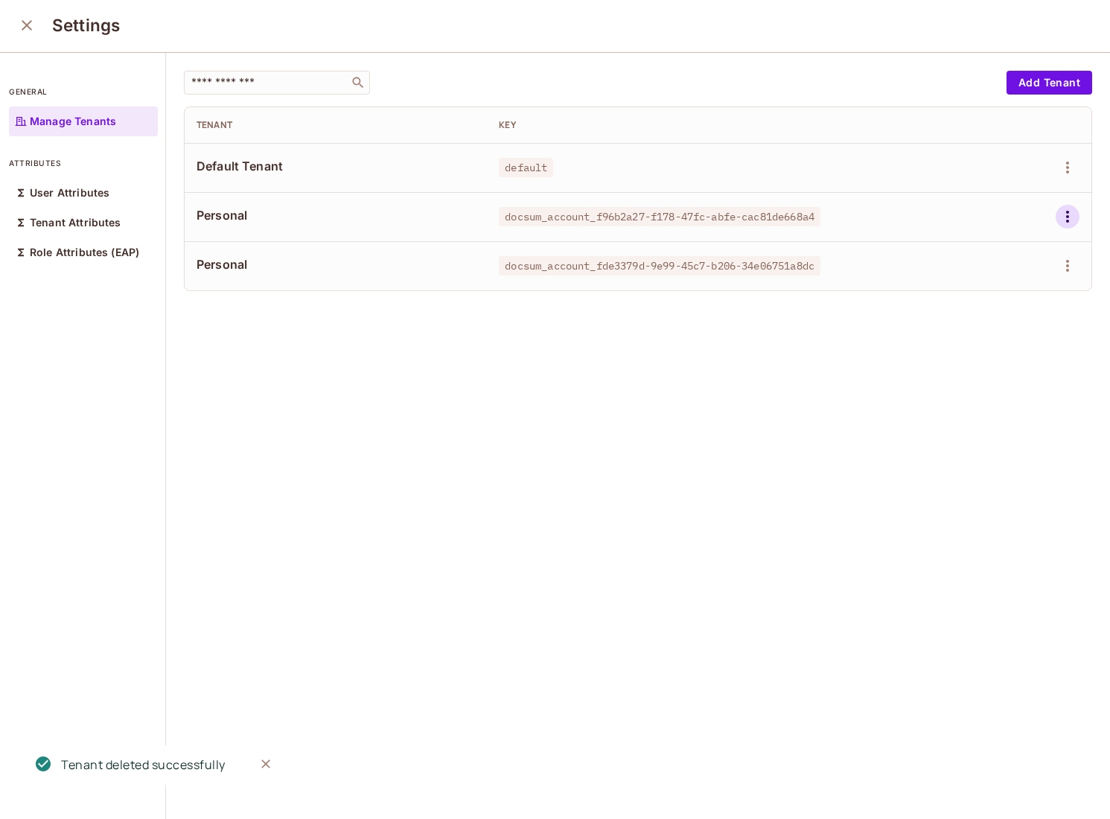
click at [1071, 217] on icon "button" at bounding box center [1068, 217] width 18 height 18
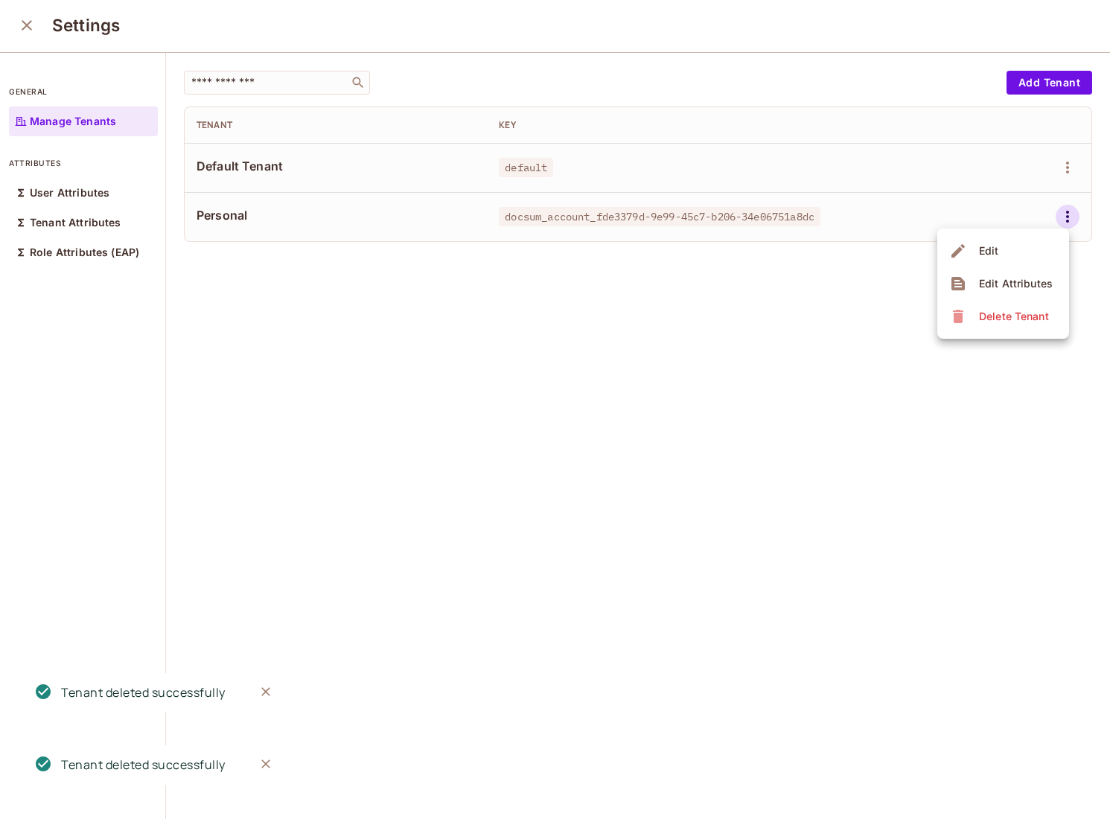
click at [963, 337] on ul "Edit Edit Attributes Delete Tenant" at bounding box center [1003, 284] width 132 height 110
click at [970, 325] on div "Delete Tenant" at bounding box center [1001, 316] width 104 height 24
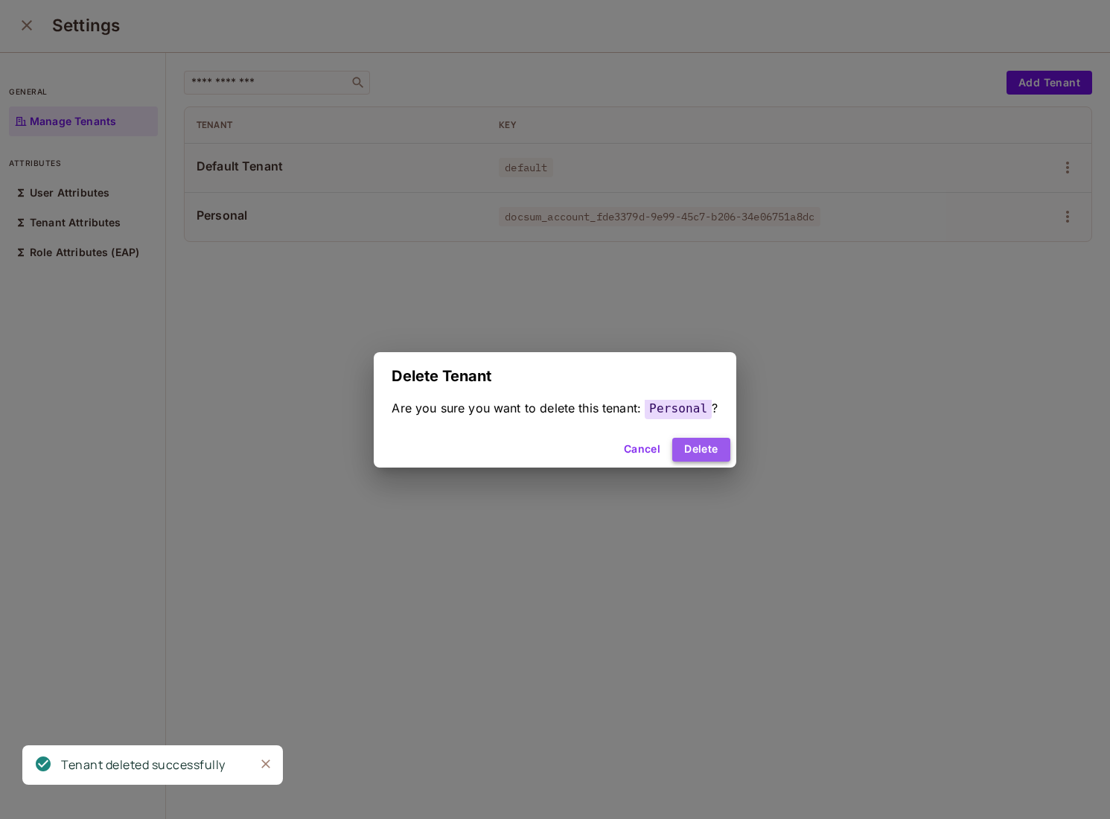
click at [707, 447] on button "Delete" at bounding box center [700, 450] width 57 height 24
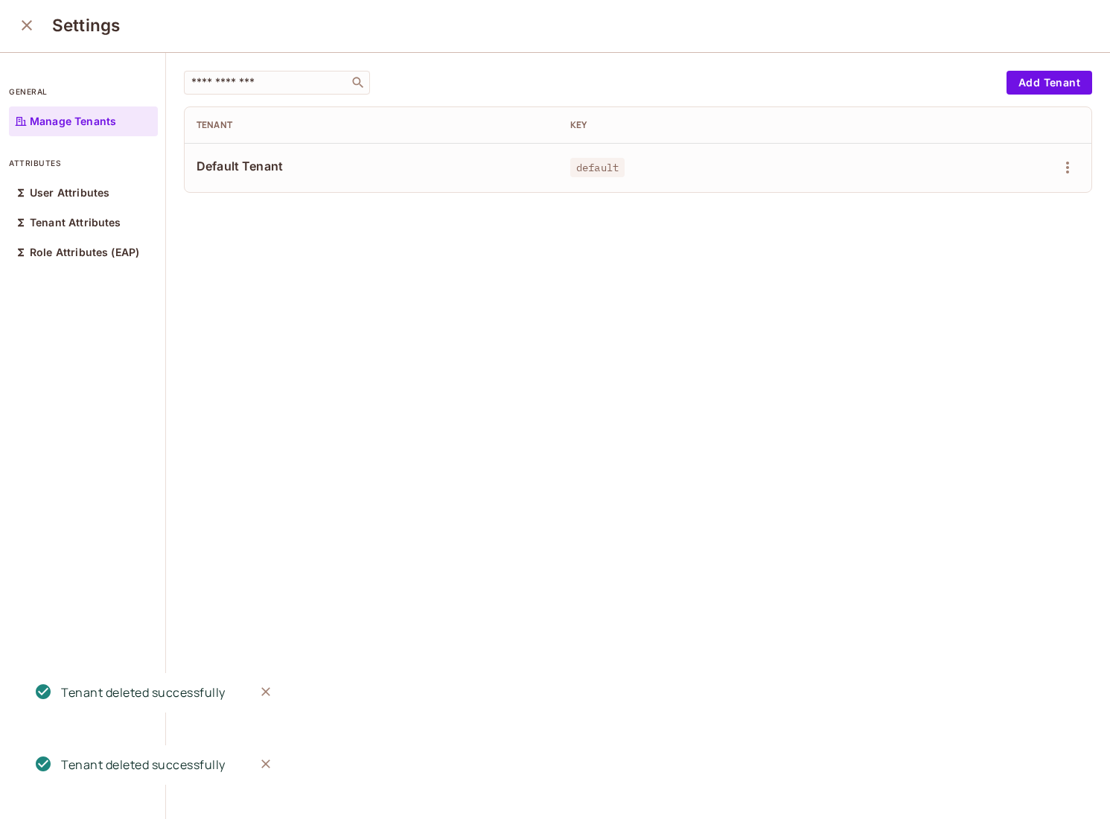
click at [750, 404] on div "​ Add Tenant Tenant Key Default Tenant default" at bounding box center [638, 436] width 944 height 766
click at [31, 27] on icon "close" at bounding box center [27, 25] width 18 height 18
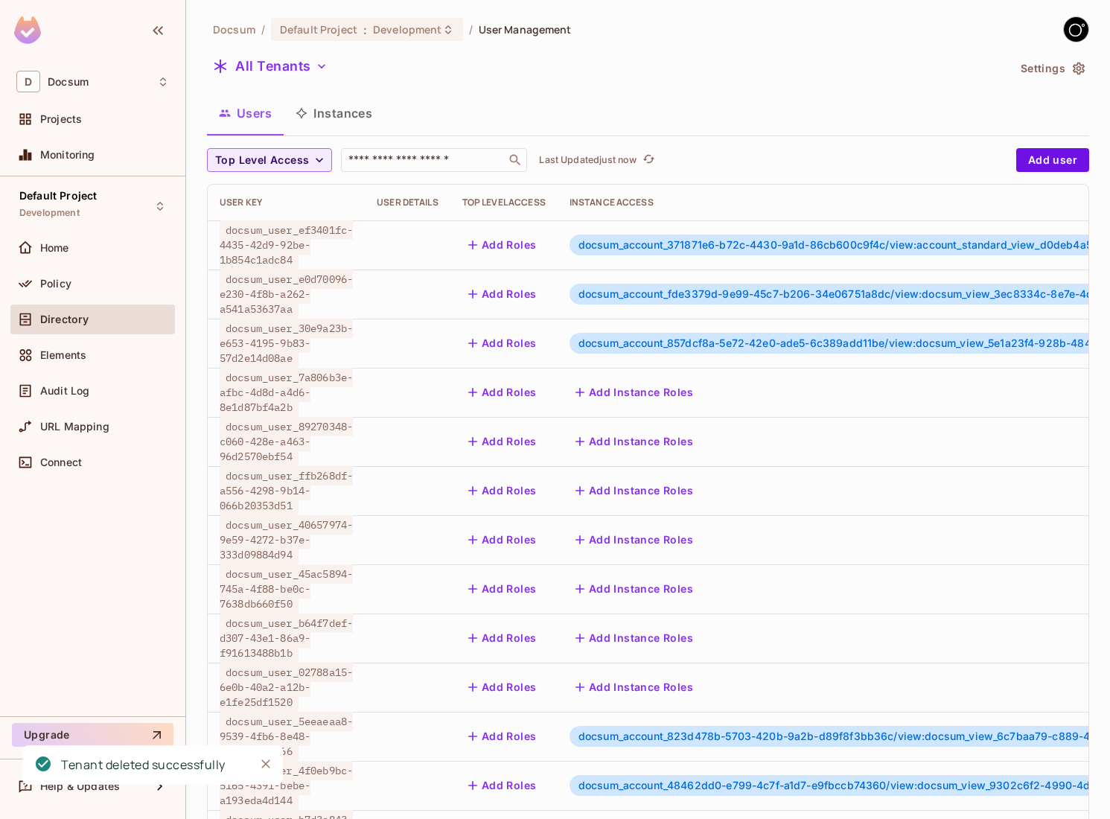
click at [335, 103] on button "Instances" at bounding box center [334, 113] width 101 height 37
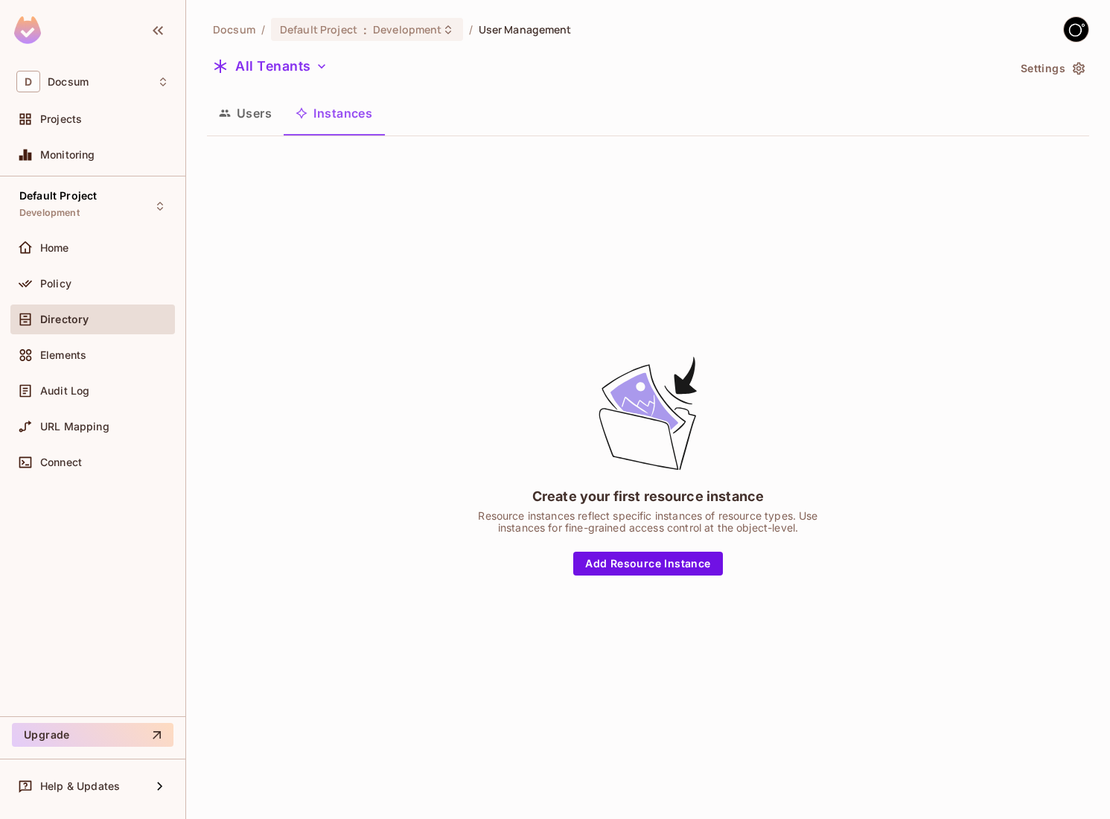
click at [245, 121] on button "Users" at bounding box center [245, 113] width 77 height 37
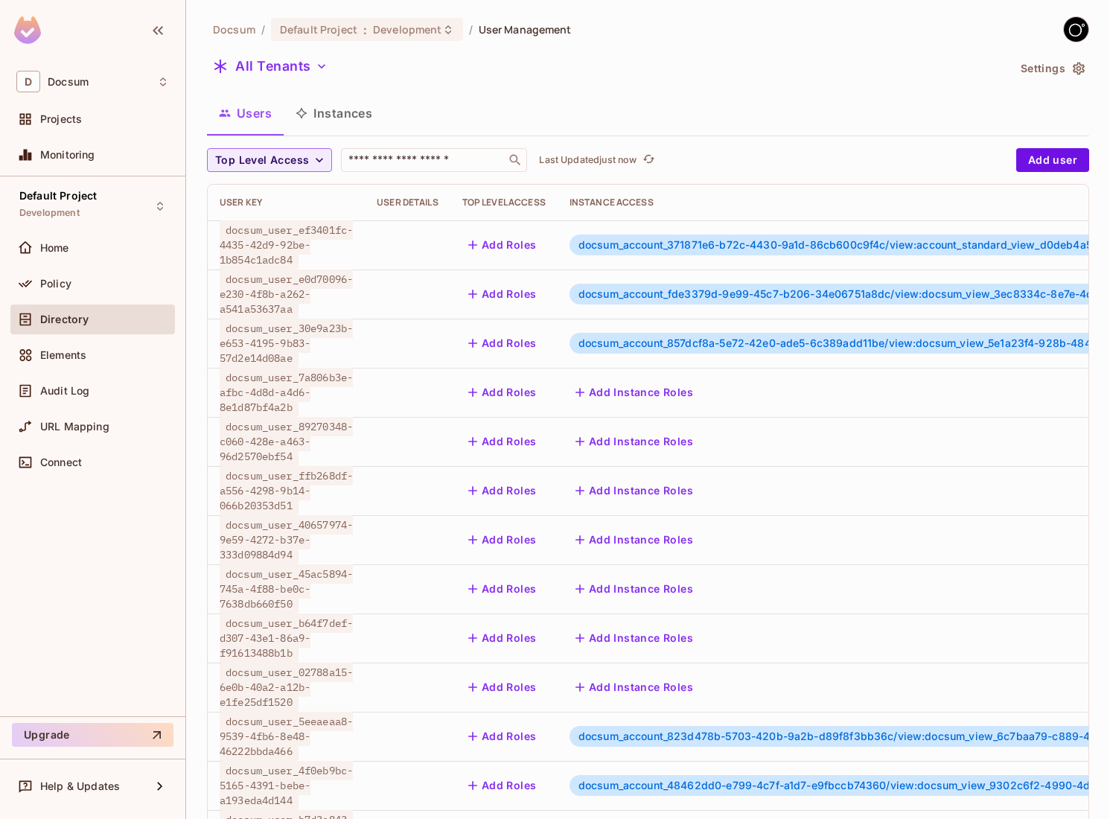
scroll to position [221, 0]
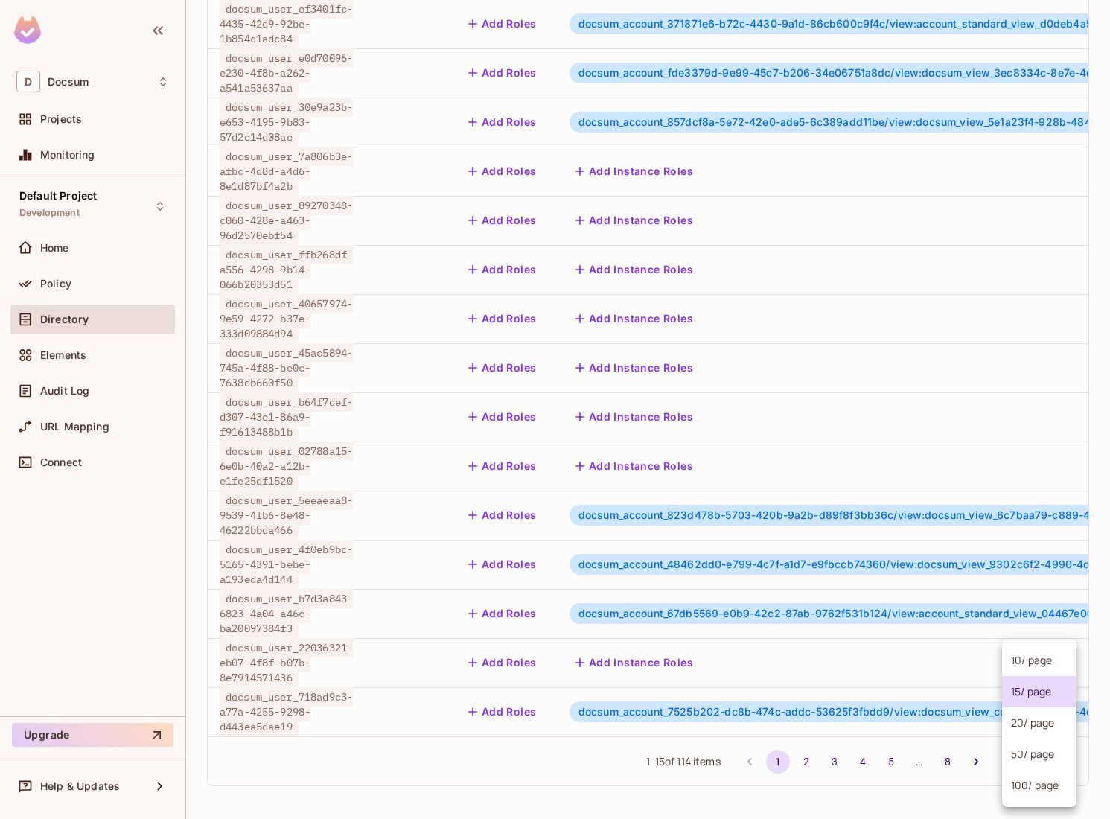
click at [1023, 755] on body "D Docsum Projects Monitoring Default Project Development Home Policy Directory …" at bounding box center [555, 409] width 1110 height 819
drag, startPoint x: 1024, startPoint y: 777, endPoint x: 978, endPoint y: 783, distance: 45.8
click at [978, 783] on div "10 / page 15 / page 20 / page 50 / page 100 / page" at bounding box center [555, 409] width 1110 height 819
click at [1016, 785] on li "100 / page" at bounding box center [1039, 785] width 74 height 31
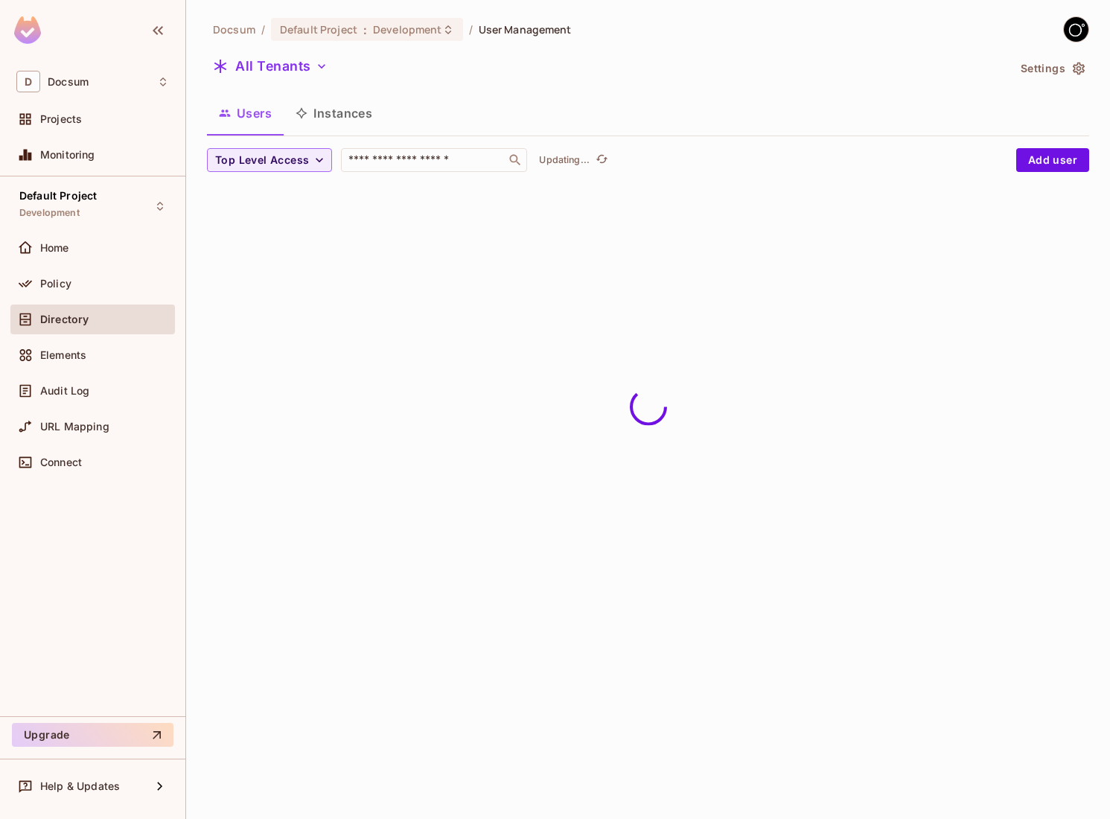
scroll to position [0, 0]
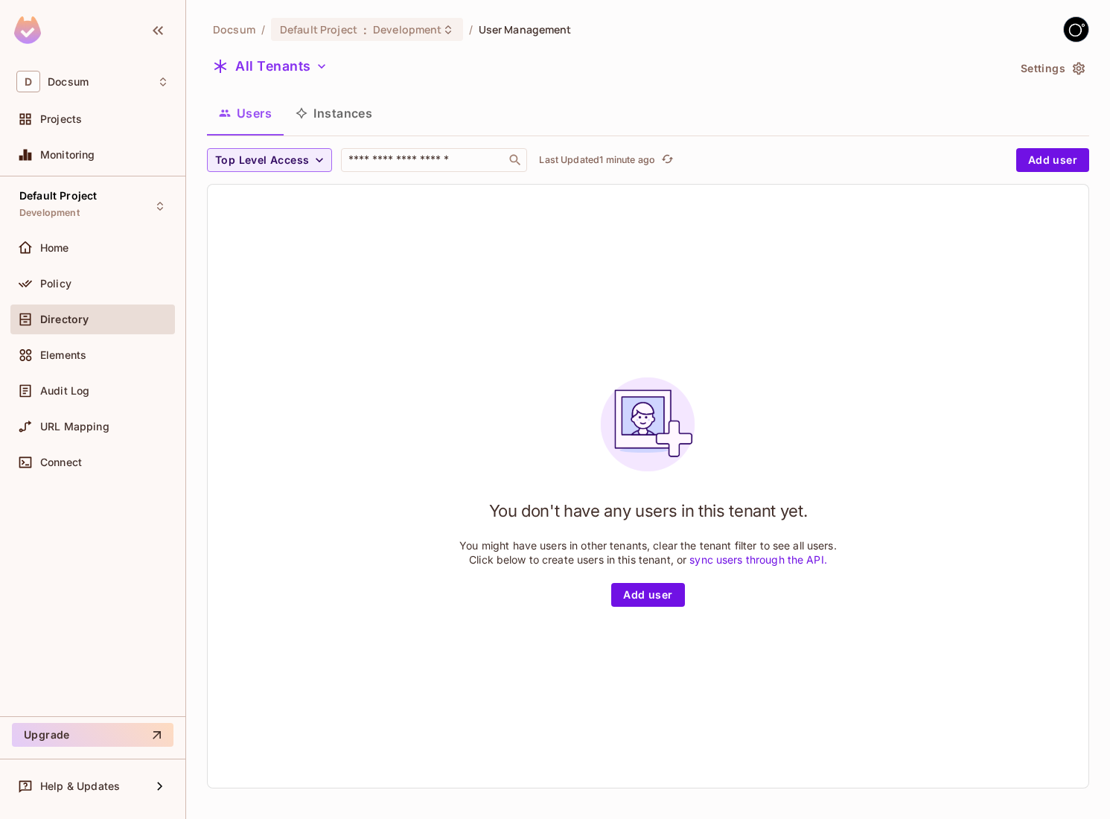
click at [486, 302] on div "You don't have any users in this tenant yet. You might have users in other tena…" at bounding box center [648, 486] width 881 height 603
click at [1092, 71] on div "Docsum / Default Project : Development / User Management All Tenants Settings U…" at bounding box center [648, 409] width 924 height 819
click at [1085, 71] on icon "button" at bounding box center [1078, 68] width 15 height 15
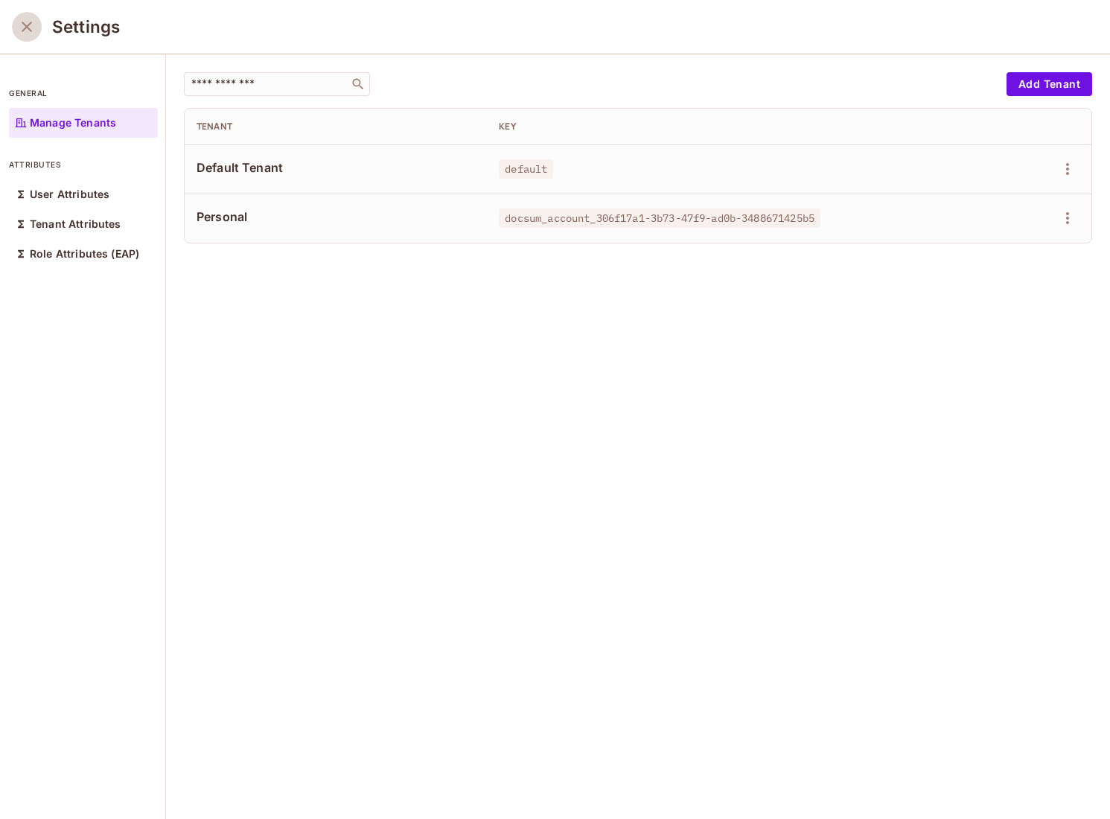
click at [31, 26] on icon "close" at bounding box center [27, 27] width 18 height 18
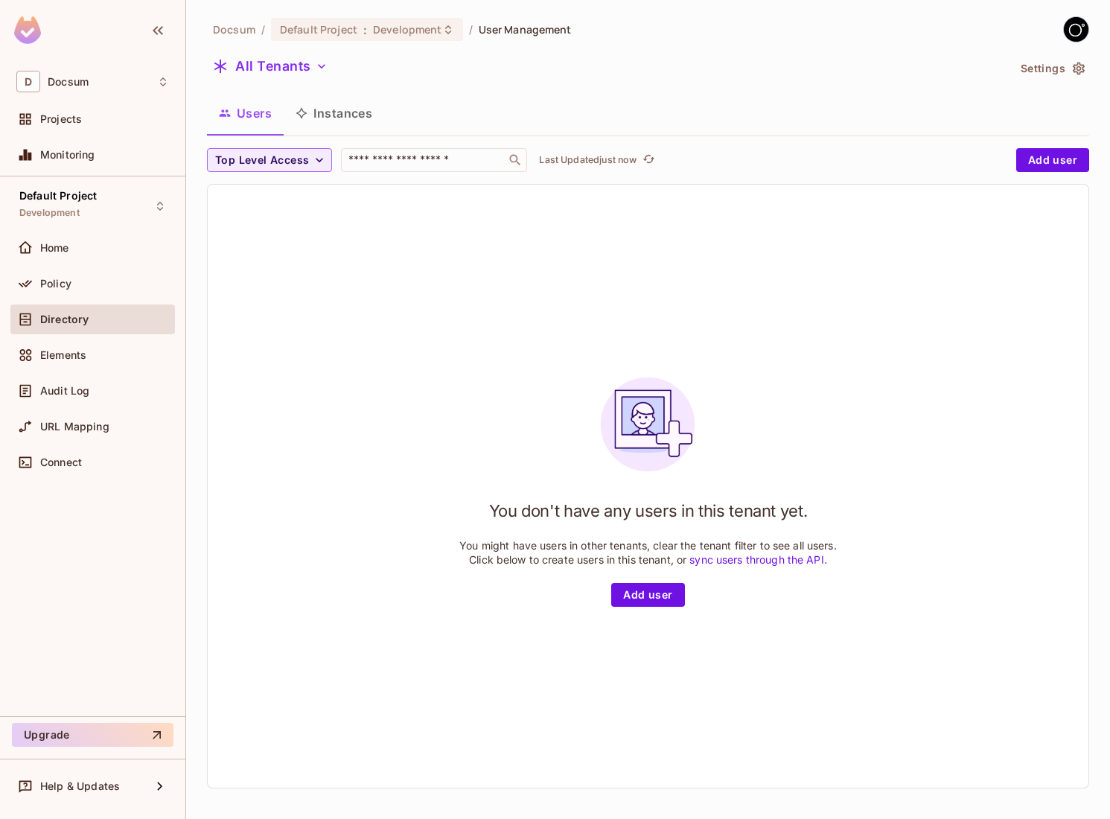
click at [1082, 74] on icon "button" at bounding box center [1078, 68] width 15 height 15
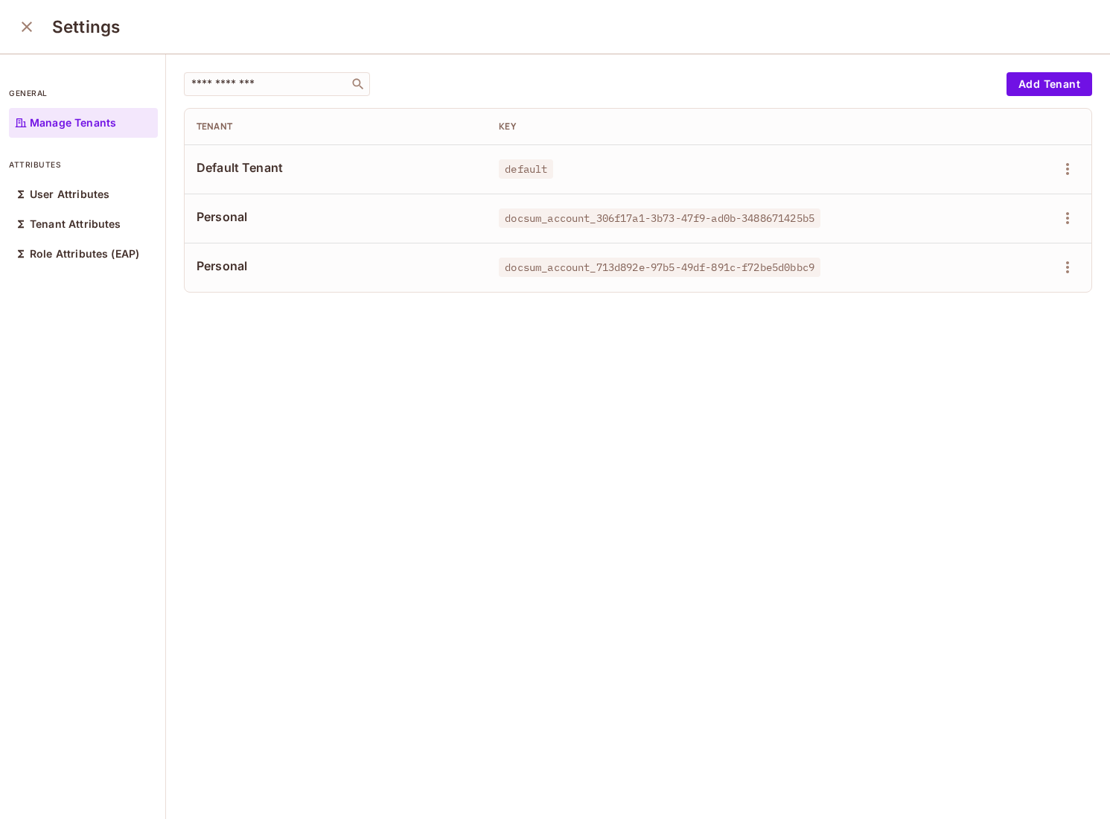
click at [293, 408] on div "​ Add Tenant Tenant Key Default Tenant default Personal docsum_account_306f17a1…" at bounding box center [638, 437] width 944 height 766
click at [34, 23] on icon "close" at bounding box center [27, 27] width 18 height 18
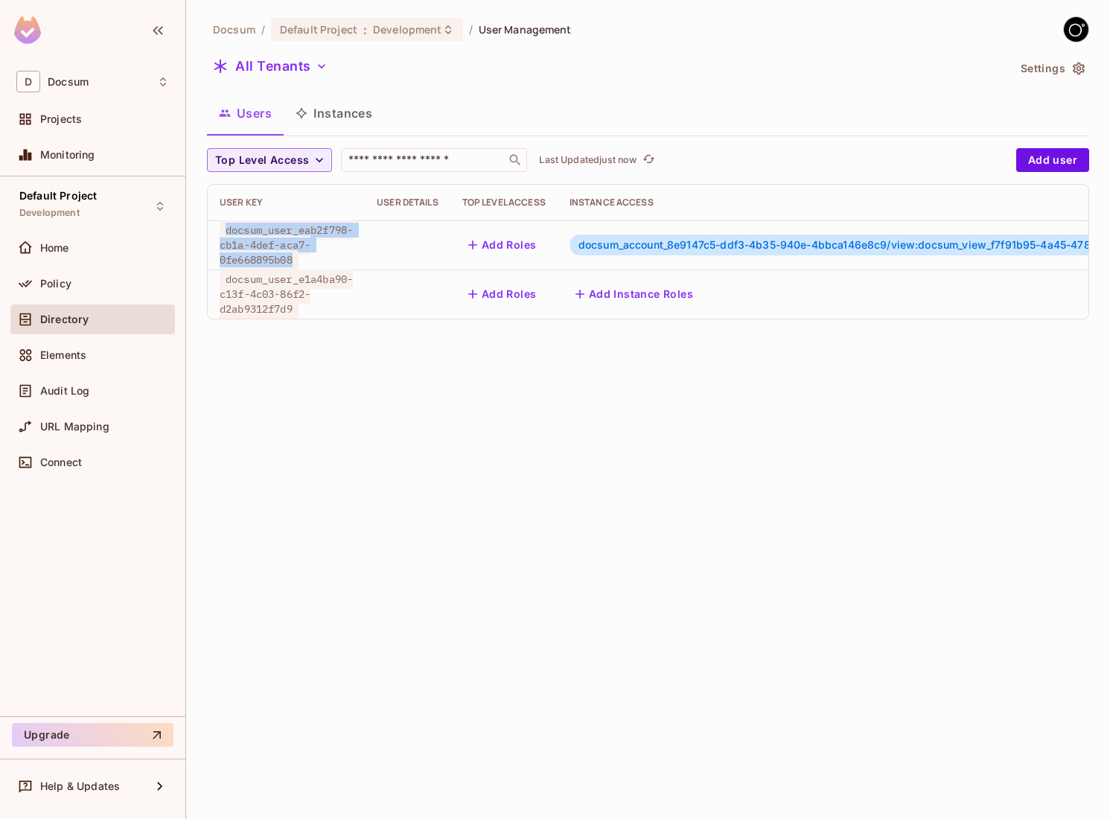
drag, startPoint x: 302, startPoint y: 256, endPoint x: 216, endPoint y: 230, distance: 89.5
click at [216, 230] on td "docsum_user_eab2f798-cb1a-4def-aca7-0fe668895b08" at bounding box center [286, 244] width 157 height 49
click at [345, 114] on button "Instances" at bounding box center [334, 113] width 101 height 37
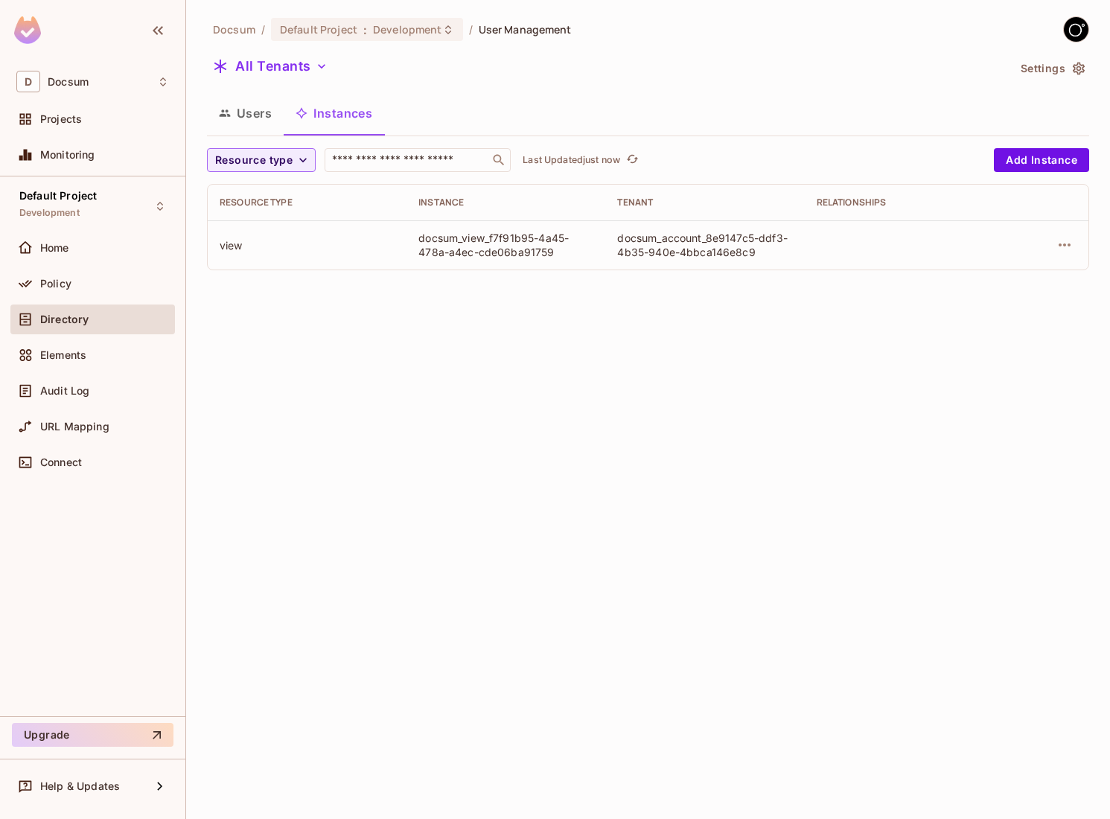
click at [263, 114] on button "Users" at bounding box center [245, 113] width 77 height 37
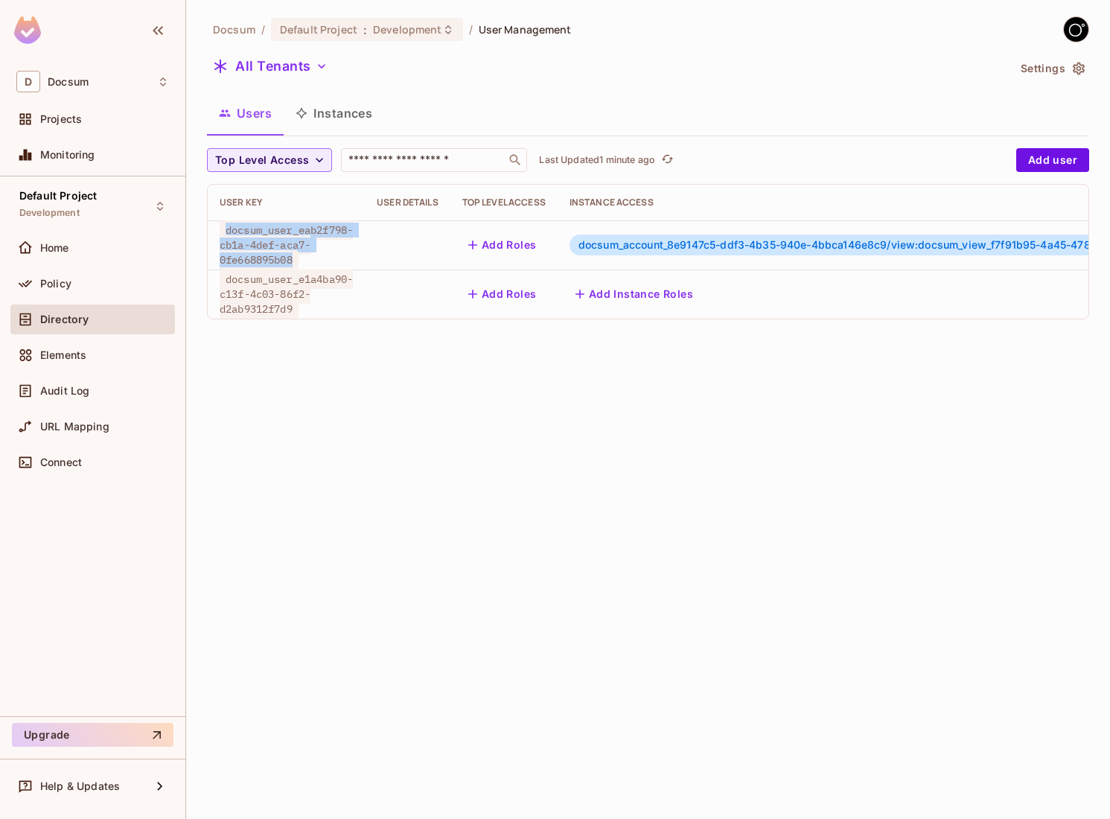
drag, startPoint x: 296, startPoint y: 257, endPoint x: 224, endPoint y: 232, distance: 75.8
click at [224, 232] on span "docsum_user_eab2f798-cb1a-4def-aca7-0fe668895b08" at bounding box center [286, 244] width 133 height 49
copy span "docsum_user_eab2f798-cb1a-4def-aca7-0fe668895b08"
click at [460, 407] on div "Docsum / Default Project : Development / User Management All Tenants Settings U…" at bounding box center [648, 409] width 924 height 819
click at [593, 451] on div "Docsum / Default Project : Development / User Management All Tenants Settings U…" at bounding box center [648, 409] width 924 height 819
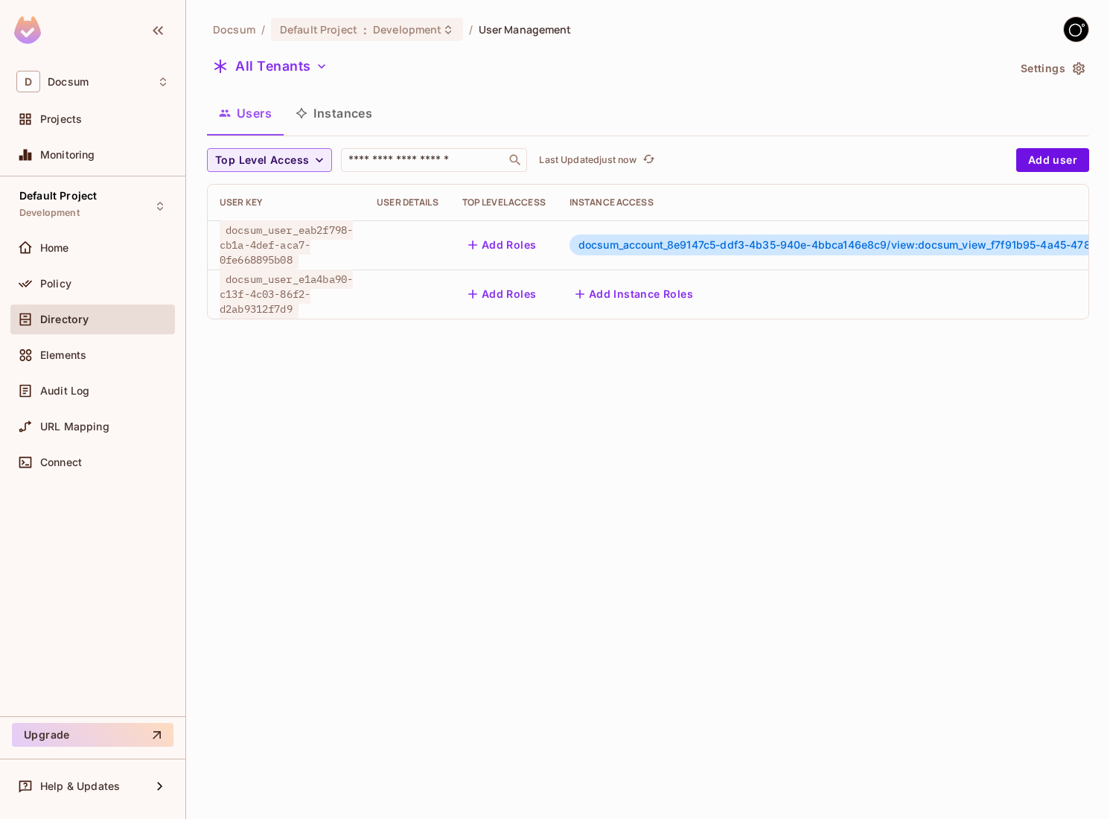
click at [579, 414] on div "Docsum / Default Project : Development / User Management All Tenants Settings U…" at bounding box center [648, 409] width 924 height 819
click at [522, 495] on div "Docsum / Default Project : Development / User Management All Tenants Settings U…" at bounding box center [648, 409] width 924 height 819
click at [701, 388] on div "Docsum / Default Project : Development / User Management All Tenants Settings U…" at bounding box center [648, 409] width 924 height 819
click at [335, 110] on button "Instances" at bounding box center [334, 113] width 101 height 37
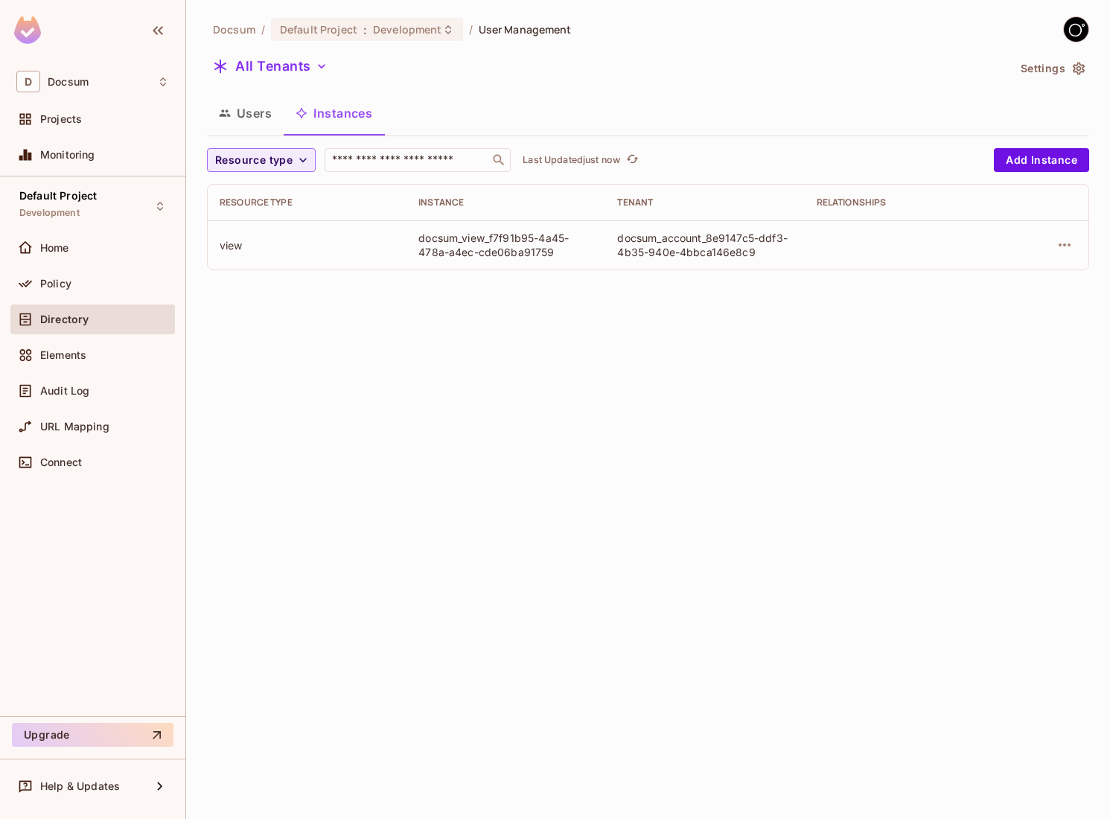
click at [253, 124] on button "Users" at bounding box center [245, 113] width 77 height 37
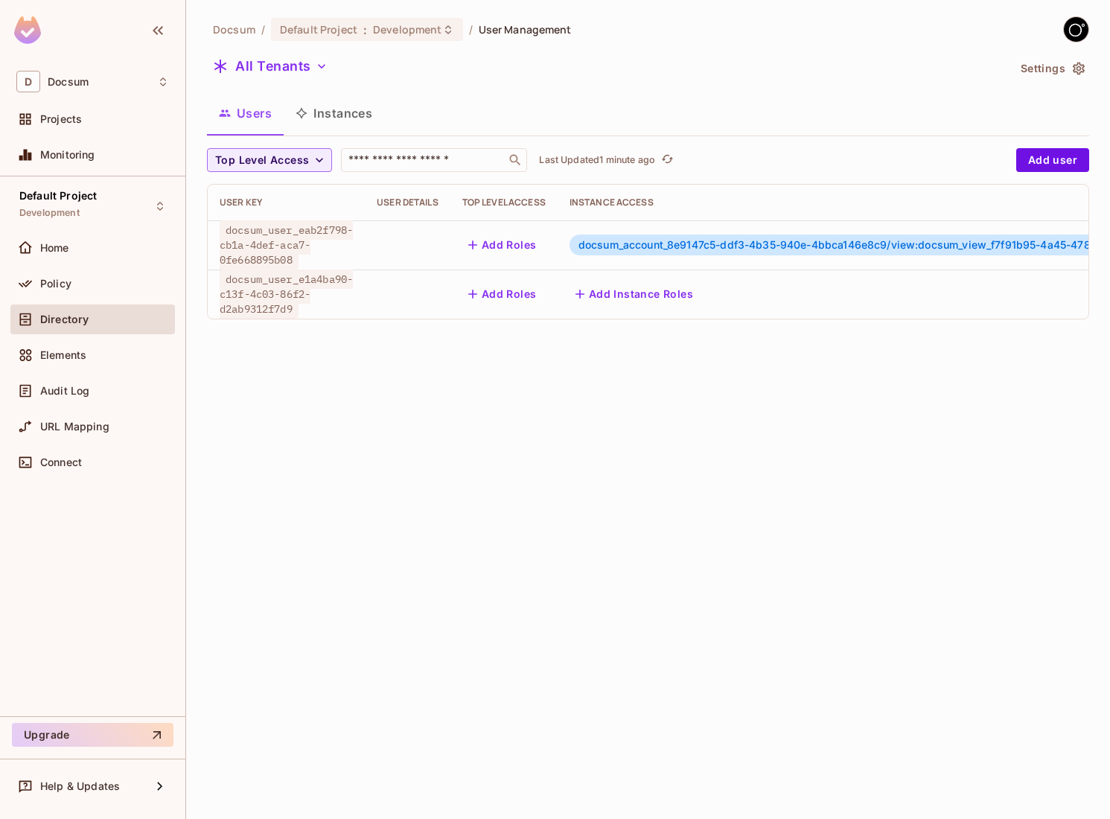
click at [485, 563] on div "Docsum / Default Project : Development / User Management All Tenants Settings U…" at bounding box center [648, 409] width 924 height 819
click at [616, 436] on div "Docsum / Default Project : Development / User Management All Tenants Settings U…" at bounding box center [648, 409] width 924 height 819
click at [334, 116] on button "Instances" at bounding box center [334, 113] width 101 height 37
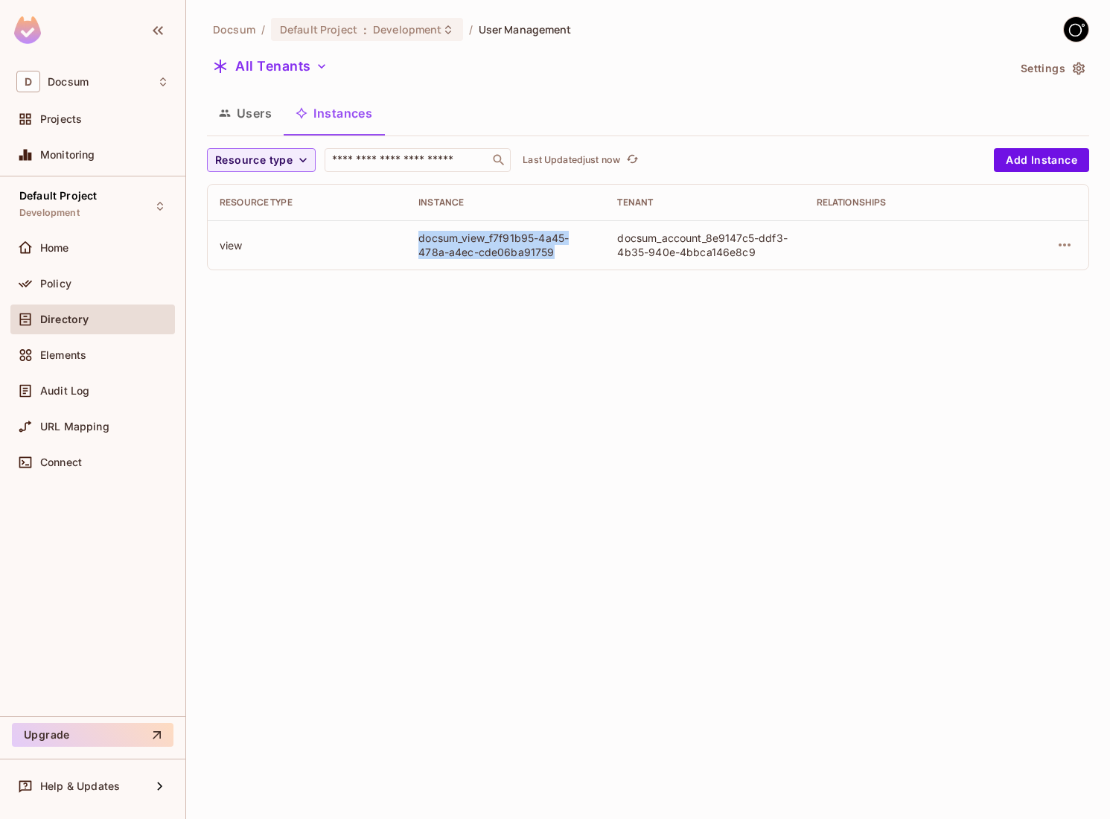
drag, startPoint x: 553, startPoint y: 253, endPoint x: 409, endPoint y: 242, distance: 144.1
click at [409, 242] on td "docsum_view_f7f91b95-4a45-478a-a4ec-cde06ba91759" at bounding box center [505, 244] width 199 height 49
copy div "docsum_view_f7f91b95-4a45-478a-a4ec-cde06ba91759"
click at [252, 119] on button "Users" at bounding box center [245, 113] width 77 height 37
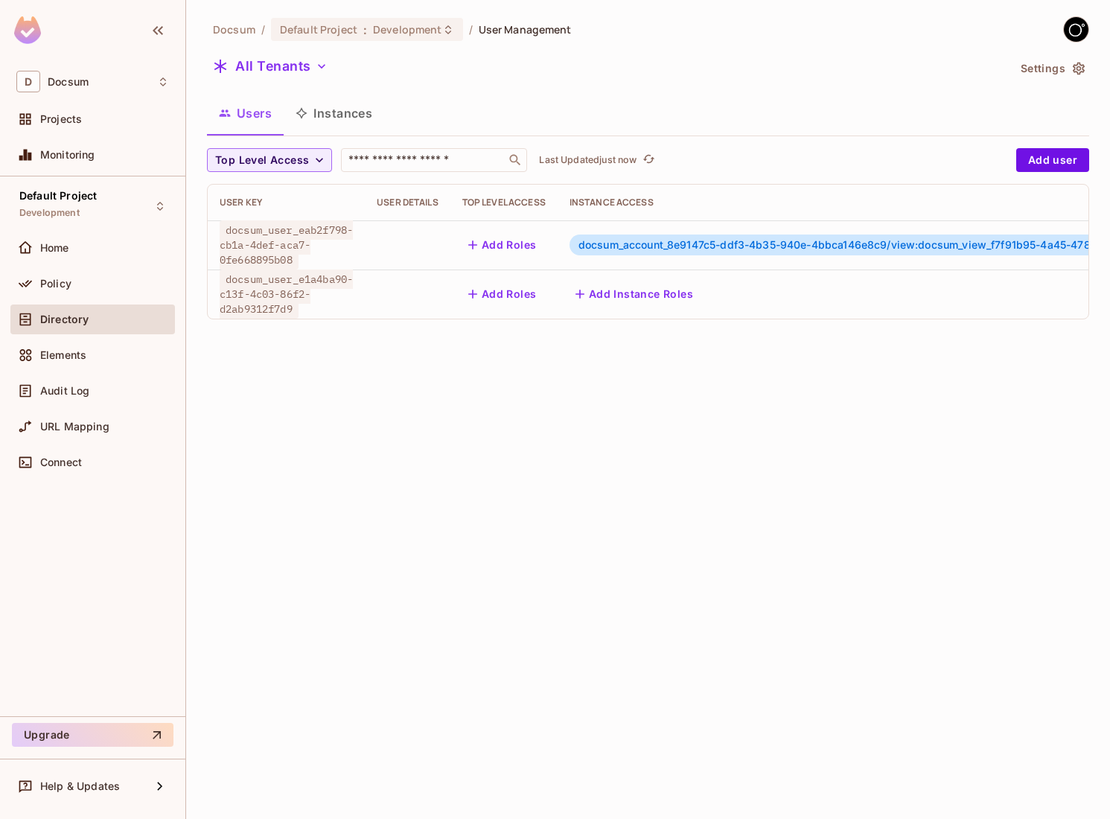
click at [523, 479] on div "Docsum / Default Project : Development / User Management All Tenants Settings U…" at bounding box center [648, 409] width 924 height 819
click at [334, 238] on span "docsum_user_eab2f798-cb1a-4def-aca7-0fe668895b08" at bounding box center [286, 244] width 133 height 49
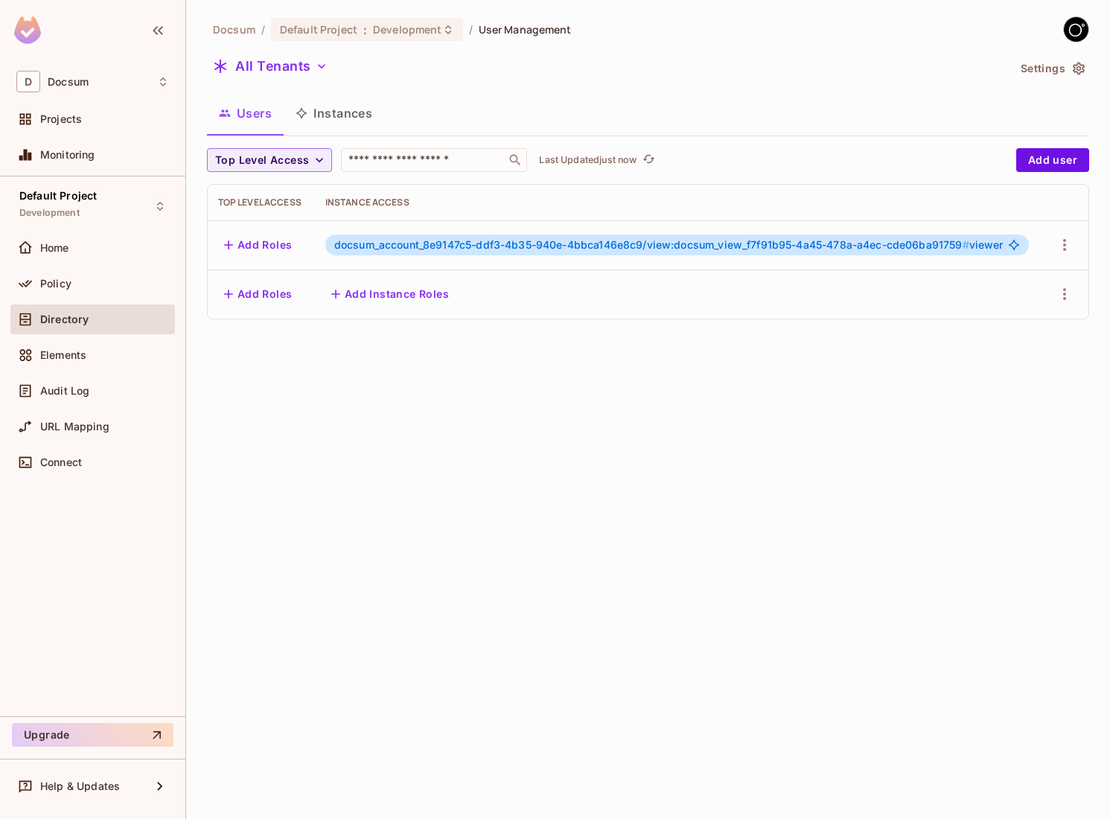
click at [461, 246] on span "docsum_account_8e9147c5-ddf3-4b35-940e-4bbca146e8c9/view:docsum_view_f7f91b95-4…" at bounding box center [651, 244] width 635 height 13
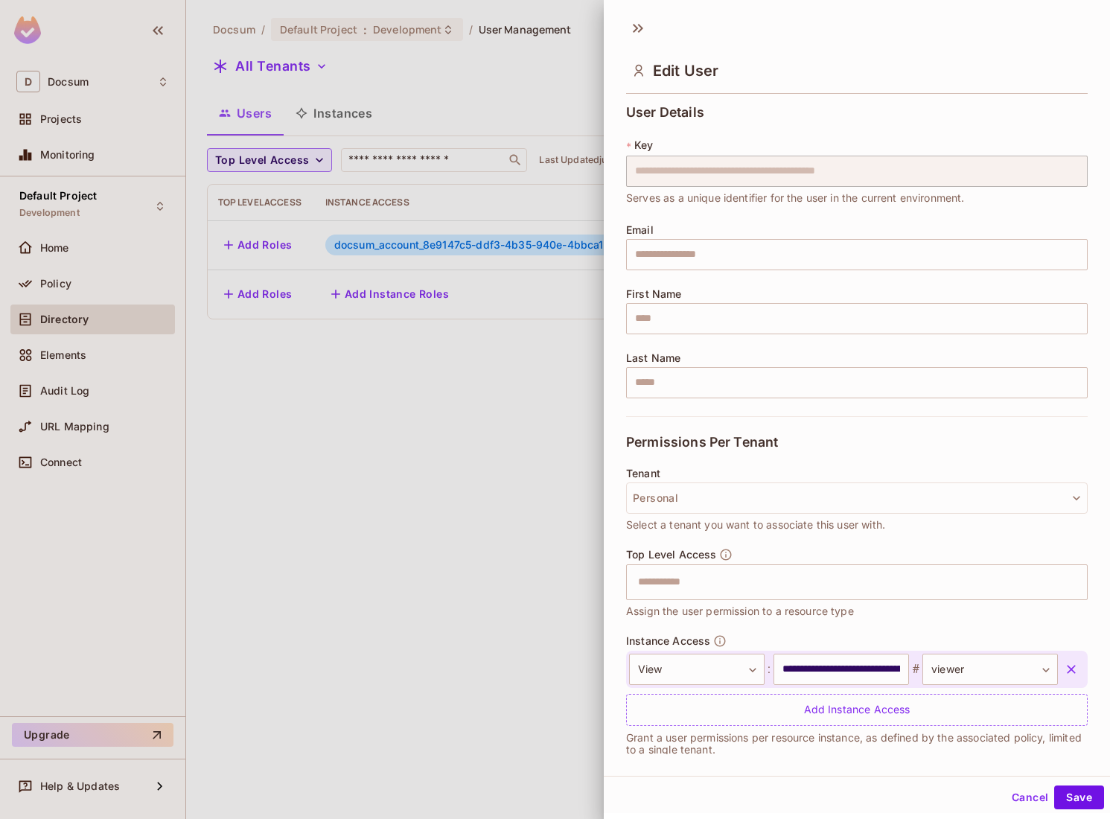
click at [566, 492] on div at bounding box center [555, 409] width 1110 height 819
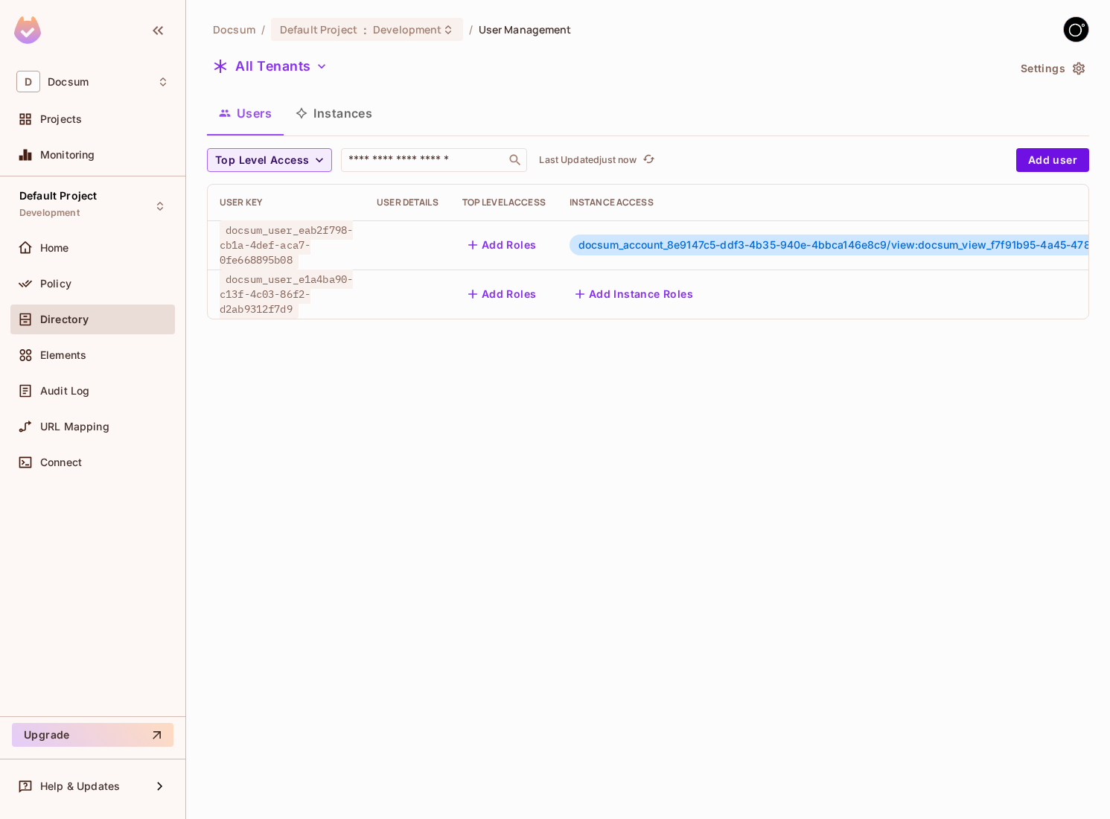
scroll to position [0, 257]
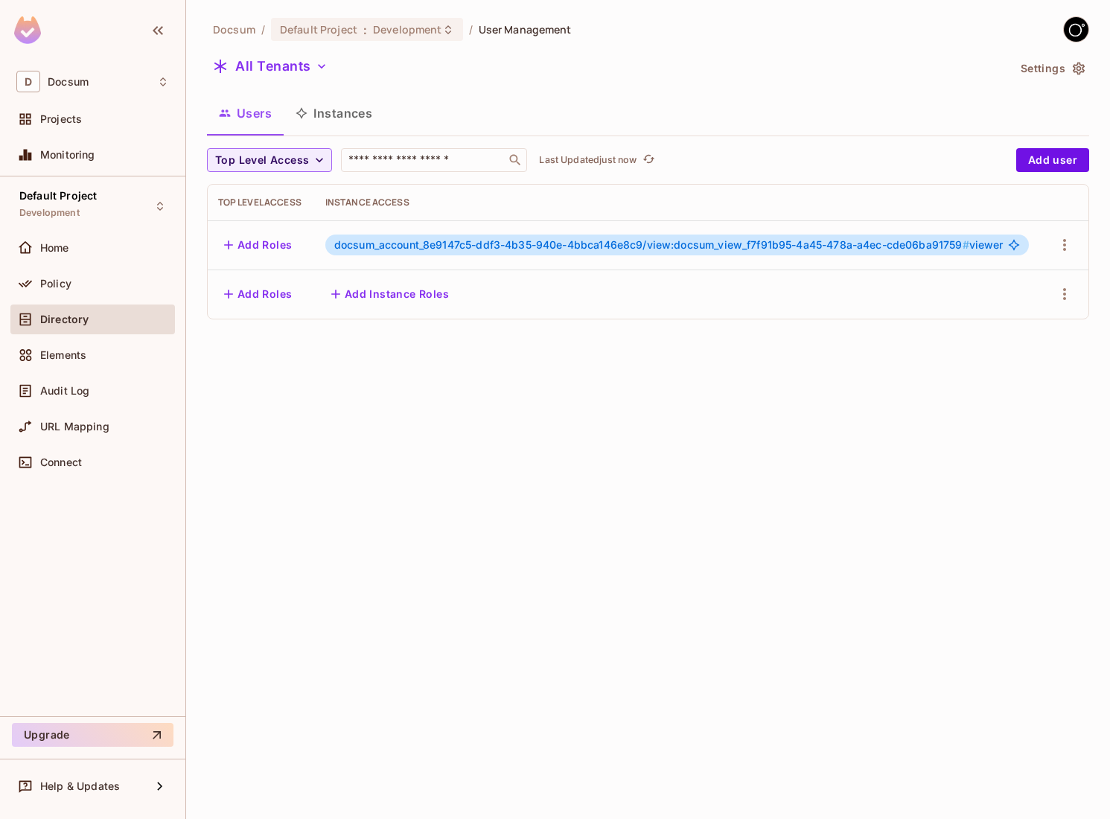
click at [438, 442] on div "Docsum / Default Project : Development / User Management All Tenants Settings U…" at bounding box center [648, 409] width 924 height 819
click at [352, 255] on div "docsum_account_8e9147c5-ddf3-4b35-940e-4bbca146e8c9/view:docsum_view_f7f91b95-4…" at bounding box center [677, 245] width 704 height 21
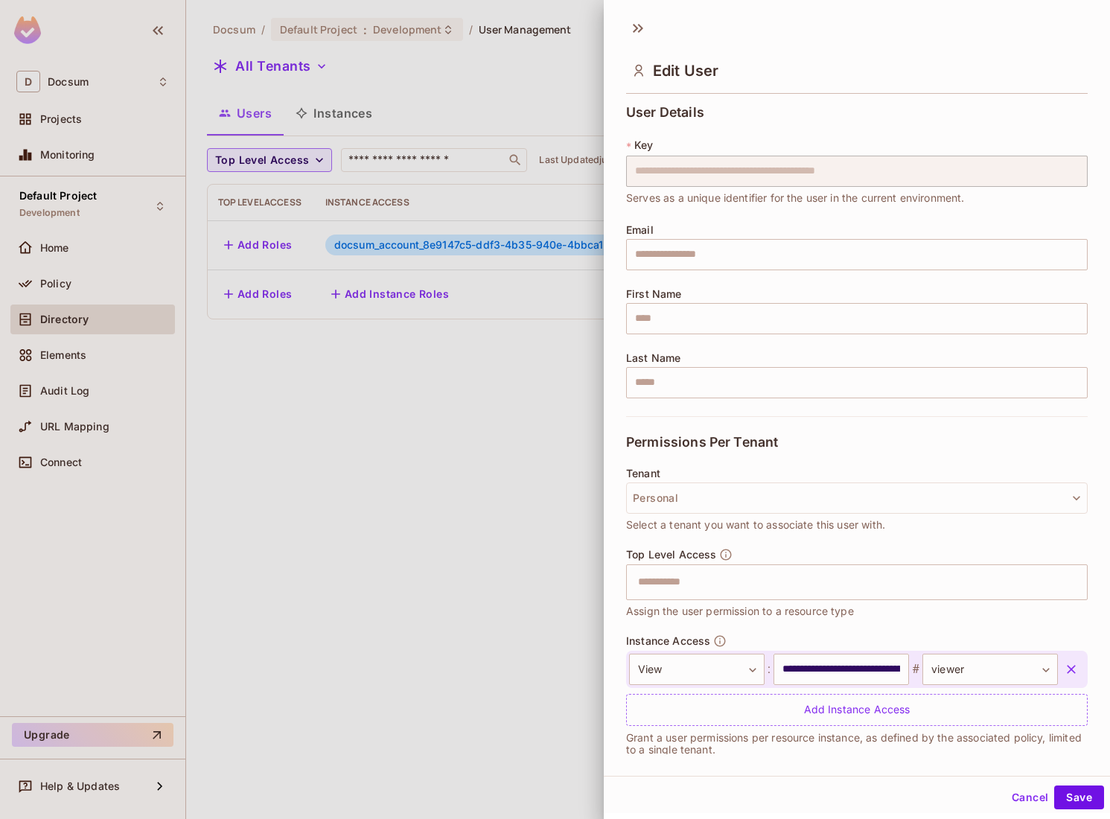
click at [344, 241] on div at bounding box center [555, 409] width 1110 height 819
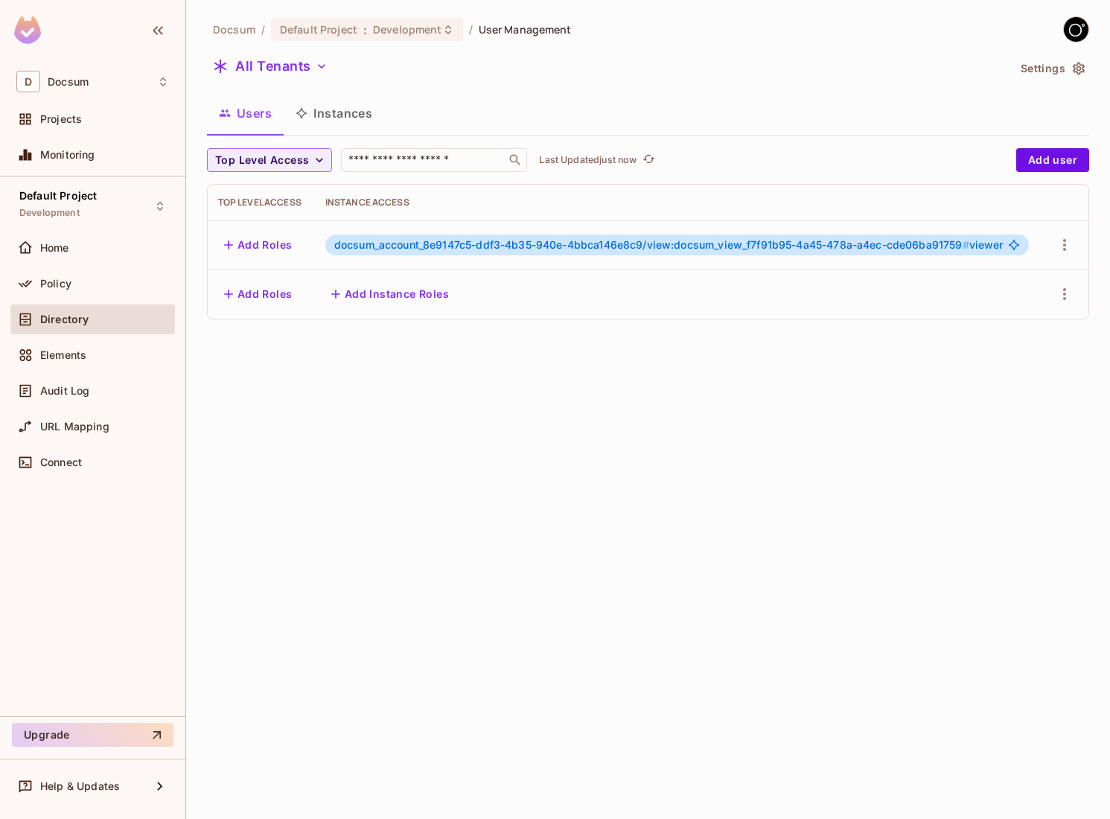
click at [459, 251] on span "docsum_account_8e9147c5-ddf3-4b35-940e-4bbca146e8c9/view:docsum_view_f7f91b95-4…" at bounding box center [651, 244] width 635 height 13
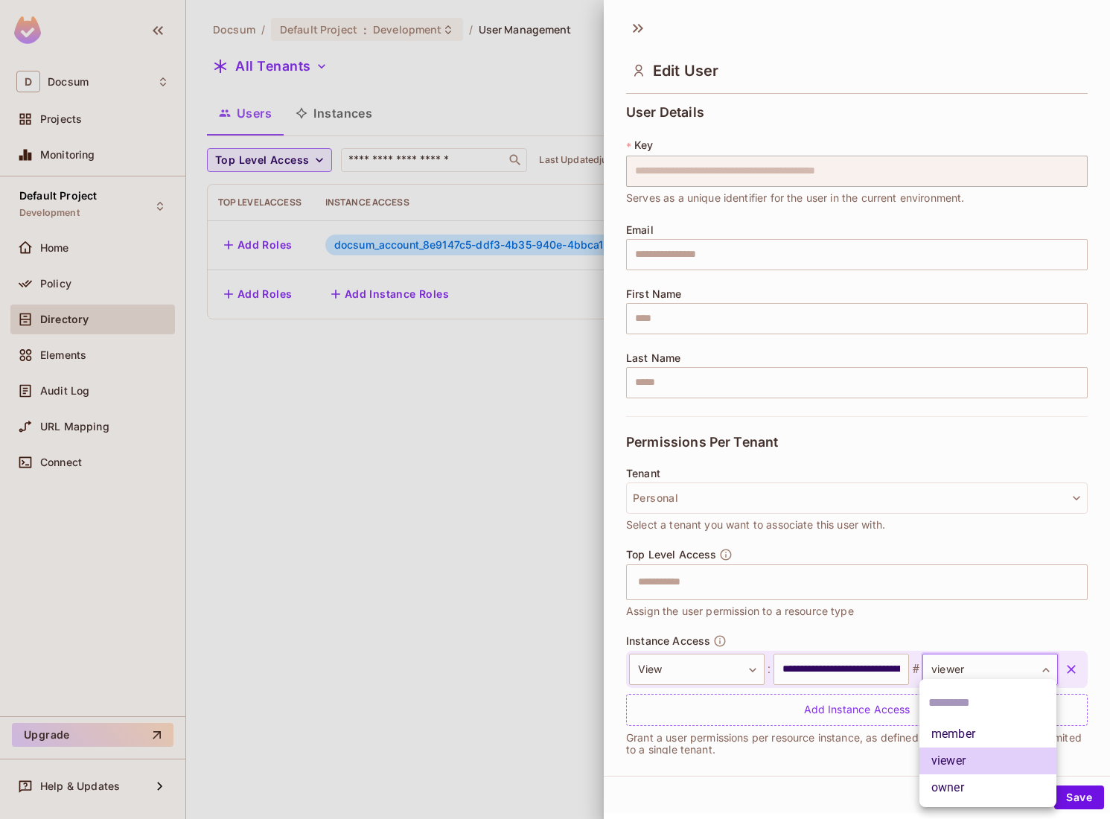
click at [966, 672] on body "**********" at bounding box center [555, 409] width 1110 height 819
click at [405, 444] on div at bounding box center [555, 409] width 1110 height 819
click at [405, 443] on div at bounding box center [555, 409] width 1110 height 819
click at [1017, 802] on button "Cancel" at bounding box center [1030, 797] width 48 height 24
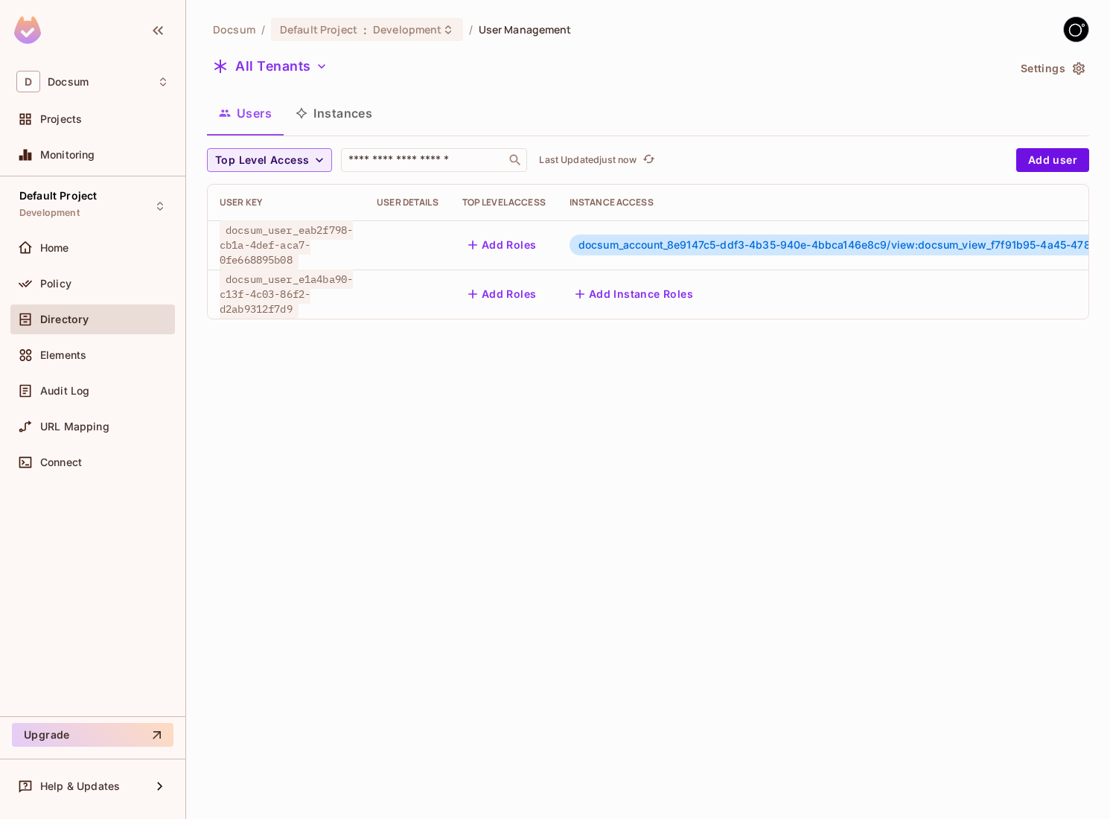
scroll to position [0, 257]
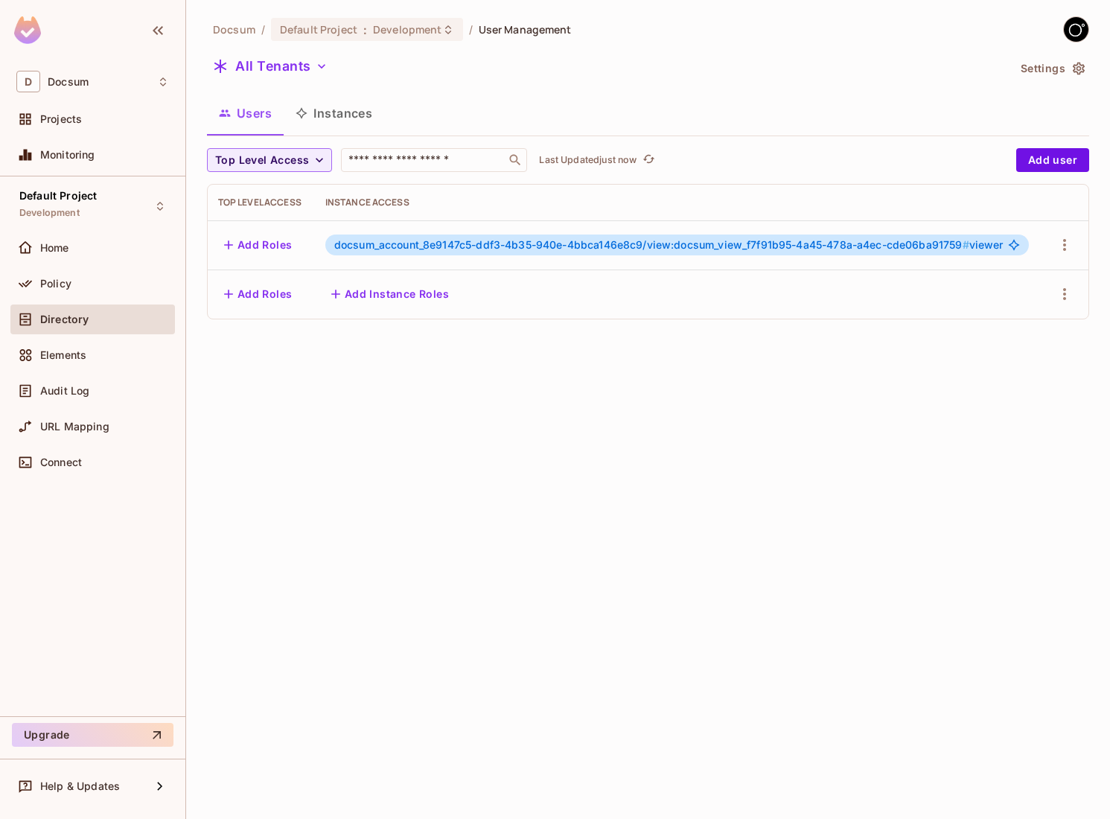
click at [340, 112] on button "Instances" at bounding box center [334, 113] width 101 height 37
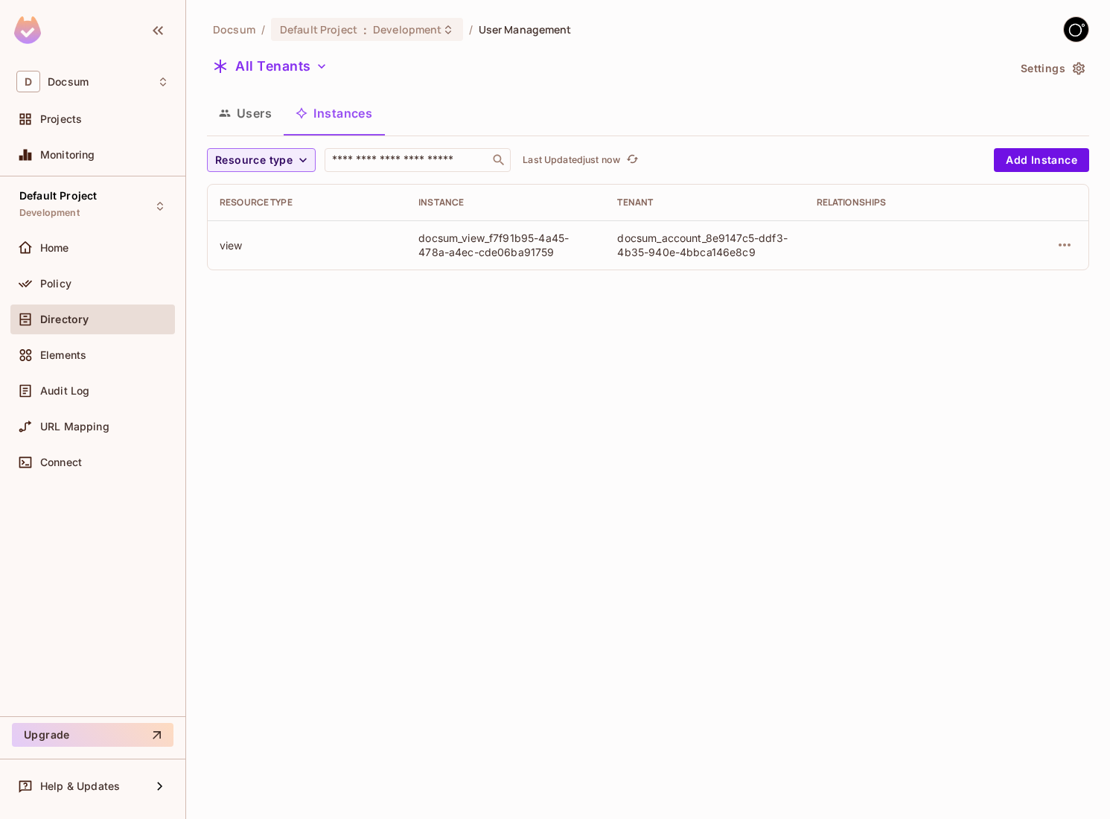
click at [243, 112] on button "Users" at bounding box center [245, 113] width 77 height 37
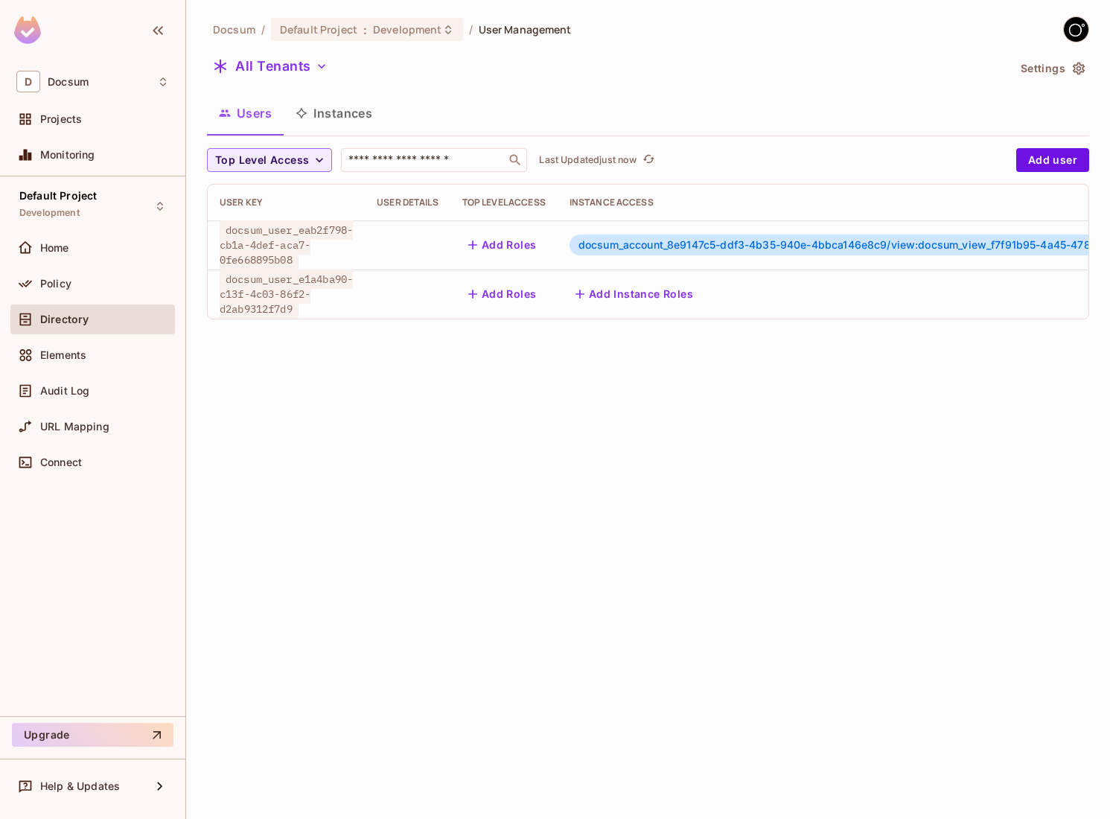
click at [295, 235] on span "docsum_user_eab2f798-cb1a-4def-aca7-0fe668895b08" at bounding box center [286, 244] width 133 height 49
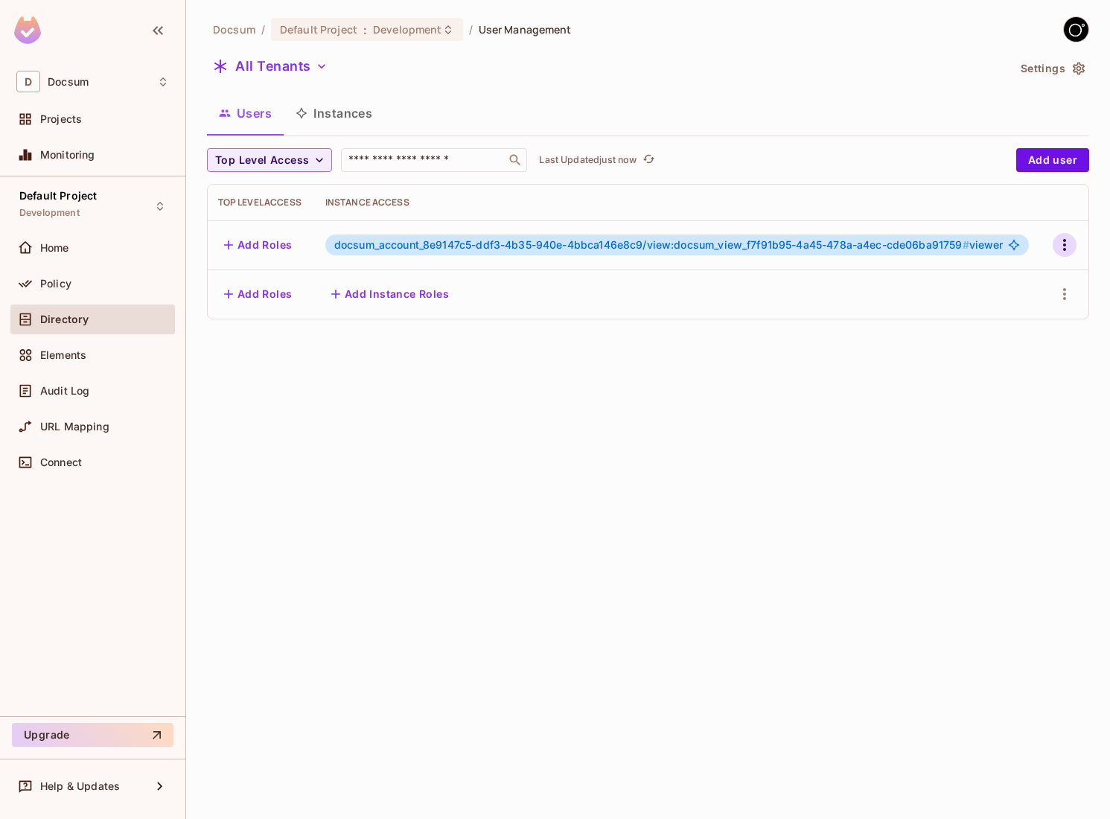
click at [1059, 240] on icon "button" at bounding box center [1065, 245] width 18 height 18
click at [749, 368] on div at bounding box center [555, 409] width 1110 height 819
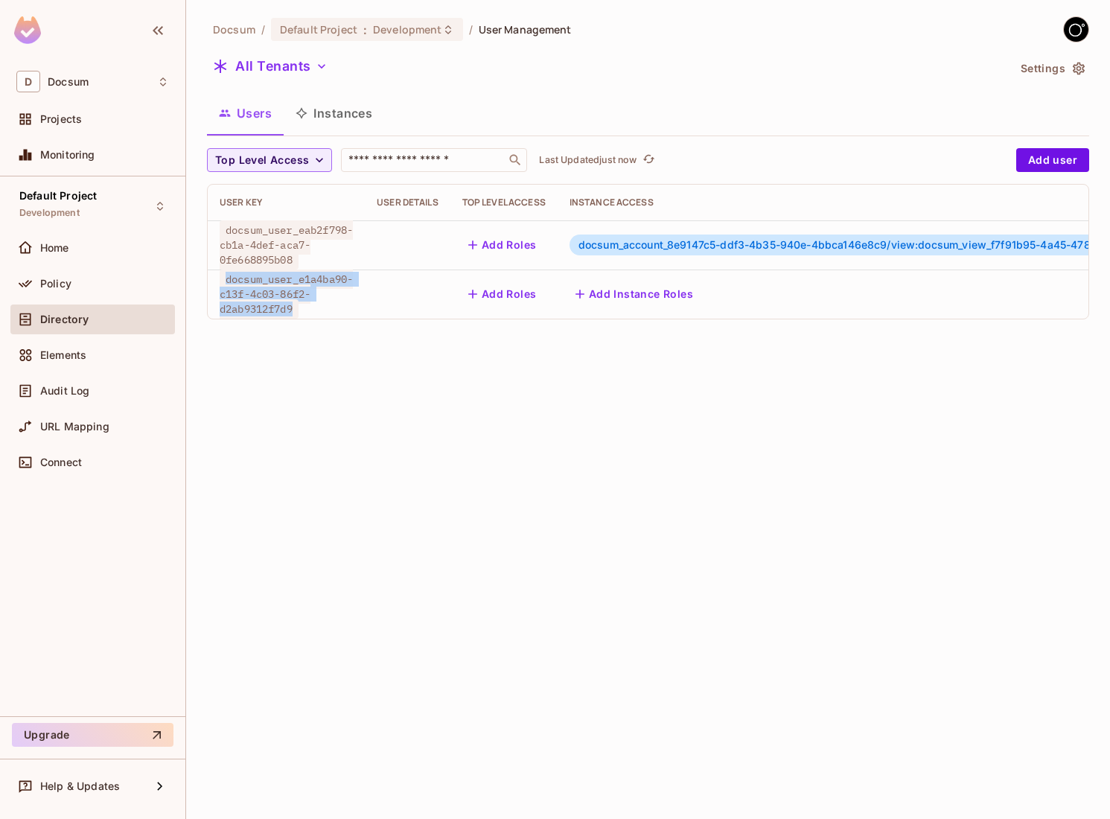
drag, startPoint x: 295, startPoint y: 308, endPoint x: 226, endPoint y: 284, distance: 72.5
click at [226, 284] on span "docsum_user_e1a4ba90-c13f-4c03-86f2-d2ab9312f7d9" at bounding box center [286, 294] width 133 height 49
copy span "docsum_user_e1a4ba90-c13f-4c03-86f2-d2ab9312f7d9"
click at [453, 396] on div "Docsum / Default Project : Development / User Management All Tenants Settings U…" at bounding box center [648, 409] width 924 height 819
click at [367, 125] on button "Instances" at bounding box center [334, 113] width 101 height 37
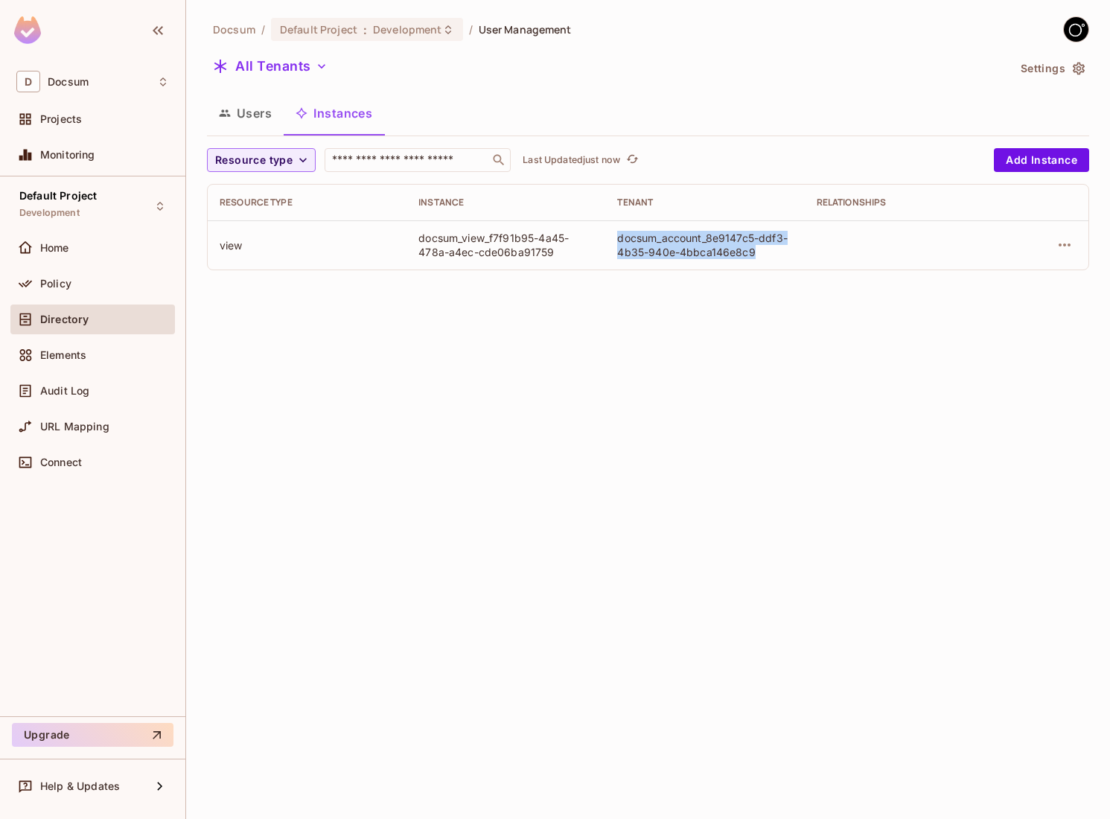
drag, startPoint x: 753, startPoint y: 254, endPoint x: 606, endPoint y: 232, distance: 148.4
click at [606, 232] on td "docsum_account_8e9147c5-ddf3-4b35-940e-4bbca146e8c9" at bounding box center [704, 244] width 199 height 49
copy div "docsum_account_8e9147c5-ddf3-4b35-940e-4bbca146e8c9"
click at [249, 125] on button "Users" at bounding box center [245, 113] width 77 height 37
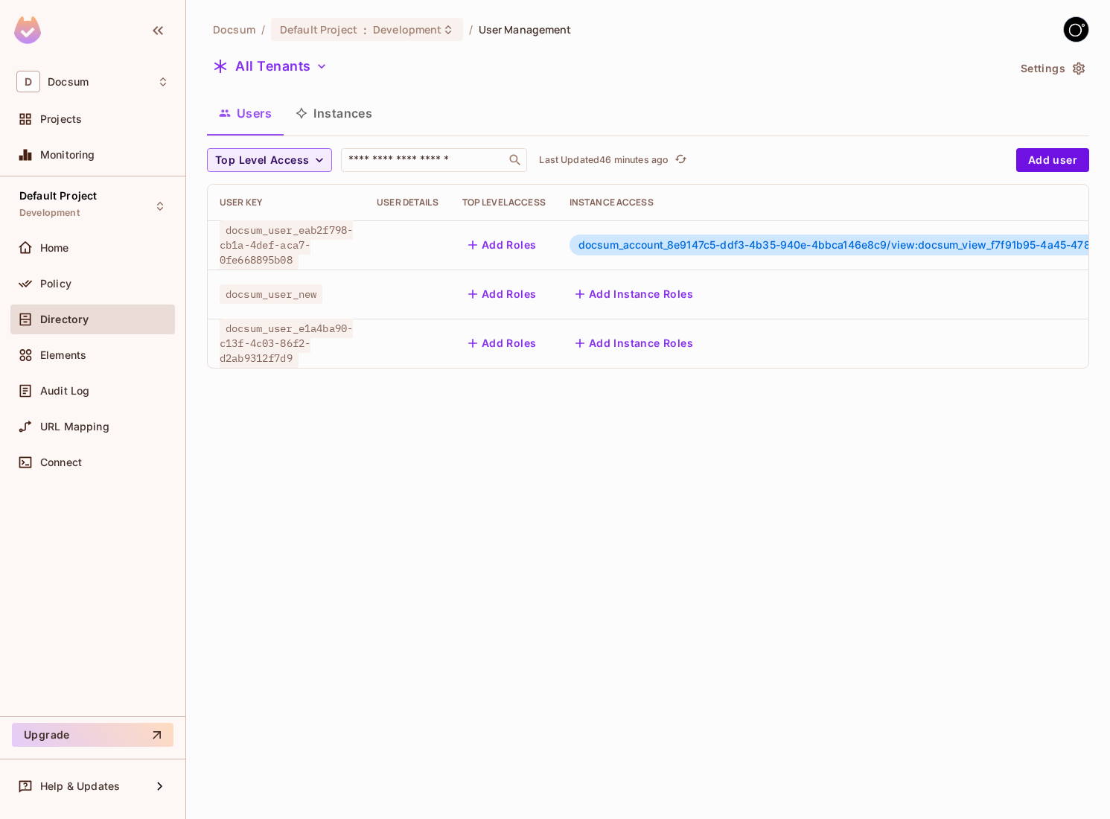
click at [328, 112] on button "Instances" at bounding box center [334, 113] width 101 height 37
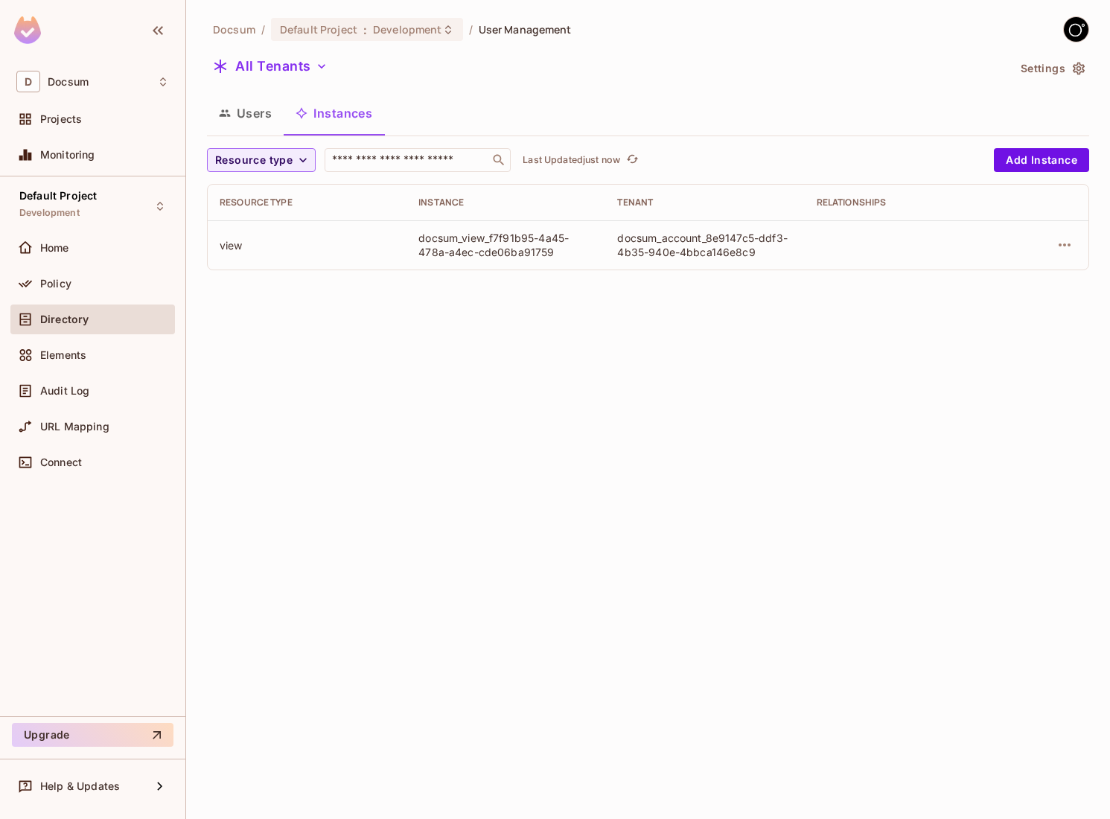
click at [1073, 255] on div at bounding box center [1045, 245] width 61 height 24
click at [1069, 246] on icon "button" at bounding box center [1065, 244] width 12 height 3
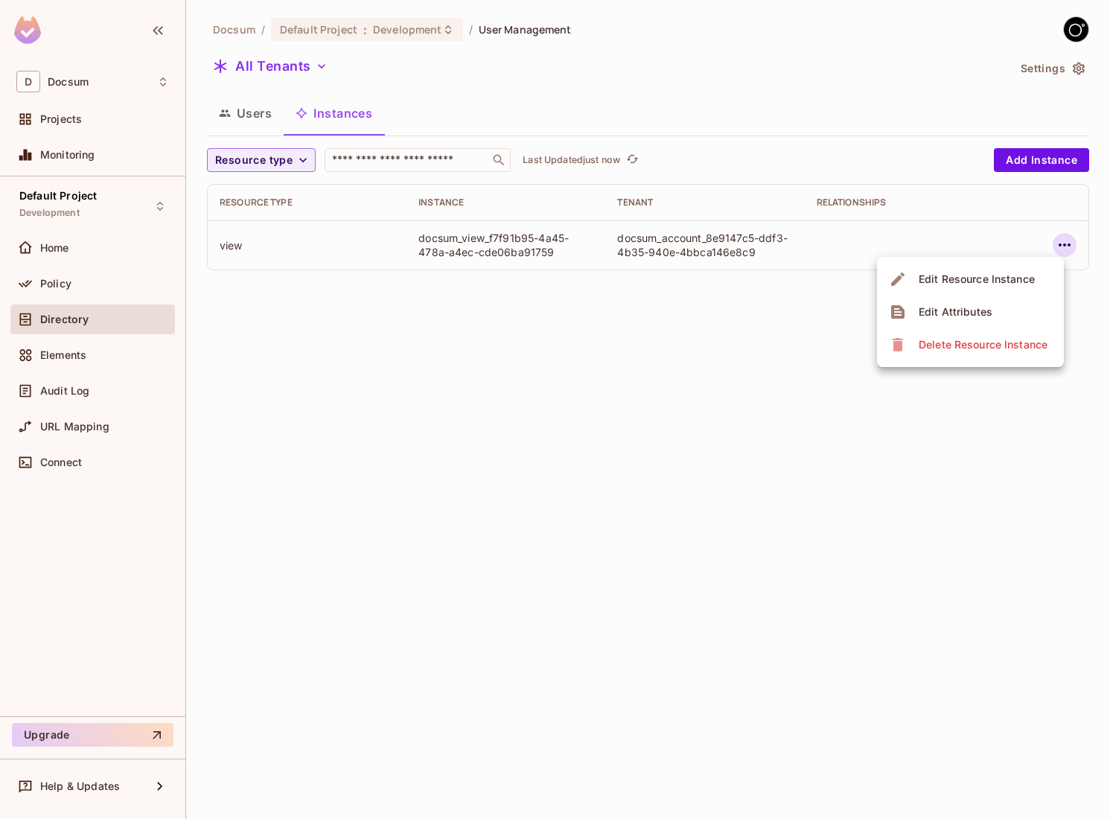
click at [979, 351] on div "Delete Resource Instance" at bounding box center [983, 344] width 129 height 15
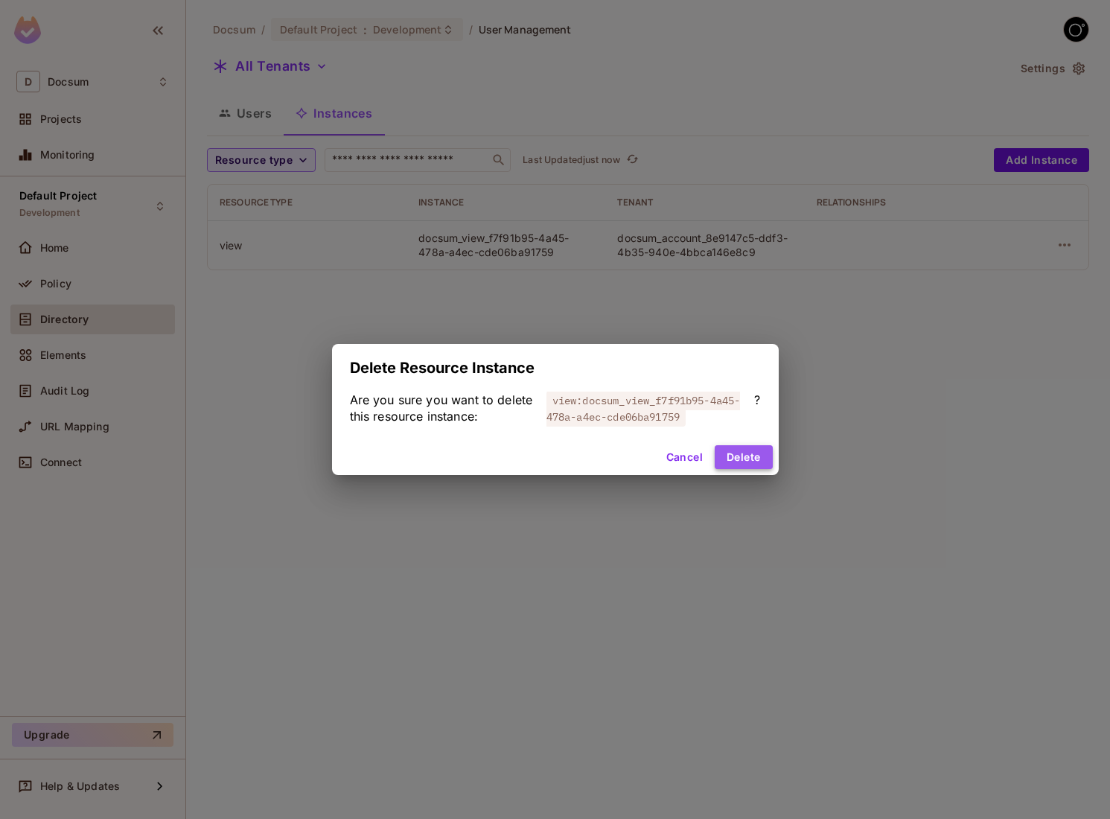
click at [750, 459] on button "Delete" at bounding box center [743, 457] width 57 height 24
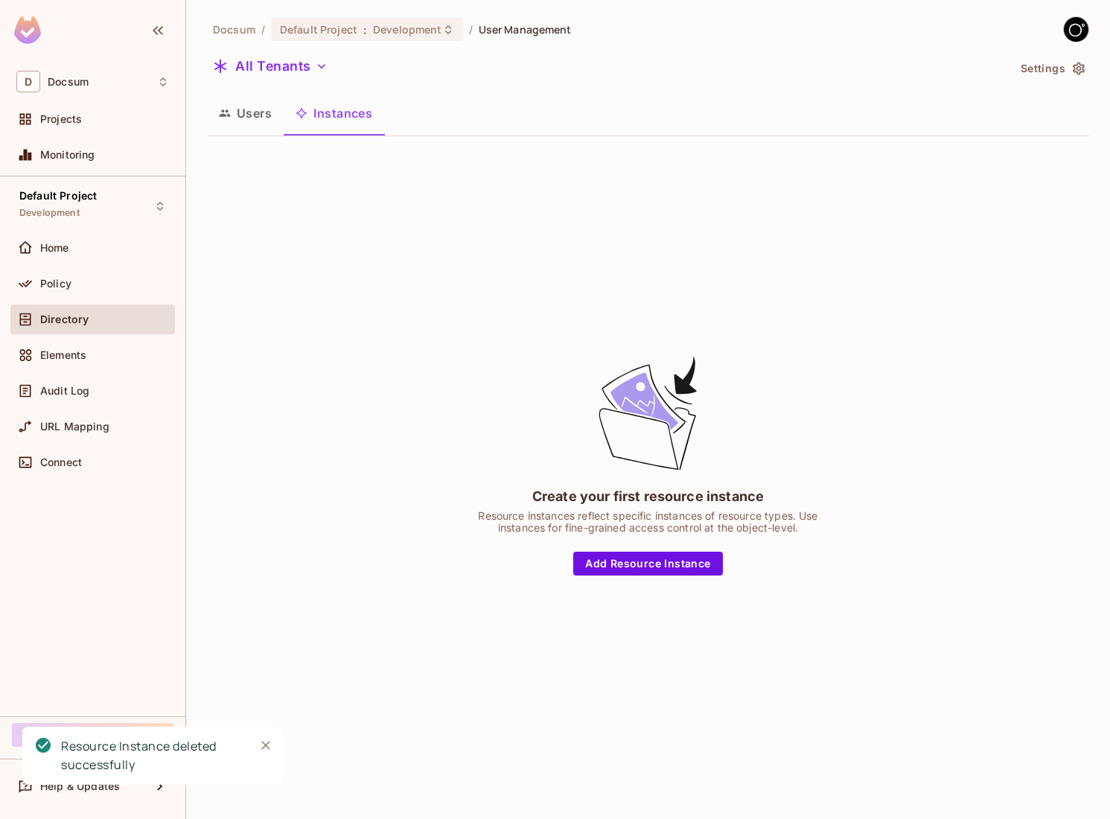
click at [246, 109] on button "Users" at bounding box center [245, 113] width 77 height 37
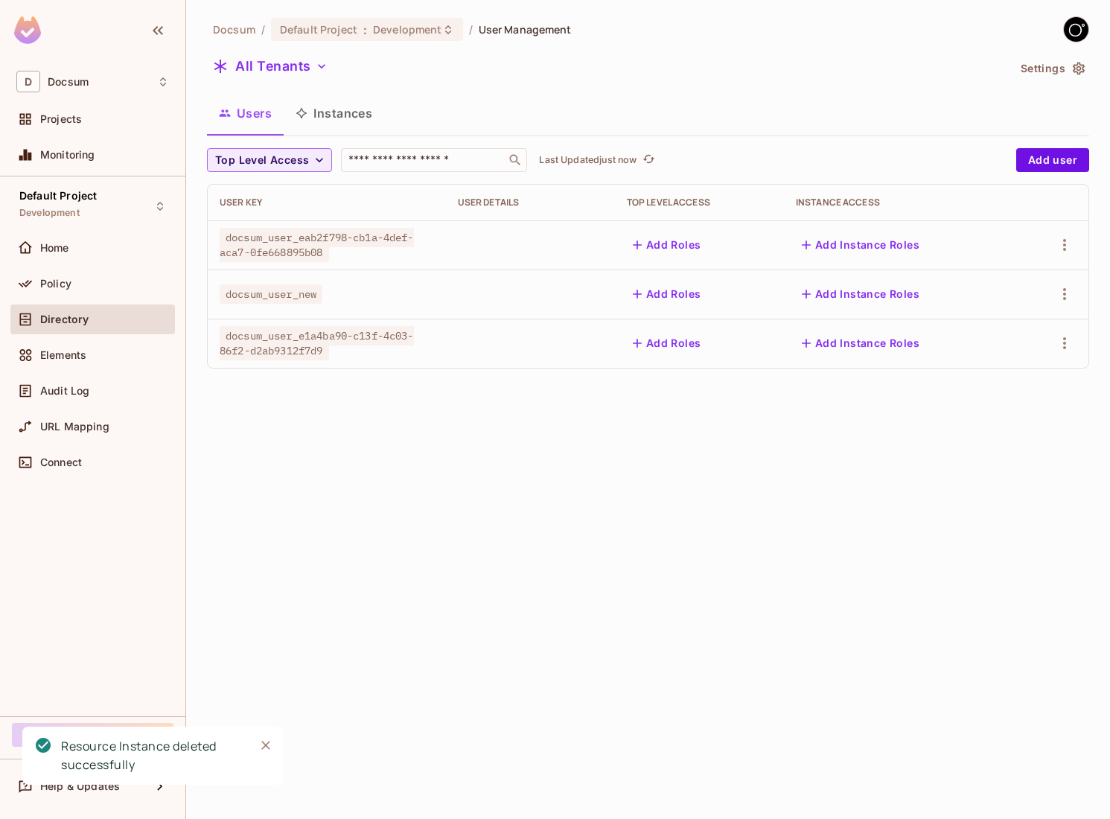
click at [358, 118] on button "Instances" at bounding box center [334, 113] width 101 height 37
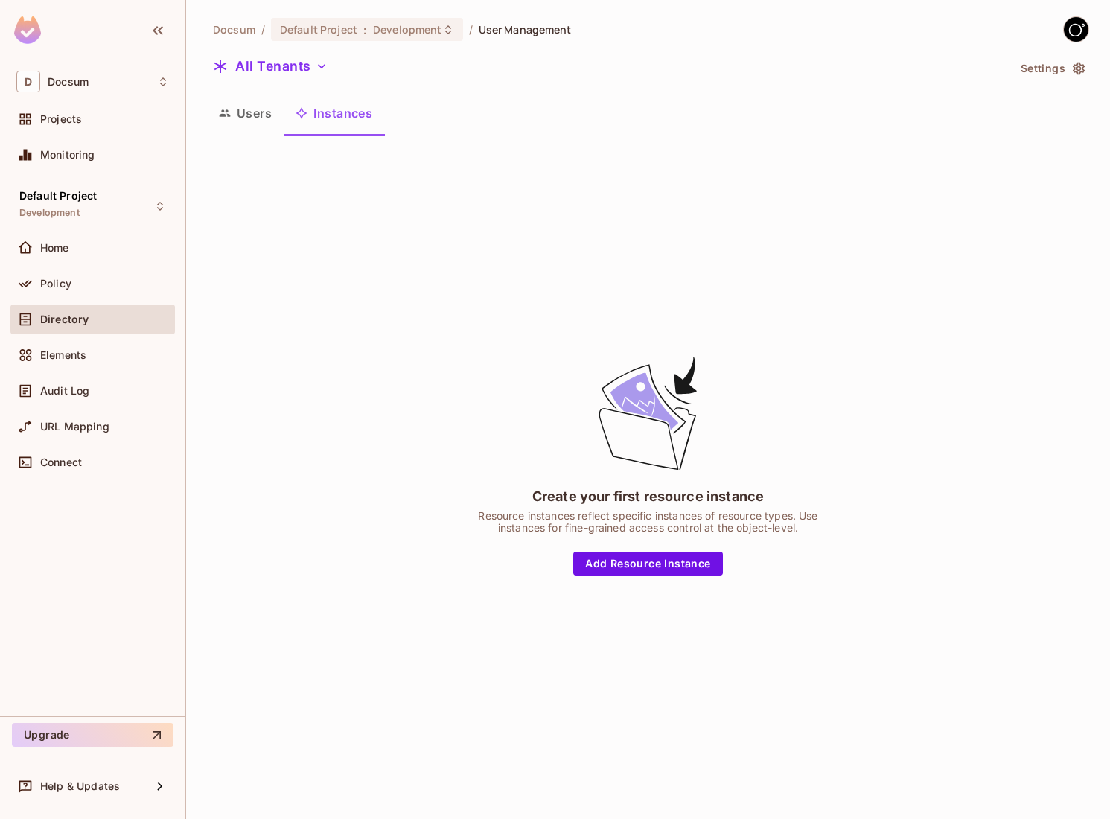
click at [254, 99] on button "Users" at bounding box center [245, 113] width 77 height 37
